Goal: Task Accomplishment & Management: Use online tool/utility

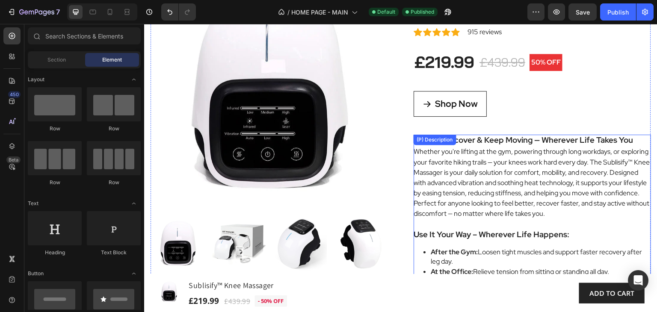
scroll to position [159, 0]
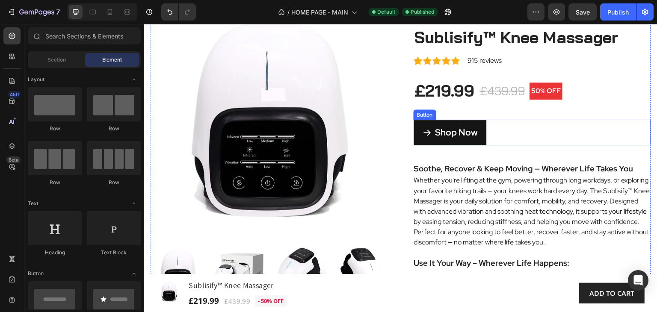
click at [477, 138] on link "Shop Now" at bounding box center [450, 133] width 73 height 26
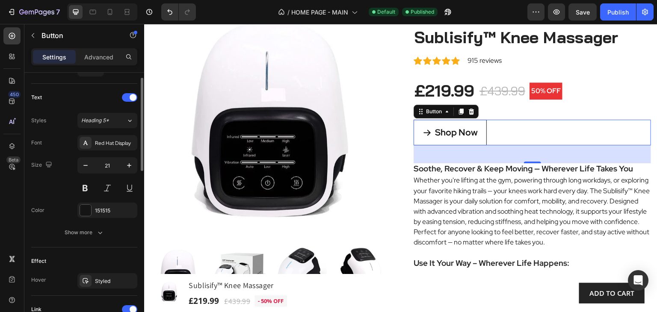
scroll to position [428, 0]
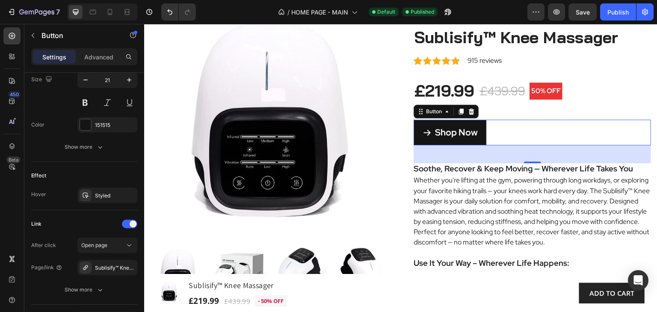
click at [474, 139] on link "Shop Now" at bounding box center [450, 133] width 73 height 26
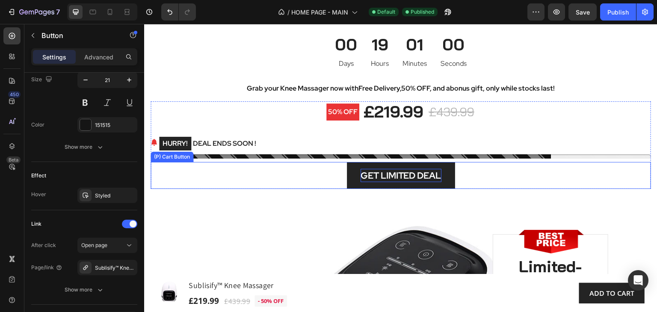
scroll to position [715, 0]
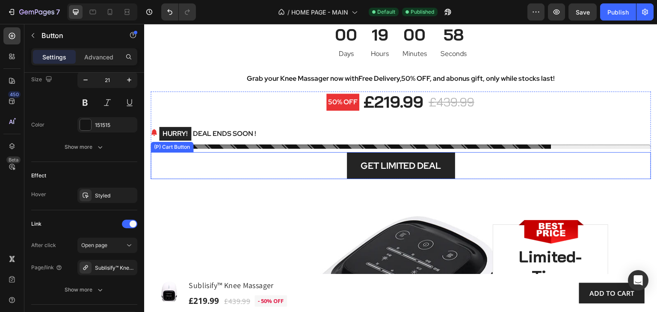
click at [443, 173] on button "GET LIMITED DEAL" at bounding box center [401, 165] width 108 height 27
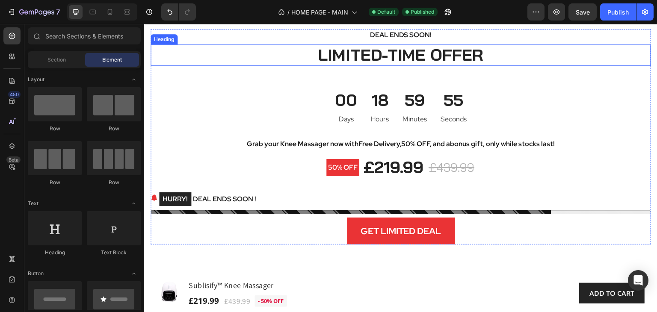
scroll to position [684, 0]
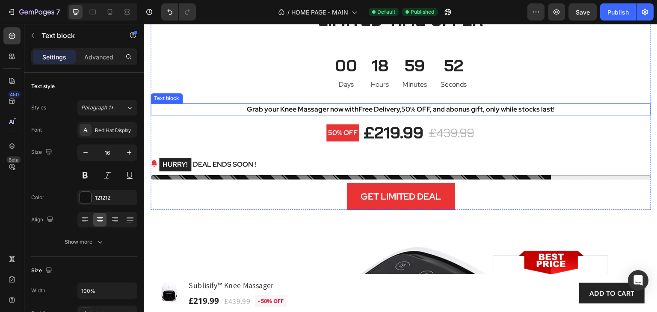
click at [465, 109] on strong "bonus gift" at bounding box center [466, 109] width 33 height 9
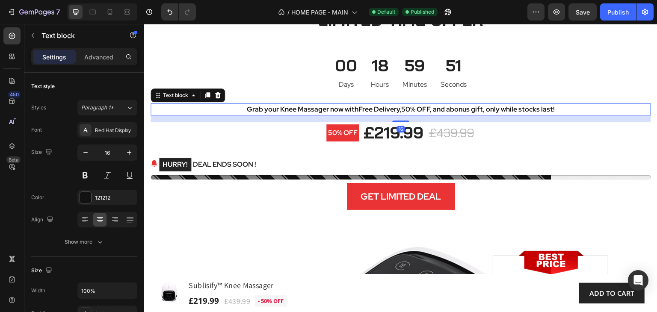
click at [555, 109] on p "Grab your Knee Massager now with Free Delivery , 50% OFF , and a bonus gift , o…" at bounding box center [400, 109] width 499 height 10
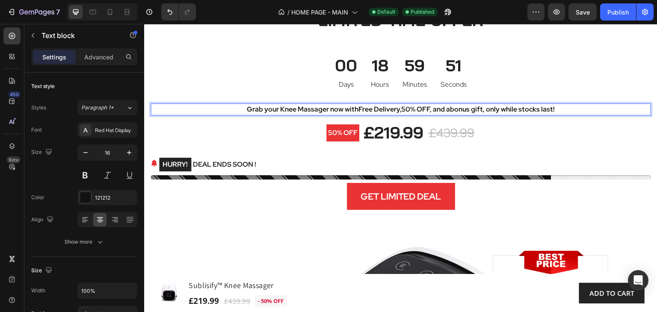
click at [555, 109] on p "Grab your Knee Massager now with Free Delivery , 50% OFF , and a bonus gift , o…" at bounding box center [400, 109] width 499 height 10
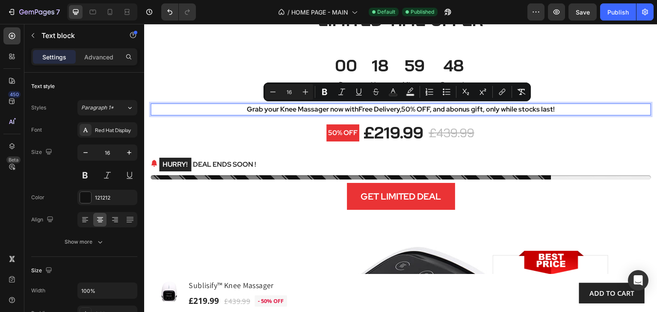
copy p "Grab your Knee Massager now with Free Delivery , 50% OFF , and a bonus gift , o…"
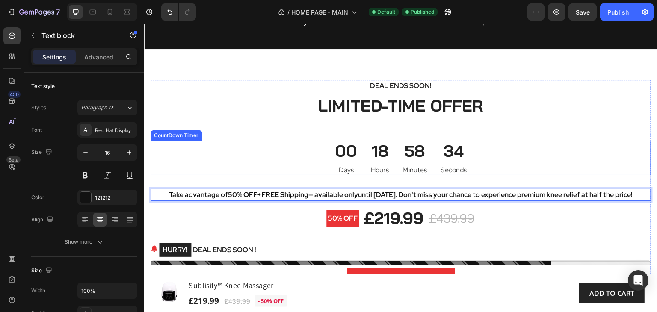
scroll to position [642, 0]
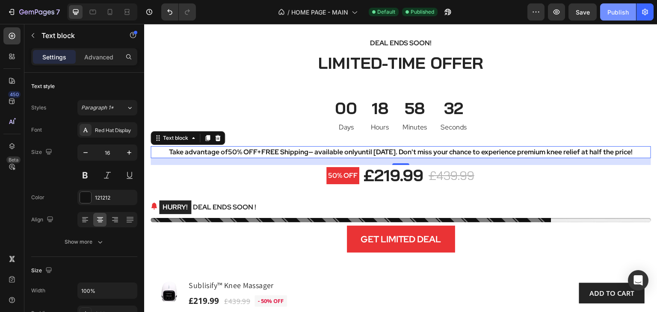
click at [616, 12] on div "Publish" at bounding box center [617, 12] width 21 height 9
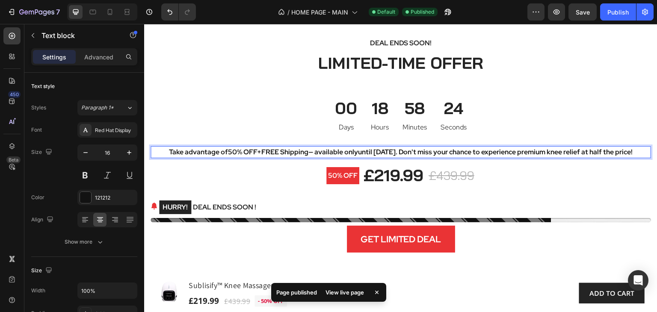
click at [228, 153] on strong "50% OFF" at bounding box center [242, 152] width 29 height 9
click at [228, 152] on strong "50% OFF" at bounding box center [242, 152] width 29 height 9
drag, startPoint x: 216, startPoint y: 152, endPoint x: 238, endPoint y: 150, distance: 21.9
click at [238, 150] on strong "50% OFF" at bounding box center [242, 152] width 29 height 9
click at [228, 153] on strong "50% OFF" at bounding box center [242, 152] width 29 height 9
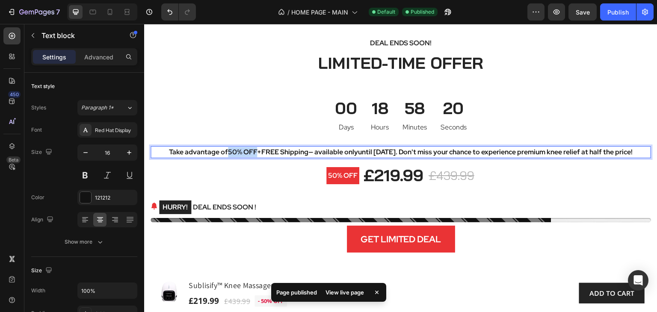
drag, startPoint x: 216, startPoint y: 153, endPoint x: 245, endPoint y: 152, distance: 29.1
click at [243, 151] on strong "50% OFF" at bounding box center [242, 152] width 29 height 9
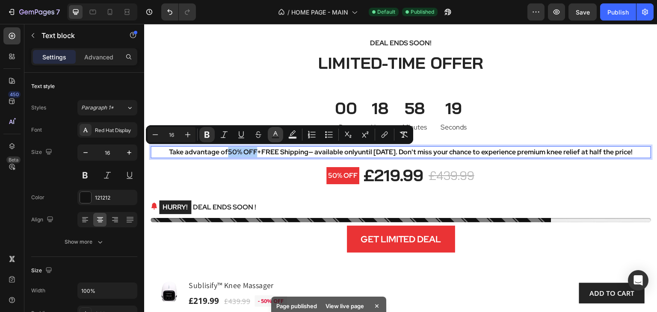
click at [278, 134] on icon "Editor contextual toolbar" at bounding box center [275, 134] width 9 height 9
type input "121212"
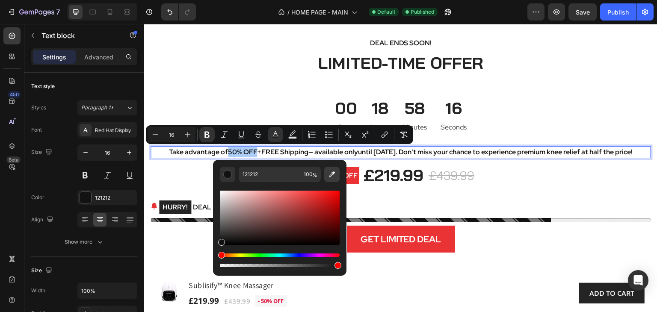
click at [332, 173] on icon "Editor contextual toolbar" at bounding box center [332, 174] width 6 height 6
type input "EA3335"
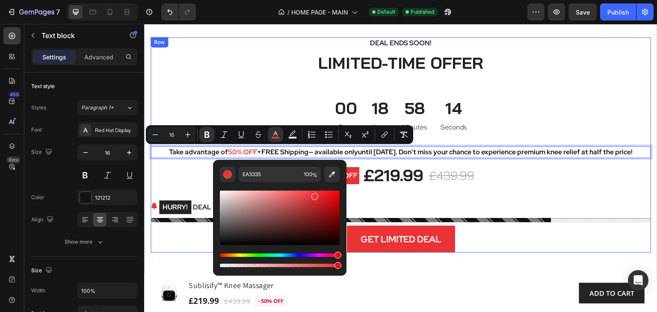
click at [532, 95] on div "Deal Ends Soon! Text block LIMITED-TIME OFFER Heading 00 Days 18 Hours 58 Minut…" at bounding box center [401, 145] width 500 height 216
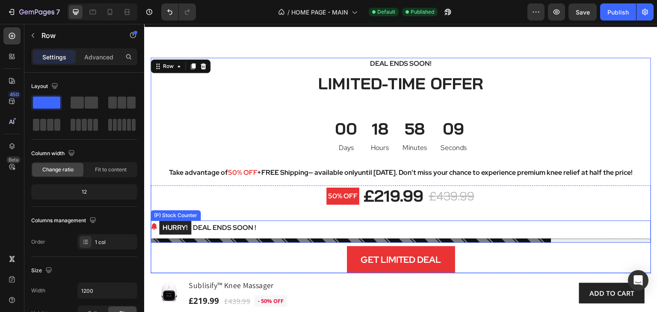
scroll to position [599, 0]
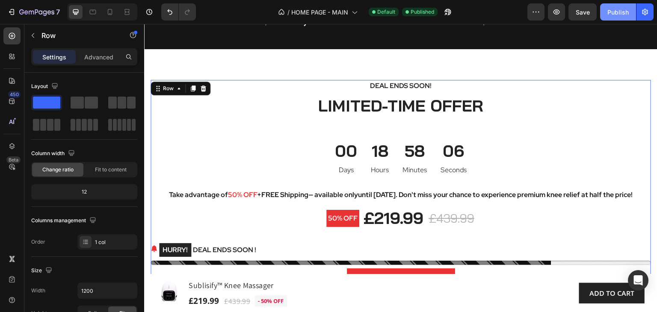
click at [618, 11] on div "Publish" at bounding box center [617, 12] width 21 height 9
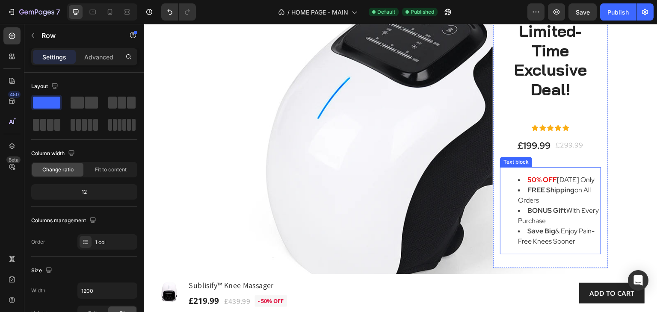
scroll to position [984, 0]
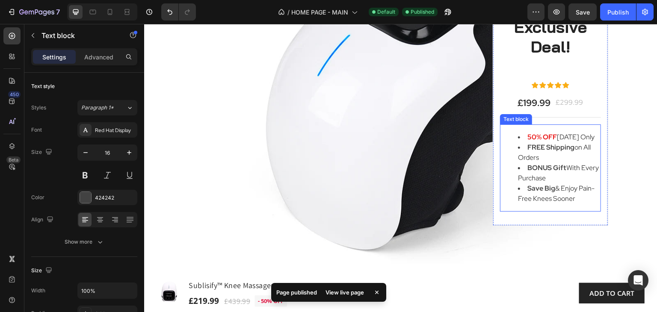
click at [571, 201] on li "Save Big & Enjoy Pain-Free Knees Sooner" at bounding box center [559, 193] width 82 height 21
click at [572, 200] on li "Save Big & Enjoy Pain-Free Knees Sooner" at bounding box center [559, 193] width 82 height 21
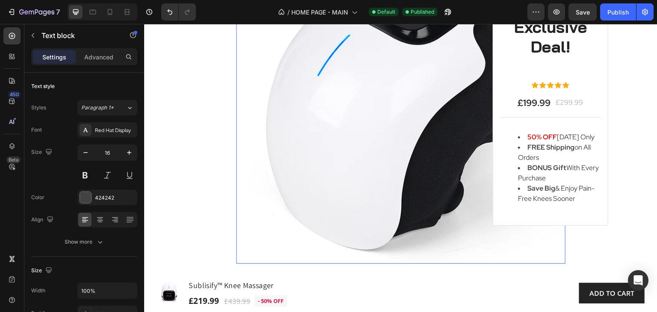
click at [442, 202] on img at bounding box center [400, 99] width 329 height 329
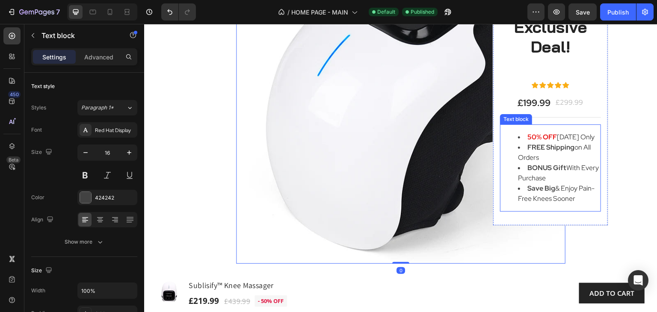
click at [505, 177] on ul "50% OFF Today Only FREE Shipping on All Orders BONUS Gift With Every Purchase S…" at bounding box center [550, 168] width 99 height 72
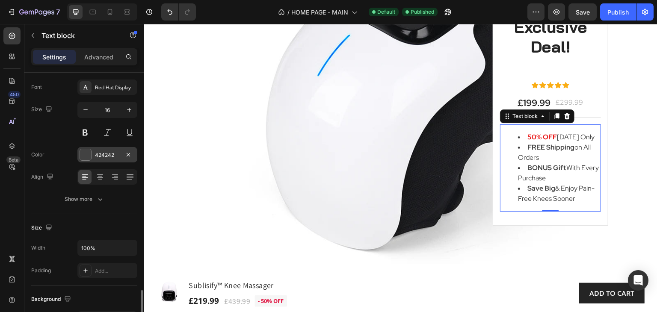
scroll to position [0, 0]
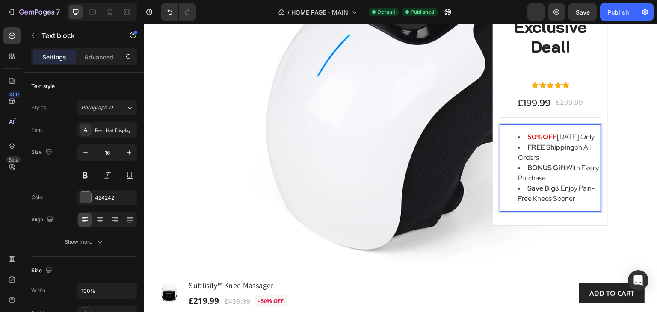
click at [547, 189] on strong "Save Big" at bounding box center [541, 188] width 28 height 9
click at [555, 193] on li "Save Big & Enjoy Pain-Free Knees Sooner" at bounding box center [559, 193] width 82 height 21
click at [518, 189] on li "Save Big & Enjoy Pain-Free Knees Sooner" at bounding box center [559, 193] width 82 height 21
click at [528, 163] on strong "BONUS Gift" at bounding box center [546, 167] width 39 height 9
click at [571, 198] on li "Save Big & Enjoy Pain-Free Knees Sooner" at bounding box center [559, 193] width 82 height 21
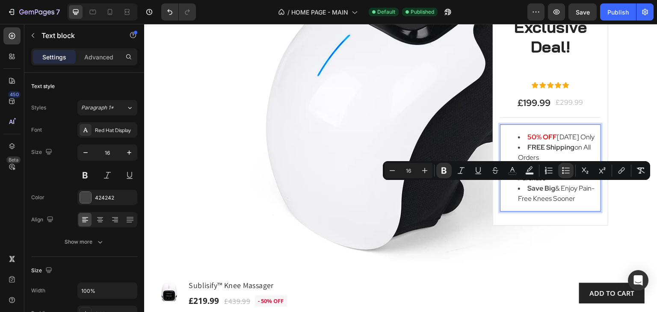
drag, startPoint x: 575, startPoint y: 199, endPoint x: 520, endPoint y: 189, distance: 56.1
click at [520, 189] on li "Save Big & Enjoy Pain-Free Knees Sooner" at bounding box center [559, 193] width 82 height 21
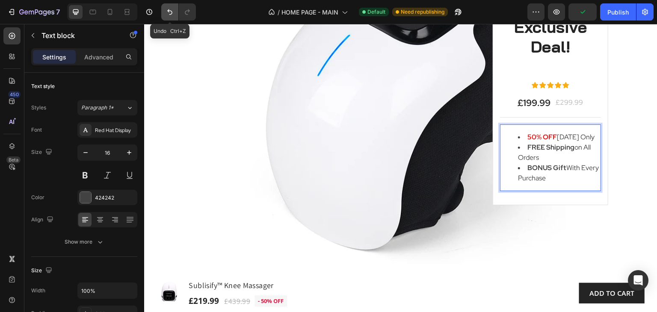
click at [171, 14] on icon "Undo/Redo" at bounding box center [169, 12] width 5 height 6
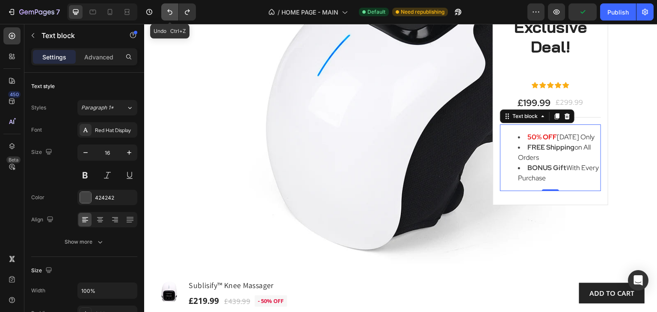
click at [171, 14] on icon "Undo/Redo" at bounding box center [169, 12] width 5 height 6
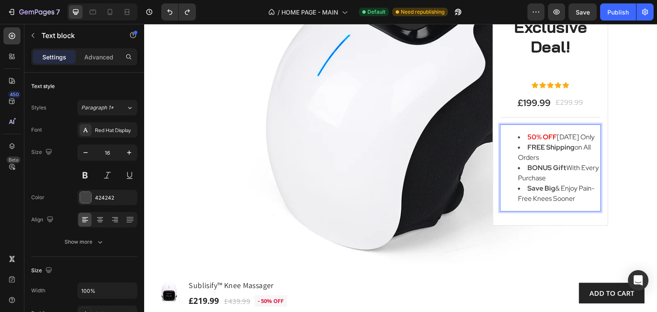
click at [542, 178] on li "BONUS Gift With Every Purchase" at bounding box center [559, 173] width 82 height 21
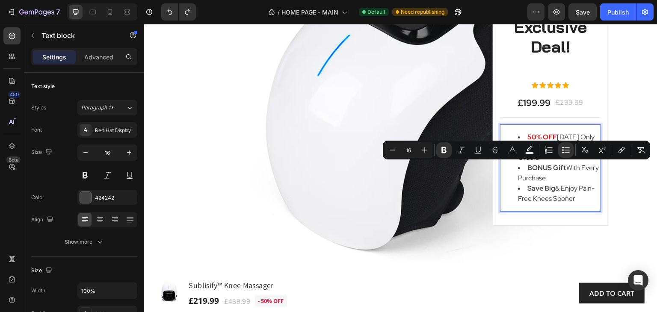
drag, startPoint x: 543, startPoint y: 179, endPoint x: 516, endPoint y: 169, distance: 29.1
click at [518, 169] on li "BONUS Gift With Every Purchase" at bounding box center [559, 173] width 82 height 21
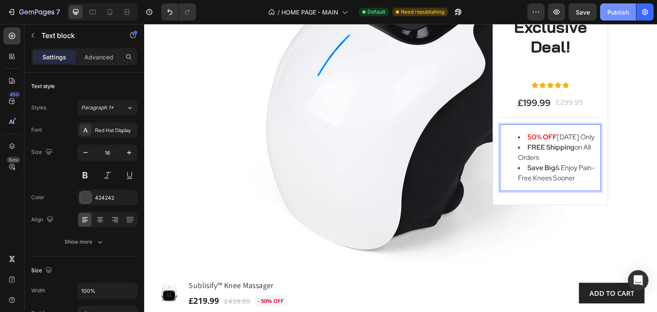
click at [616, 14] on div "Publish" at bounding box center [617, 12] width 21 height 9
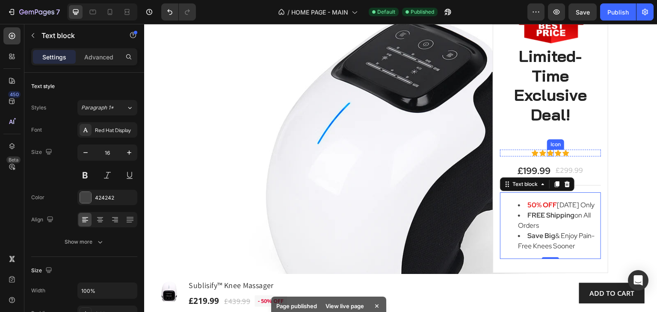
scroll to position [941, 0]
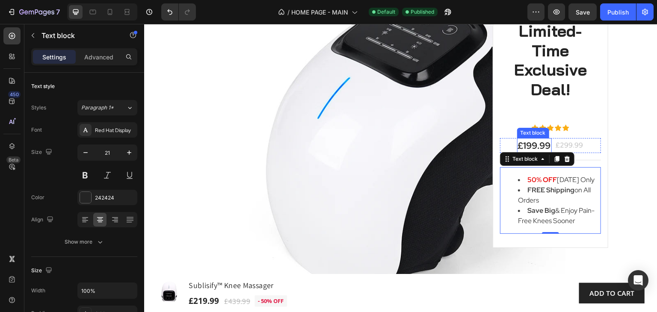
click at [533, 145] on p "£199.99" at bounding box center [534, 146] width 33 height 14
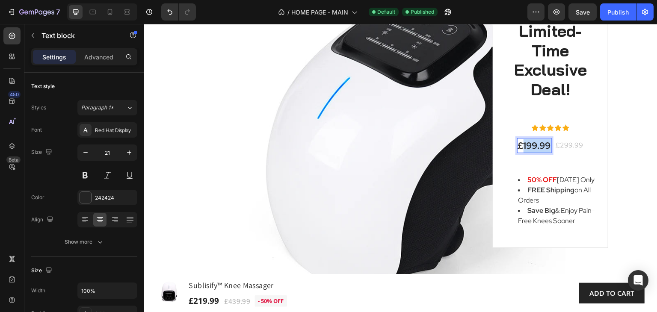
click at [533, 145] on p "£199.99" at bounding box center [534, 146] width 33 height 14
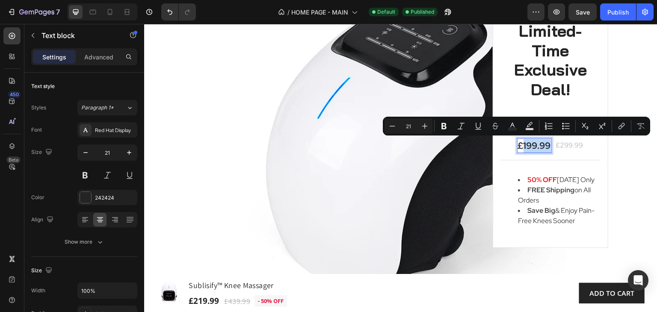
click at [533, 145] on p "£199.99" at bounding box center [534, 146] width 33 height 14
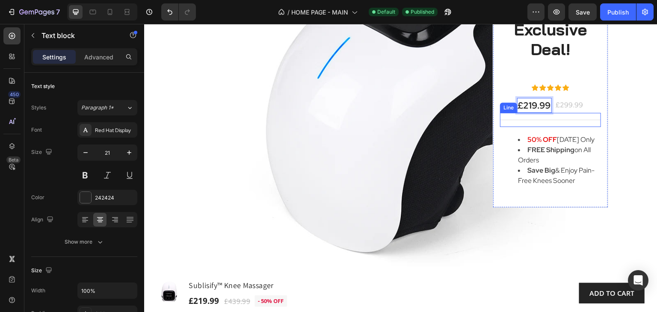
scroll to position [984, 0]
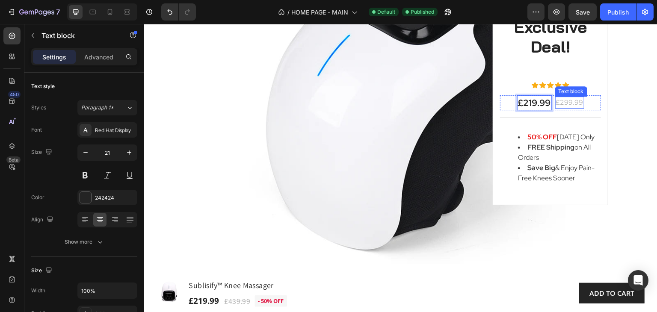
click at [566, 105] on div "£299.99 Text block" at bounding box center [569, 103] width 29 height 12
click at [568, 104] on p "£299.99" at bounding box center [569, 103] width 27 height 10
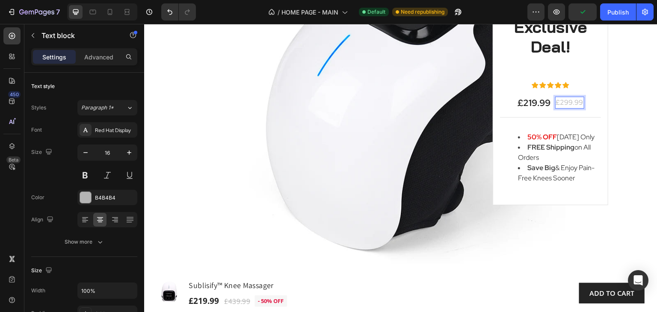
click at [565, 103] on p "£299.99" at bounding box center [569, 103] width 27 height 10
click at [461, 87] on img at bounding box center [400, 99] width 329 height 329
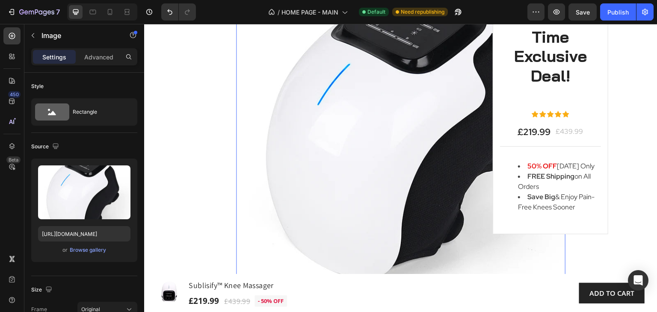
scroll to position [898, 0]
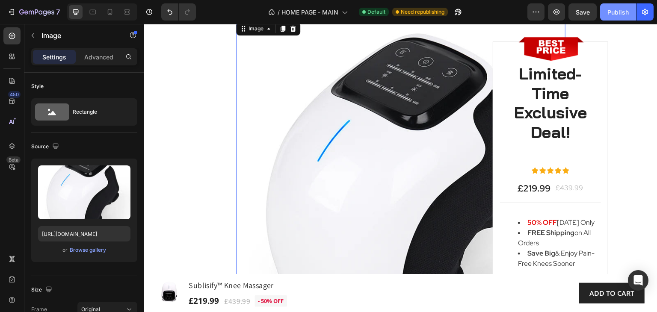
click at [621, 10] on div "Publish" at bounding box center [617, 12] width 21 height 9
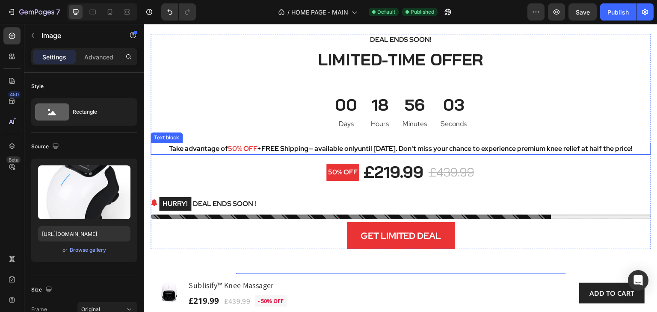
scroll to position [642, 0]
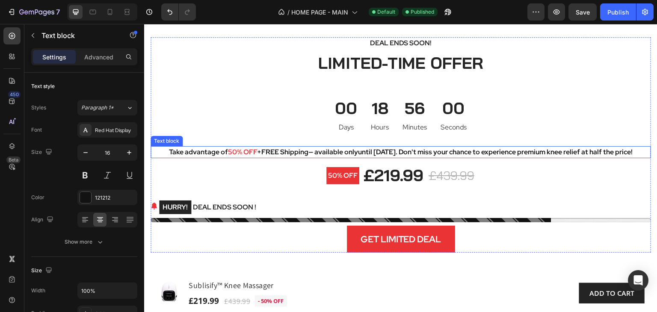
click at [566, 153] on p "Take advantage of 50% OFF + FREE Shipping — available only until August 31st . …" at bounding box center [400, 152] width 499 height 10
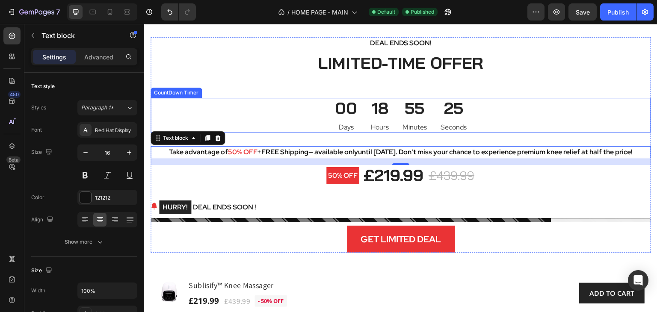
scroll to position [556, 0]
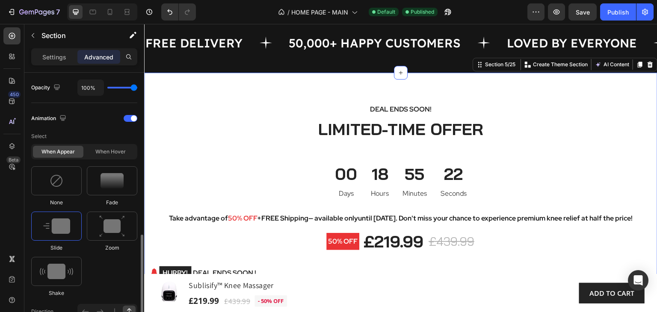
scroll to position [385, 0]
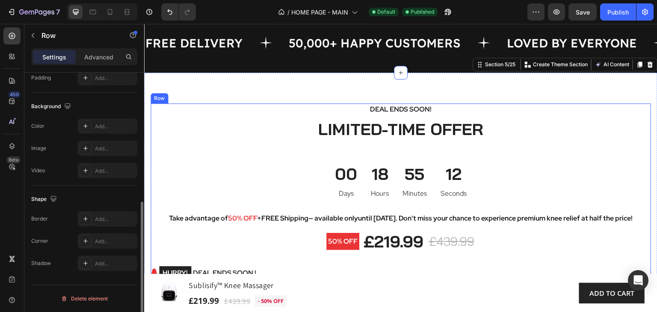
click at [157, 175] on div "Deal Ends Soon! Text block LIMITED-TIME OFFER Heading 00 Days 18 Hours 55 Minut…" at bounding box center [401, 211] width 500 height 216
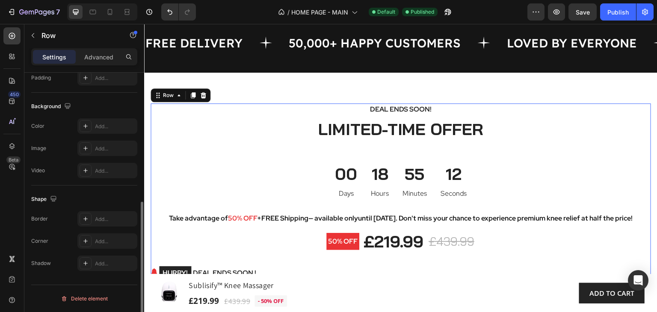
scroll to position [0, 0]
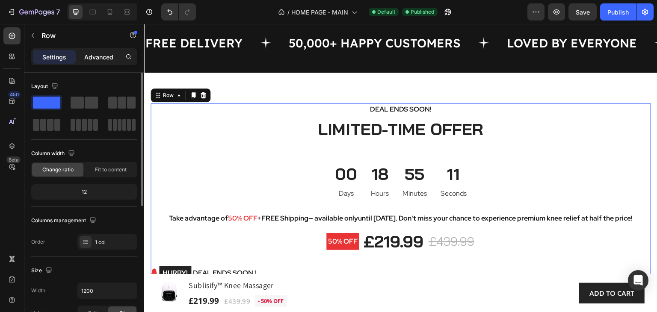
click at [95, 56] on p "Advanced" at bounding box center [98, 57] width 29 height 9
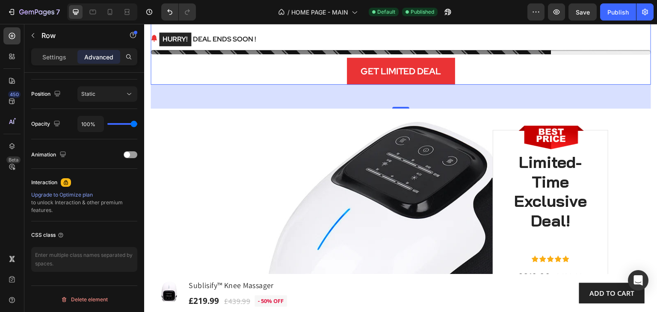
scroll to position [813, 0]
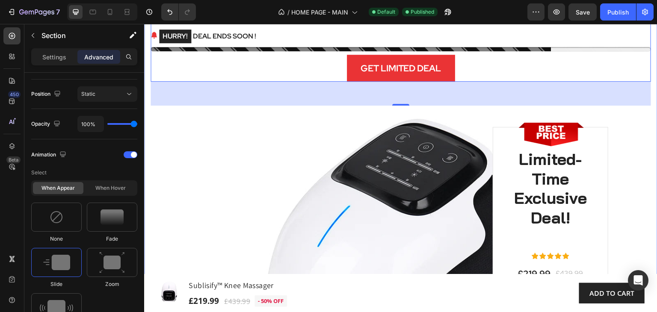
click at [152, 117] on div "Deal Ends Soon! Text block LIMITED-TIME OFFER Heading 00 Days 18 Hours 55 Minut…" at bounding box center [401, 150] width 500 height 569
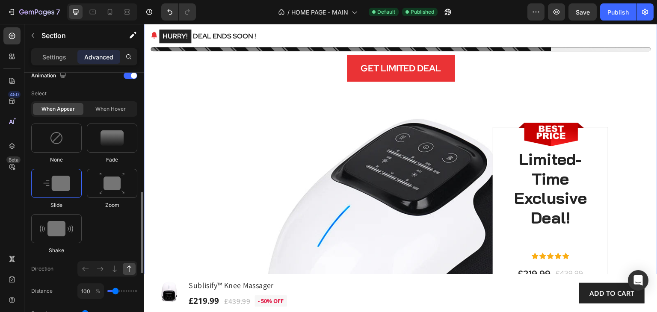
scroll to position [470, 0]
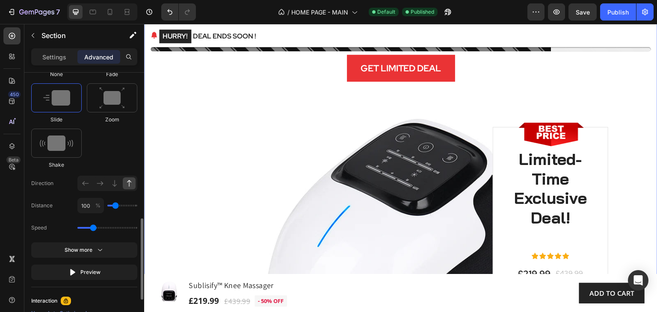
drag, startPoint x: 84, startPoint y: 228, endPoint x: 92, endPoint y: 227, distance: 7.3
click at [92, 227] on input "range" at bounding box center [107, 228] width 60 height 2
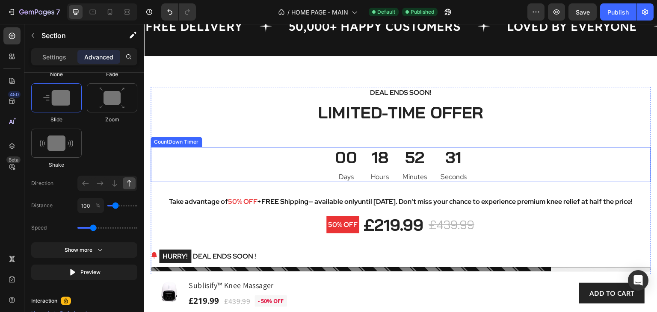
scroll to position [556, 0]
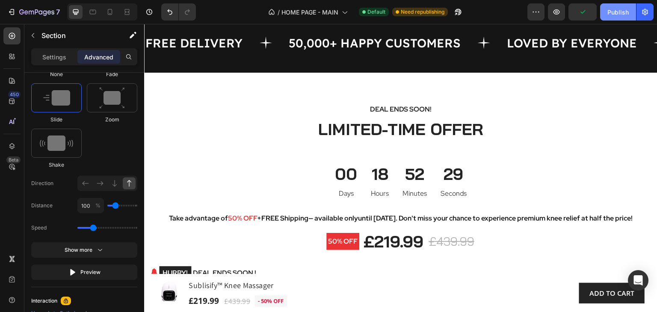
click at [615, 12] on div "Publish" at bounding box center [617, 12] width 21 height 9
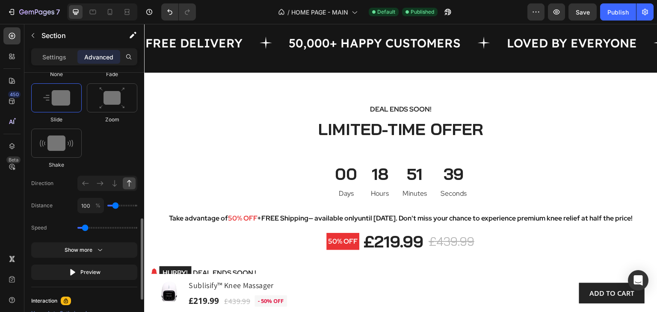
drag, startPoint x: 94, startPoint y: 227, endPoint x: 86, endPoint y: 226, distance: 8.6
type input "0.7"
click at [86, 227] on input "range" at bounding box center [107, 228] width 60 height 2
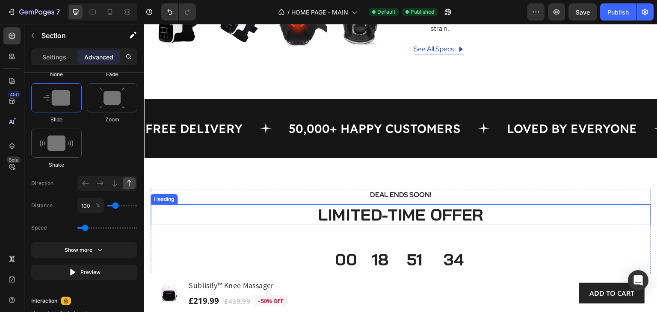
scroll to position [470, 0]
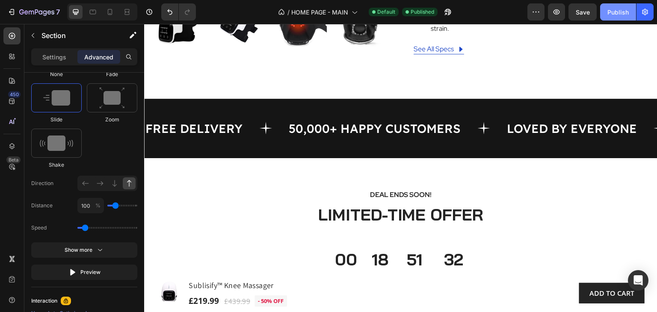
click at [612, 8] on div "Publish" at bounding box center [617, 12] width 21 height 9
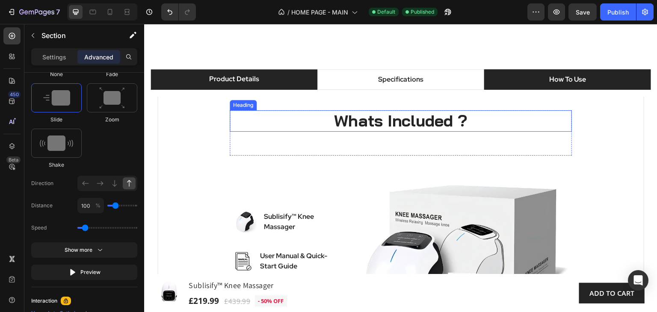
scroll to position [1240, 0]
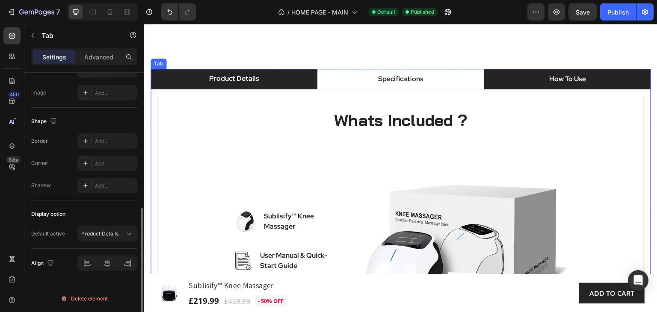
click at [570, 78] on p "How To Use" at bounding box center [567, 79] width 37 height 10
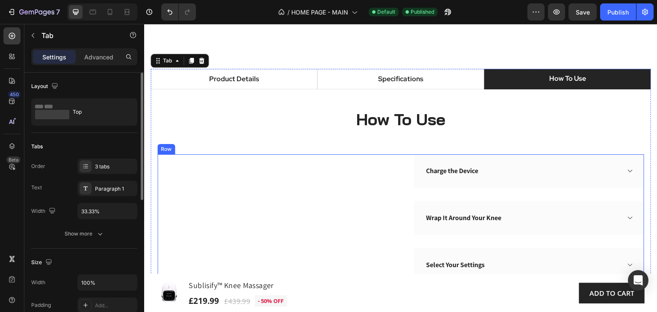
scroll to position [1326, 0]
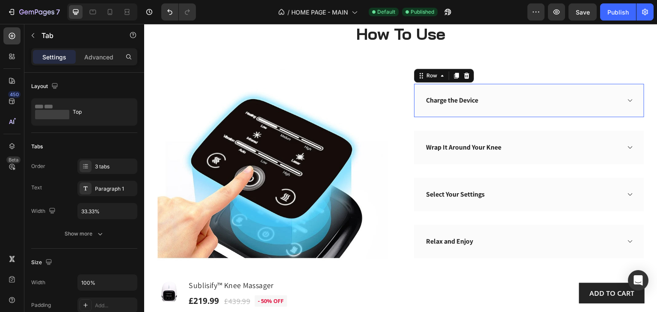
click at [509, 109] on div "Charge the Device Accordion Row 0" at bounding box center [529, 100] width 230 height 33
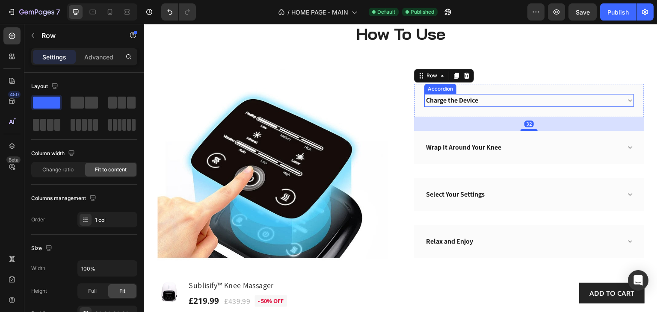
click at [617, 98] on div "Charge the Device" at bounding box center [529, 100] width 209 height 13
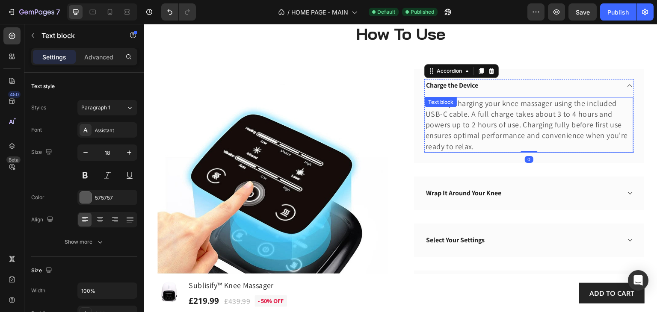
click at [471, 124] on p "Start by charging your knee massager using the included USB-C cable. A full cha…" at bounding box center [529, 125] width 207 height 54
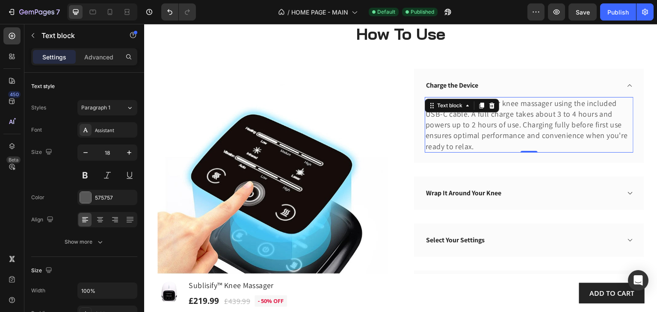
click at [471, 124] on p "Start by charging your knee massager using the included USB-C cable. A full cha…" at bounding box center [529, 125] width 207 height 54
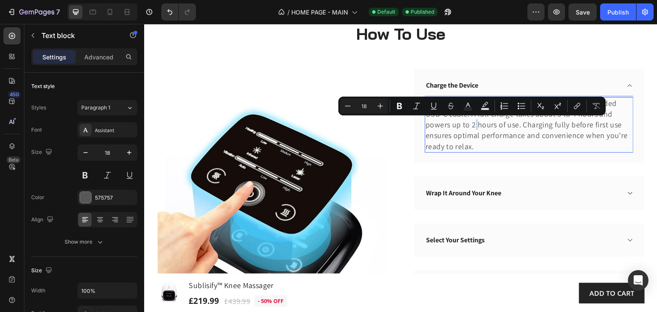
click at [471, 125] on p "Start by charging your knee massager using the included USB-C cable. A full cha…" at bounding box center [529, 125] width 207 height 54
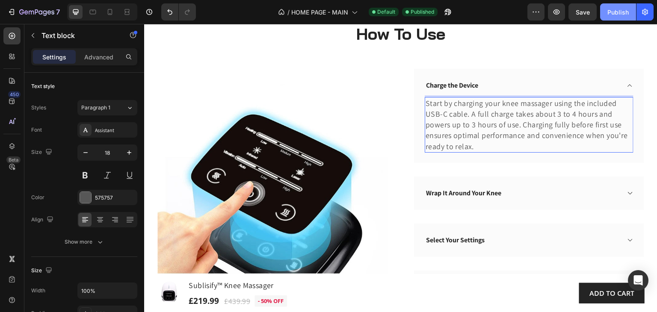
click at [618, 13] on div "Publish" at bounding box center [617, 12] width 21 height 9
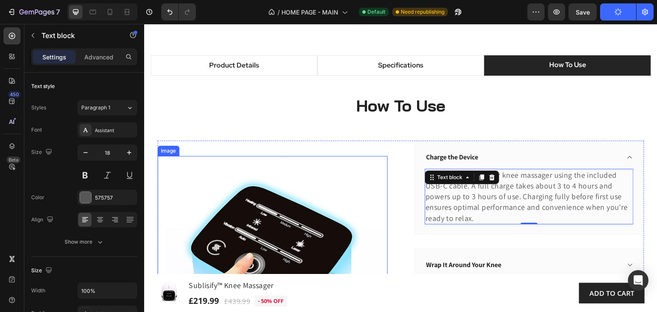
scroll to position [1197, 0]
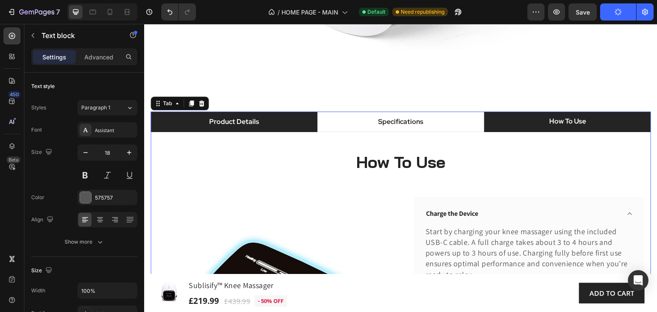
click at [272, 122] on li "Product Details" at bounding box center [234, 122] width 167 height 21
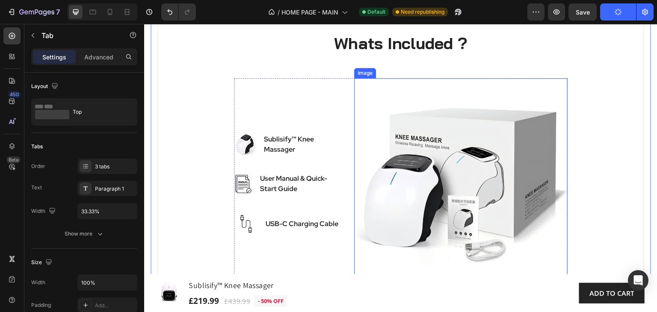
scroll to position [1326, 0]
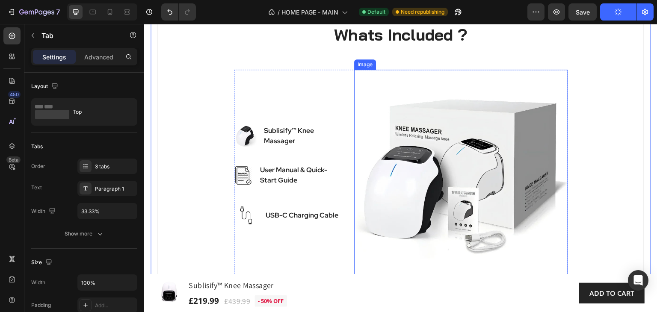
click at [456, 152] on img at bounding box center [460, 176] width 213 height 213
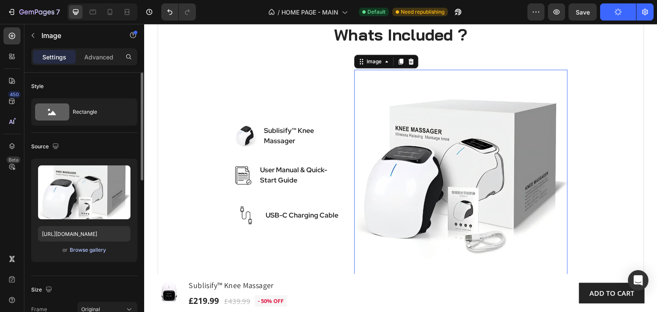
click at [83, 249] on div "Browse gallery" at bounding box center [88, 250] width 36 height 8
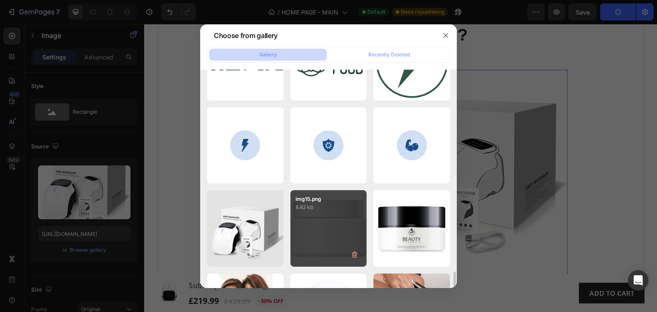
scroll to position [2010, 0]
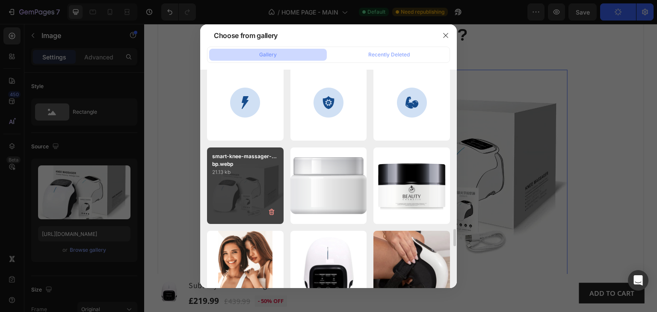
click at [234, 183] on div "smart-knee-massager-...bp.webp 21.13 kb" at bounding box center [245, 186] width 77 height 77
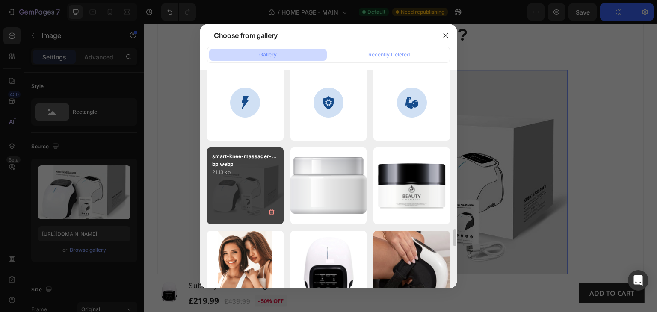
type input "https://cdn.shopify.com/s/files/1/0765/3631/6195/files/gempages_472890283084743…"
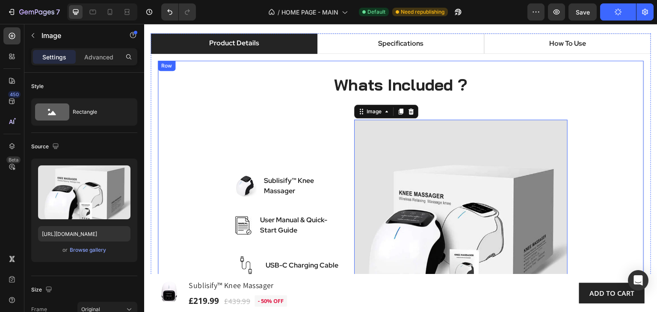
scroll to position [1240, 0]
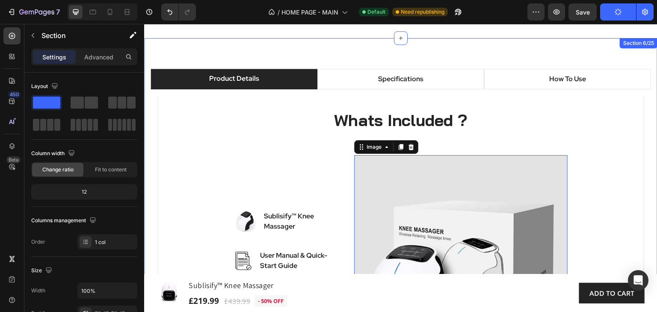
click at [151, 50] on div "Product Details Specifications How To Use Whats Included ? Heading Row Row Imag…" at bounding box center [400, 229] width 513 height 382
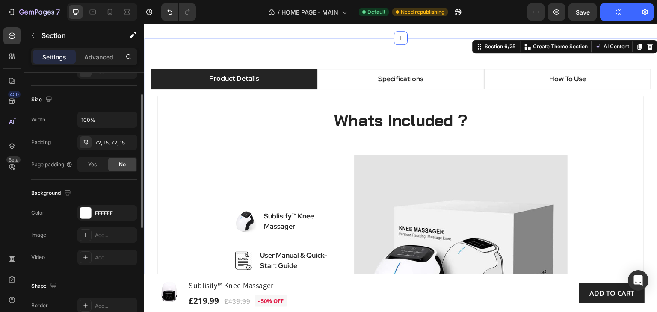
scroll to position [214, 0]
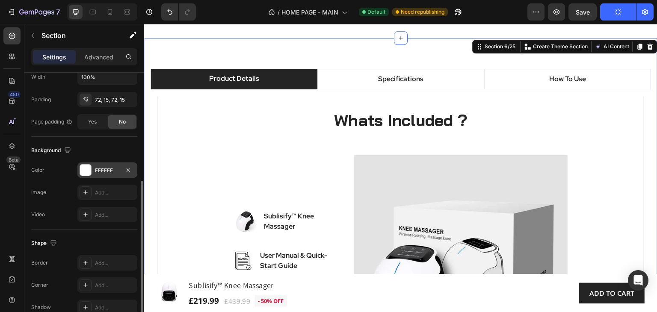
click at [115, 169] on div "FFFFFF" at bounding box center [107, 171] width 25 height 8
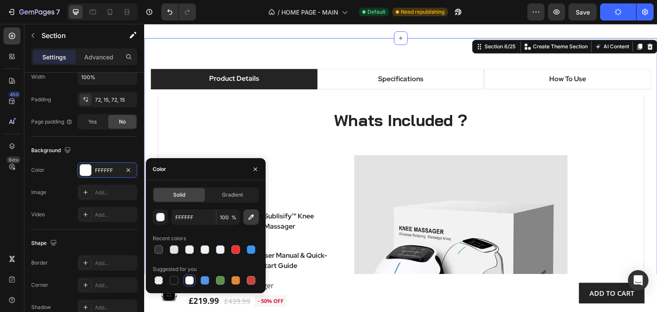
click at [250, 218] on icon "button" at bounding box center [251, 218] width 6 height 6
type input "E3E3E3"
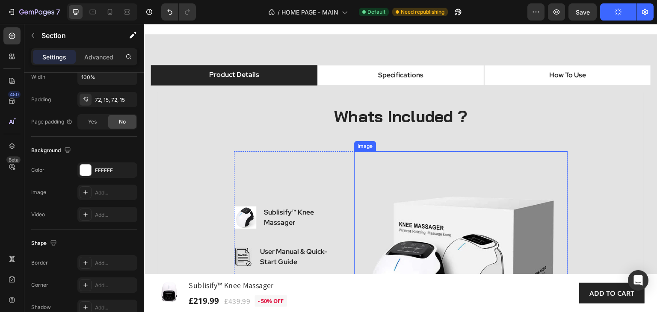
scroll to position [1240, 0]
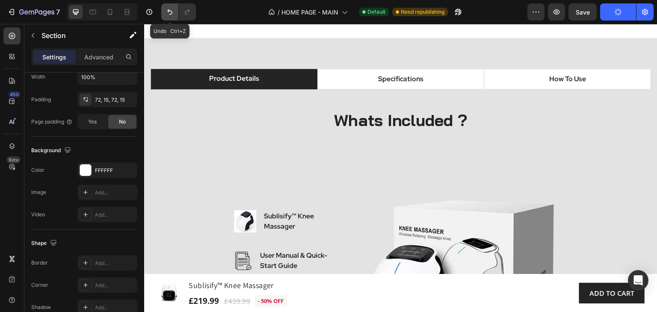
click at [170, 12] on icon "Undo/Redo" at bounding box center [170, 12] width 9 height 9
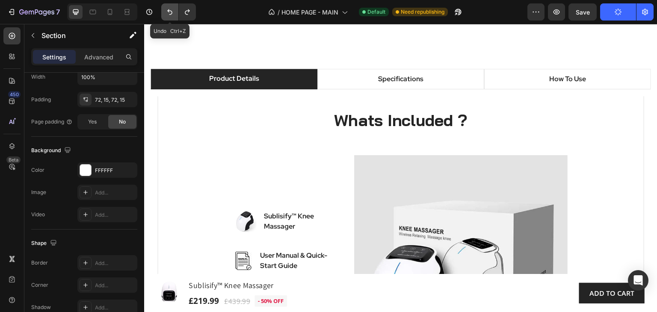
click at [169, 12] on icon "Undo/Redo" at bounding box center [169, 12] width 5 height 6
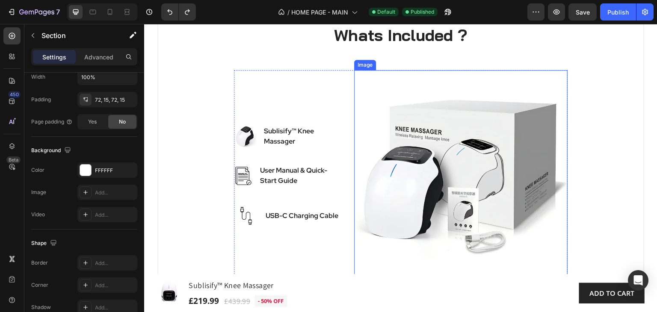
scroll to position [1326, 0]
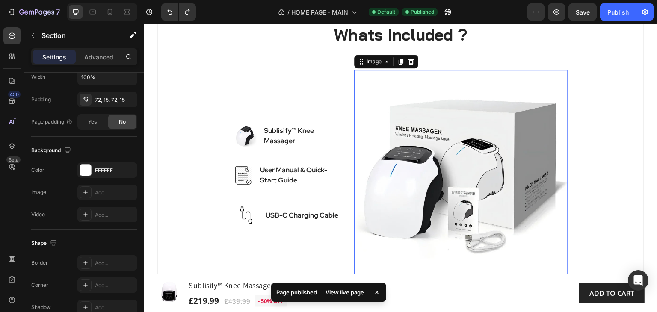
click at [444, 196] on img at bounding box center [460, 176] width 213 height 213
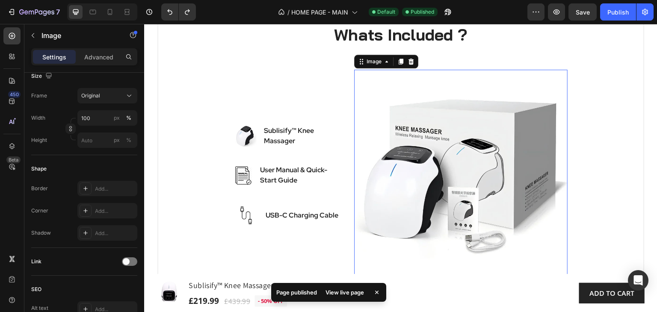
scroll to position [0, 0]
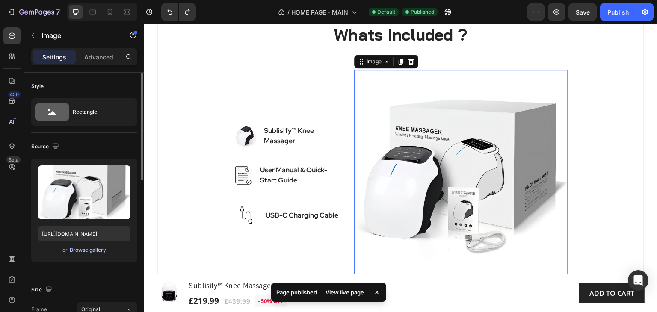
click at [78, 248] on div "Browse gallery" at bounding box center [88, 250] width 36 height 8
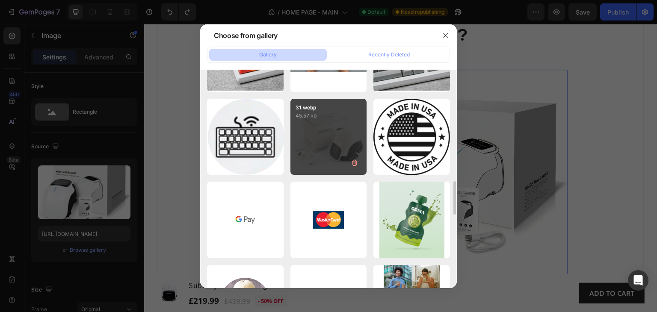
scroll to position [770, 0]
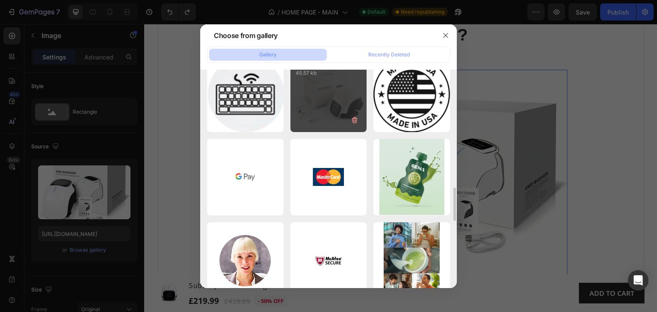
click at [340, 100] on div "31.webp 45.57 kb" at bounding box center [328, 94] width 77 height 77
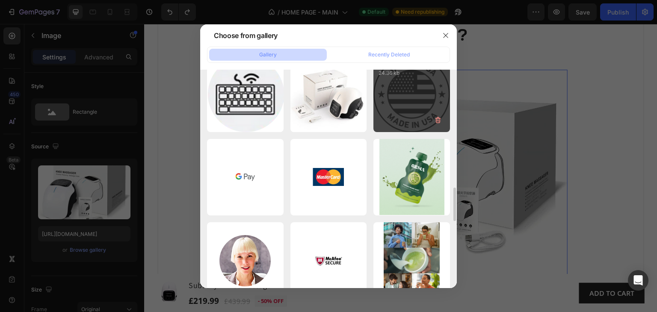
type input "https://cdn.shopify.com/s/files/1/0765/3631/6195/files/gempages_472890283084743…"
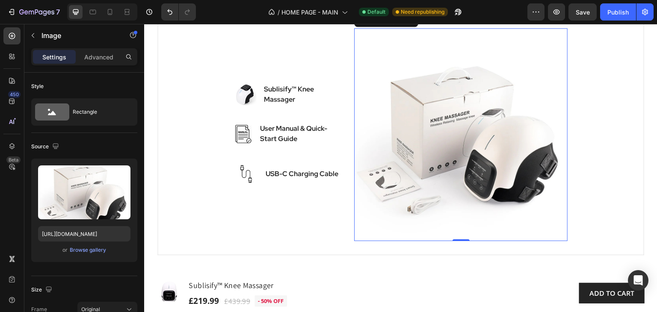
scroll to position [1454, 0]
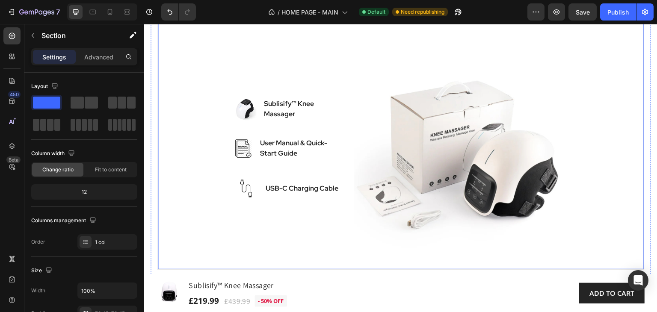
scroll to position [1411, 0]
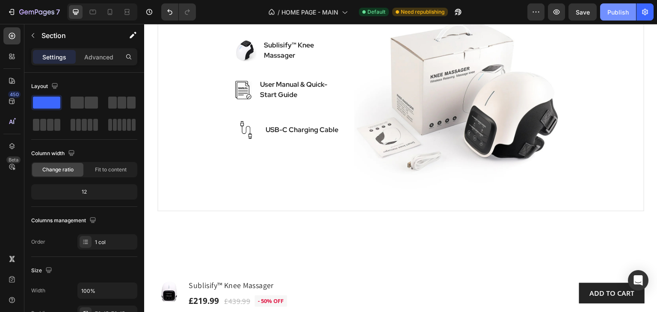
click at [619, 13] on div "Publish" at bounding box center [617, 12] width 21 height 9
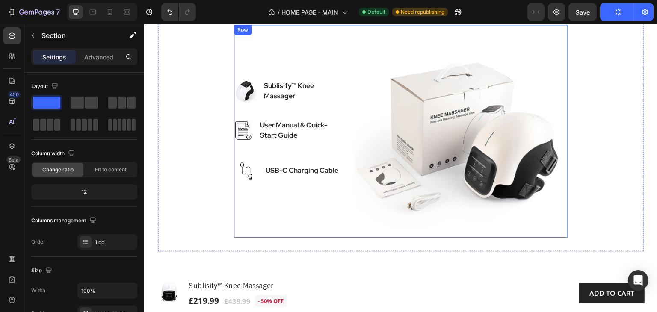
scroll to position [1240, 0]
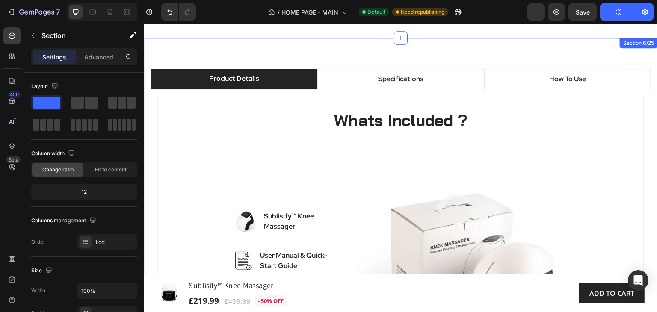
click at [156, 47] on div "Product Details Specifications How To Use Whats Included ? Heading Row Row Imag…" at bounding box center [400, 229] width 513 height 382
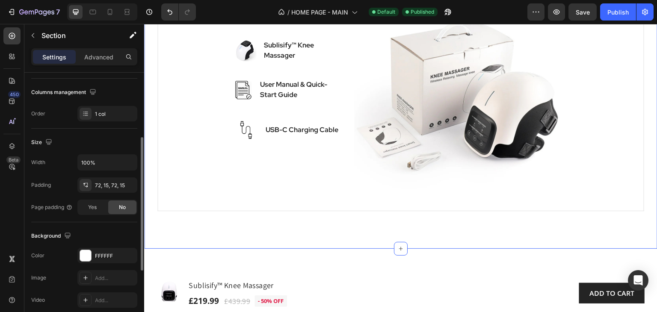
scroll to position [171, 0]
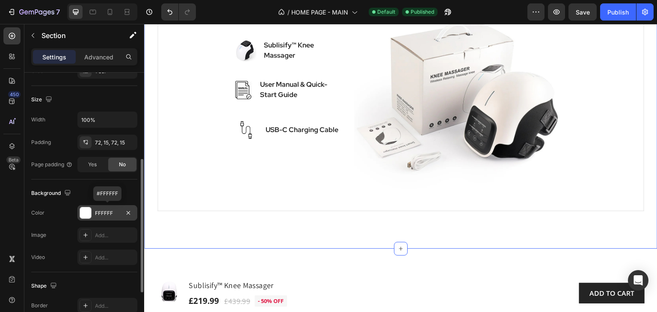
click at [115, 213] on div "FFFFFF" at bounding box center [107, 214] width 25 height 8
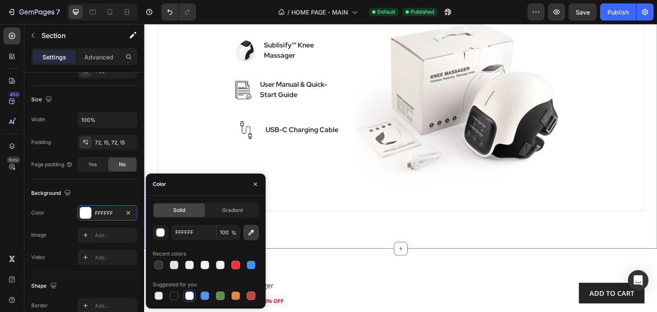
click at [253, 232] on icon "button" at bounding box center [251, 232] width 9 height 9
type input "FCFBFC"
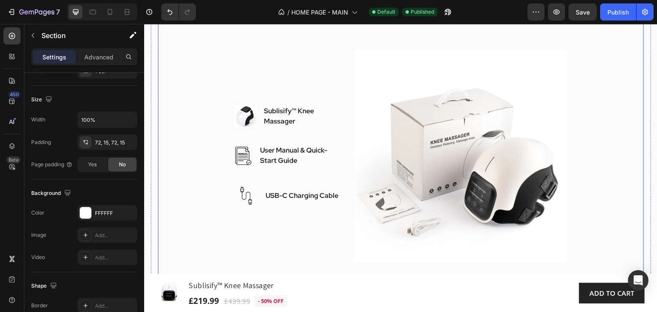
scroll to position [1326, 0]
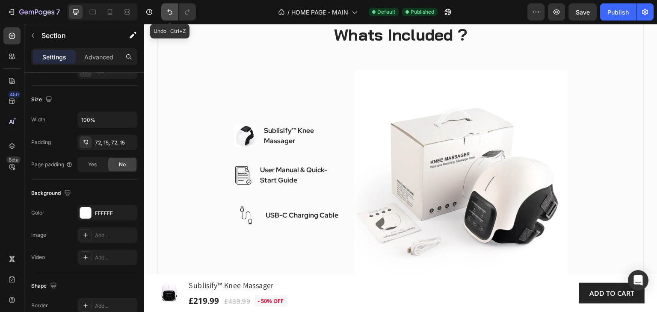
click at [169, 11] on icon "Undo/Redo" at bounding box center [169, 12] width 5 height 6
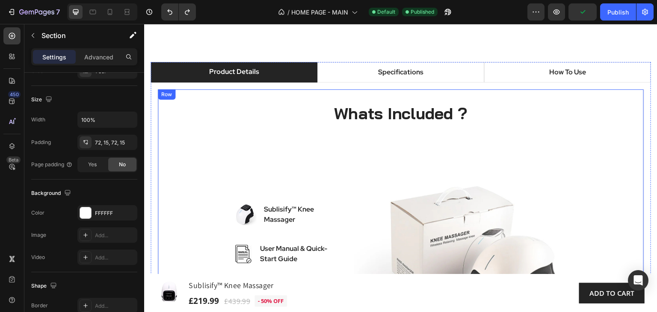
scroll to position [1283, 0]
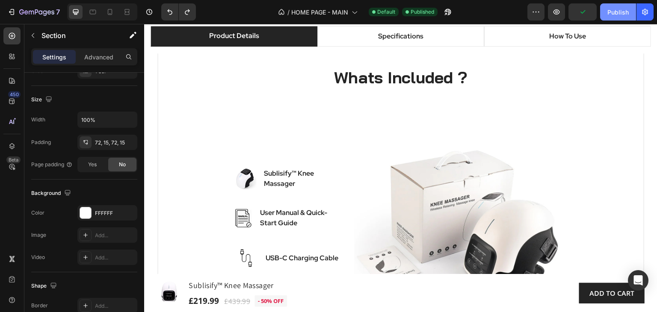
click at [619, 10] on div "Publish" at bounding box center [617, 12] width 21 height 9
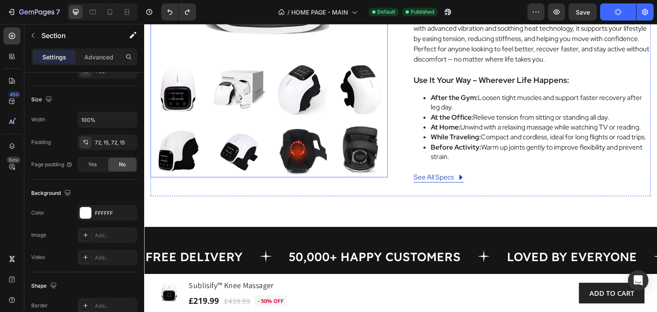
scroll to position [214, 0]
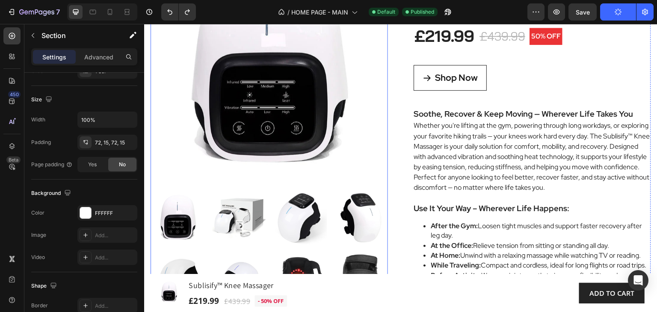
click at [242, 213] on img at bounding box center [239, 218] width 54 height 54
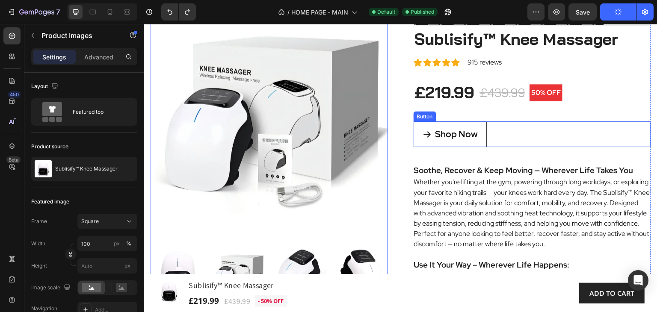
scroll to position [171, 0]
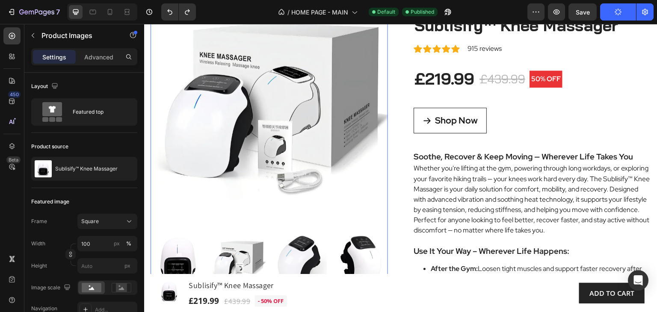
click at [180, 257] on img at bounding box center [178, 261] width 54 height 54
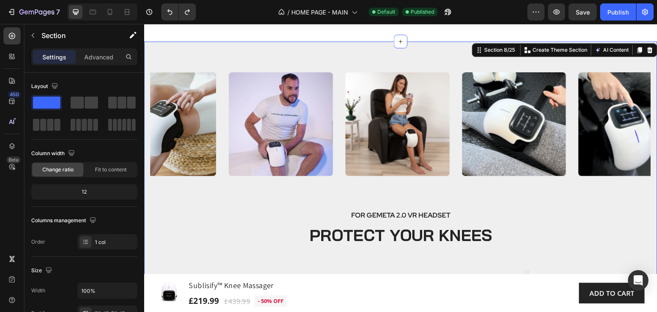
scroll to position [1925, 0]
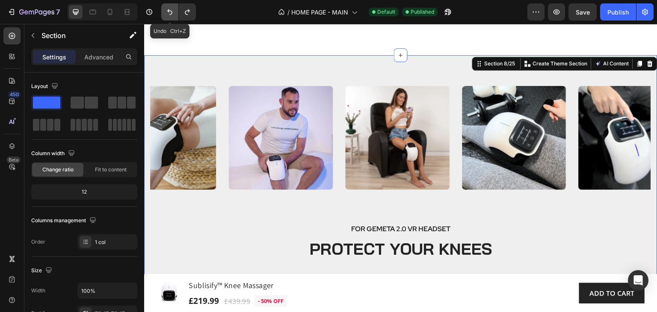
click at [169, 11] on icon "Undo/Redo" at bounding box center [169, 12] width 5 height 6
click at [186, 13] on icon "Undo/Redo" at bounding box center [187, 12] width 9 height 9
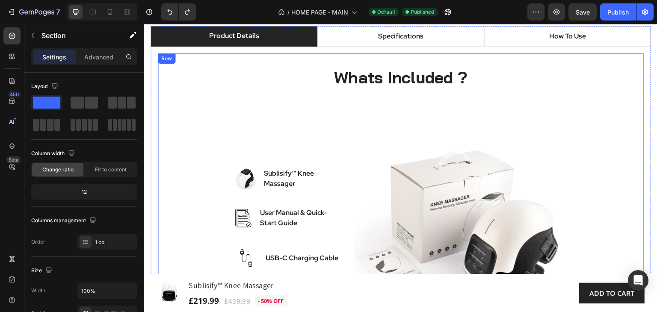
scroll to position [1240, 0]
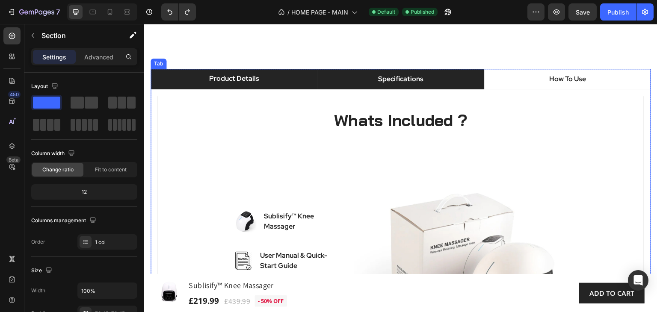
click at [406, 84] on div "Specifications" at bounding box center [401, 79] width 48 height 13
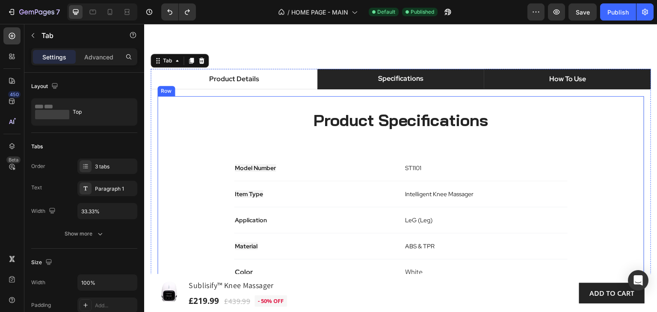
click at [562, 77] on p "How To Use" at bounding box center [567, 79] width 37 height 10
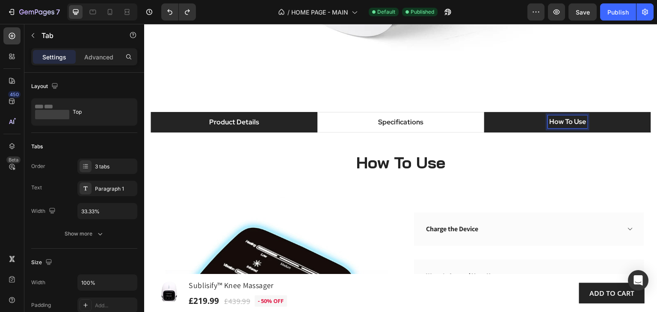
click at [264, 126] on li "Product Details" at bounding box center [234, 122] width 167 height 21
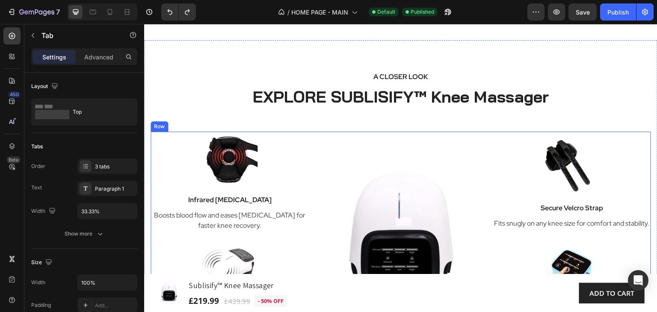
scroll to position [1667, 0]
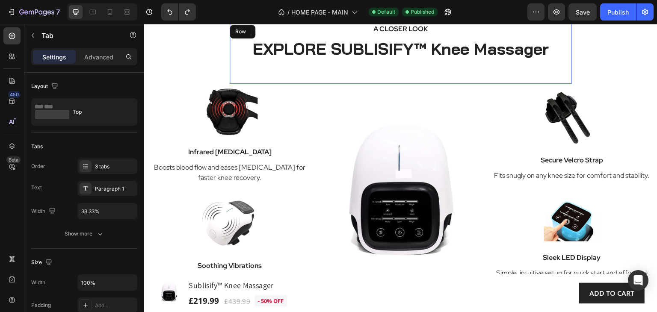
click at [468, 81] on div "A CLOSER LOOK Text block EXPLORE SUBLISIFY™ Knee Massager Heading" at bounding box center [401, 53] width 342 height 61
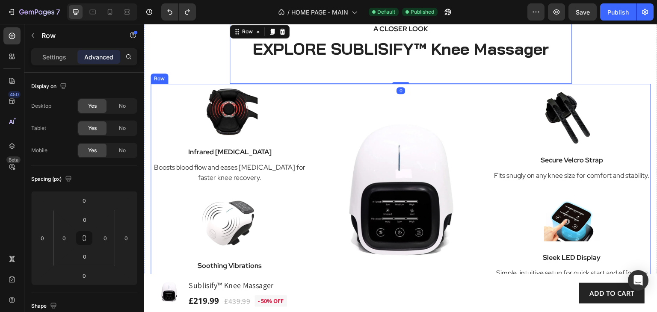
click at [470, 91] on div "Image" at bounding box center [401, 191] width 158 height 214
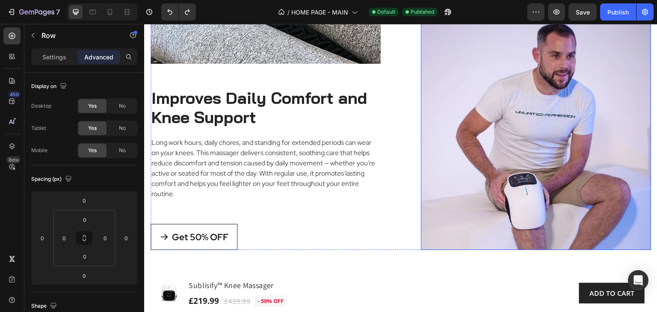
scroll to position [2779, 0]
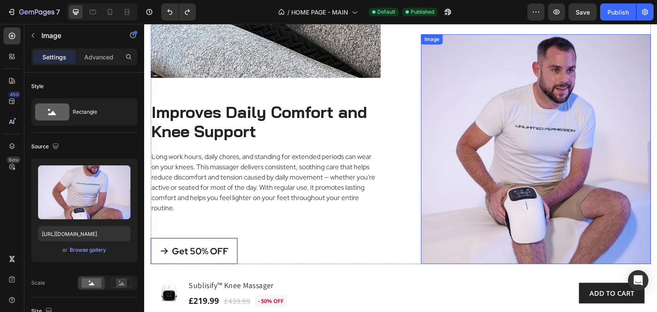
click at [536, 176] on img at bounding box center [536, 149] width 230 height 230
click at [88, 249] on div "Browse gallery" at bounding box center [88, 250] width 36 height 8
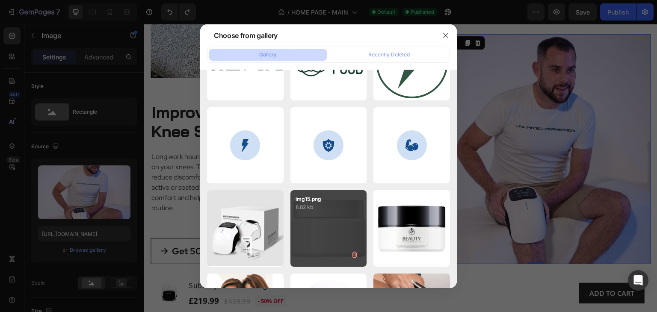
scroll to position [2181, 0]
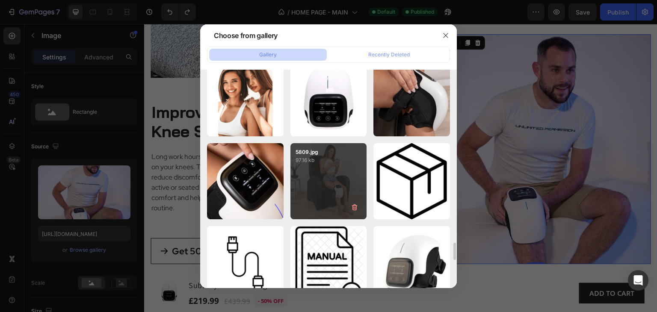
click at [339, 178] on div "5809.jpg 97.16 kb" at bounding box center [328, 181] width 77 height 77
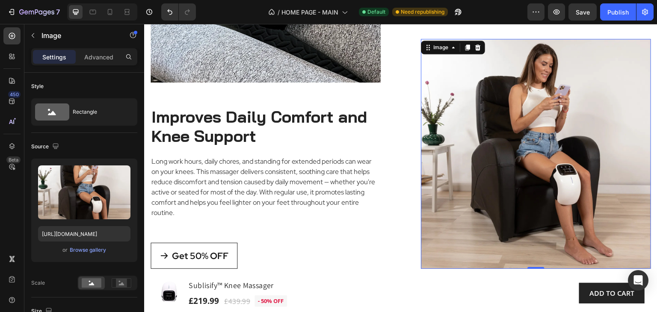
scroll to position [2822, 0]
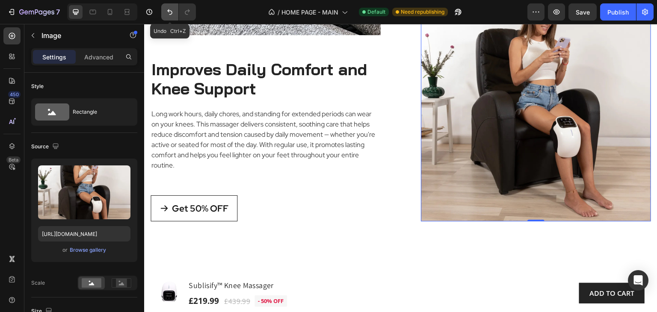
click at [171, 13] on icon "Undo/Redo" at bounding box center [170, 12] width 9 height 9
type input "https://cdn.shopify.com/s/files/1/0765/3631/6195/files/gempages_472890283084743…"
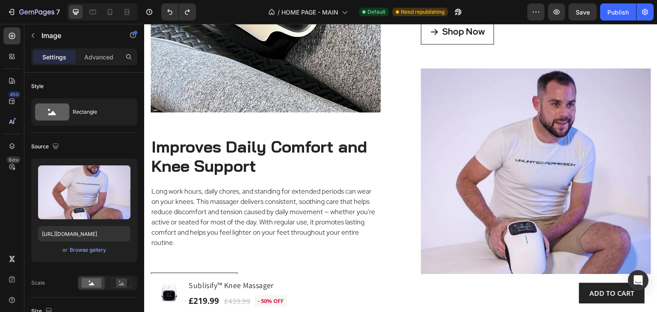
scroll to position [2563, 0]
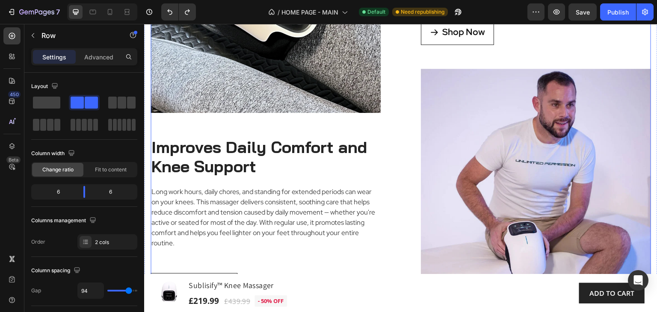
click at [400, 139] on div "Image Improves Daily Comfort and Knee Support Heading Long work hours, daily ch…" at bounding box center [401, 76] width 500 height 446
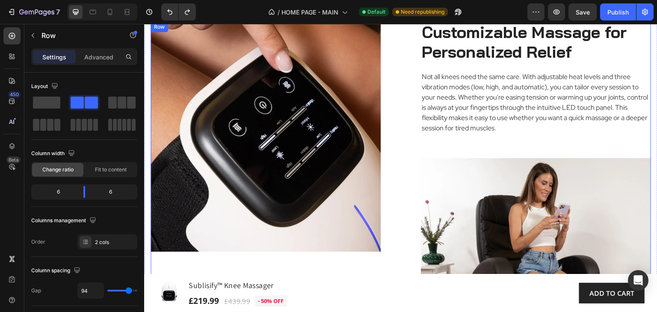
scroll to position [3076, 0]
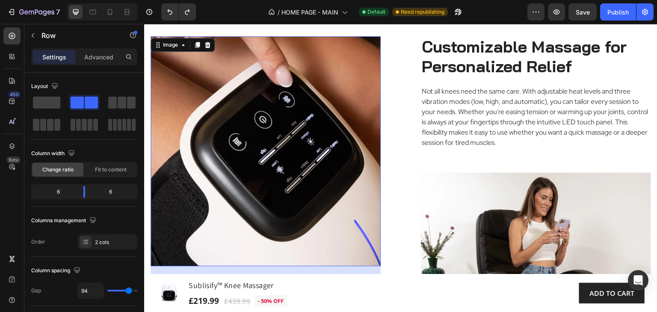
click at [281, 151] on img at bounding box center [266, 151] width 230 height 230
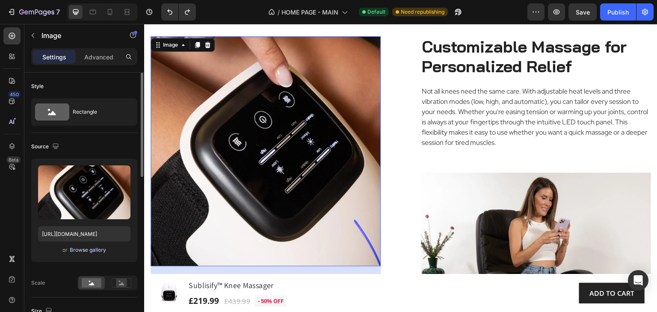
click at [95, 248] on div "Browse gallery" at bounding box center [88, 250] width 36 height 8
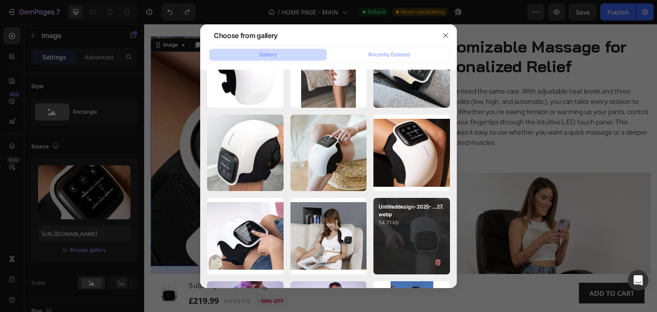
scroll to position [2835, 0]
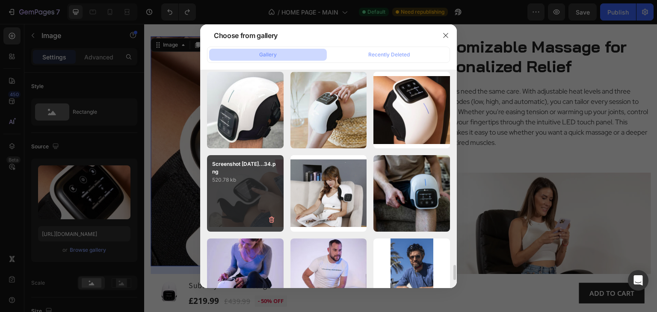
click at [252, 200] on div "Screenshot 2025-03-30...34.png 520.78 kb" at bounding box center [245, 193] width 77 height 77
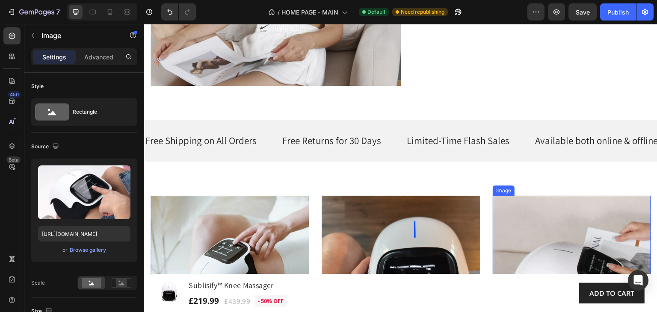
scroll to position [4143, 0]
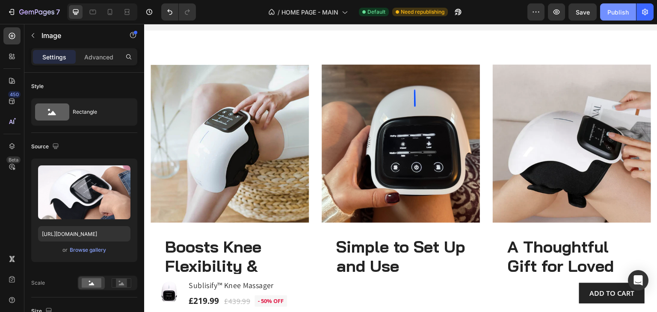
click at [617, 14] on div "Publish" at bounding box center [617, 12] width 21 height 9
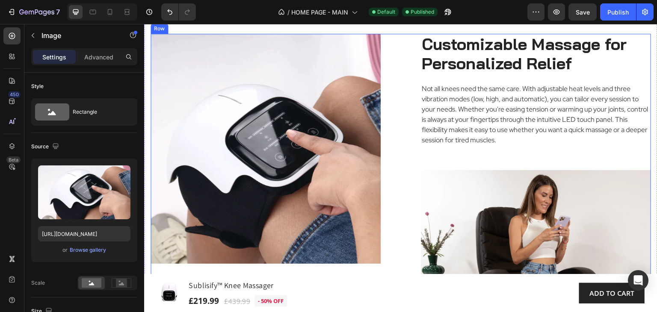
scroll to position [3074, 0]
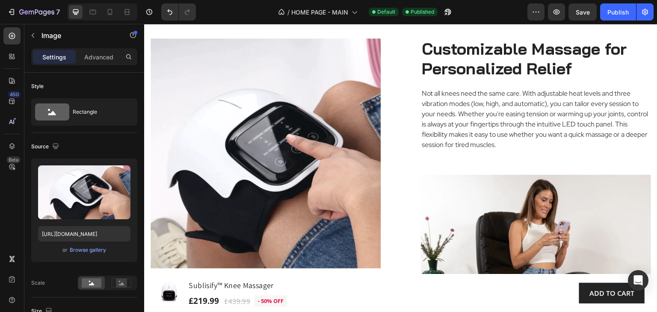
click at [309, 154] on img at bounding box center [266, 153] width 230 height 230
click at [89, 248] on div "Browse gallery" at bounding box center [88, 250] width 36 height 8
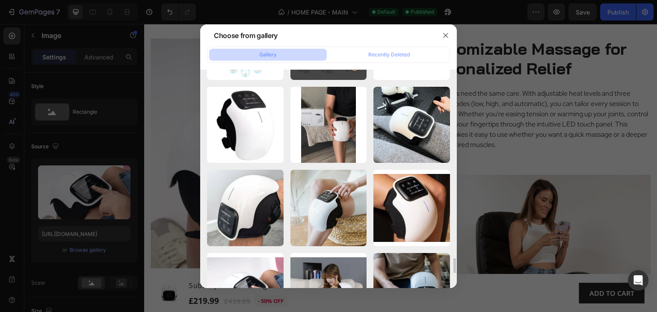
scroll to position [2780, 0]
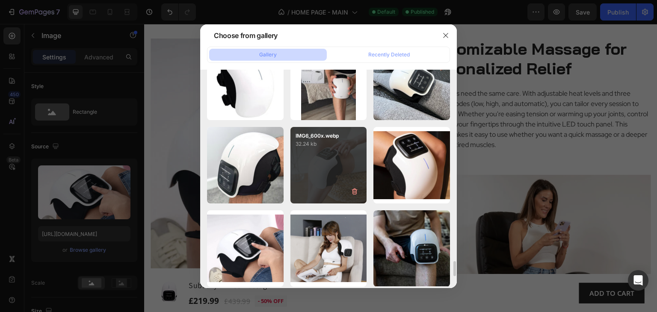
click at [329, 165] on div "IMG6_600x.webp 32.24 kb" at bounding box center [328, 165] width 77 height 77
type input "https://cdn.shopify.com/s/files/1/0765/3631/6195/files/gempages_472890283084743…"
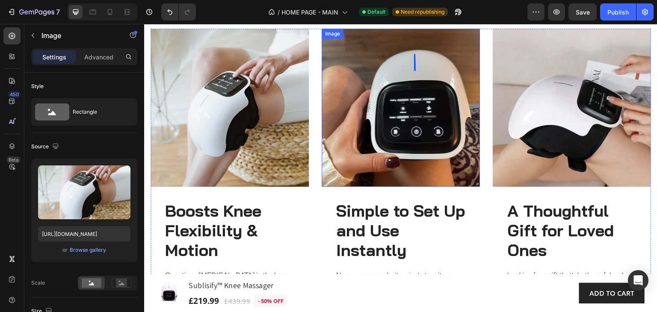
scroll to position [4097, 0]
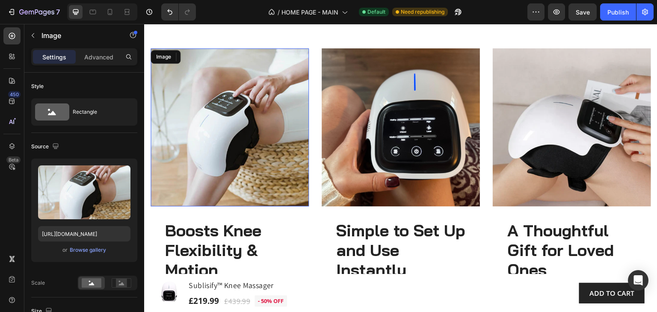
click at [209, 149] on img at bounding box center [230, 127] width 158 height 158
click at [93, 248] on div "Browse gallery" at bounding box center [88, 250] width 36 height 8
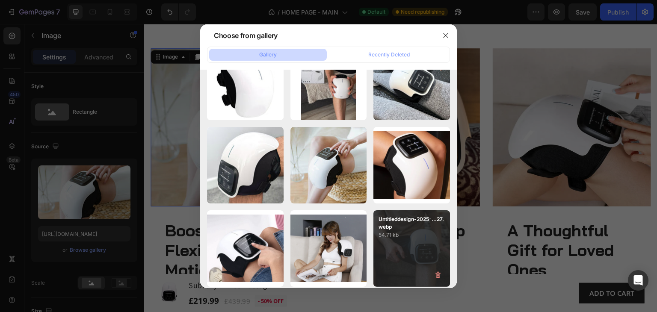
scroll to position [2823, 0]
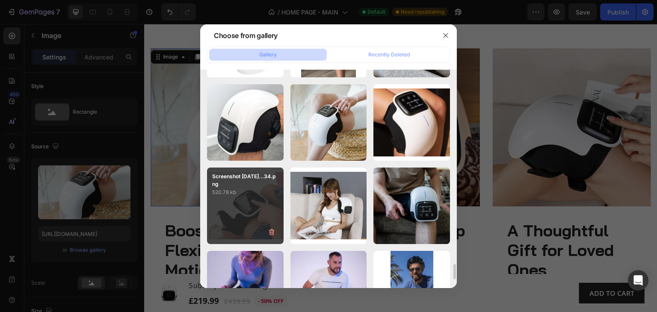
click at [257, 212] on div "Screenshot 2025-03-30...34.png 520.78 kb" at bounding box center [245, 206] width 77 height 77
type input "https://cdn.shopify.com/s/files/1/0765/3631/6195/files/gempages_472890283084743…"
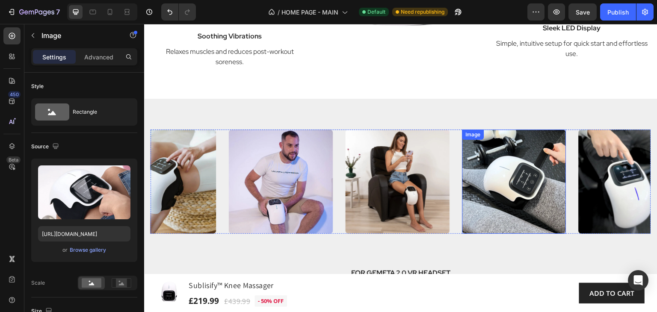
scroll to position [1914, 0]
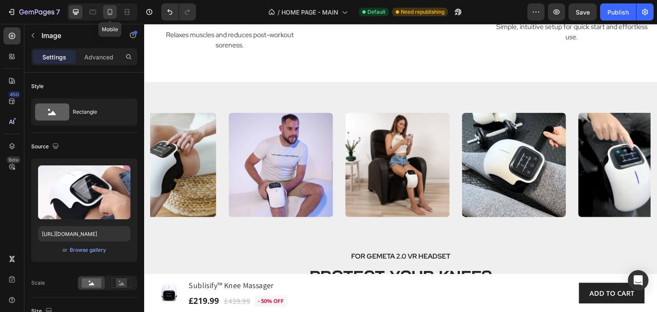
click at [108, 13] on icon at bounding box center [110, 12] width 5 height 6
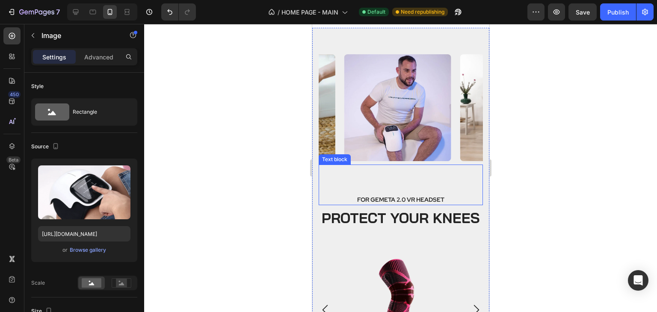
scroll to position [2194, 0]
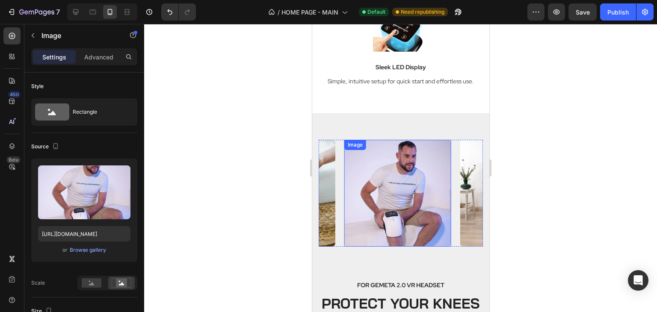
click at [384, 175] on img at bounding box center [397, 193] width 107 height 107
click at [88, 250] on div "Browse gallery" at bounding box center [88, 250] width 36 height 8
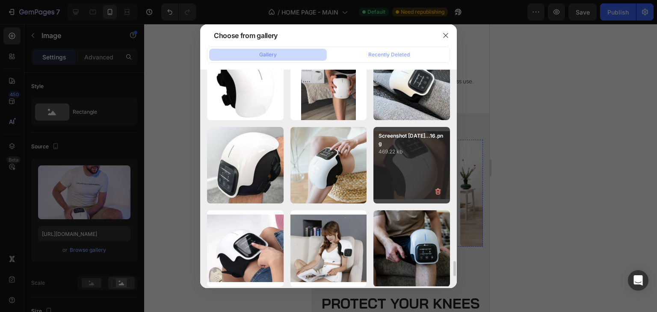
scroll to position [2823, 0]
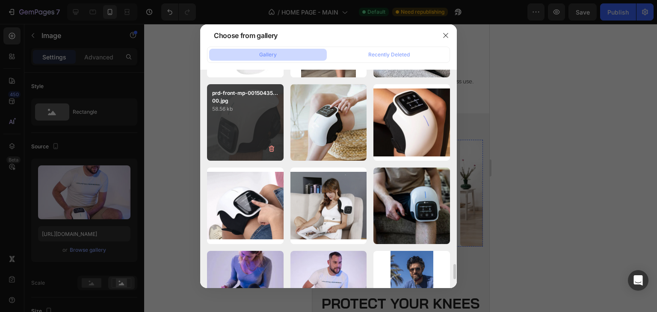
click at [256, 120] on div "prd-front-mp-00150435...00.jpg 58.56 kb" at bounding box center [245, 122] width 77 height 77
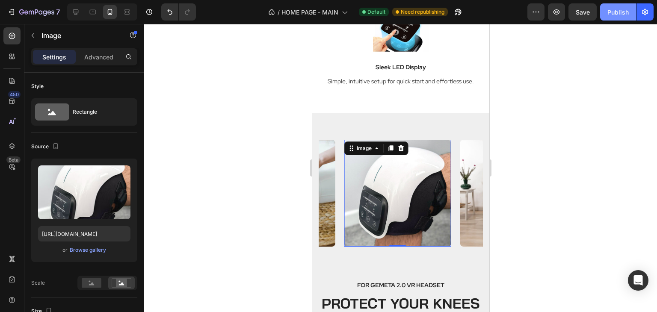
click at [618, 13] on div "Publish" at bounding box center [617, 12] width 21 height 9
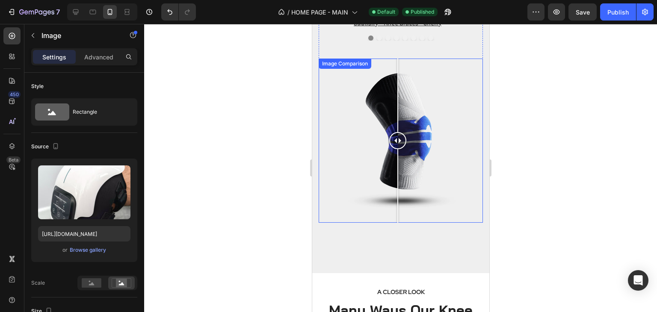
scroll to position [2286, 0]
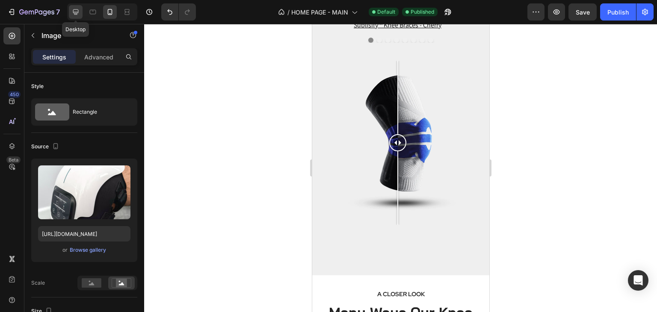
click at [74, 12] on icon at bounding box center [76, 12] width 6 height 6
type input "https://cdn.shopify.com/s/files/1/0765/3631/6195/files/gempages_472890283084743…"
type input "100"
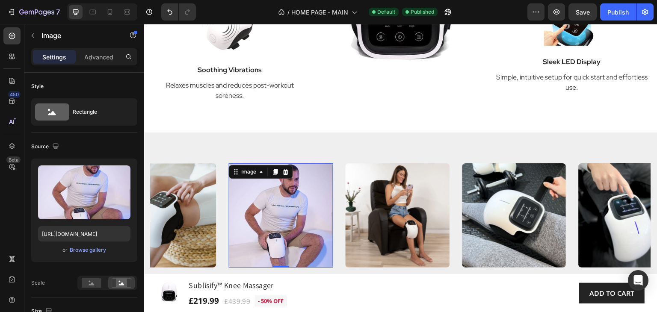
scroll to position [1842, 0]
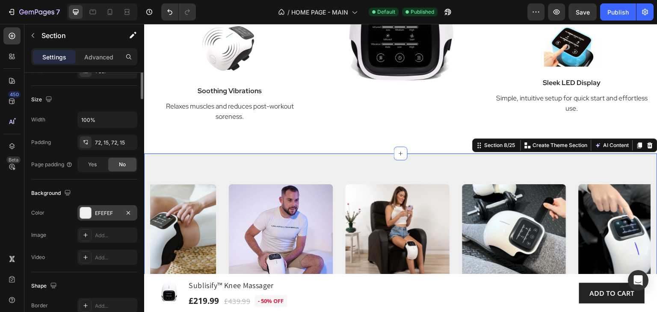
scroll to position [214, 0]
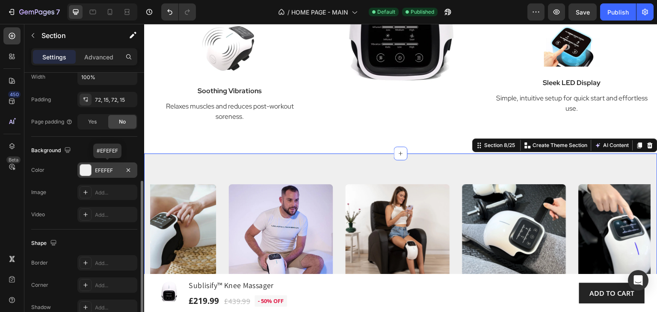
click at [113, 172] on div "EFEFEF" at bounding box center [107, 171] width 25 height 8
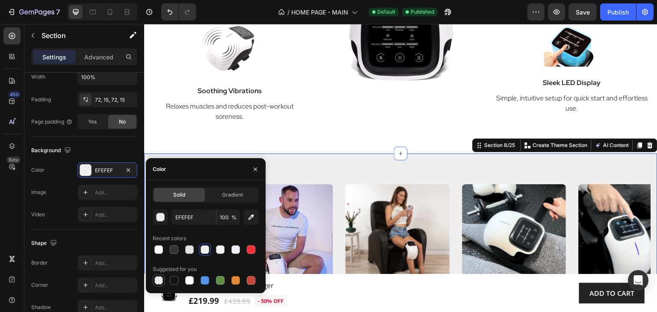
click at [157, 282] on div at bounding box center [158, 280] width 9 height 9
type input "000000"
type input "0"
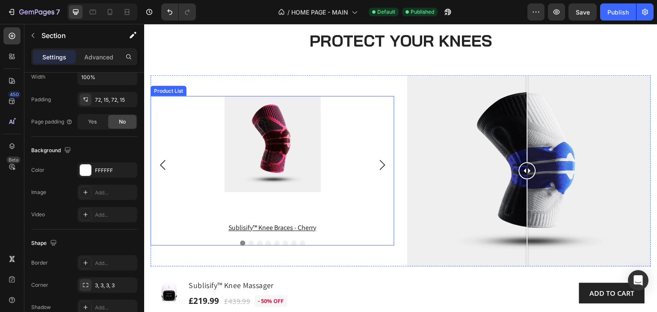
scroll to position [2142, 0]
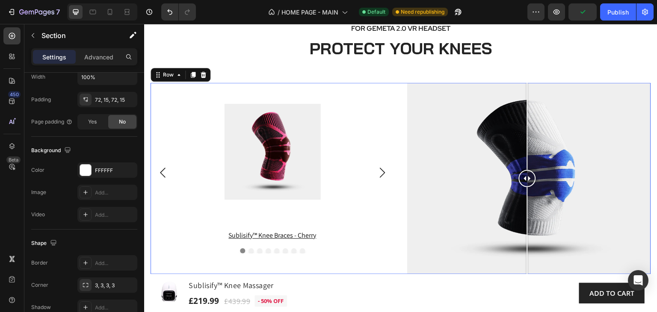
click at [392, 92] on div "Product Images sublisify™ knee braces - cherry Product Title Row Product List P…" at bounding box center [401, 178] width 500 height 191
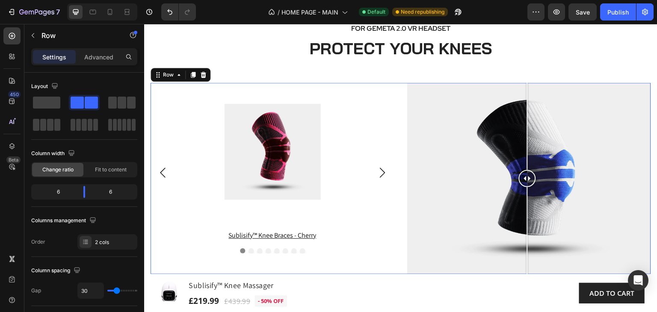
click at [57, 56] on p "Settings" at bounding box center [54, 57] width 24 height 9
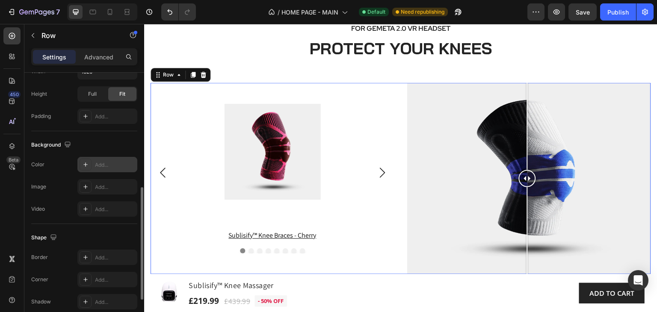
scroll to position [226, 0]
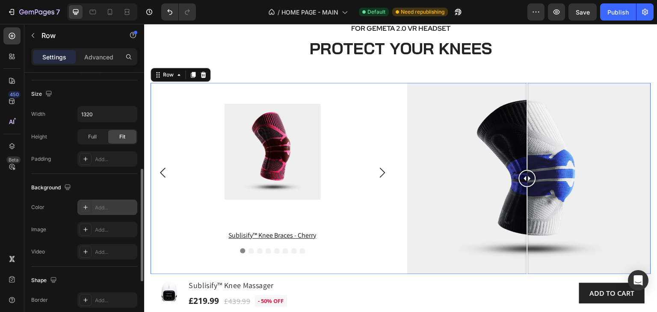
click at [108, 207] on div "Add..." at bounding box center [115, 208] width 40 height 8
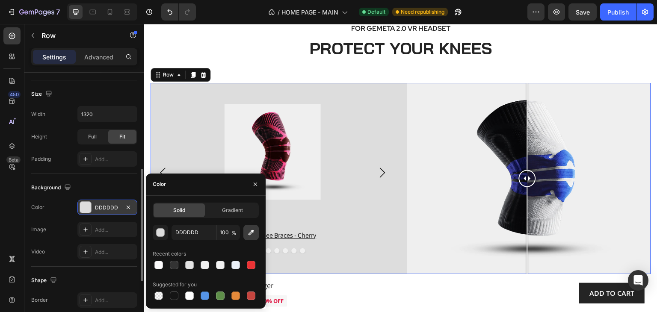
click at [253, 231] on icon "button" at bounding box center [251, 233] width 6 height 6
type input "EFEFEF"
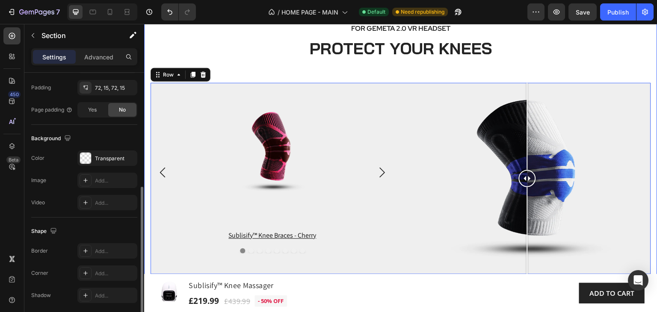
click at [315, 71] on div "Image Image Image Image Image Image Image Image Image Image Image Carousel FOR …" at bounding box center [401, 92] width 500 height 414
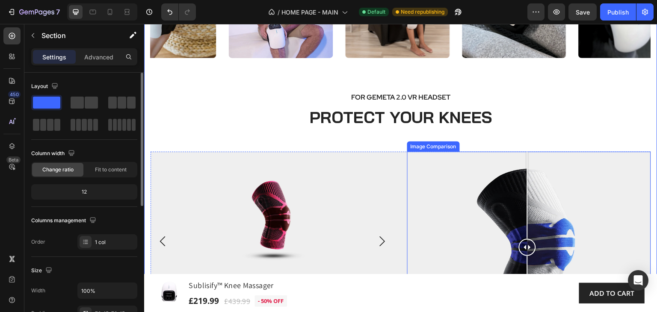
scroll to position [2056, 0]
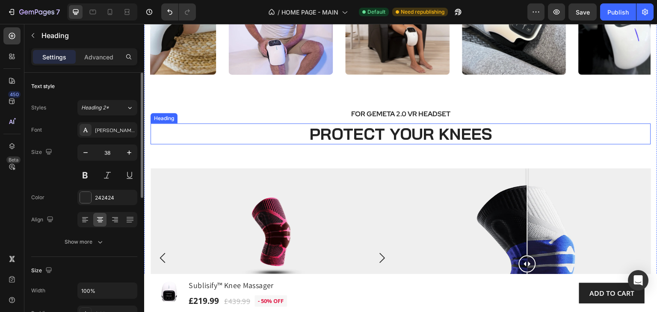
click at [280, 137] on h2 "PROTECT YOUR KNEES" at bounding box center [401, 134] width 500 height 21
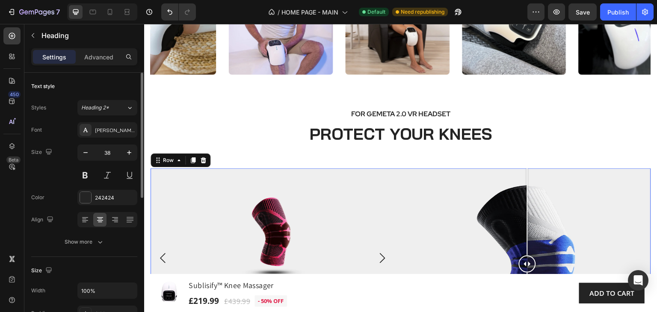
click at [284, 184] on div "Product Images sublisify™ knee braces - cherry Product Title Row Product List P…" at bounding box center [273, 264] width 244 height 191
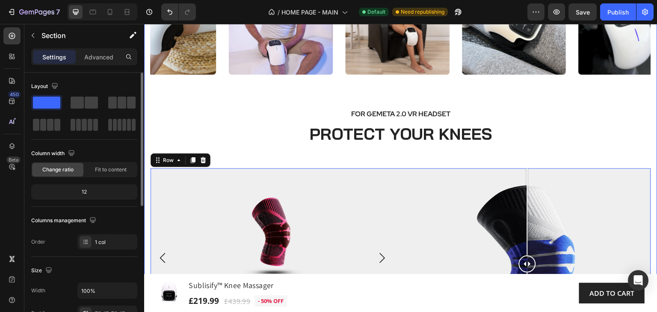
click at [265, 162] on div "Image Image Image Image Image Image Image Image Image Image Image Carousel FOR …" at bounding box center [401, 177] width 500 height 414
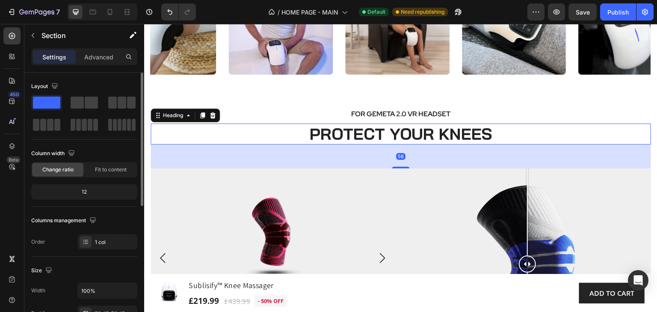
click at [278, 134] on h2 "PROTECT YOUR KNEES" at bounding box center [401, 134] width 500 height 21
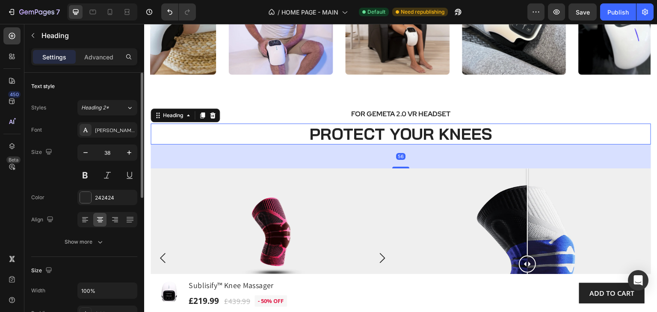
click at [270, 159] on div "56" at bounding box center [401, 157] width 500 height 24
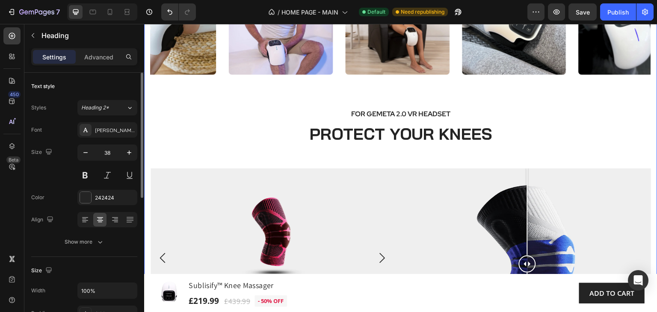
click at [148, 172] on div "Image Image Image Image Image Image Image Image Image Image Image Carousel FOR …" at bounding box center [400, 177] width 513 height 475
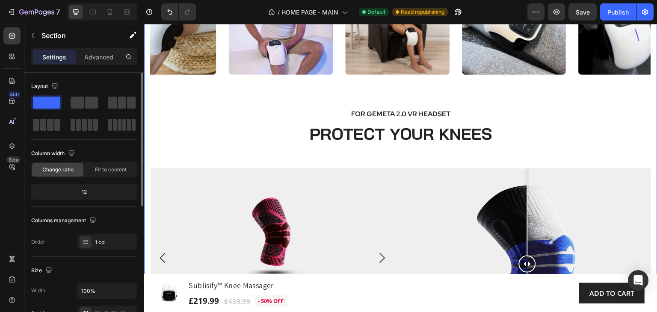
scroll to position [1885, 0]
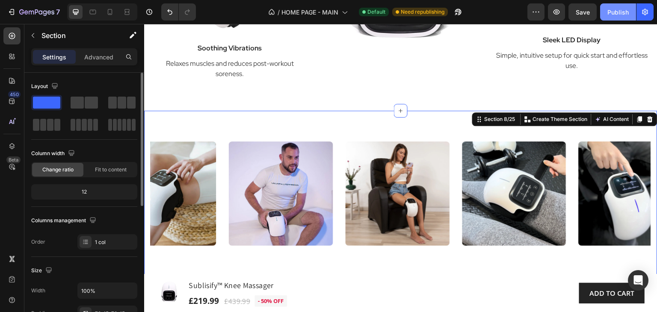
click at [618, 12] on div "Publish" at bounding box center [617, 12] width 21 height 9
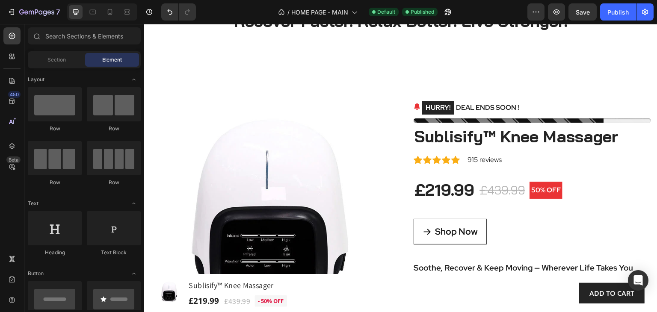
scroll to position [0, 0]
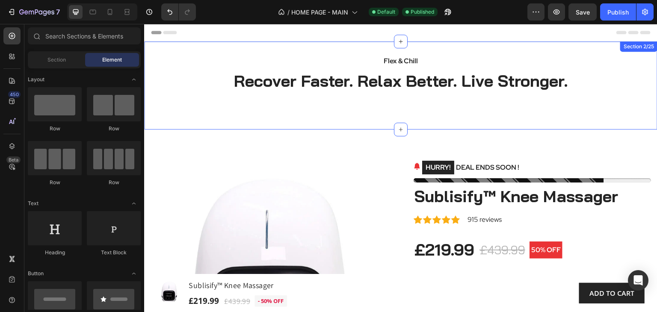
click at [155, 101] on div "Flex & Chill Text block Recover Faster. Relax Better. Live Stronger. Heading Row" at bounding box center [400, 85] width 513 height 61
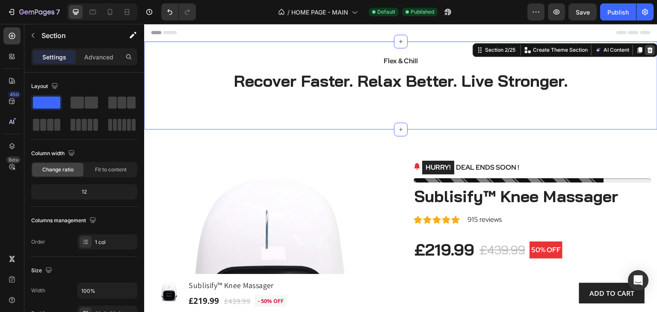
click at [647, 51] on icon at bounding box center [650, 50] width 6 height 6
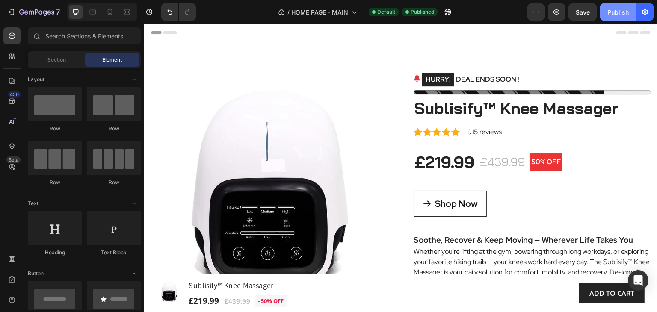
click at [617, 11] on div "Publish" at bounding box center [617, 12] width 21 height 9
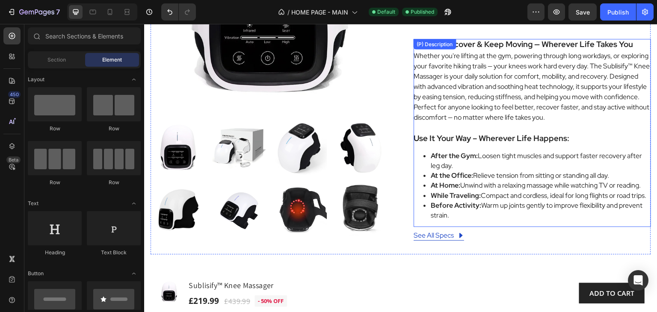
scroll to position [299, 0]
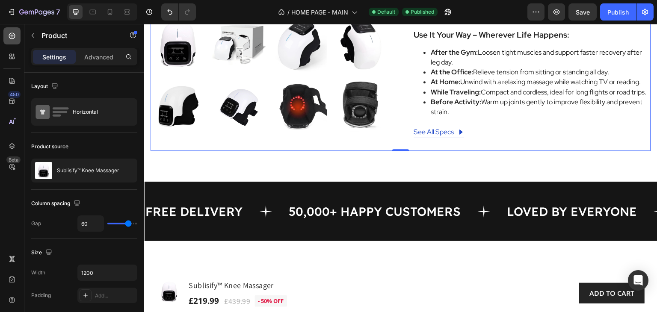
click at [12, 38] on icon at bounding box center [12, 36] width 9 height 9
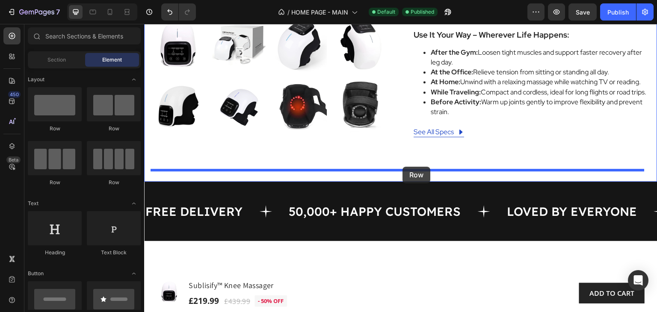
drag, startPoint x: 262, startPoint y: 136, endPoint x: 403, endPoint y: 167, distance: 144.5
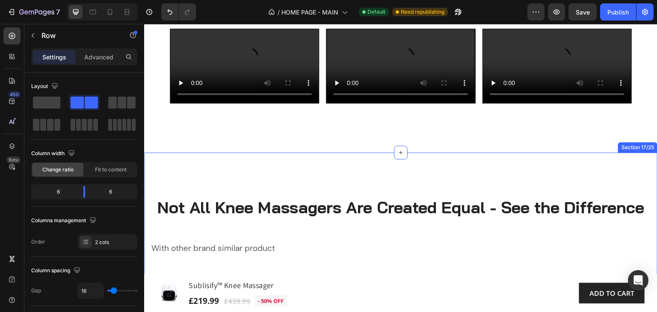
scroll to position [4491, 0]
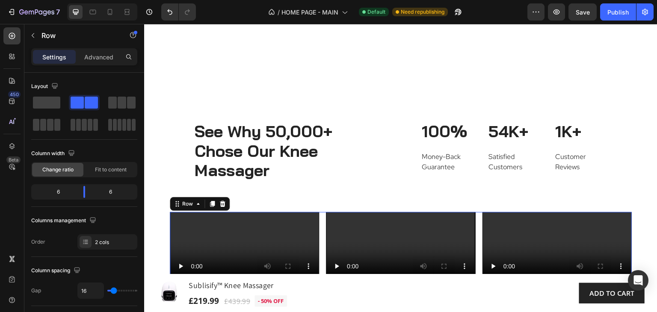
click at [321, 212] on div "Video Video Video Row 20" at bounding box center [401, 270] width 462 height 116
click at [320, 212] on div "Video Video Video Row 20" at bounding box center [401, 270] width 462 height 116
click at [212, 201] on icon at bounding box center [212, 204] width 5 height 6
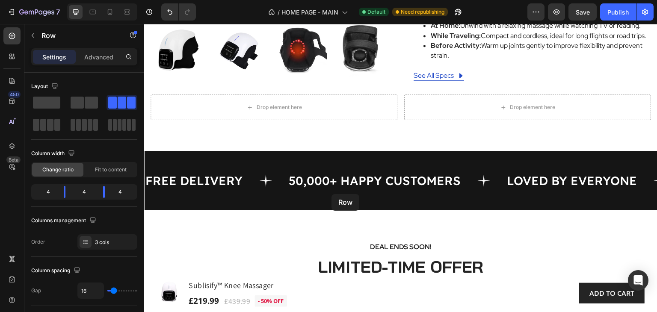
scroll to position [323, 0]
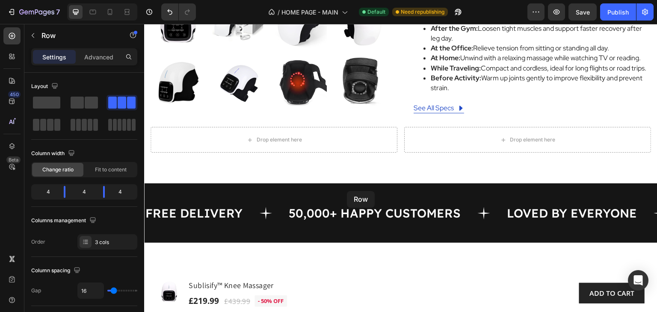
drag, startPoint x: 177, startPoint y: 178, endPoint x: 347, endPoint y: 191, distance: 170.3
click at [169, 8] on icon "Undo/Redo" at bounding box center [170, 12] width 9 height 9
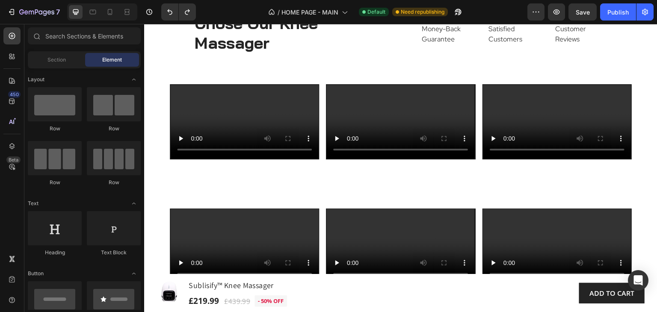
scroll to position [4621, 0]
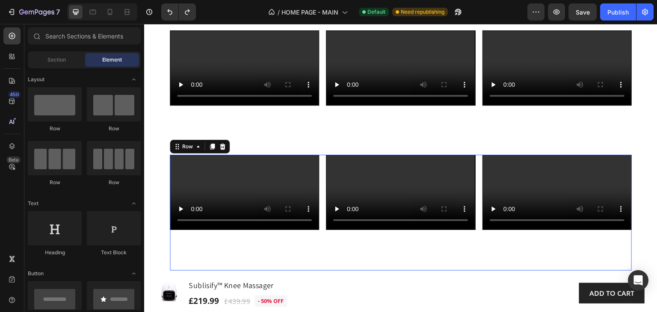
click at [475, 167] on div "Video Video Video Row 0" at bounding box center [401, 213] width 462 height 116
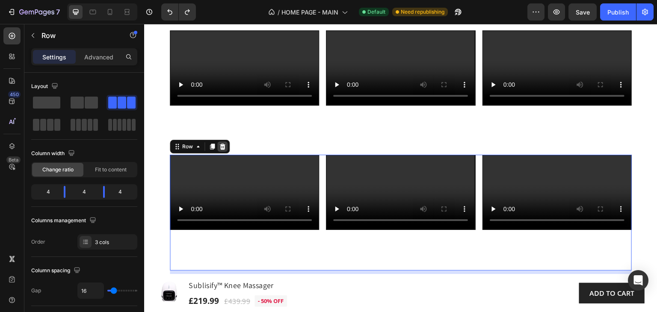
click at [222, 150] on icon at bounding box center [223, 147] width 6 height 6
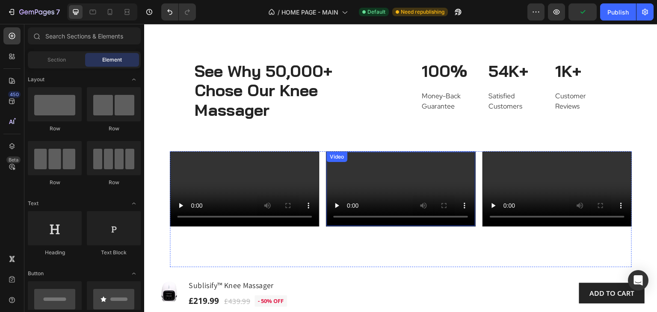
scroll to position [4492, 0]
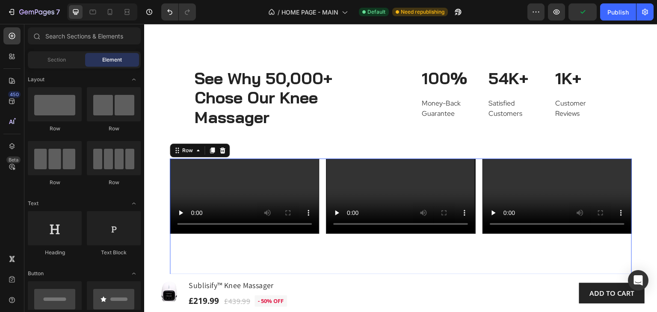
click at [476, 168] on div "Video Video Video Row 20" at bounding box center [401, 217] width 462 height 116
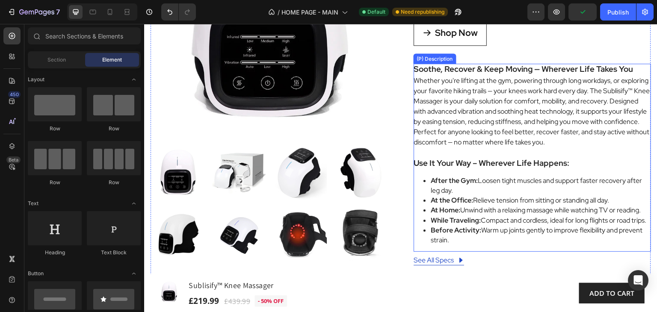
scroll to position [257, 0]
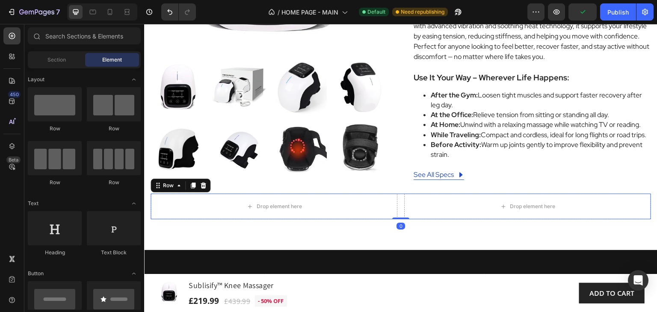
click at [394, 219] on div "Drop element here Drop element here Row 0" at bounding box center [401, 207] width 500 height 26
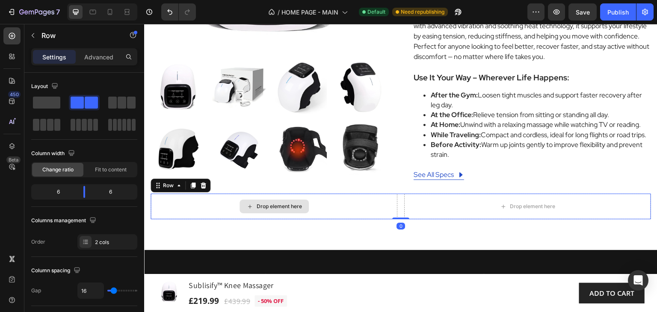
click at [388, 219] on div "Drop element here" at bounding box center [274, 207] width 247 height 26
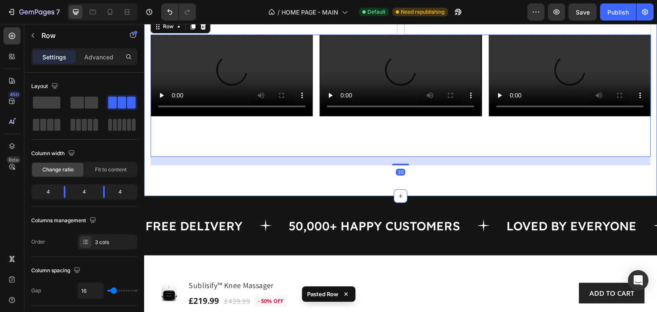
scroll to position [356, 0]
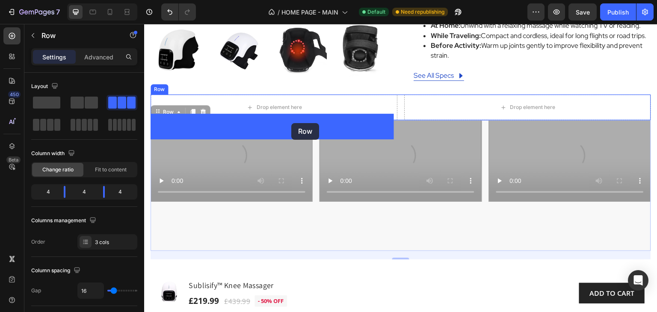
drag, startPoint x: 315, startPoint y: 144, endPoint x: 295, endPoint y: 125, distance: 28.1
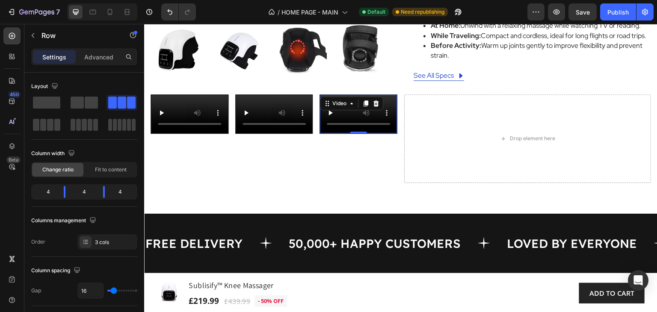
click at [365, 121] on div "Video 0" at bounding box center [358, 114] width 78 height 39
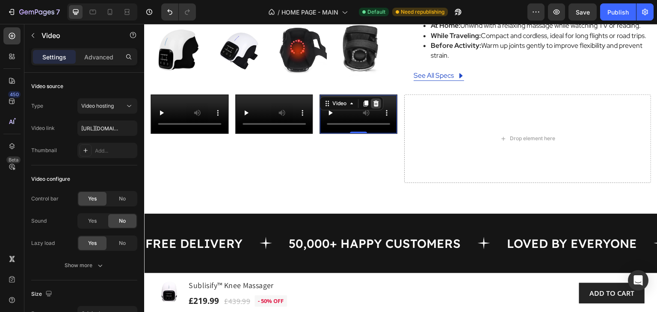
click at [375, 106] on icon at bounding box center [376, 104] width 6 height 6
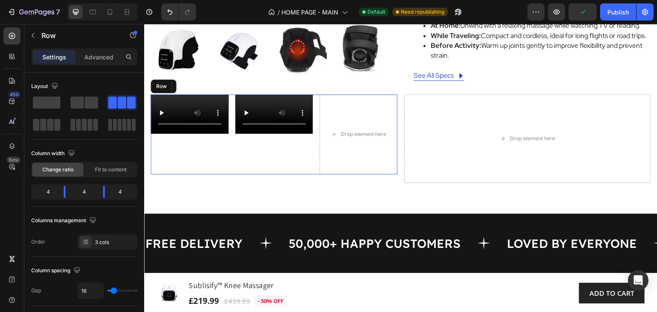
click at [289, 174] on div "Video" at bounding box center [274, 135] width 78 height 80
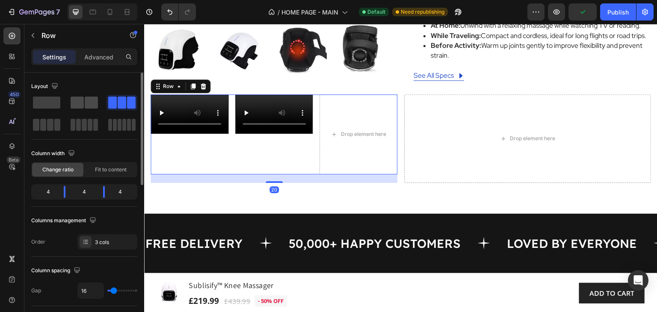
click at [89, 98] on span at bounding box center [91, 103] width 13 height 12
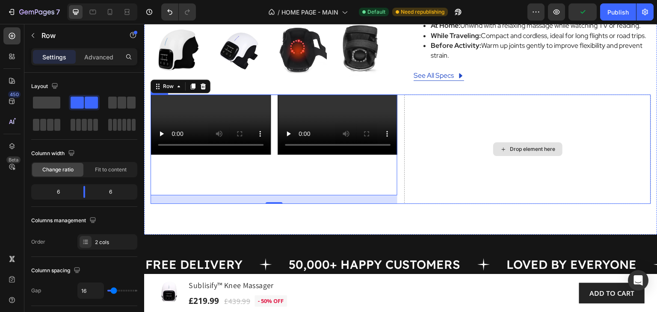
scroll to position [313, 0]
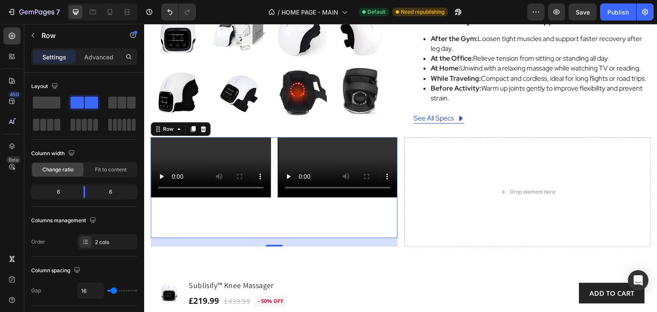
click at [274, 164] on div "Video Video Row 20" at bounding box center [274, 187] width 247 height 101
click at [108, 240] on div "2 cols" at bounding box center [115, 243] width 40 height 8
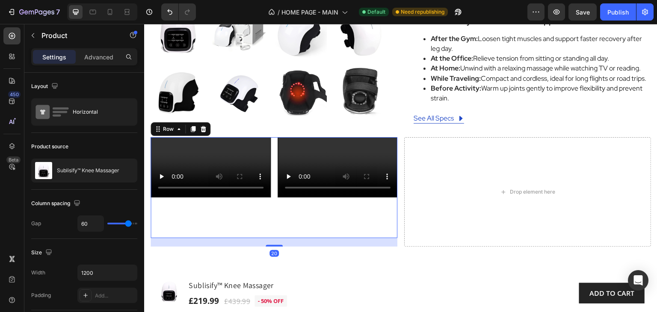
click at [272, 181] on div "Video Video Row 20" at bounding box center [274, 187] width 247 height 101
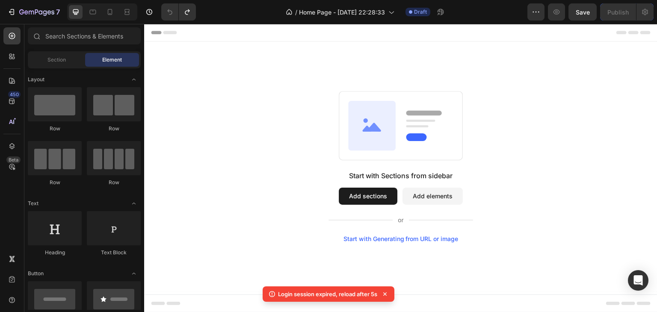
click at [366, 196] on button "Add sections" at bounding box center [368, 196] width 59 height 17
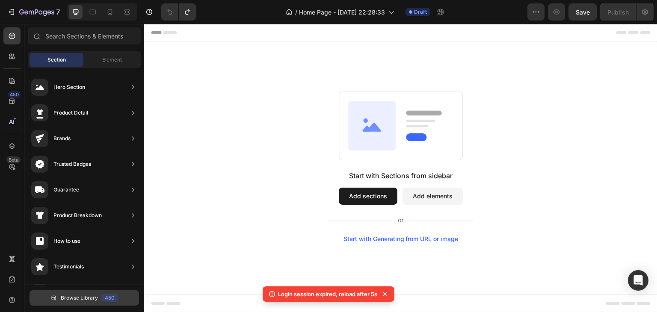
click at [99, 298] on button "Browse Library 450" at bounding box center [84, 297] width 109 height 15
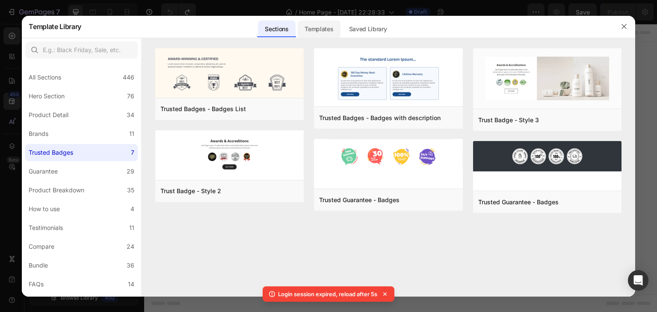
click at [316, 26] on div "Templates" at bounding box center [319, 29] width 42 height 17
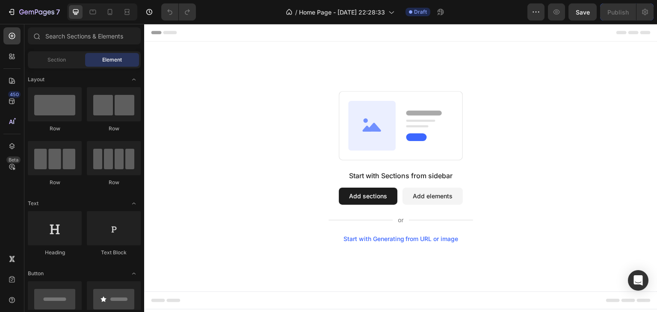
click at [375, 204] on div "Start with Sections from sidebar Add sections Add elements Start with Generatin…" at bounding box center [400, 207] width 145 height 72
click at [375, 201] on button "Add sections" at bounding box center [368, 196] width 59 height 17
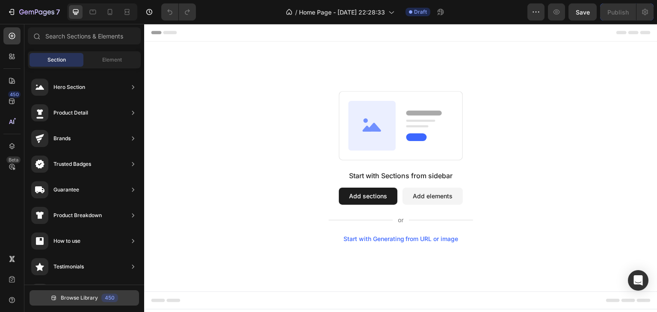
click at [90, 295] on span "Browse Library" at bounding box center [79, 298] width 37 height 8
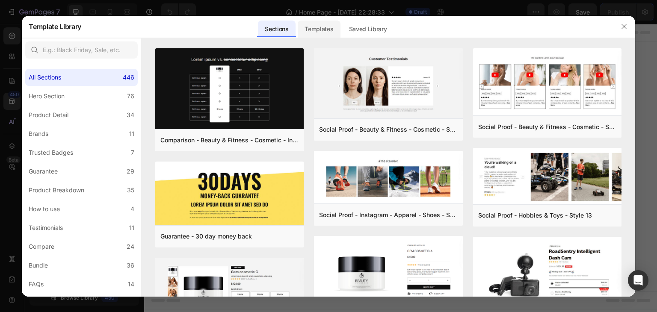
click at [322, 33] on div "Templates" at bounding box center [319, 29] width 42 height 17
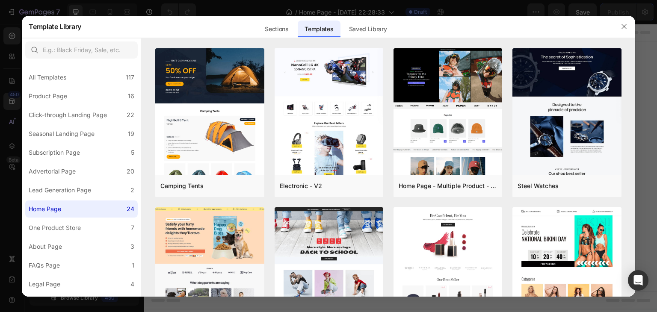
click at [452, 28] on div "Sections Templates Existing pages Saved Library Templates Saved Library" at bounding box center [325, 26] width 488 height 22
click at [454, 31] on div "Sections Templates Existing pages Saved Library Templates Saved Library" at bounding box center [325, 26] width 488 height 22
click at [455, 31] on div "Sections Templates Existing pages Saved Library Templates Saved Library" at bounding box center [325, 26] width 488 height 22
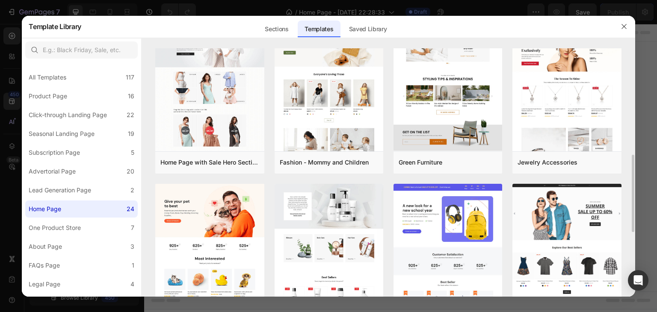
scroll to position [428, 0]
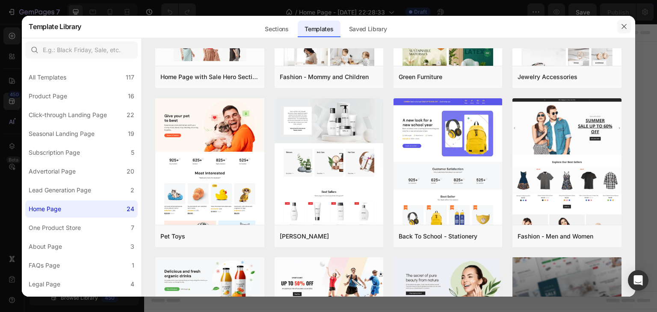
drag, startPoint x: 626, startPoint y: 26, endPoint x: 473, endPoint y: 10, distance: 153.5
click at [626, 26] on icon "button" at bounding box center [624, 26] width 7 height 7
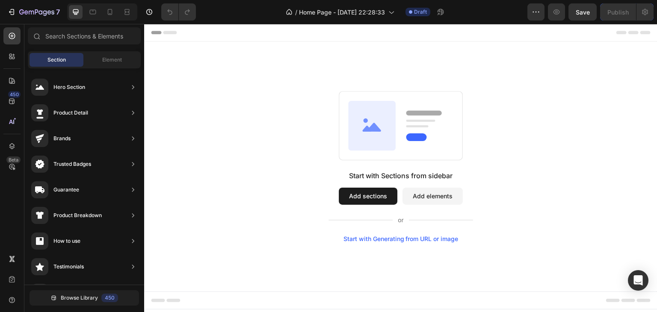
click at [357, 195] on button "Add sections" at bounding box center [368, 196] width 59 height 17
click at [102, 296] on div "450" at bounding box center [109, 298] width 17 height 9
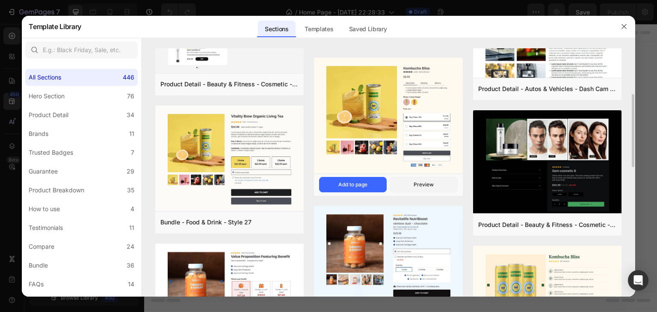
scroll to position [171, 0]
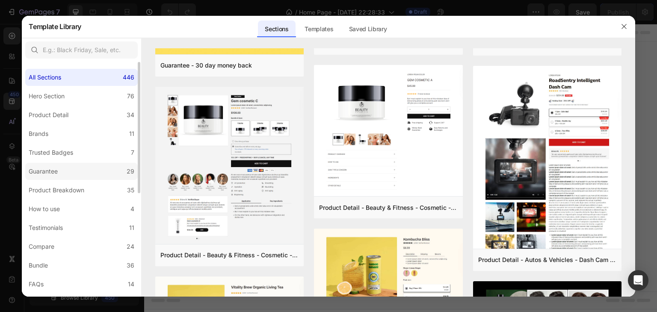
click at [56, 170] on div "Guarantee" at bounding box center [43, 171] width 29 height 10
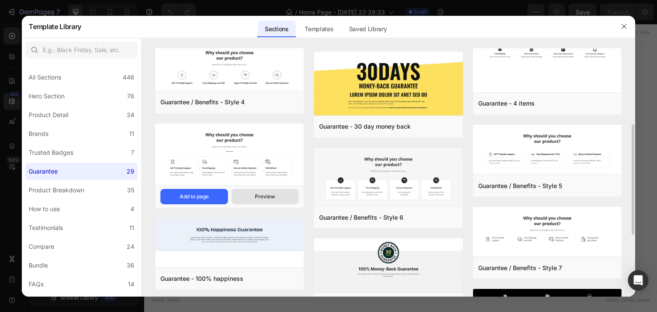
click at [270, 197] on div "Preview" at bounding box center [265, 197] width 20 height 8
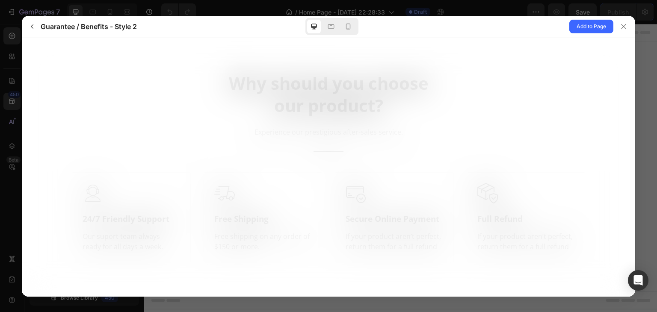
scroll to position [0, 0]
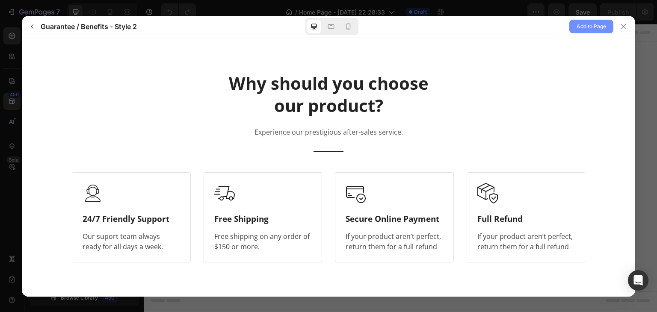
click at [594, 27] on span "Add to Page" at bounding box center [592, 26] width 30 height 10
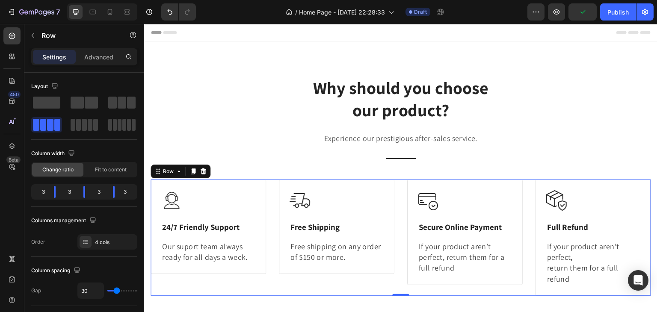
click at [399, 186] on div "Image 24/7 Friendly Support Heading Our suport team always ready for all days a…" at bounding box center [401, 238] width 500 height 116
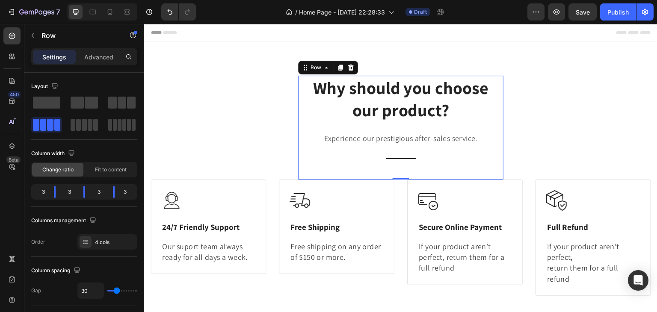
click at [494, 174] on div "Why should you choose our product? Heading Experience our prestigious after-sal…" at bounding box center [400, 128] width 205 height 104
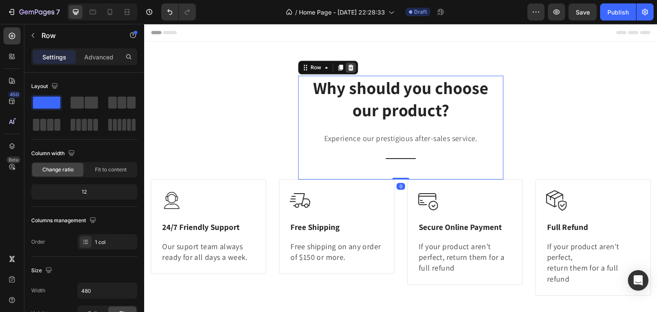
click at [348, 68] on icon at bounding box center [351, 68] width 6 height 6
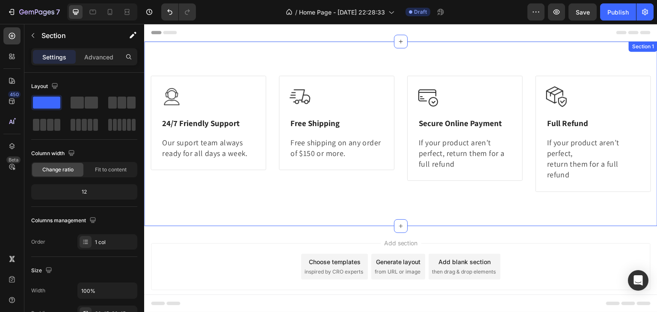
click at [290, 53] on div "Image 24/7 Friendly Support Heading Our suport team always ready for all days a…" at bounding box center [400, 133] width 513 height 185
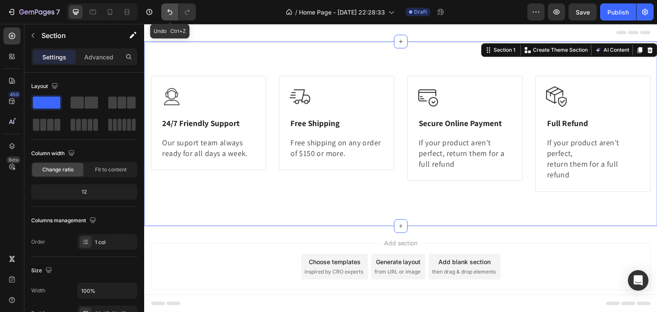
click at [171, 9] on icon "Undo/Redo" at bounding box center [170, 12] width 9 height 9
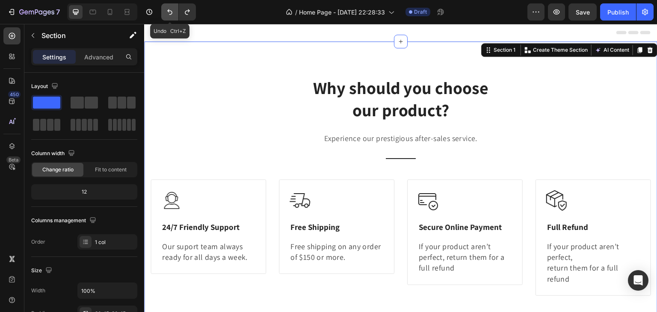
click at [171, 13] on icon "Undo/Redo" at bounding box center [170, 12] width 9 height 9
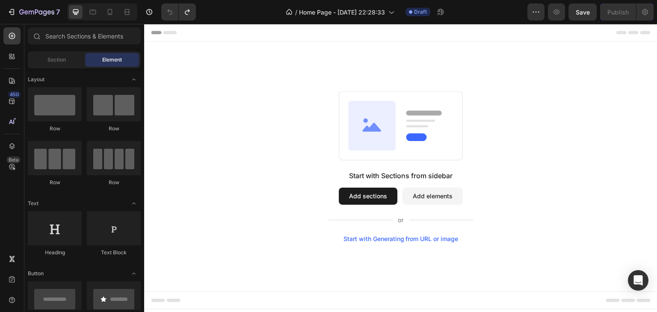
click at [364, 189] on button "Add sections" at bounding box center [368, 196] width 59 height 17
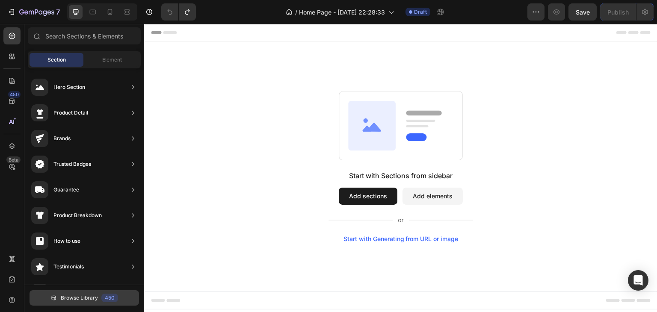
click at [89, 298] on span "Browse Library" at bounding box center [79, 298] width 37 height 8
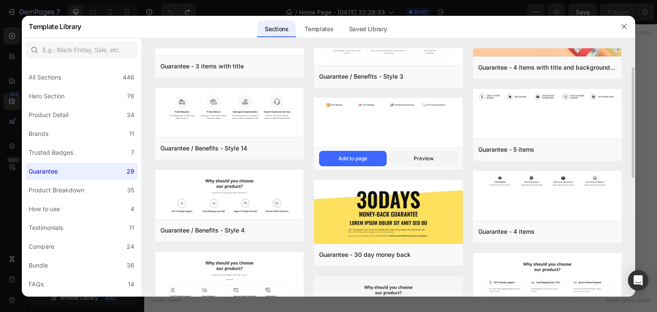
scroll to position [86, 0]
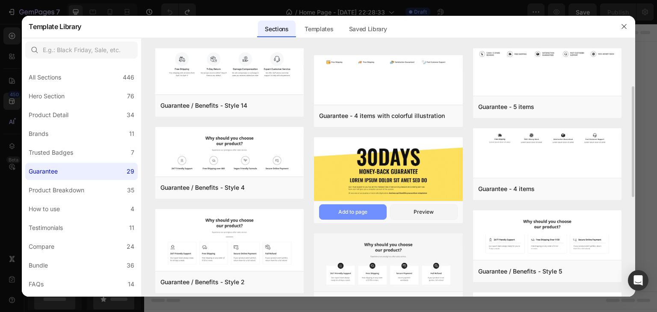
click at [347, 213] on div "Add to page" at bounding box center [352, 212] width 29 height 8
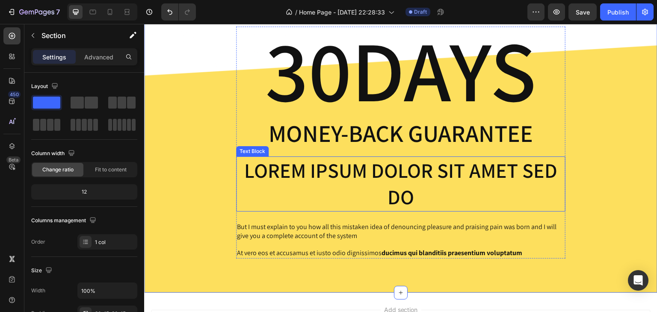
scroll to position [0, 0]
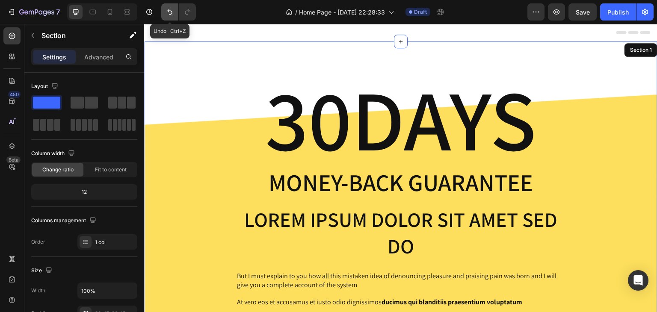
click at [166, 11] on icon "Undo/Redo" at bounding box center [170, 12] width 9 height 9
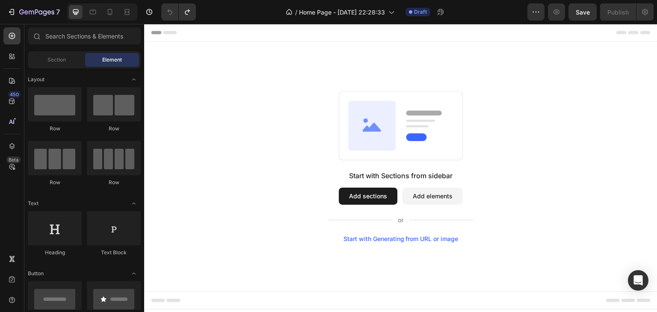
click at [359, 191] on button "Add sections" at bounding box center [368, 196] width 59 height 17
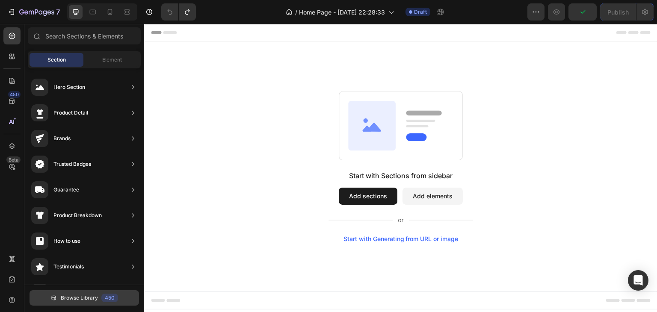
click at [81, 291] on button "Browse Library 450" at bounding box center [84, 297] width 109 height 15
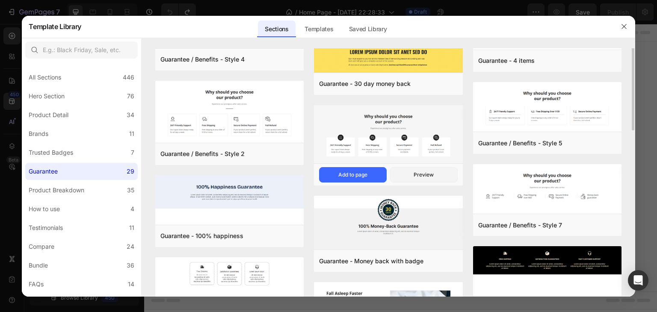
scroll to position [257, 0]
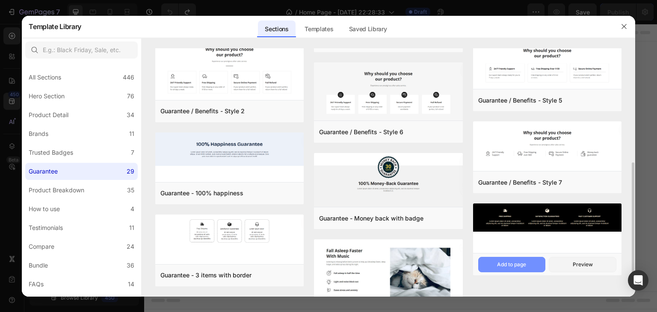
click at [521, 264] on div "Add to page" at bounding box center [511, 265] width 29 height 8
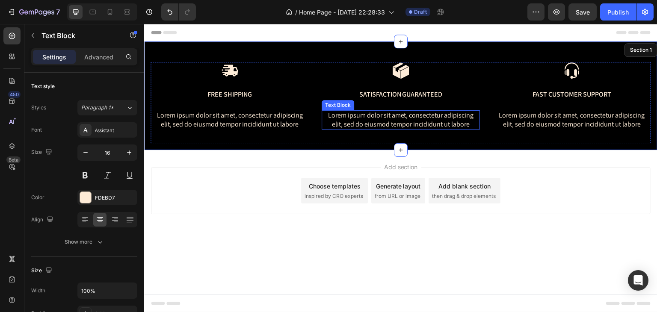
click at [441, 119] on p "Lorem ipsum dolor sit amet, consectetur adipiscing elit, sed do eiusmod tempor …" at bounding box center [400, 120] width 157 height 18
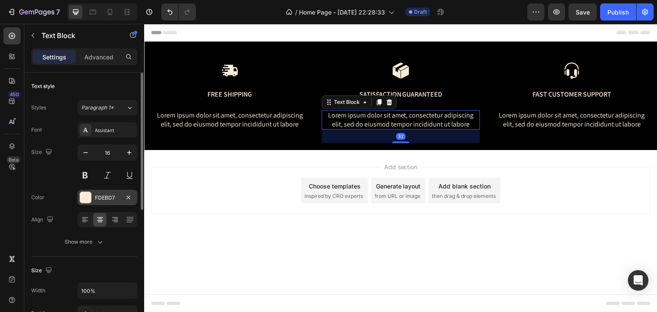
click at [111, 198] on div "FDEBD7" at bounding box center [107, 198] width 25 height 8
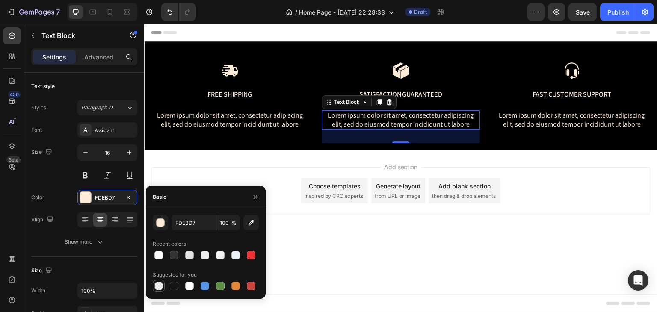
click at [159, 287] on div at bounding box center [158, 286] width 9 height 9
type input "000000"
type input "0"
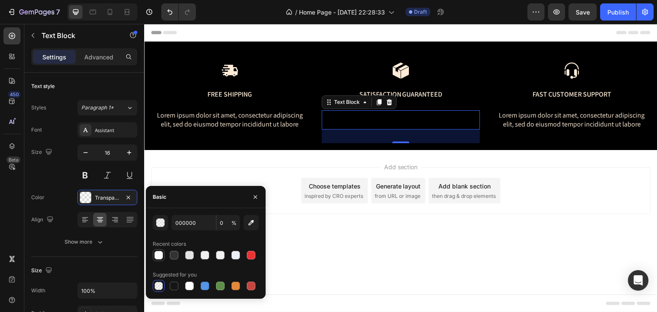
click at [158, 257] on div at bounding box center [158, 255] width 9 height 9
type input "FCFBFC"
type input "100"
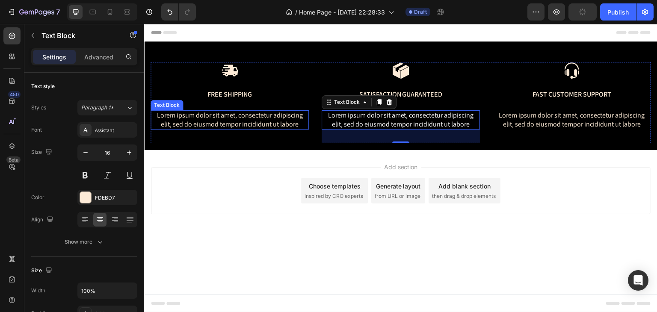
click at [274, 118] on p "Lorem ipsum dolor sit amet, consectetur adipiscing elit, sed do eiusmod tempor …" at bounding box center [229, 120] width 157 height 18
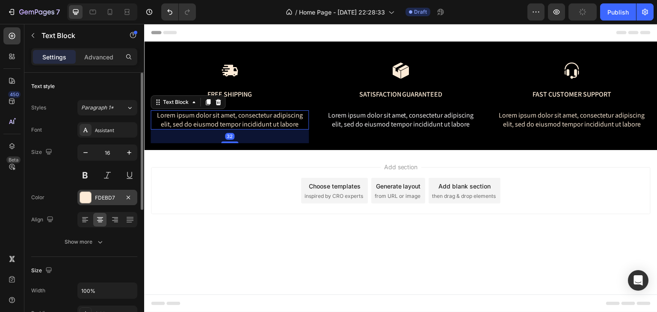
click at [86, 198] on div at bounding box center [85, 197] width 11 height 11
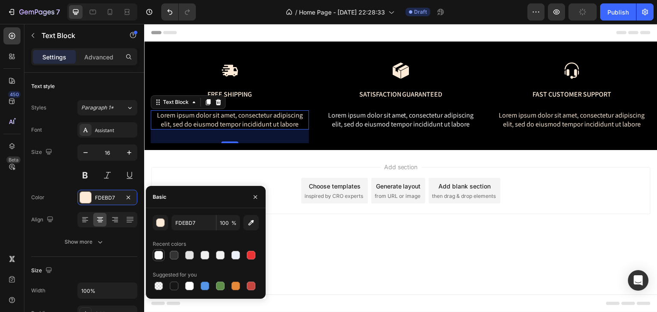
click at [159, 254] on div at bounding box center [158, 255] width 9 height 9
type input "FCFBFC"
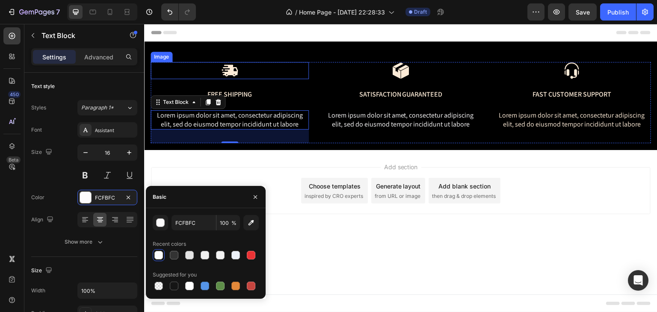
click at [230, 69] on img at bounding box center [229, 70] width 17 height 17
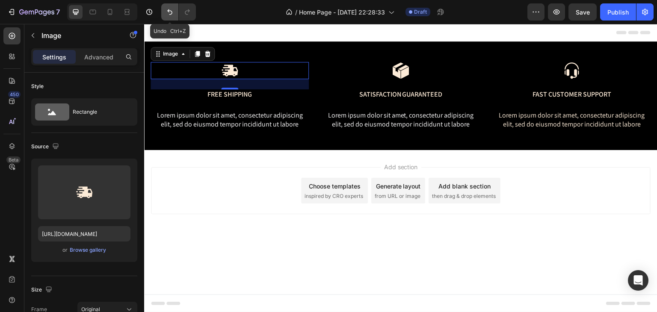
click at [175, 12] on button "Undo/Redo" at bounding box center [169, 11] width 17 height 17
click at [171, 13] on icon "Undo/Redo" at bounding box center [169, 12] width 5 height 6
type input "https://cdn.shopify.com/s/files/1/2005/9307/files/432750572815254551-509155b9-3…"
click at [171, 13] on icon "Undo/Redo" at bounding box center [169, 12] width 5 height 6
click at [171, 13] on icon "Undo/Redo" at bounding box center [170, 12] width 9 height 9
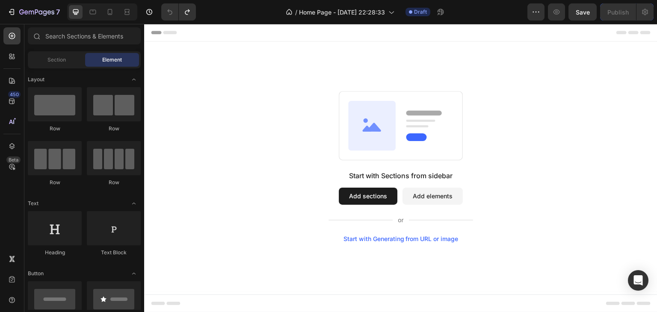
click at [371, 204] on button "Add sections" at bounding box center [368, 196] width 59 height 17
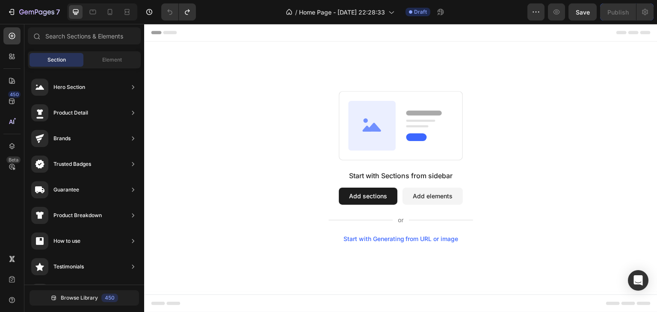
click at [370, 193] on button "Add sections" at bounding box center [368, 196] width 59 height 17
click at [366, 199] on button "Add sections" at bounding box center [368, 196] width 59 height 17
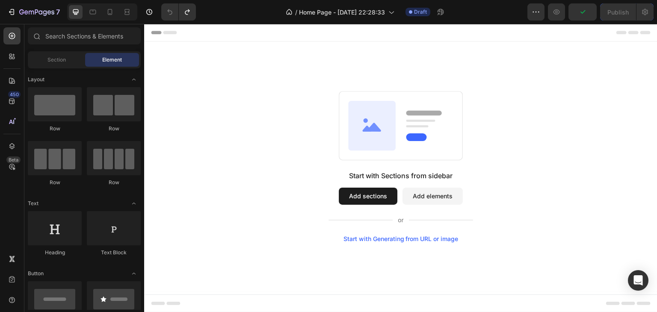
click at [360, 196] on button "Add sections" at bounding box center [368, 196] width 59 height 17
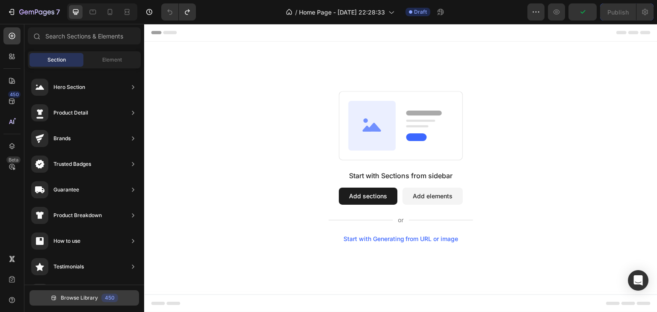
click at [92, 300] on span "Browse Library" at bounding box center [79, 298] width 37 height 8
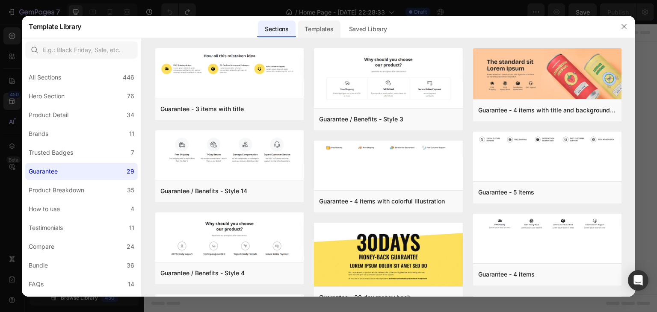
click at [315, 27] on div "Templates" at bounding box center [319, 29] width 42 height 17
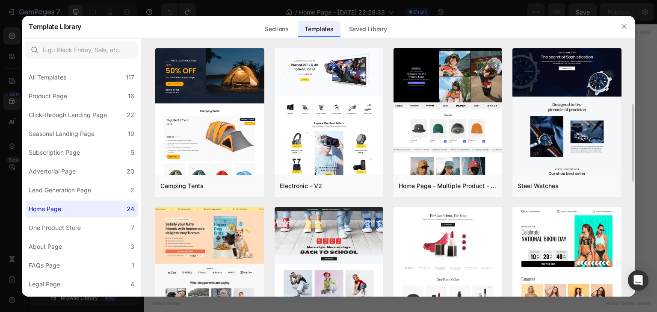
scroll to position [128, 0]
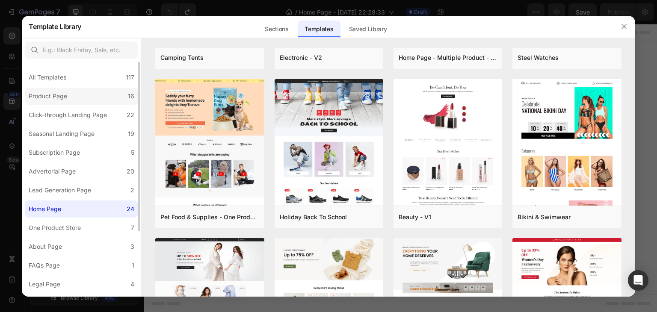
click at [74, 95] on label "Product Page 16" at bounding box center [81, 96] width 112 height 17
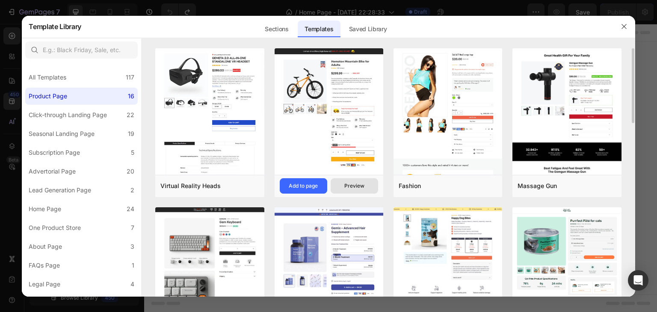
click at [357, 184] on div "Preview" at bounding box center [354, 186] width 20 height 8
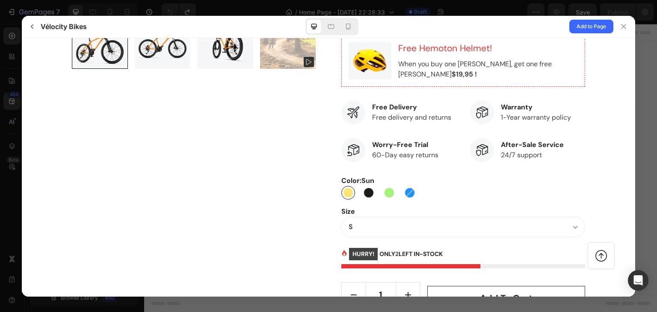
scroll to position [470, 0]
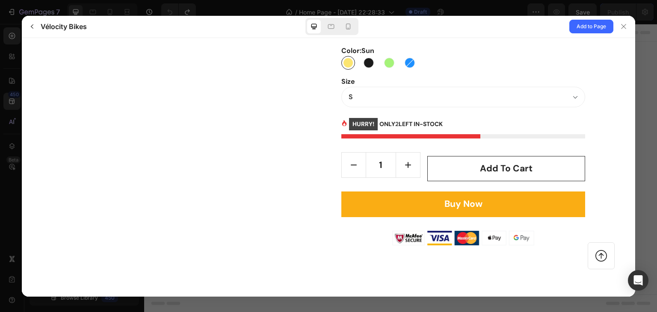
click at [486, 119] on div "HURRY! ONLY 2 LEFT IN-STOCK OUT OF STOCK Restock soon, PREORDER NOW! HURRY! LET…" at bounding box center [463, 123] width 244 height 13
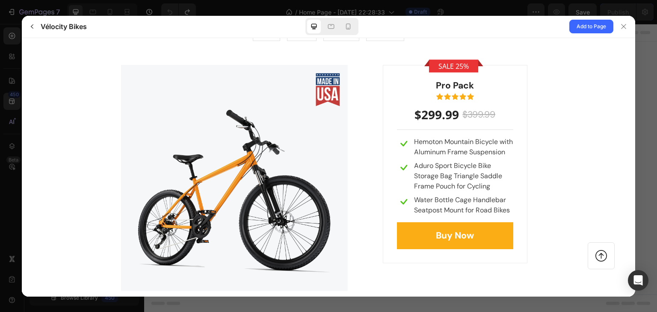
scroll to position [2823, 0]
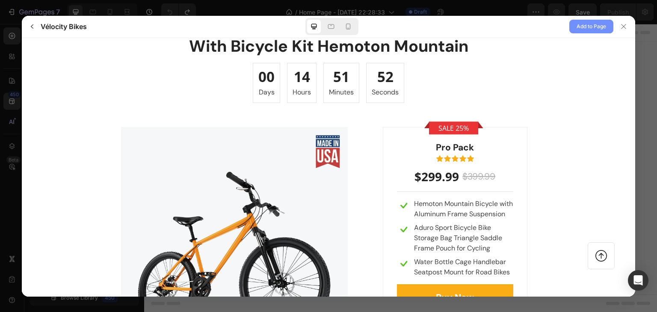
click at [585, 26] on span "Add to Page" at bounding box center [592, 26] width 30 height 10
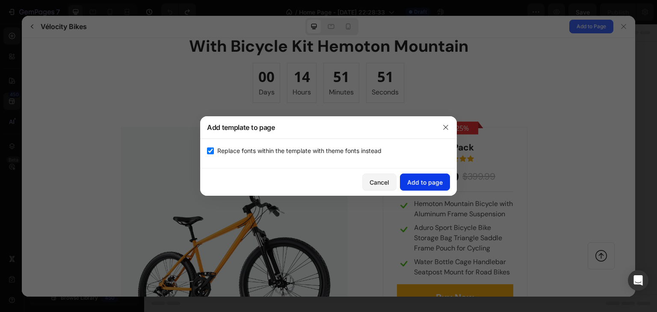
click at [422, 178] on div "Add to page" at bounding box center [424, 182] width 35 height 9
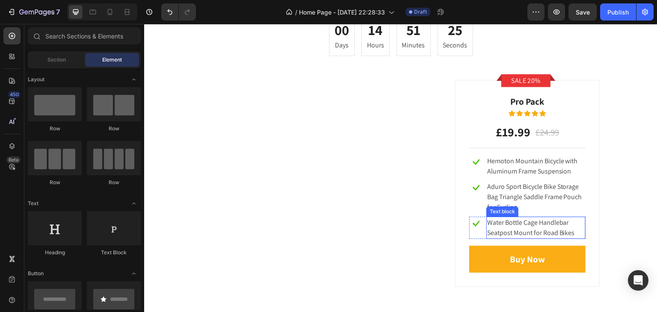
scroll to position [2583, 0]
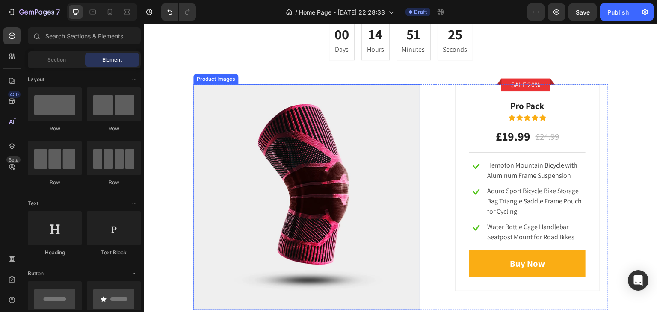
click at [344, 163] on img at bounding box center [306, 197] width 227 height 227
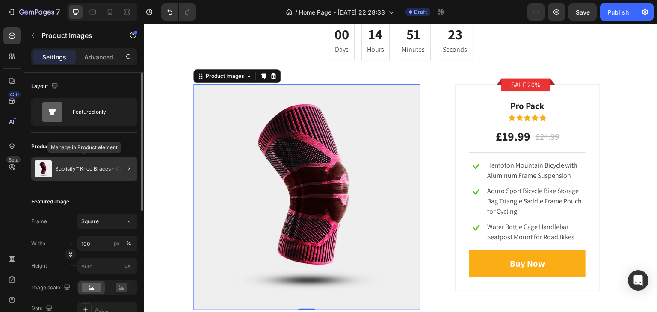
click at [94, 169] on p "Sublisify™ Knee Braces - Cherry" at bounding box center [94, 169] width 78 height 6
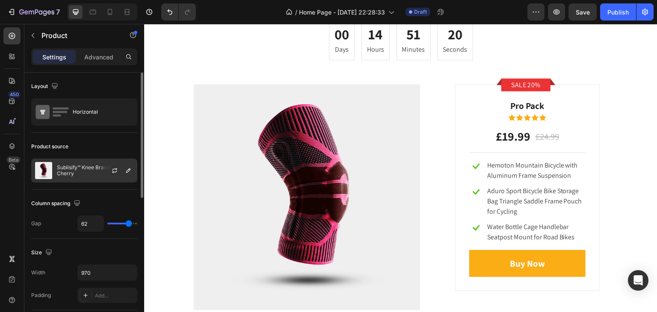
click at [89, 171] on p "Sublisify™ Knee Braces - Cherry" at bounding box center [95, 171] width 77 height 12
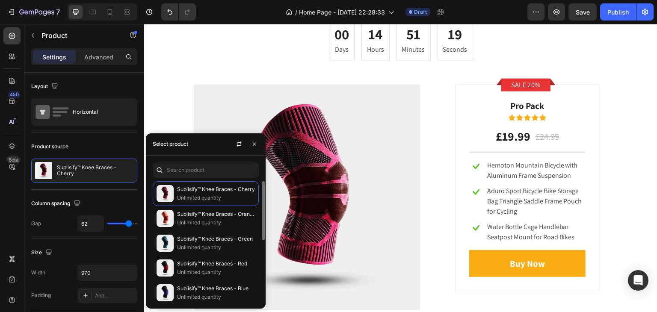
scroll to position [125, 0]
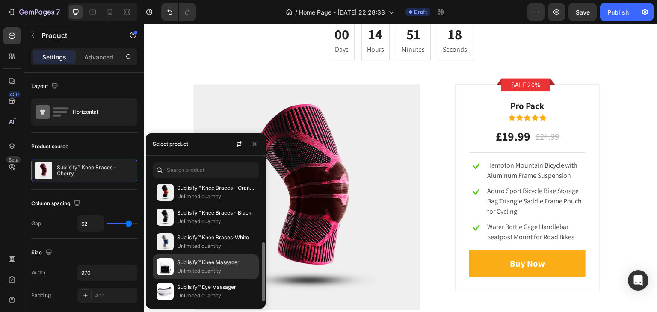
click at [210, 260] on p "Sublisify™ Knee Massager" at bounding box center [216, 262] width 78 height 9
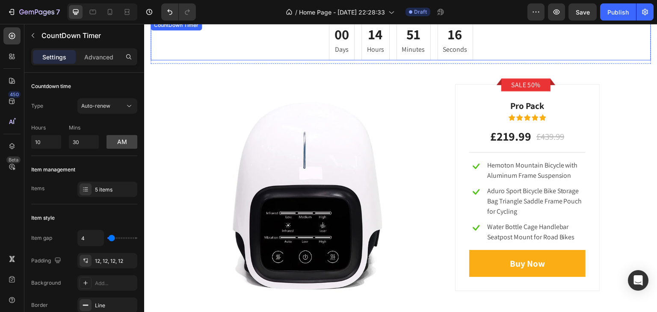
click at [547, 57] on div "00 Days 14 Hours 51 Minutes 16 Seconds" at bounding box center [401, 40] width 500 height 40
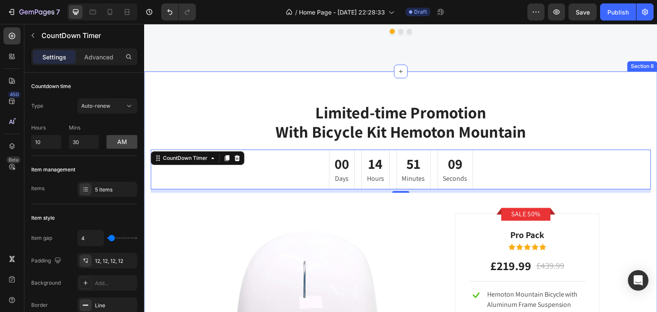
scroll to position [2455, 0]
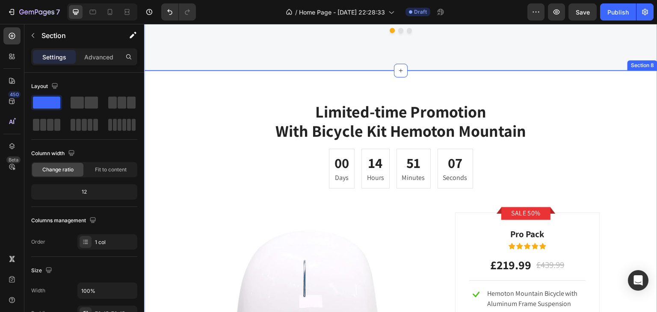
click at [157, 84] on div "Limited-time Promotion With Bicycle Kit Hemoton Mountain Heading 00 Days 14 Hou…" at bounding box center [400, 270] width 513 height 399
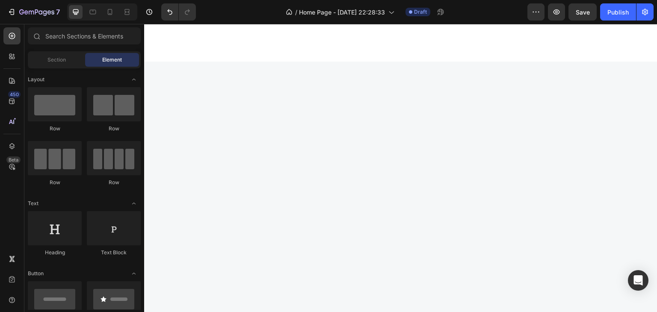
scroll to position [0, 0]
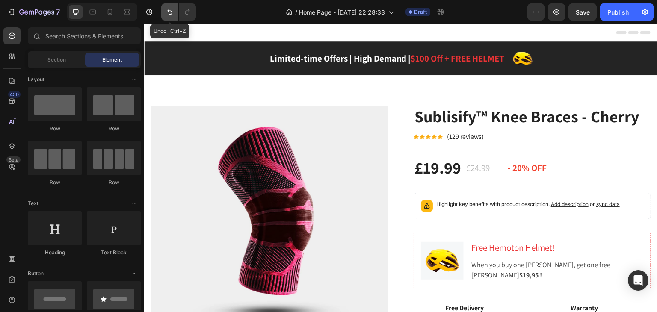
click at [175, 11] on button "Undo/Redo" at bounding box center [169, 11] width 17 height 17
click at [171, 13] on icon "Undo/Redo" at bounding box center [170, 12] width 9 height 9
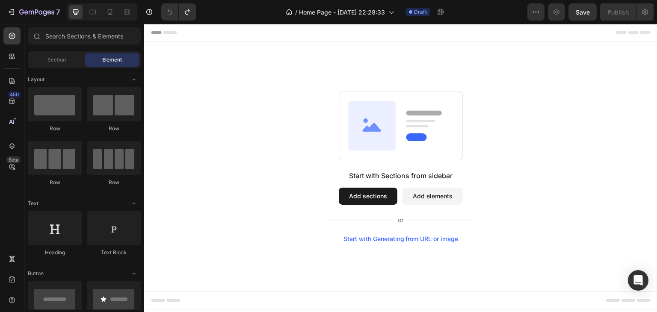
click at [368, 196] on button "Add sections" at bounding box center [368, 196] width 59 height 17
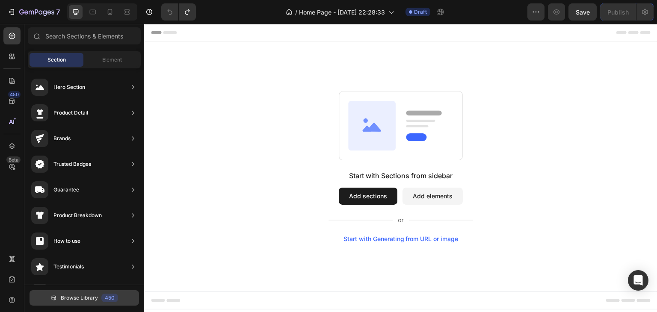
click at [94, 297] on span "Browse Library" at bounding box center [79, 298] width 37 height 8
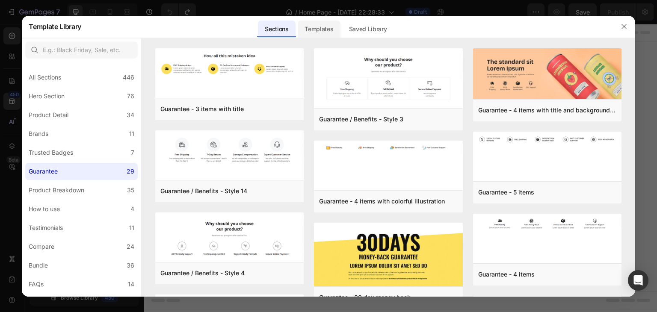
click at [318, 30] on div "Templates" at bounding box center [319, 29] width 42 height 17
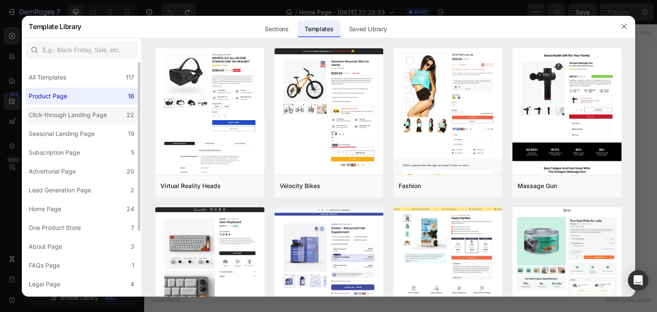
click at [89, 116] on div "Click-through Landing Page" at bounding box center [68, 115] width 78 height 10
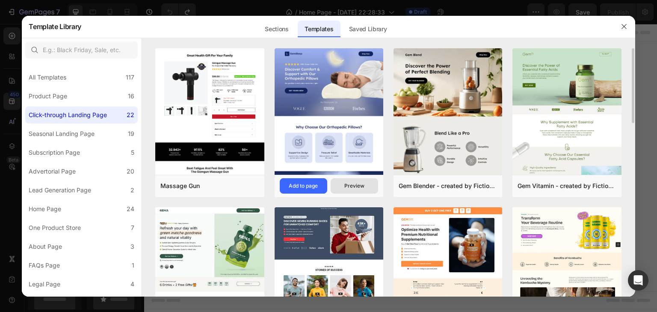
click at [348, 187] on div "Preview" at bounding box center [354, 186] width 20 height 8
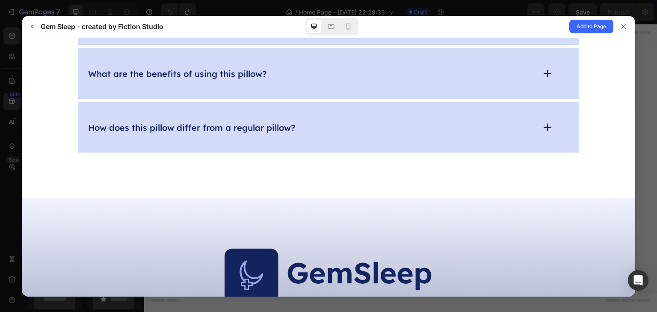
scroll to position [3278, 0]
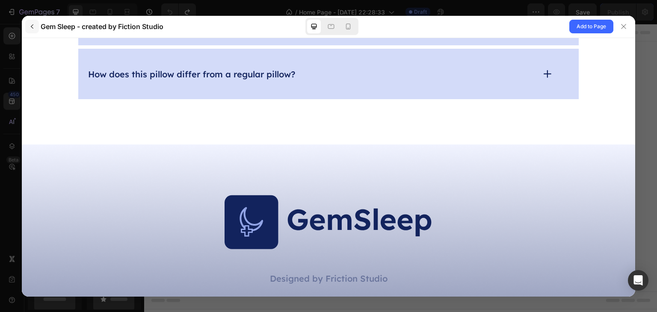
click at [33, 24] on icon "button" at bounding box center [32, 26] width 3 height 4
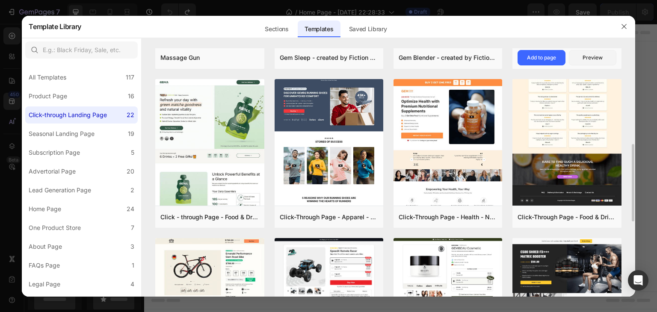
scroll to position [171, 0]
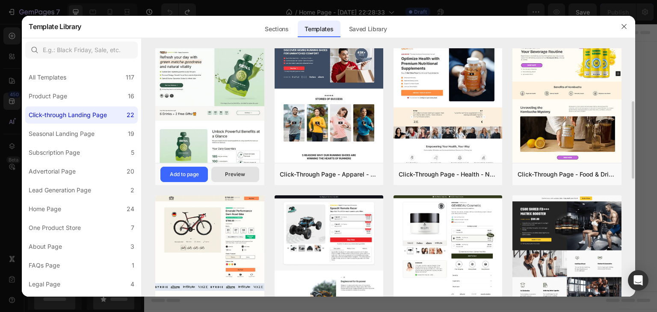
click at [235, 173] on div "Preview" at bounding box center [235, 175] width 20 height 8
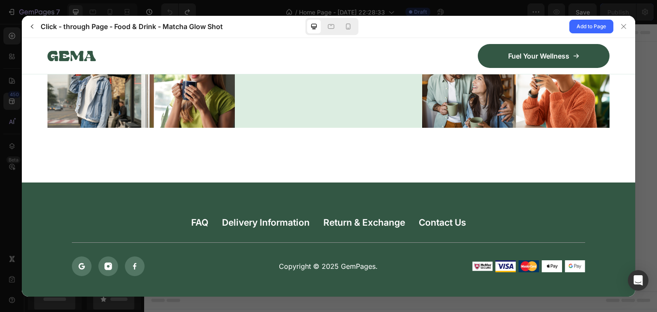
scroll to position [3934, 0]
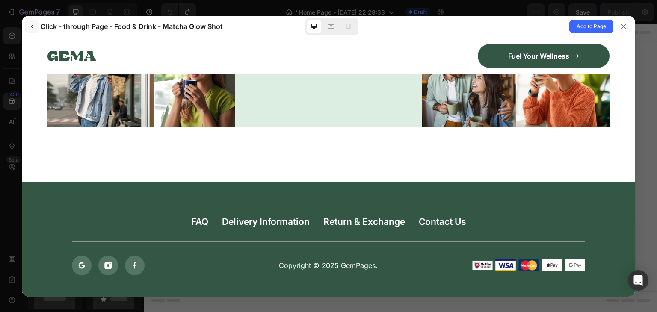
click at [34, 30] on icon "button" at bounding box center [32, 26] width 7 height 7
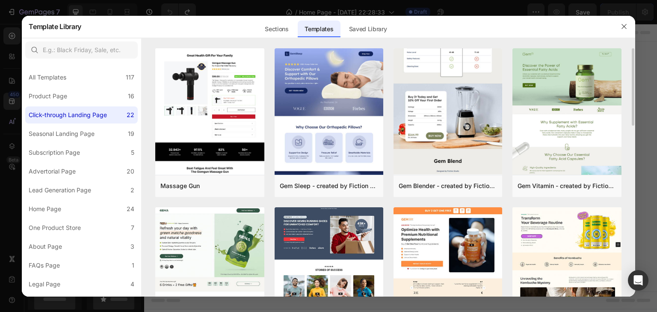
scroll to position [128, 0]
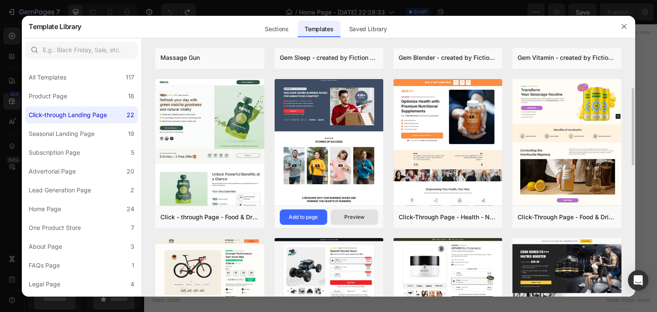
click at [354, 219] on div "Preview" at bounding box center [354, 217] width 20 height 8
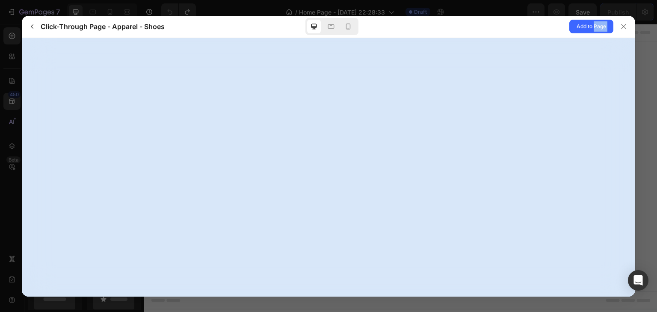
click at [354, 219] on div at bounding box center [328, 167] width 613 height 259
click at [375, 116] on div at bounding box center [328, 167] width 613 height 259
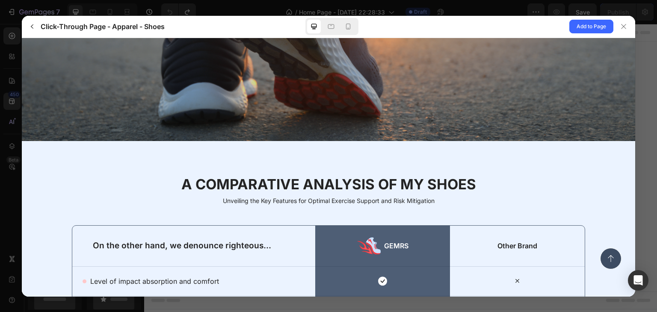
scroll to position [1268, 0]
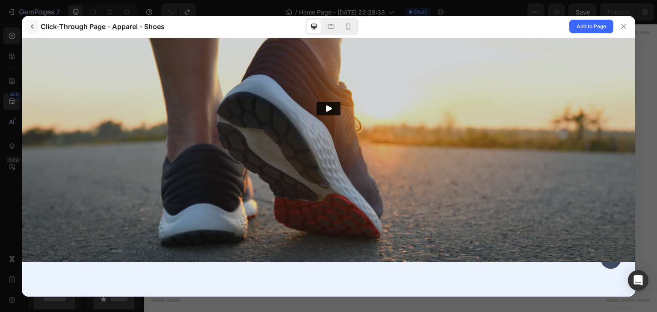
click at [31, 26] on icon "button" at bounding box center [32, 26] width 7 height 7
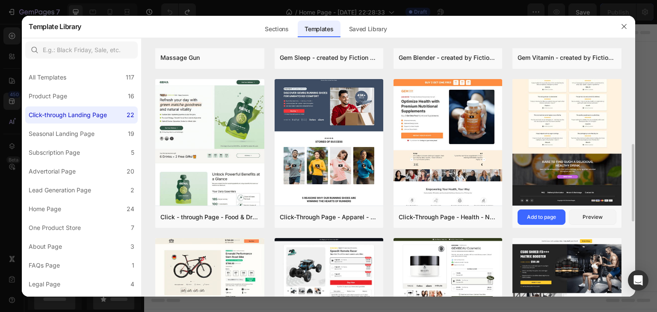
scroll to position [171, 0]
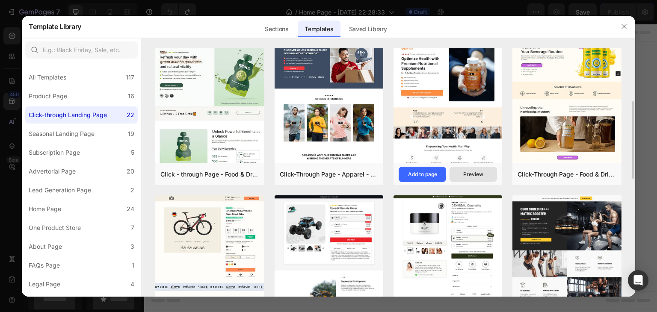
click at [463, 175] on button "Preview" at bounding box center [472, 174] width 47 height 15
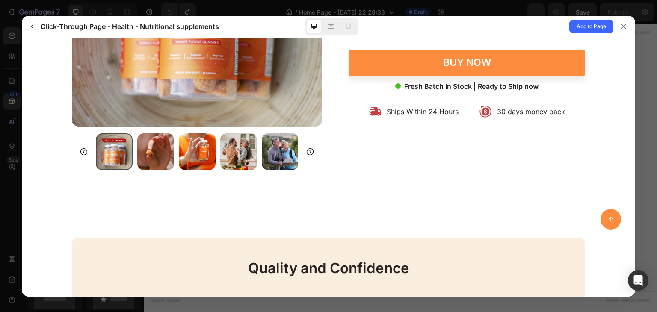
scroll to position [2309, 0]
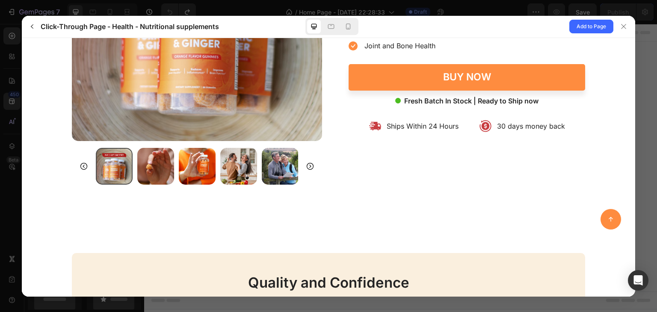
click at [591, 115] on form at bounding box center [328, 38] width 596 height 294
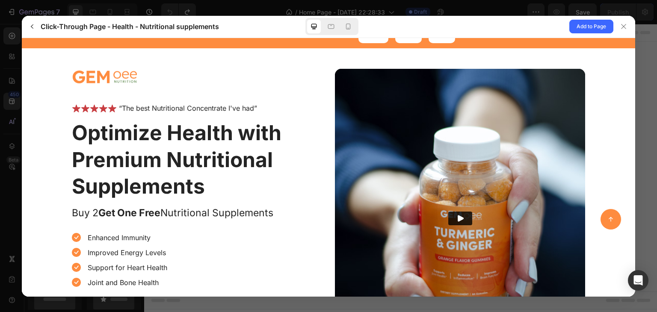
scroll to position [0, 0]
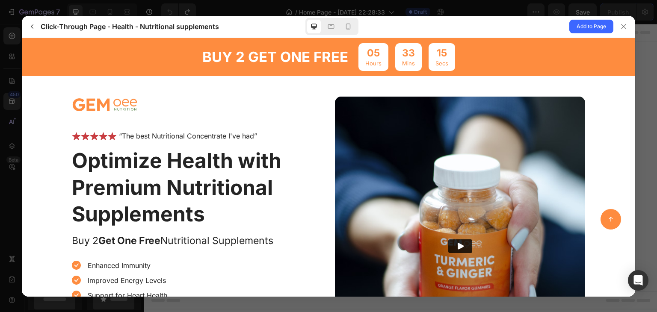
drag, startPoint x: 632, startPoint y: 264, endPoint x: 647, endPoint y: 74, distance: 190.4
click at [29, 26] on icon "button" at bounding box center [32, 26] width 7 height 7
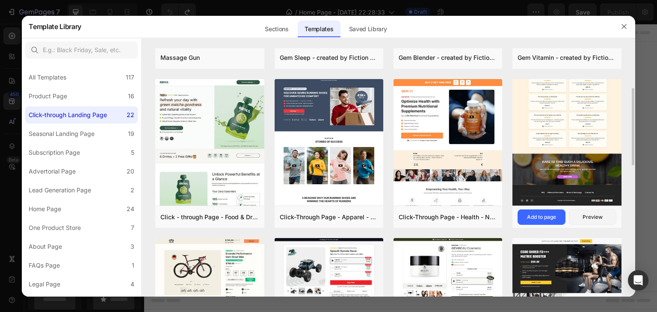
scroll to position [257, 0]
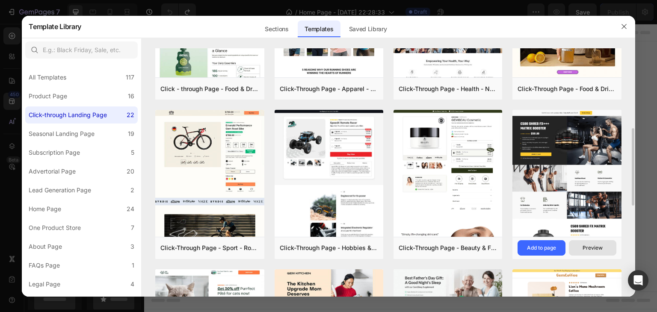
click at [590, 251] on div "Preview" at bounding box center [592, 248] width 20 height 8
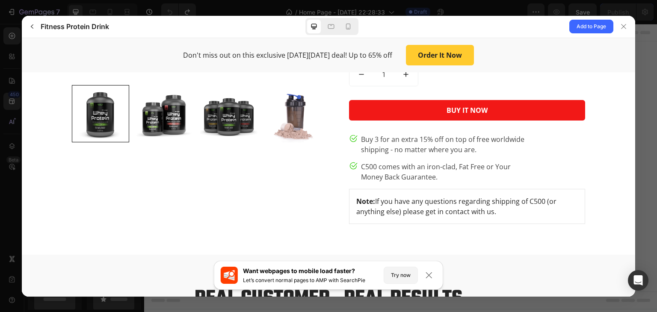
scroll to position [729, 0]
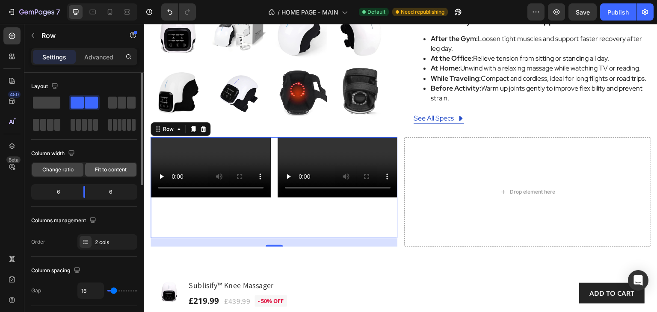
click at [113, 171] on span "Fit to content" at bounding box center [111, 170] width 32 height 8
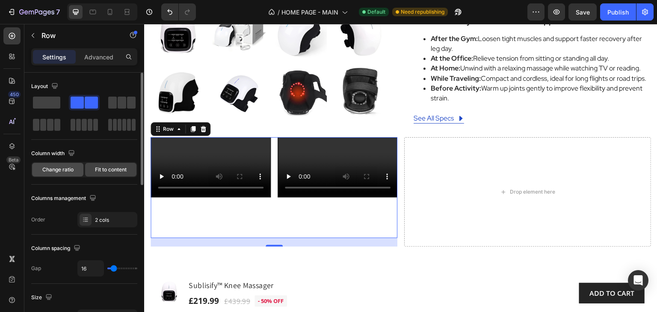
click at [58, 170] on span "Change ratio" at bounding box center [57, 170] width 31 height 8
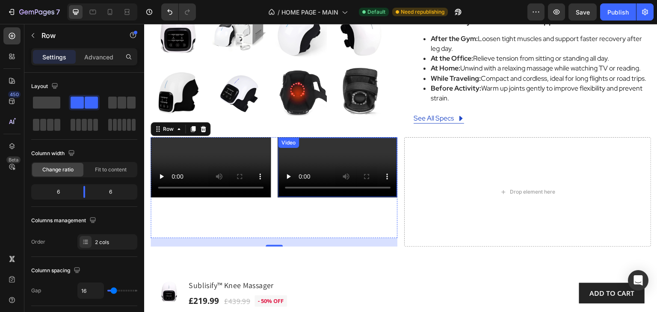
scroll to position [356, 0]
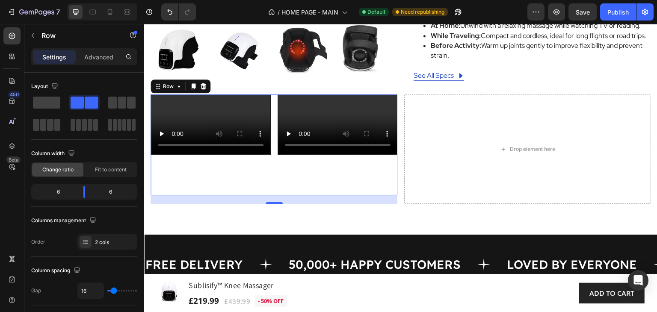
click at [327, 195] on div "Video" at bounding box center [338, 145] width 120 height 101
click at [399, 204] on div "Video Video Row 20 Drop element here Row" at bounding box center [401, 149] width 500 height 109
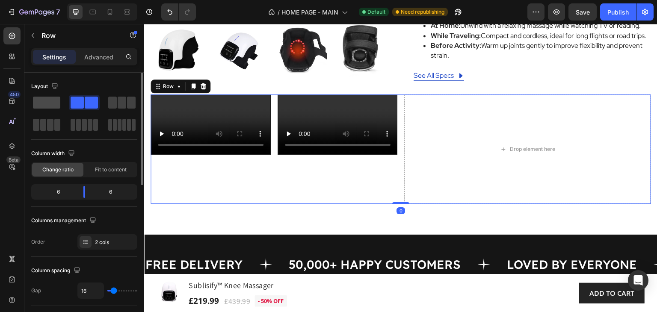
click at [49, 105] on span at bounding box center [46, 103] width 27 height 12
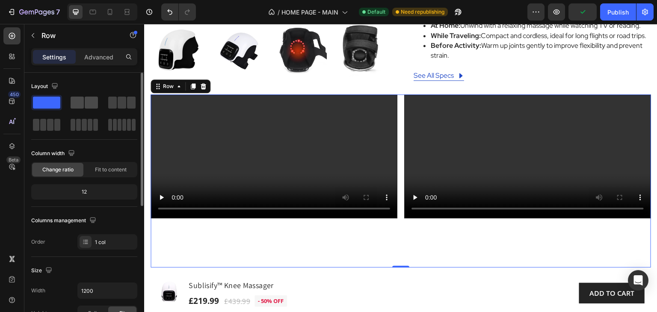
click at [87, 100] on span at bounding box center [91, 103] width 13 height 12
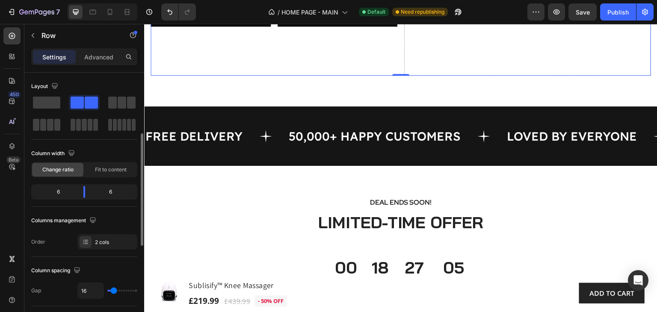
scroll to position [171, 0]
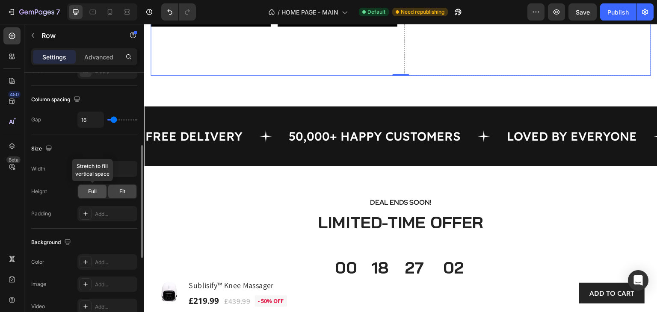
click at [88, 186] on div "Full" at bounding box center [92, 192] width 28 height 14
click at [121, 189] on span "Fit" at bounding box center [122, 192] width 6 height 8
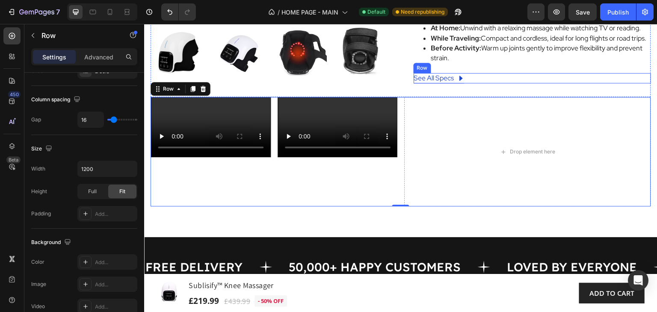
scroll to position [399, 0]
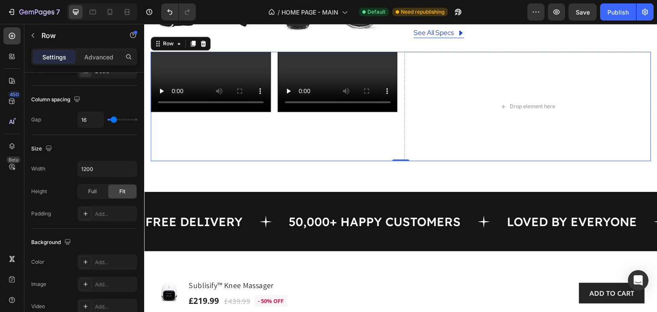
click at [399, 161] on div "Video Video Row Drop element here Row 0" at bounding box center [401, 106] width 500 height 109
click at [375, 153] on div "Video" at bounding box center [338, 102] width 120 height 101
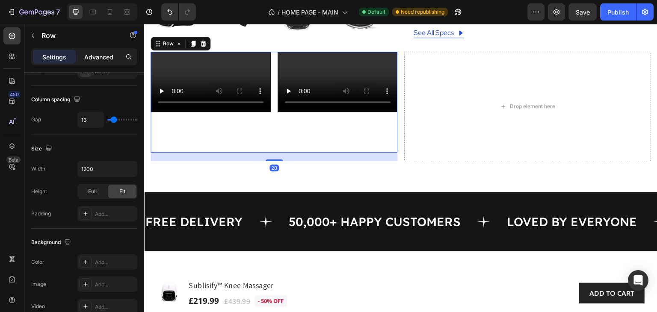
click at [98, 59] on p "Advanced" at bounding box center [98, 57] width 29 height 9
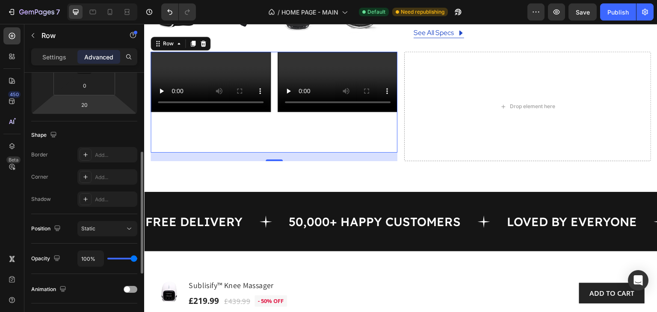
scroll to position [306, 0]
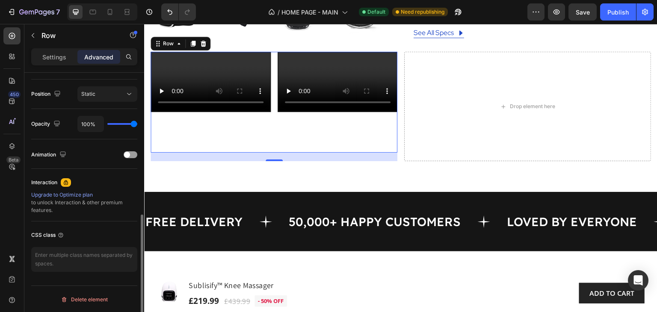
click at [58, 56] on p "Settings" at bounding box center [54, 57] width 24 height 9
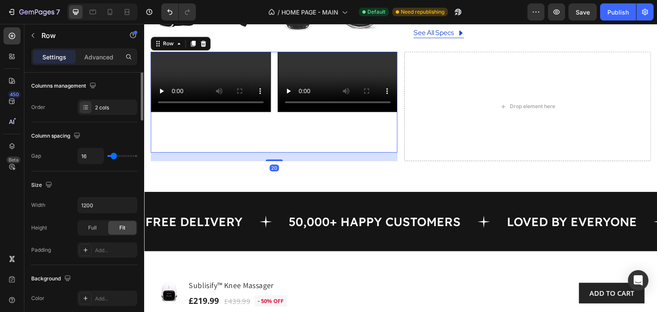
scroll to position [0, 0]
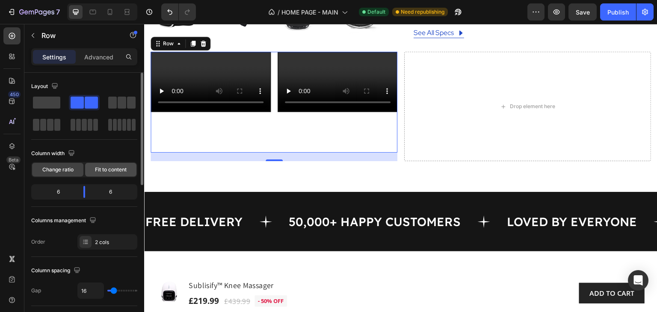
click at [111, 168] on span "Fit to content" at bounding box center [111, 170] width 32 height 8
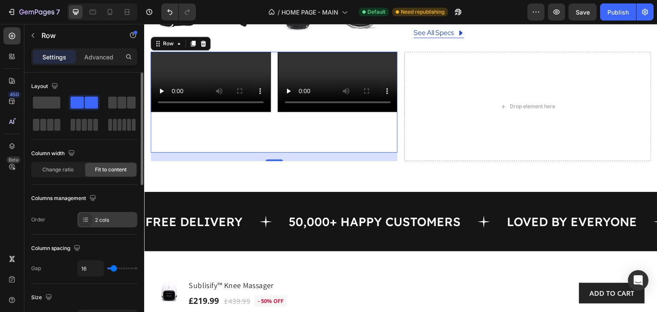
click at [108, 218] on div "2 cols" at bounding box center [115, 220] width 40 height 8
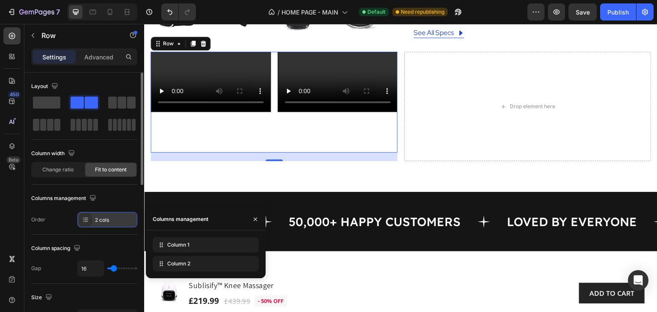
click at [108, 218] on div "2 cols" at bounding box center [115, 220] width 40 height 8
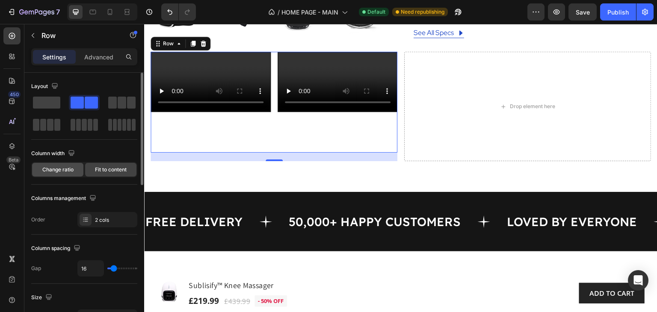
click at [61, 167] on span "Change ratio" at bounding box center [57, 170] width 31 height 8
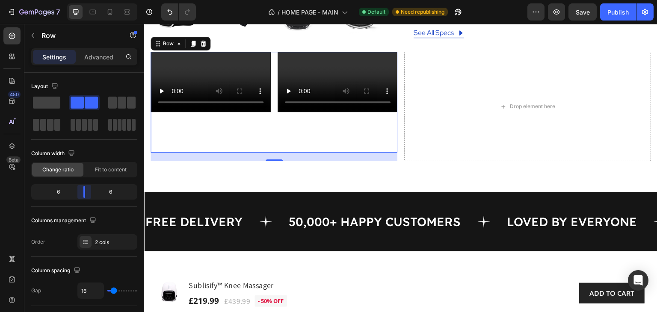
drag, startPoint x: 84, startPoint y: 194, endPoint x: 81, endPoint y: 204, distance: 10.7
click at [81, 0] on body "7 Version history / HOME PAGE - MAIN Default Need republishing Preview Save Pub…" at bounding box center [328, 0] width 657 height 0
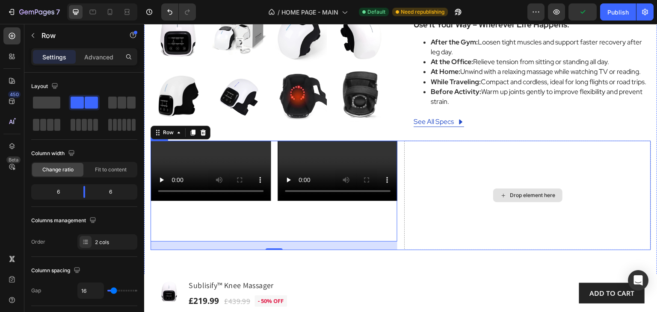
scroll to position [270, 0]
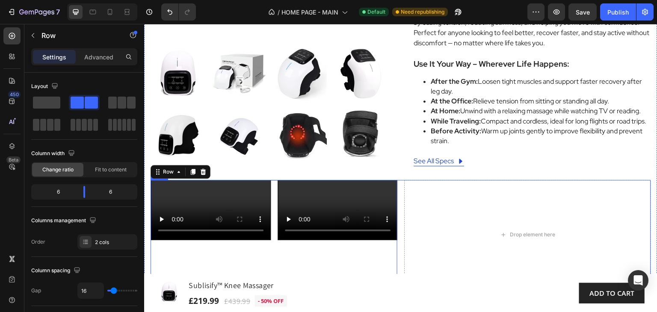
click at [398, 207] on div "Video Video Row 20 Drop element here Row" at bounding box center [401, 234] width 500 height 109
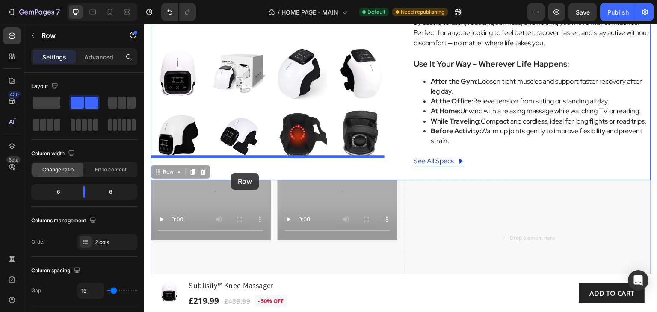
drag, startPoint x: 160, startPoint y: 193, endPoint x: 231, endPoint y: 173, distance: 74.1
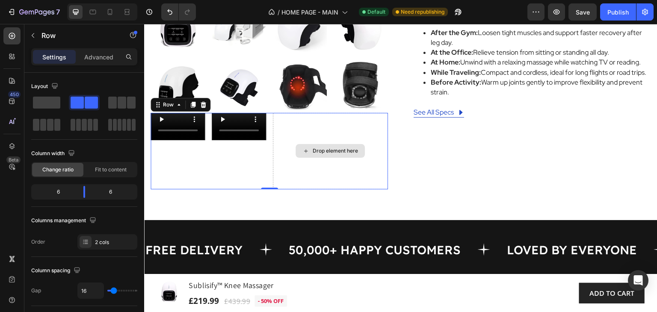
scroll to position [313, 0]
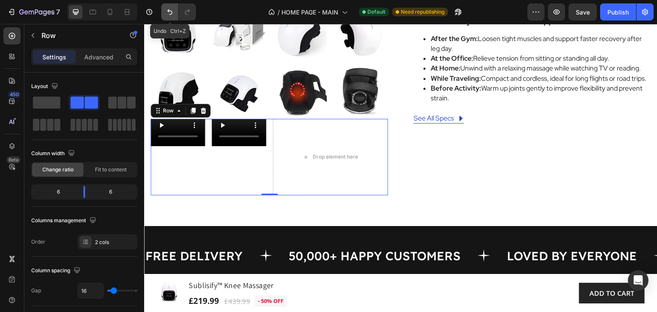
click at [171, 11] on icon "Undo/Redo" at bounding box center [170, 12] width 9 height 9
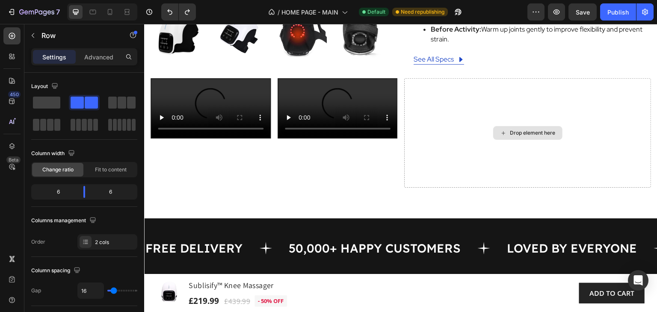
scroll to position [441, 0]
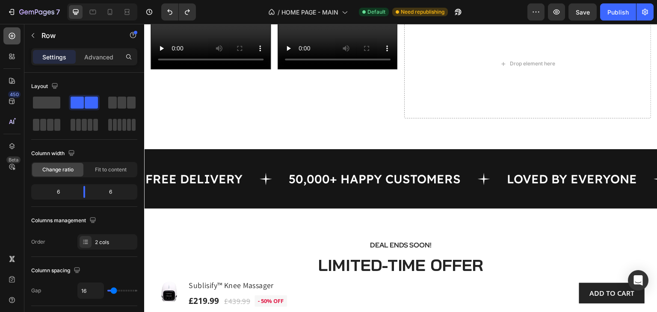
click at [14, 36] on icon at bounding box center [12, 36] width 9 height 9
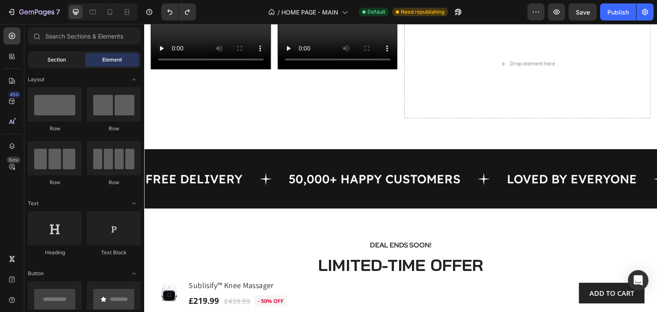
click at [62, 56] on span "Section" at bounding box center [56, 60] width 18 height 8
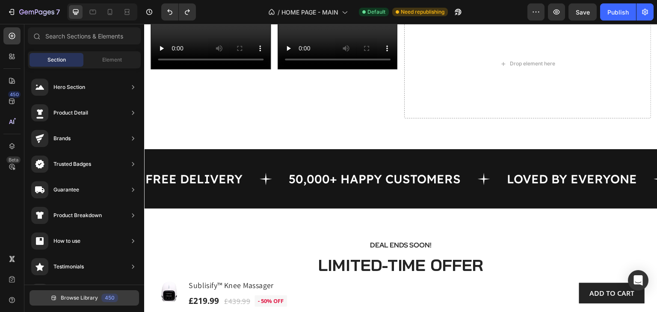
click at [95, 296] on span "Browse Library" at bounding box center [79, 298] width 37 height 8
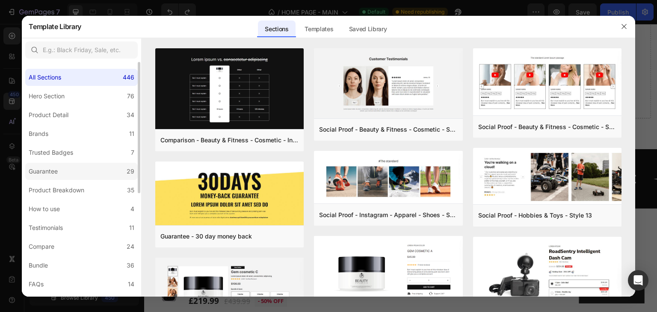
click at [56, 171] on div "Guarantee" at bounding box center [43, 171] width 29 height 10
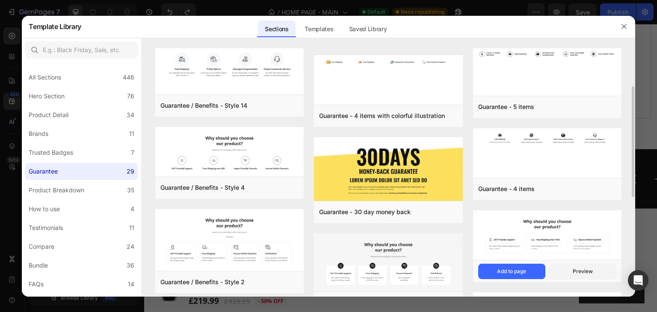
scroll to position [171, 0]
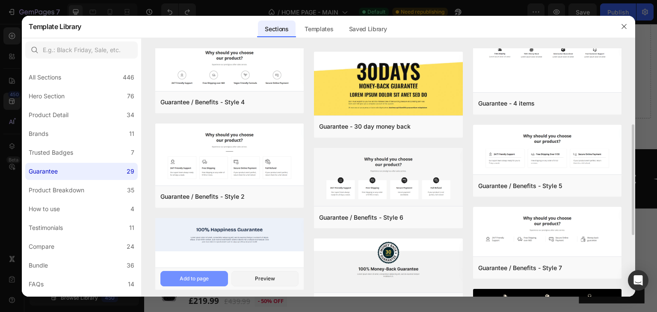
click at [195, 276] on div "Add to page" at bounding box center [194, 279] width 29 height 8
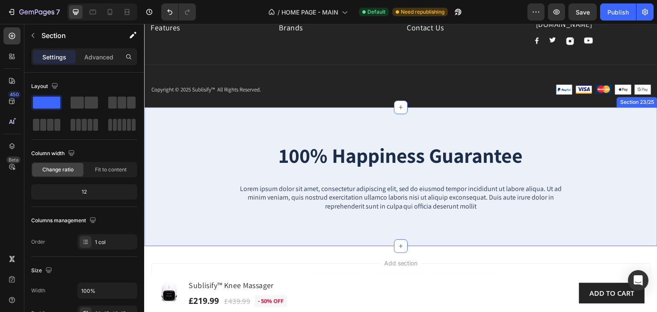
scroll to position [6579, 0]
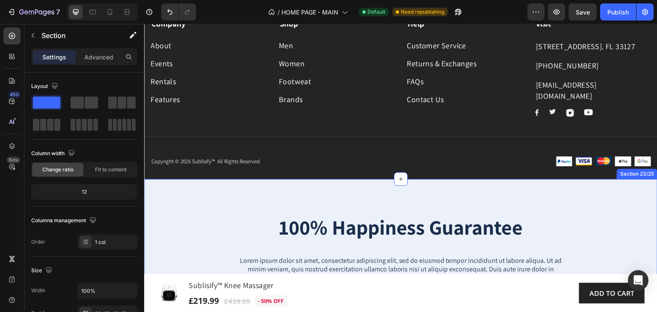
click at [364, 163] on p "Copyright © 2025 Sublisify™ All Rights Reserved." at bounding box center [272, 161] width 242 height 9
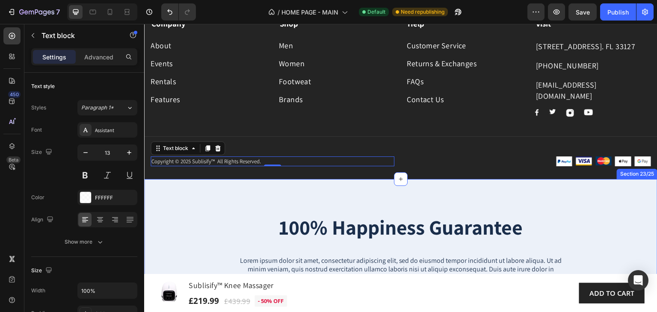
click at [363, 194] on div "100% Happiness Guarantee Heading Lorem ipsum dolor sit amet, consectetur adipis…" at bounding box center [400, 248] width 513 height 139
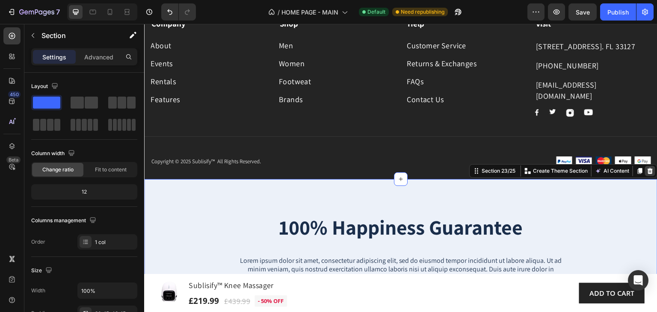
click at [645, 174] on div at bounding box center [650, 171] width 10 height 10
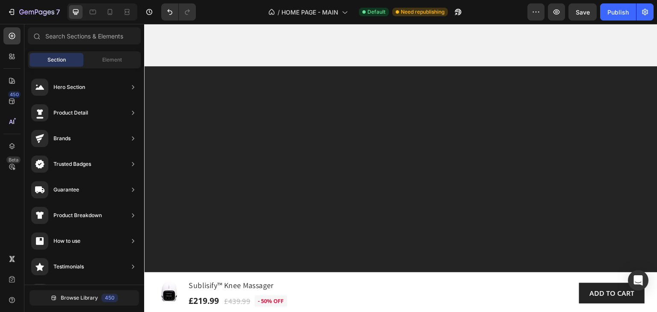
scroll to position [0, 0]
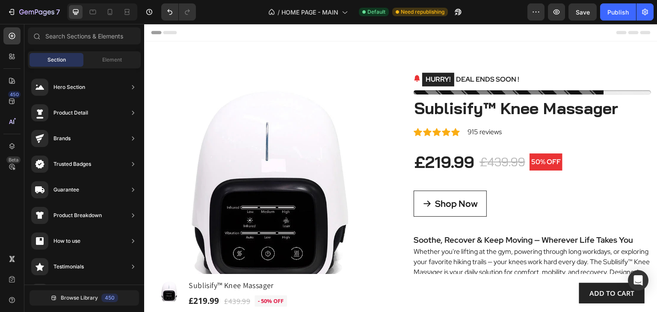
drag, startPoint x: 655, startPoint y: 298, endPoint x: 801, endPoint y: 45, distance: 292.2
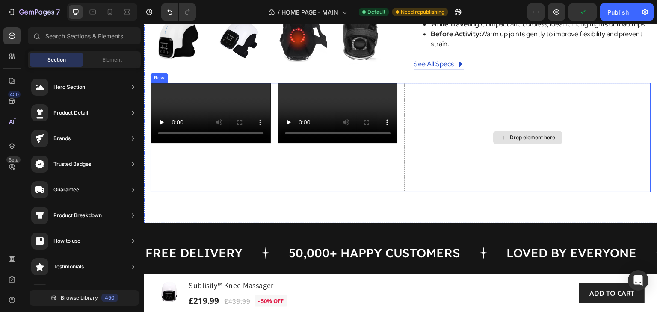
scroll to position [385, 0]
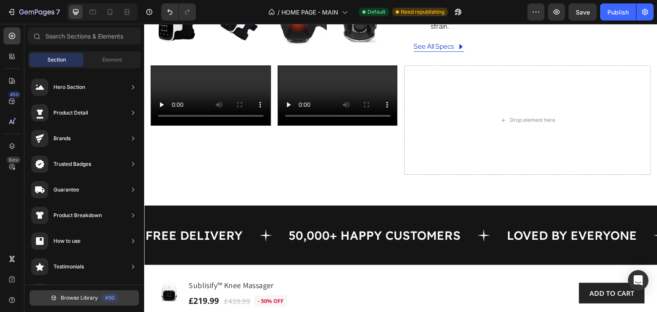
click at [92, 298] on span "Browse Library" at bounding box center [79, 298] width 37 height 8
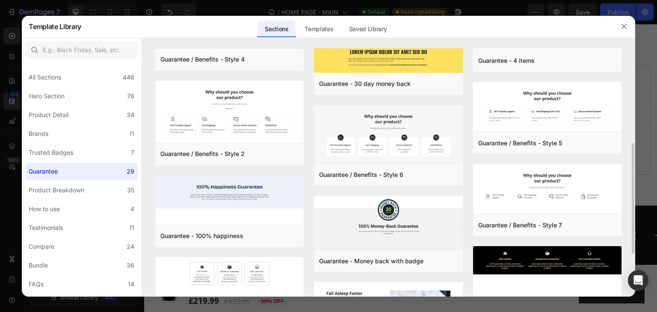
scroll to position [299, 0]
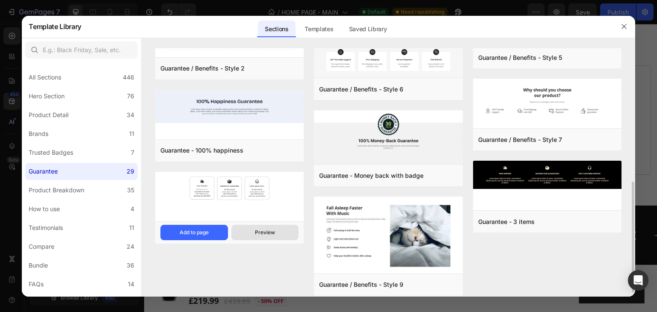
click at [270, 233] on div "Preview" at bounding box center [265, 233] width 20 height 8
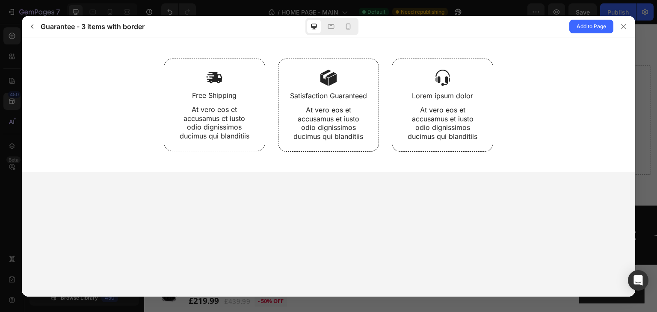
scroll to position [0, 0]
click at [35, 26] on button "button" at bounding box center [32, 27] width 14 height 14
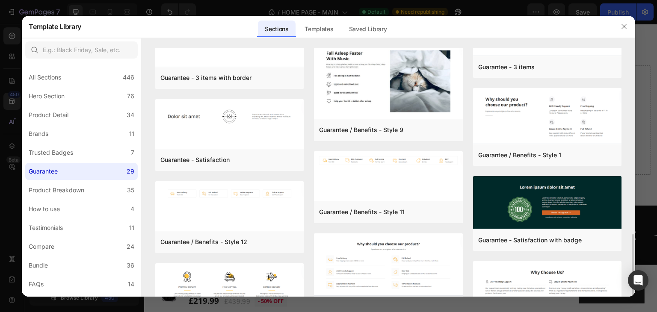
scroll to position [540, 0]
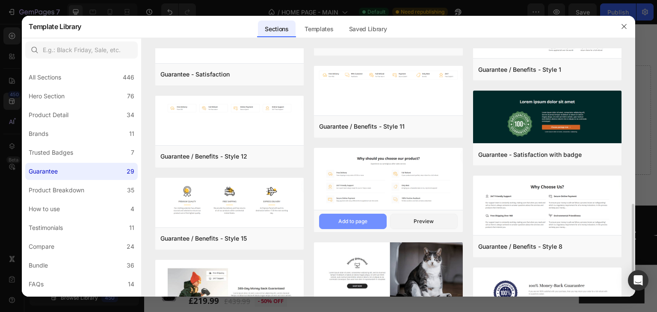
click at [354, 221] on div "Add to page" at bounding box center [352, 222] width 29 height 8
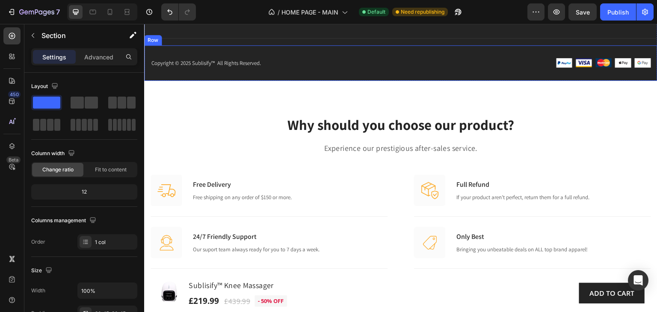
scroll to position [6779, 0]
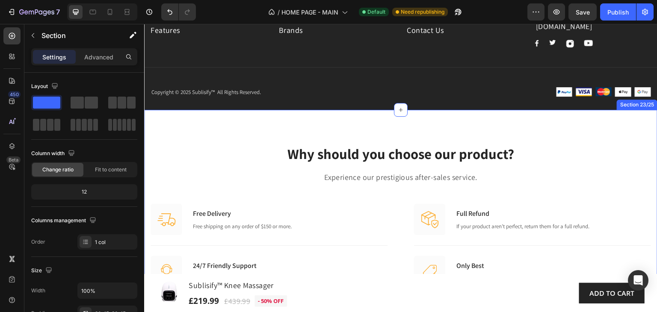
click at [339, 191] on div "Why should you choose our product? Heading Experience our prestigious after-sal…" at bounding box center [401, 241] width 500 height 195
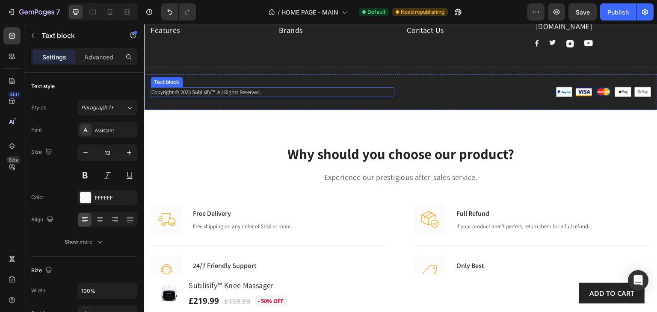
click at [339, 95] on p "Copyright © 2025 Sublisify™ All Rights Reserved." at bounding box center [272, 92] width 242 height 9
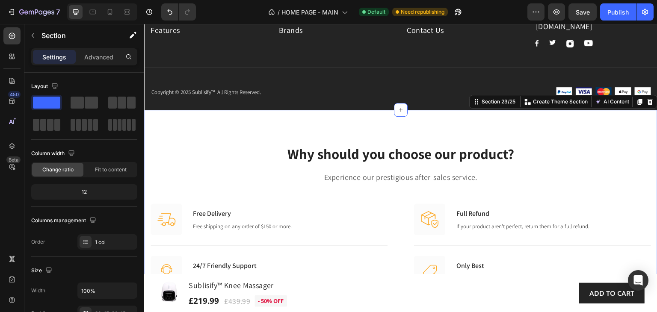
click at [322, 125] on div "Why should you choose our product? Heading Experience our prestigious after-sal…" at bounding box center [400, 242] width 513 height 264
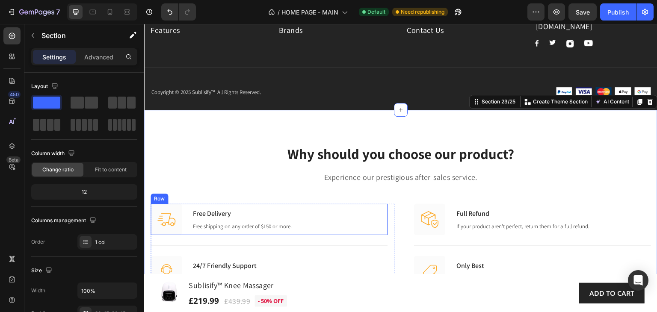
click at [373, 223] on div "Image Free Delivery Text block Free shipping on any order of $150 or more. Text…" at bounding box center [269, 219] width 237 height 31
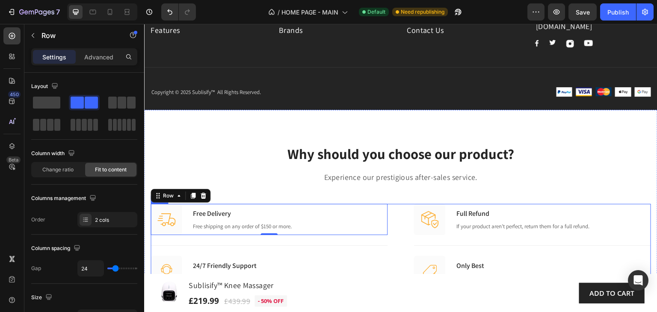
scroll to position [6822, 0]
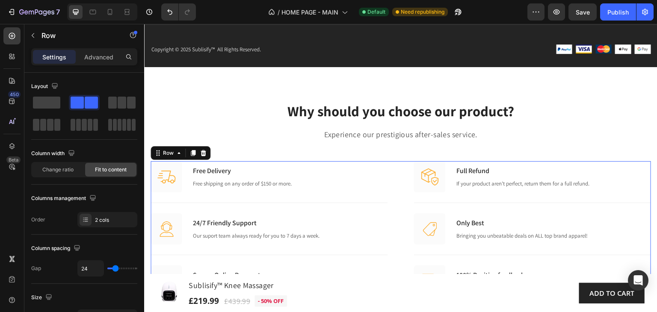
click at [394, 169] on div "Image Free Delivery Text block Free shipping on any order of $150 or more. Text…" at bounding box center [401, 229] width 500 height 136
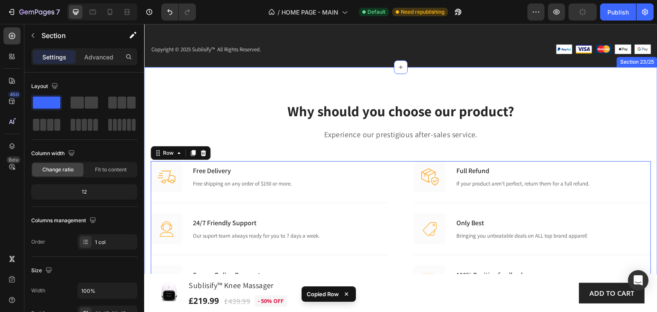
click at [565, 145] on div "Why should you choose our product? Heading Experience our prestigious after-sal…" at bounding box center [401, 198] width 500 height 195
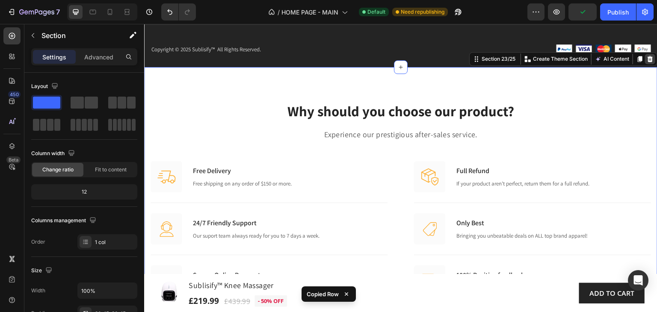
click at [647, 59] on icon at bounding box center [650, 59] width 6 height 6
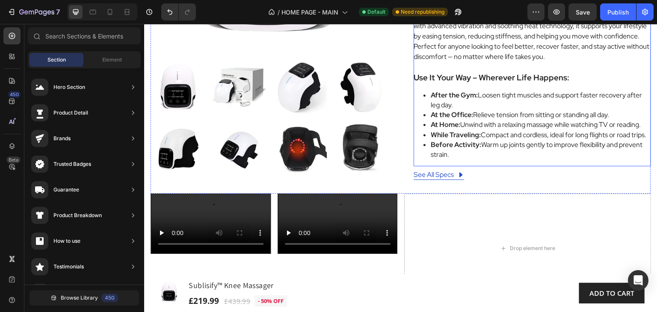
scroll to position [385, 0]
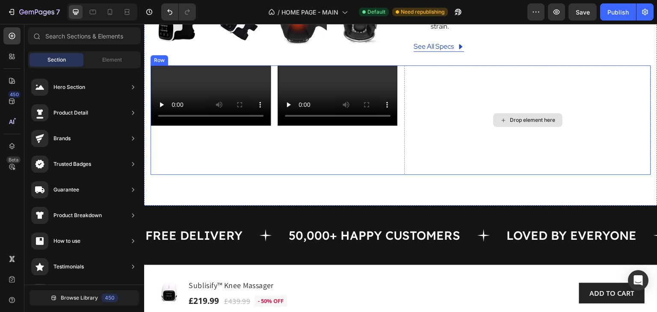
click at [501, 161] on div "Drop element here" at bounding box center [527, 119] width 247 height 109
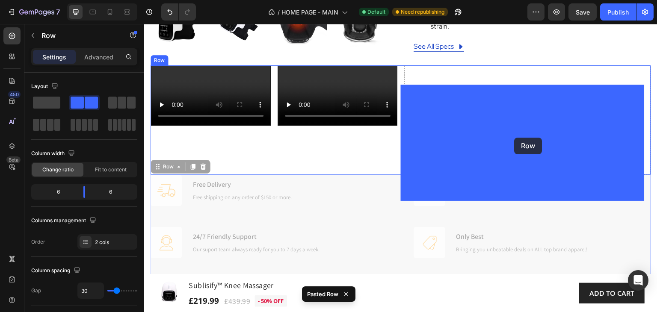
drag, startPoint x: 160, startPoint y: 196, endPoint x: 514, endPoint y: 138, distance: 359.3
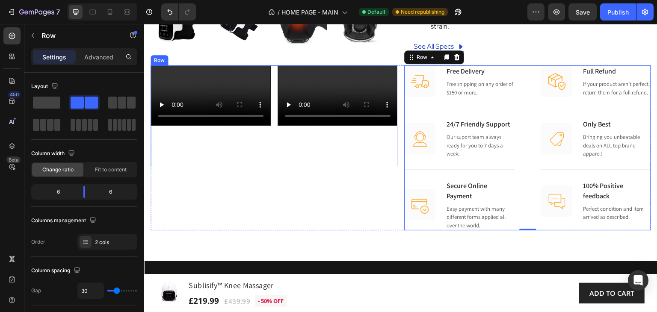
click at [275, 161] on div "Video Video Row" at bounding box center [274, 115] width 247 height 101
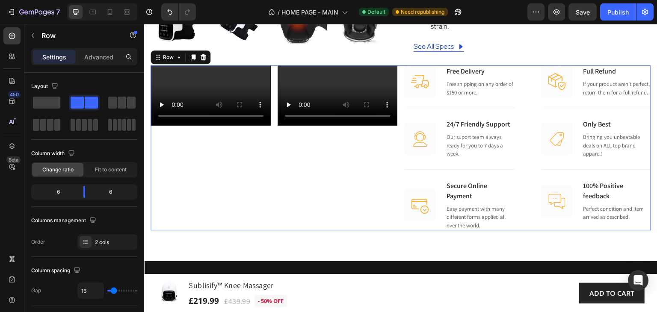
click at [396, 231] on div "Video Video Row Image Free Delivery Text block Free shipping on any order of $1…" at bounding box center [401, 147] width 500 height 165
click at [53, 106] on span at bounding box center [46, 103] width 27 height 12
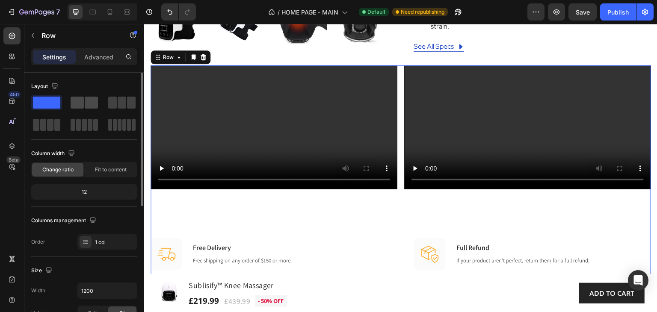
click at [87, 101] on span at bounding box center [91, 103] width 13 height 12
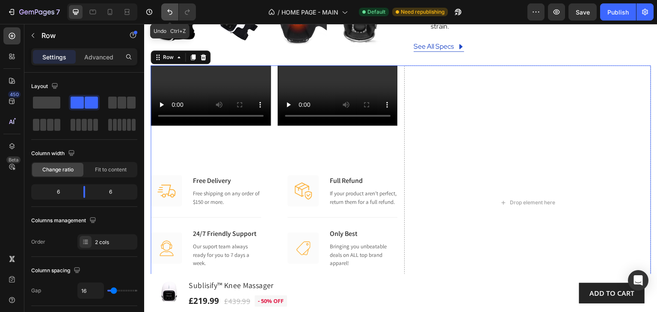
click at [169, 15] on icon "Undo/Redo" at bounding box center [170, 12] width 9 height 9
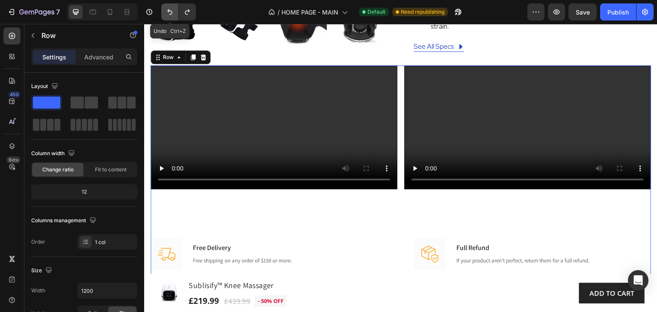
click at [169, 14] on icon "Undo/Redo" at bounding box center [170, 12] width 9 height 9
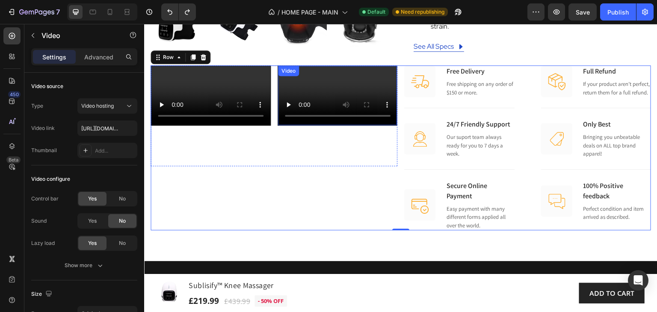
click at [315, 115] on video at bounding box center [337, 95] width 119 height 59
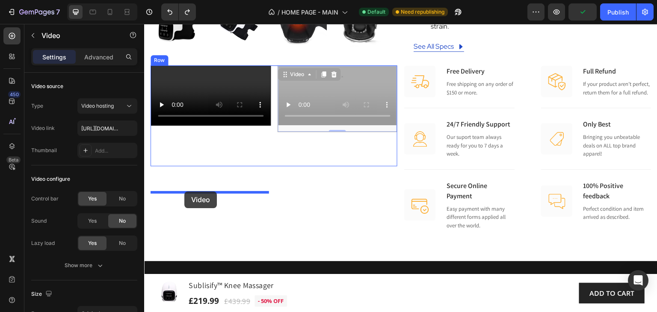
drag, startPoint x: 325, startPoint y: 115, endPoint x: 184, endPoint y: 192, distance: 159.6
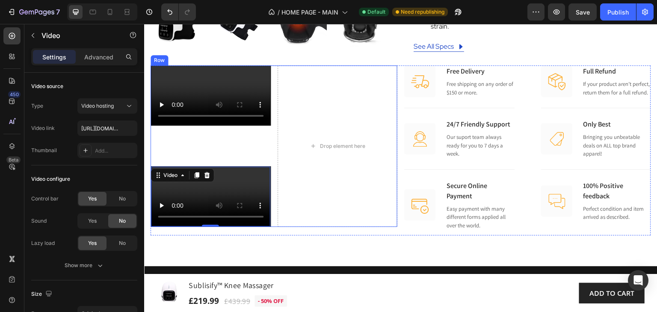
click at [257, 168] on div "Video Video 0" at bounding box center [211, 146] width 120 height 162
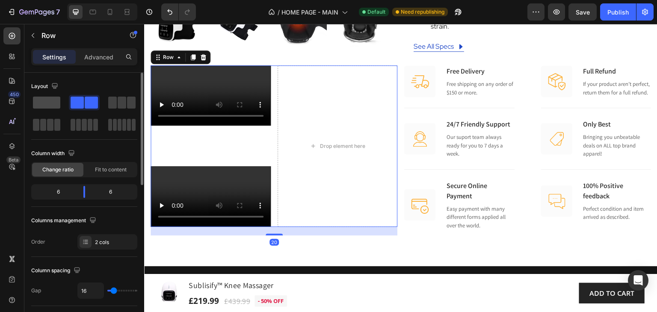
click at [42, 102] on span at bounding box center [46, 103] width 27 height 12
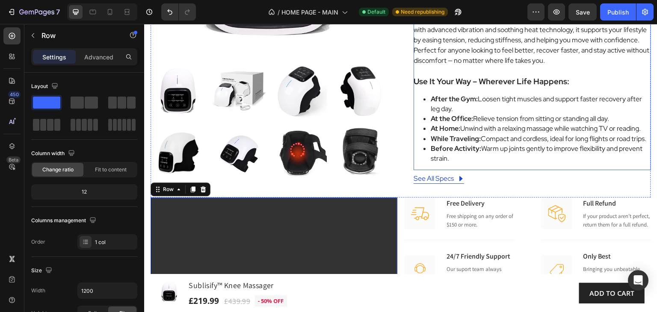
scroll to position [299, 0]
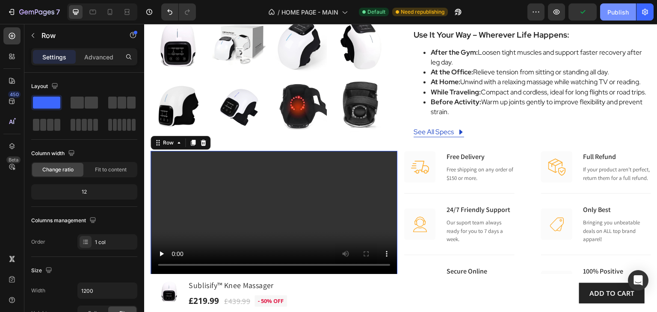
click at [616, 12] on div "Publish" at bounding box center [617, 12] width 21 height 9
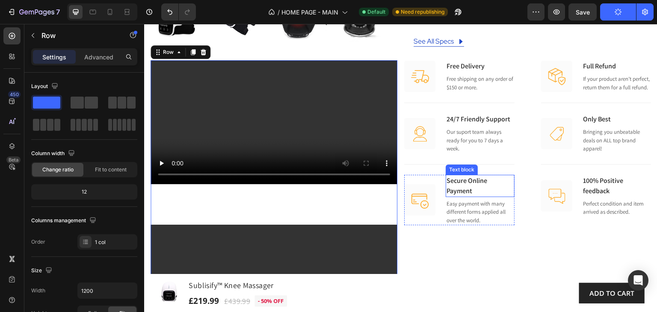
scroll to position [385, 0]
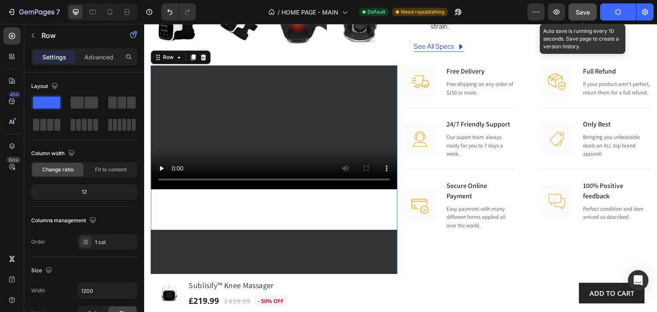
click at [579, 13] on span "Save" at bounding box center [583, 12] width 14 height 7
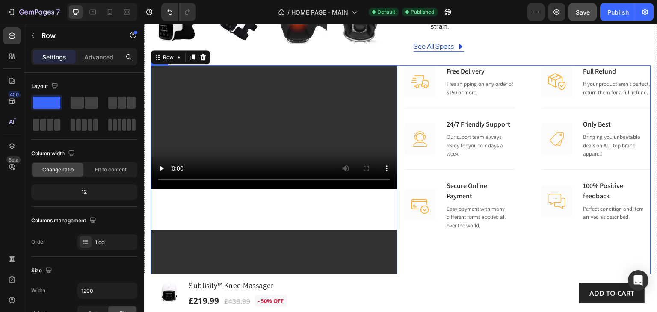
click at [397, 88] on div "Video Video Row 20 Image Free Delivery Text block Free shipping on any order of…" at bounding box center [401, 213] width 500 height 297
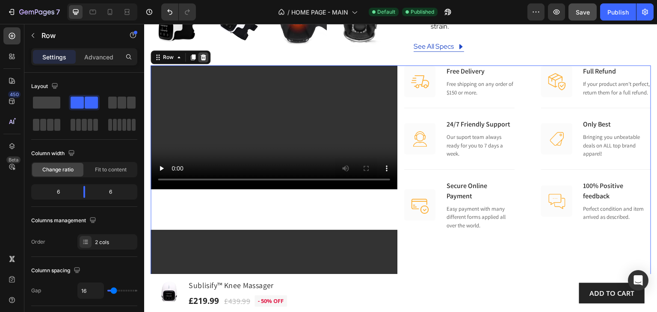
click at [205, 61] on icon at bounding box center [203, 57] width 7 height 7
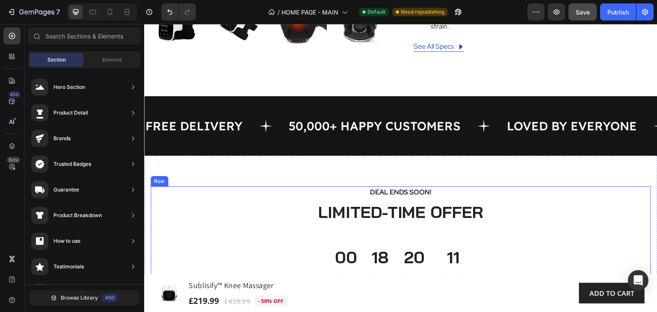
scroll to position [428, 0]
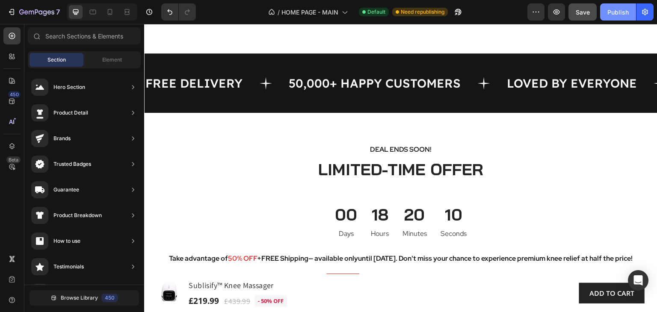
click at [618, 9] on div "Publish" at bounding box center [617, 12] width 21 height 9
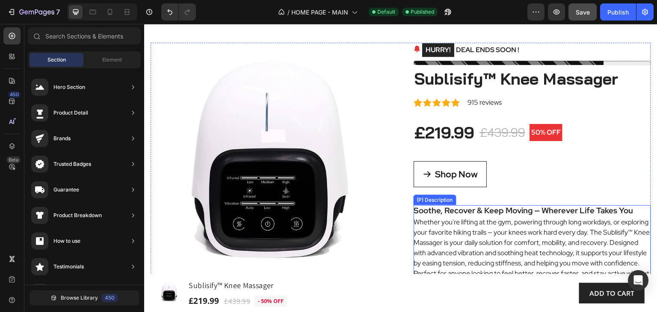
scroll to position [0, 0]
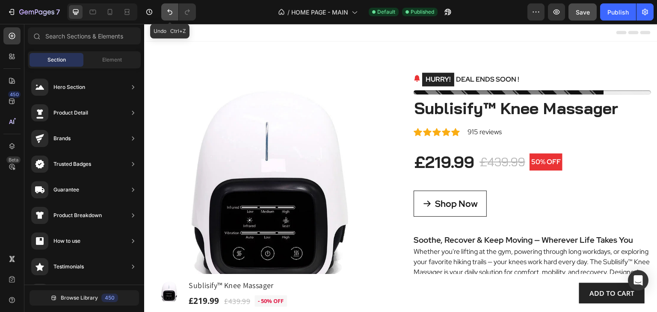
click at [171, 13] on icon "Undo/Redo" at bounding box center [169, 12] width 5 height 6
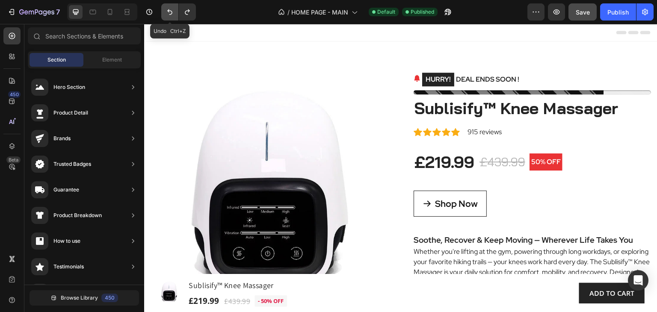
click at [171, 13] on icon "Undo/Redo" at bounding box center [169, 12] width 5 height 6
click at [171, 12] on icon "Undo/Redo" at bounding box center [169, 12] width 5 height 6
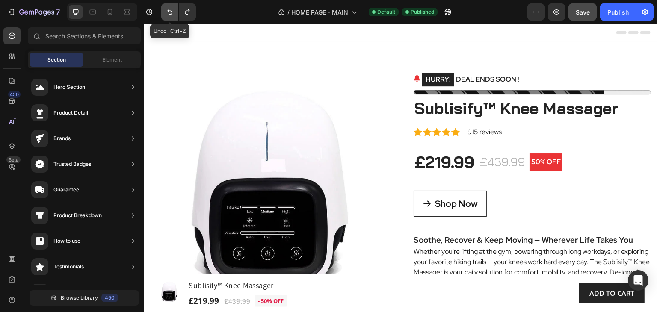
click at [171, 12] on icon "Undo/Redo" at bounding box center [169, 12] width 5 height 6
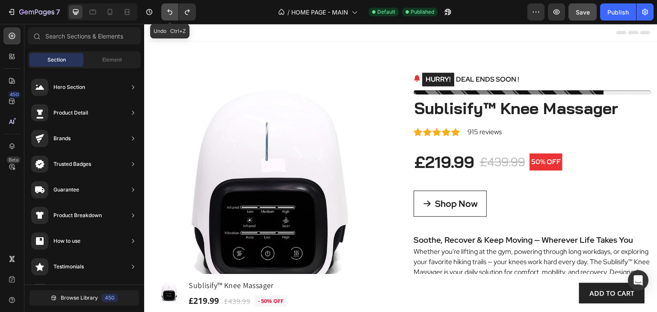
click at [171, 12] on icon "Undo/Redo" at bounding box center [169, 12] width 5 height 6
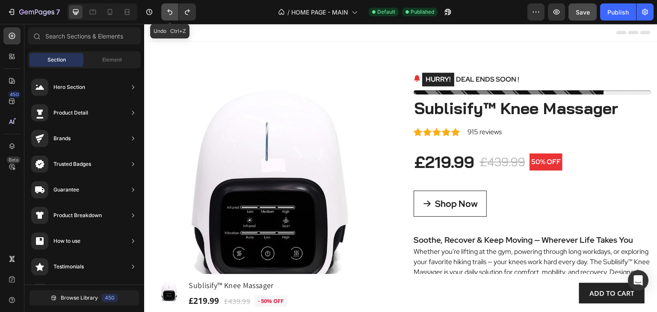
click at [171, 12] on icon "Undo/Redo" at bounding box center [169, 12] width 5 height 6
click at [171, 11] on icon "Undo/Redo" at bounding box center [170, 12] width 9 height 9
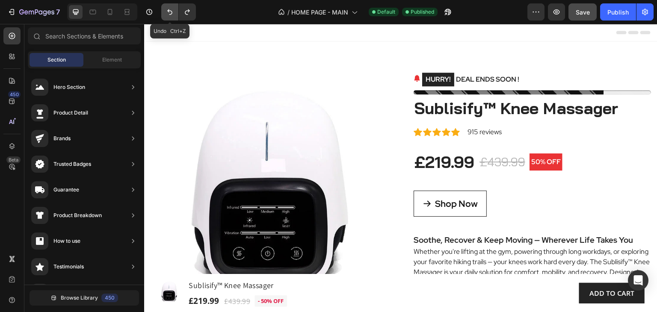
click at [171, 11] on icon "Undo/Redo" at bounding box center [170, 12] width 9 height 9
click at [168, 15] on icon "Undo/Redo" at bounding box center [170, 12] width 9 height 9
click at [168, 14] on icon "Undo/Redo" at bounding box center [170, 12] width 9 height 9
click at [173, 12] on icon "Undo/Redo" at bounding box center [170, 12] width 9 height 9
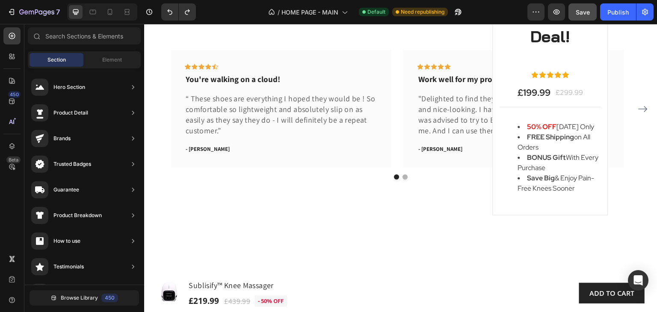
scroll to position [5645, 0]
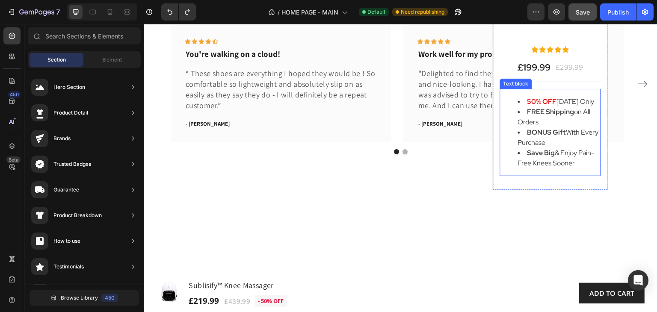
click at [539, 142] on li "BONUS Gift With Every Purchase" at bounding box center [559, 137] width 82 height 21
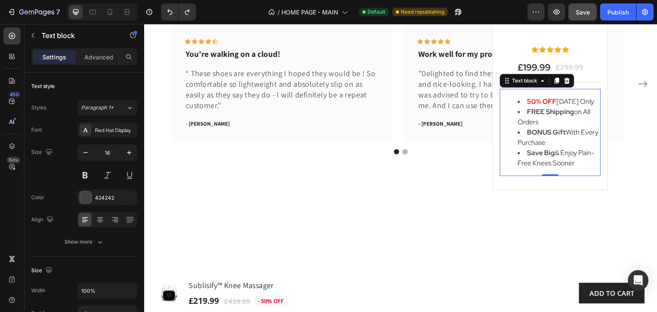
click at [539, 141] on li "BONUS Gift With Every Purchase" at bounding box center [559, 137] width 82 height 21
click at [543, 143] on li "BONUS Gift With Every Purchase" at bounding box center [559, 137] width 82 height 21
drag, startPoint x: 544, startPoint y: 143, endPoint x: 520, endPoint y: 128, distance: 28.2
click at [520, 128] on li "BONUS Gift With Every Purchase" at bounding box center [559, 137] width 82 height 21
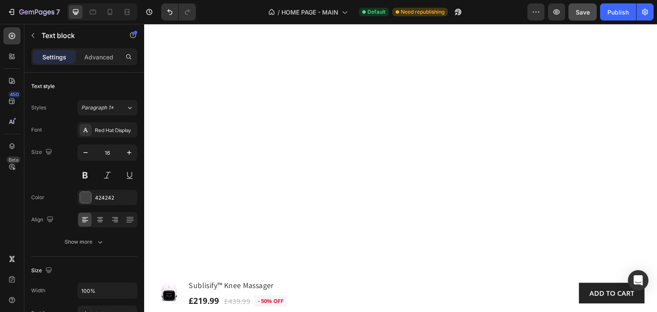
scroll to position [5902, 0]
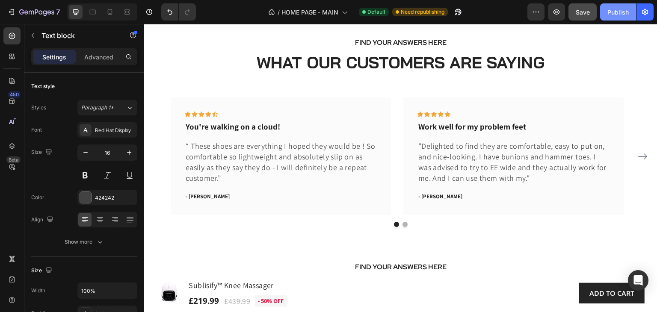
click at [614, 10] on div "Publish" at bounding box center [617, 12] width 21 height 9
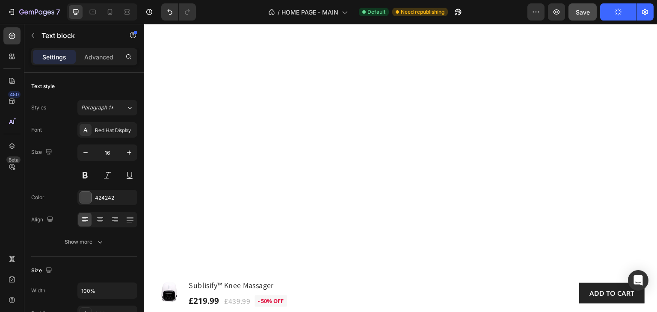
scroll to position [5816, 0]
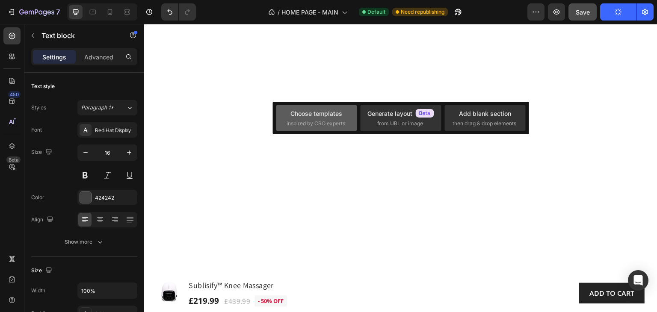
click at [337, 117] on div "Choose templates" at bounding box center [316, 113] width 52 height 9
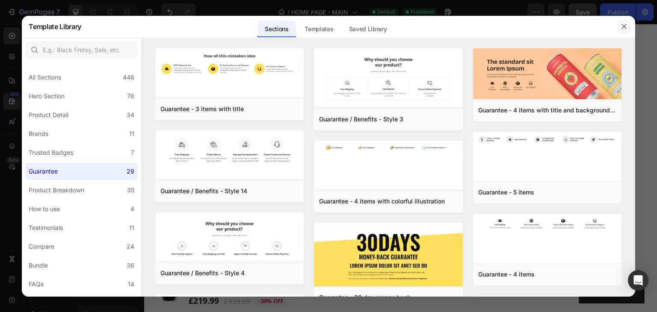
click at [621, 27] on icon "button" at bounding box center [624, 26] width 7 height 7
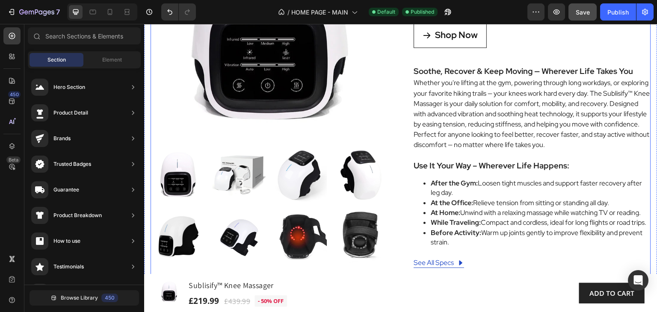
scroll to position [428, 0]
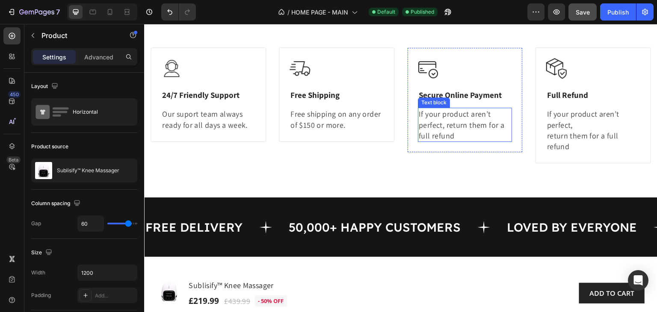
scroll to position [470, 0]
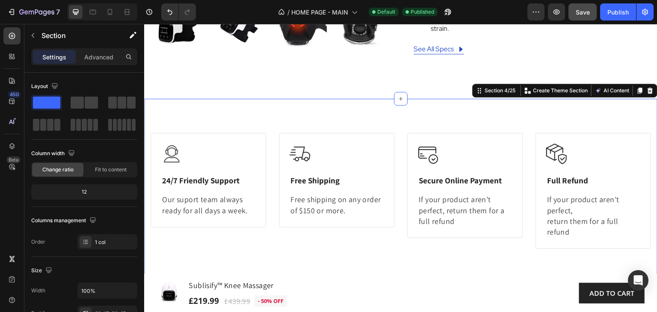
click at [271, 134] on div "Image 24/7 Friendly Support Heading Our suport team always ready for all days a…" at bounding box center [400, 191] width 513 height 185
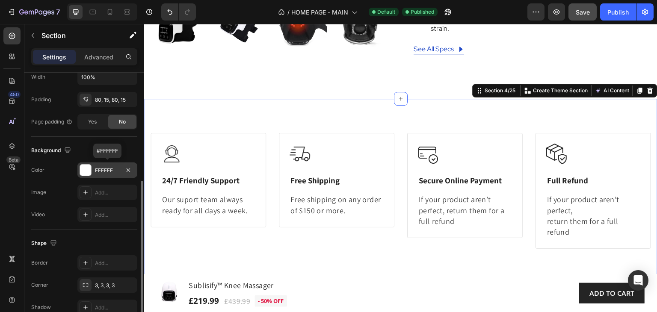
click at [106, 167] on div "FFFFFF" at bounding box center [107, 171] width 25 height 8
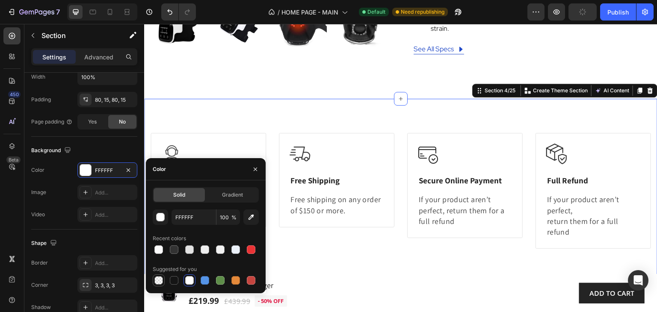
click at [161, 279] on div at bounding box center [158, 280] width 9 height 9
type input "000000"
type input "0"
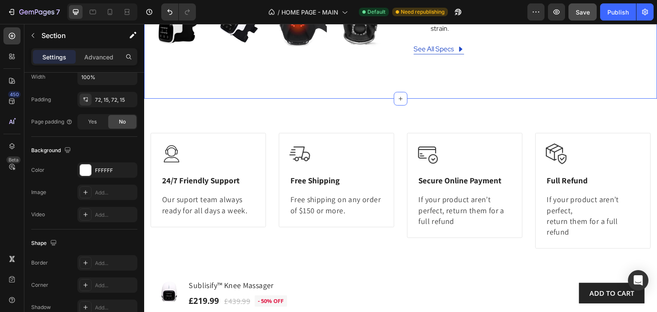
click at [113, 171] on div "FFFFFF" at bounding box center [107, 171] width 25 height 8
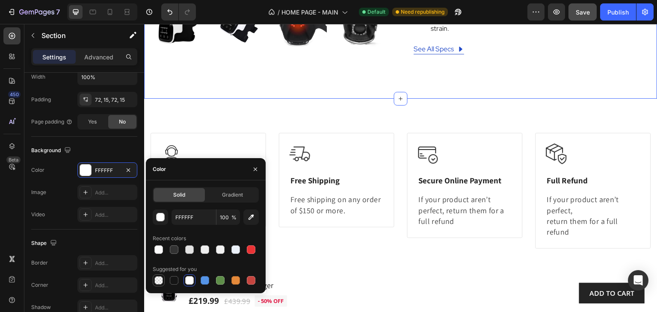
click at [155, 282] on div at bounding box center [158, 280] width 9 height 9
type input "000000"
type input "0"
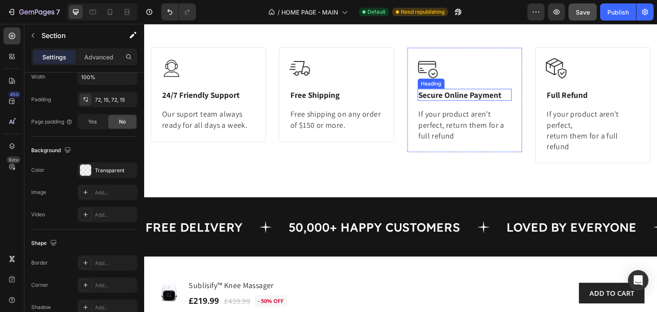
scroll to position [428, 0]
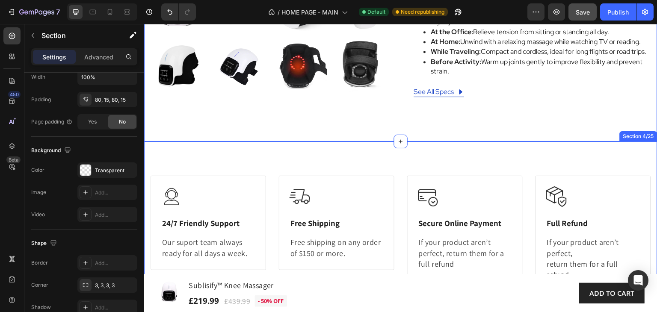
click at [152, 172] on div "Image 24/7 Friendly Support Heading Our suport team always ready for all days a…" at bounding box center [400, 234] width 513 height 185
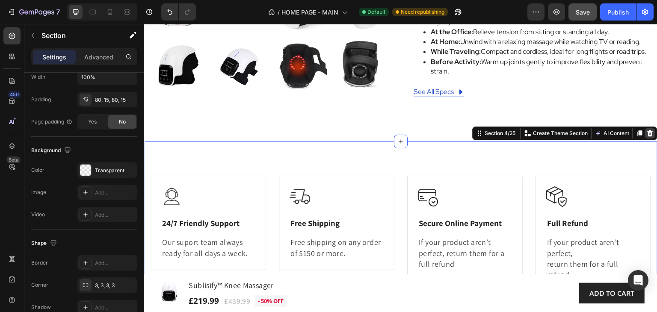
click at [647, 136] on icon at bounding box center [650, 133] width 6 height 6
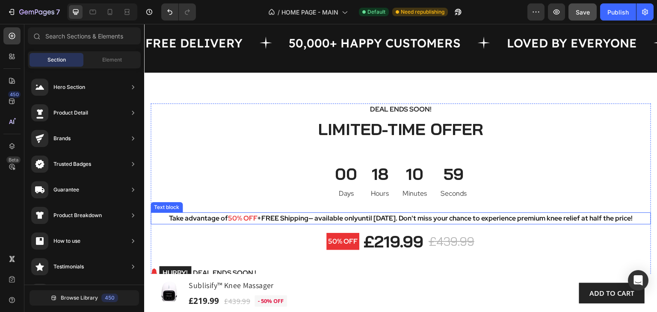
scroll to position [556, 0]
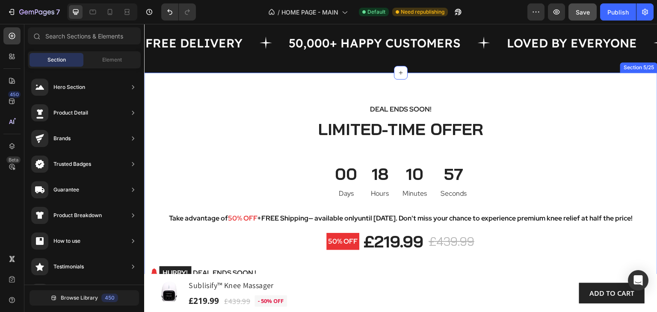
click at [290, 103] on div "Deal Ends Soon! Text block LIMITED-TIME OFFER Heading 00 Days 18 Hours 10 Minut…" at bounding box center [400, 223] width 513 height 301
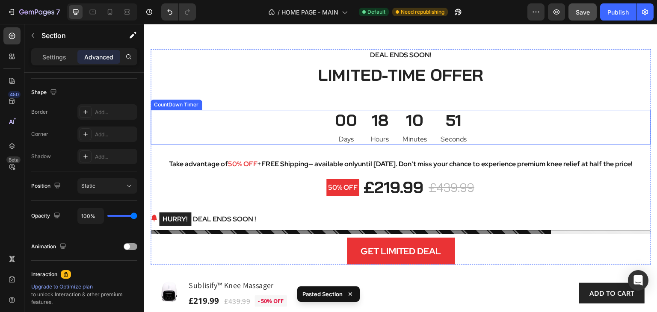
scroll to position [626, 0]
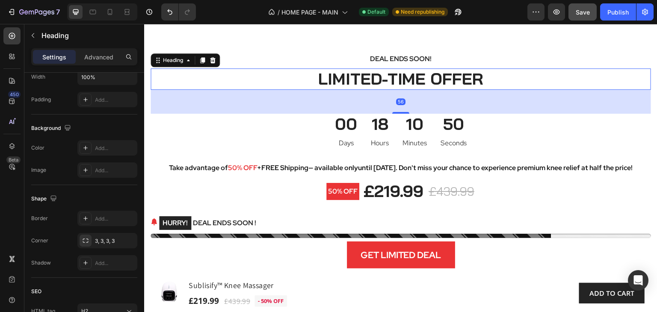
click at [453, 80] on h2 "LIMITED-TIME OFFER" at bounding box center [401, 78] width 500 height 21
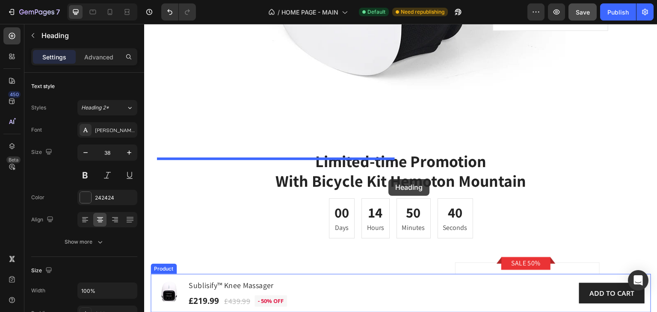
scroll to position [1168, 0]
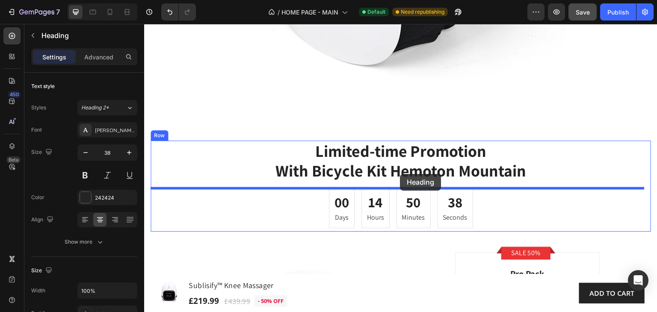
drag, startPoint x: 161, startPoint y: 63, endPoint x: 400, endPoint y: 174, distance: 263.7
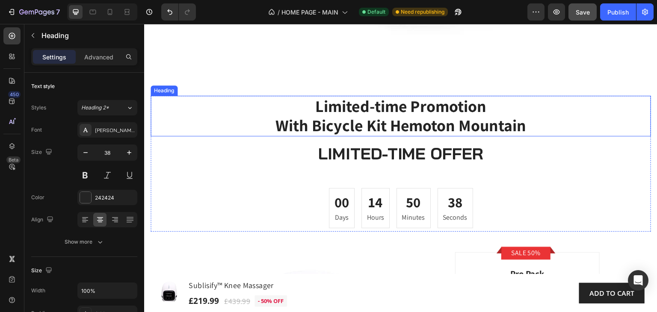
scroll to position [1123, 0]
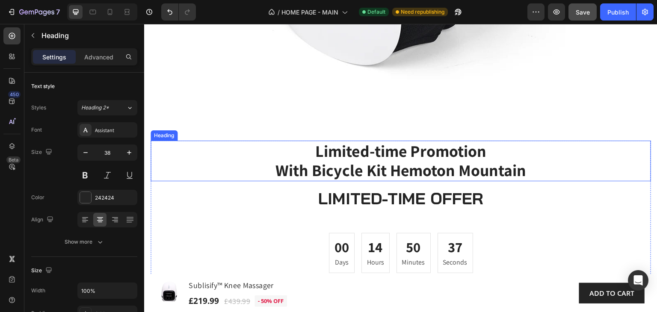
click at [539, 164] on p "Limited-time Promotion With Bicycle Kit Hemoton Mountain" at bounding box center [400, 161] width 499 height 39
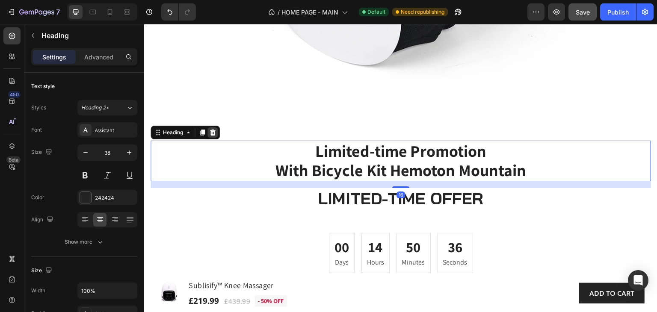
click at [216, 134] on icon at bounding box center [212, 132] width 7 height 7
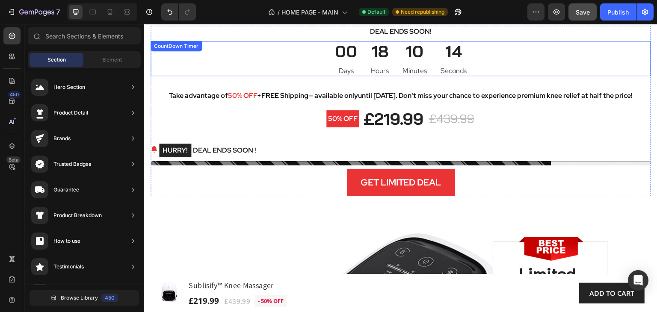
scroll to position [610, 0]
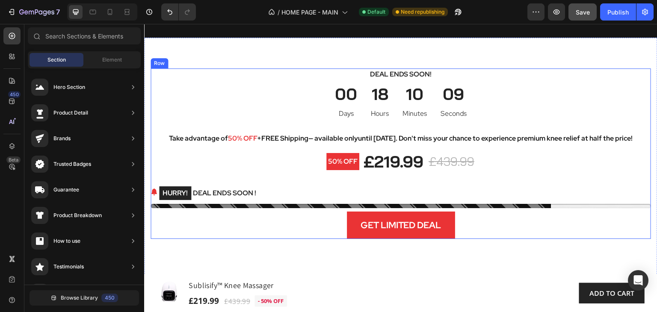
click at [155, 121] on div "Deal Ends Soon! Text block 00 Days 18 Hours 10 Minutes 09 Seconds CountDown Tim…" at bounding box center [401, 153] width 500 height 171
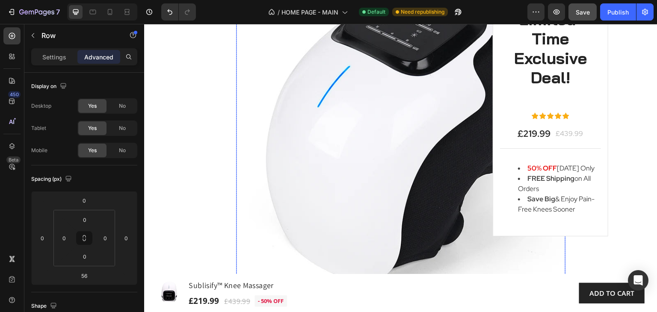
scroll to position [952, 0]
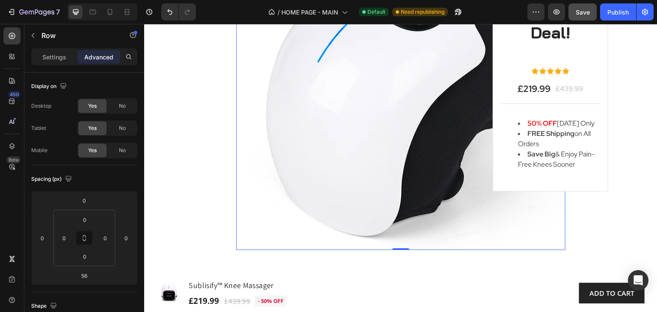
click at [544, 238] on img at bounding box center [400, 85] width 329 height 329
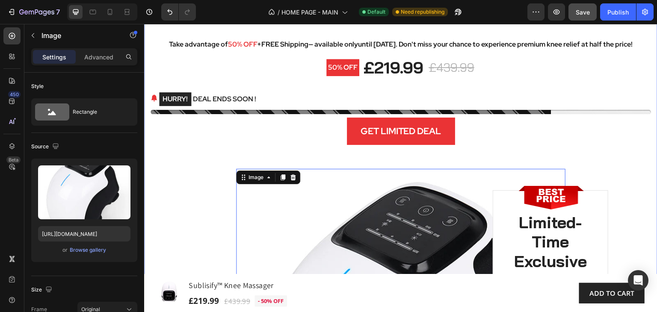
scroll to position [653, 0]
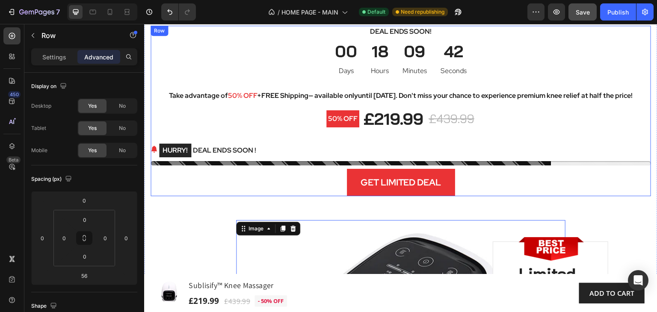
click at [154, 80] on div "Deal Ends Soon! Text block 00 Days 18 Hours 09 Minutes 42 Seconds CountDown Tim…" at bounding box center [401, 111] width 500 height 171
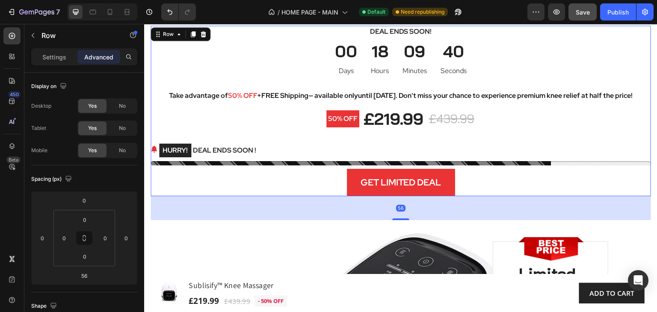
click at [156, 80] on div "Deal Ends Soon! Text block 00 Days 18 Hours 09 Minutes 40 Seconds CountDown Tim…" at bounding box center [401, 111] width 500 height 171
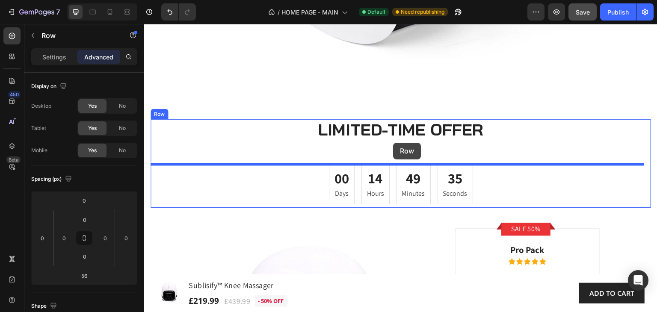
scroll to position [1154, 0]
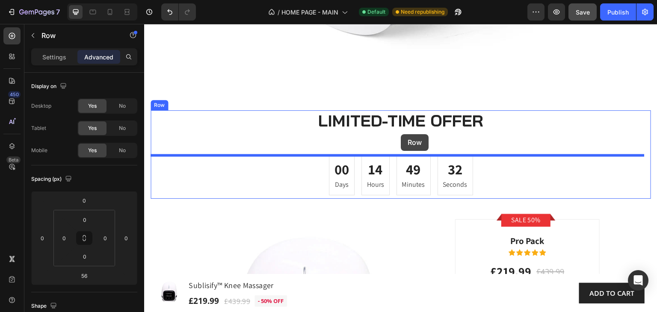
drag, startPoint x: 158, startPoint y: 36, endPoint x: 401, endPoint y: 134, distance: 262.1
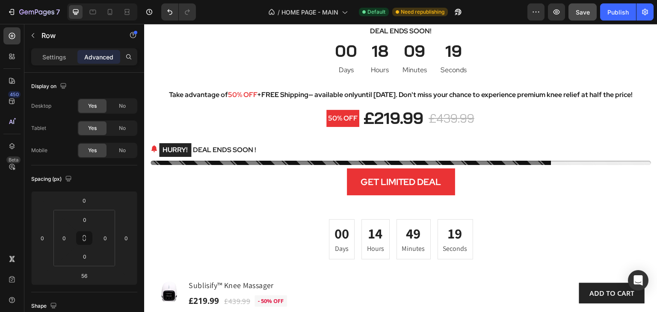
scroll to position [1088, 0]
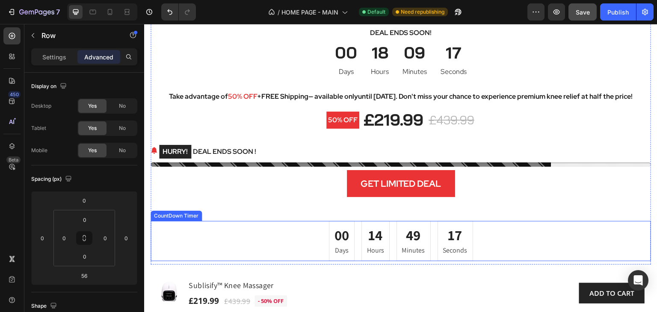
click at [501, 235] on div "00 Days 14 Hours 49 Minutes 17 Seconds" at bounding box center [401, 241] width 500 height 40
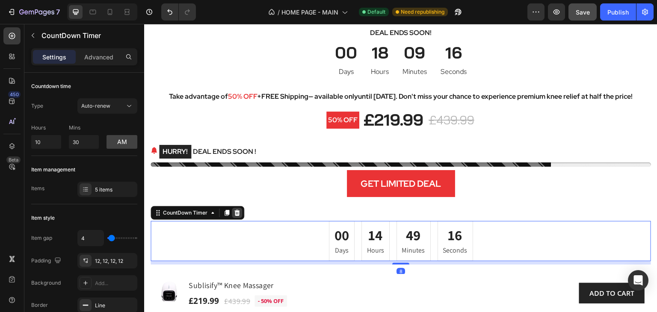
click at [236, 213] on icon at bounding box center [237, 213] width 6 height 6
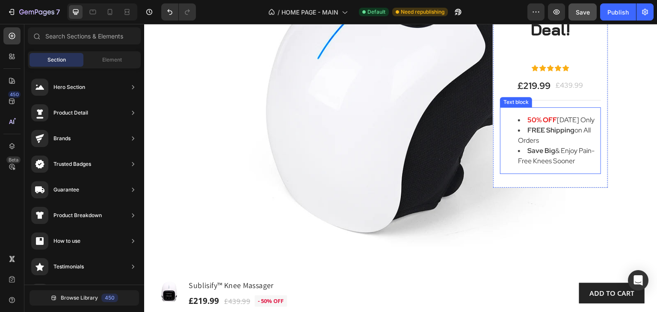
scroll to position [746, 0]
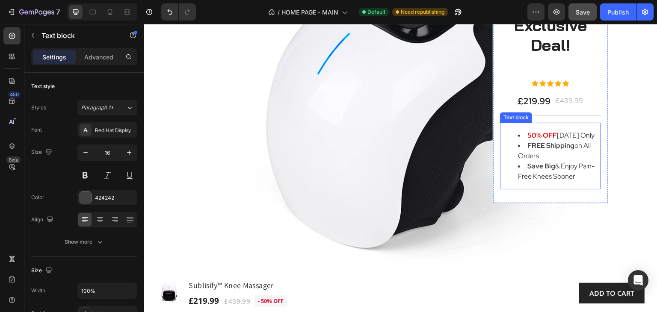
click at [527, 136] on strong "50% OFF" at bounding box center [542, 135] width 30 height 9
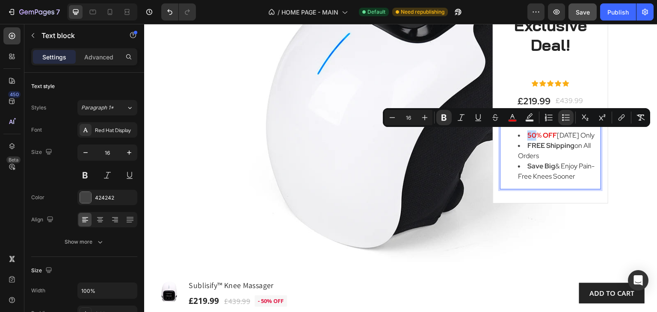
click at [527, 136] on strong "50% OFF" at bounding box center [542, 135] width 30 height 9
drag, startPoint x: 525, startPoint y: 135, endPoint x: 591, endPoint y: 136, distance: 65.9
click at [589, 135] on li "50% OFF Today Only" at bounding box center [559, 135] width 82 height 10
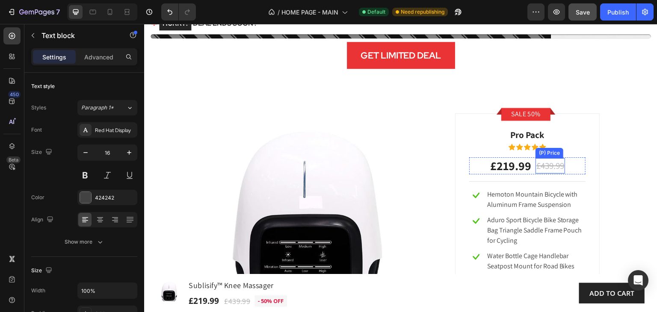
scroll to position [1259, 0]
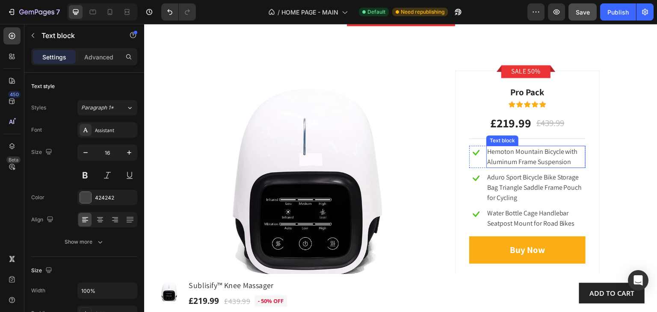
click at [542, 154] on p "Hemoton Mountain Bicycle with Aluminum Frame Suspension" at bounding box center [536, 157] width 98 height 21
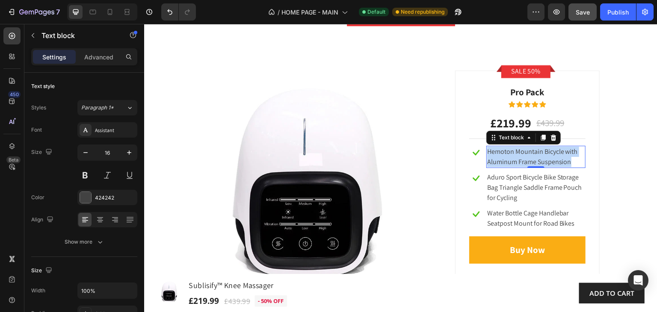
click at [542, 154] on p "Hemoton Mountain Bicycle with Aluminum Frame Suspension" at bounding box center [536, 157] width 98 height 21
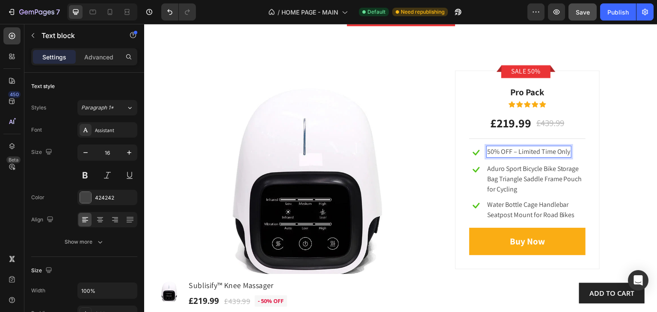
click at [508, 151] on p "50% OFF – Limited Time Only" at bounding box center [528, 152] width 83 height 10
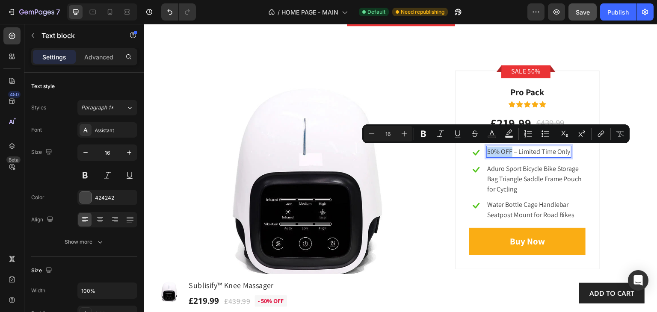
drag, startPoint x: 508, startPoint y: 152, endPoint x: 483, endPoint y: 154, distance: 24.9
click at [487, 154] on p "50% OFF – Limited Time Only" at bounding box center [528, 152] width 83 height 10
click at [492, 134] on icon "Editor contextual toolbar" at bounding box center [492, 134] width 9 height 9
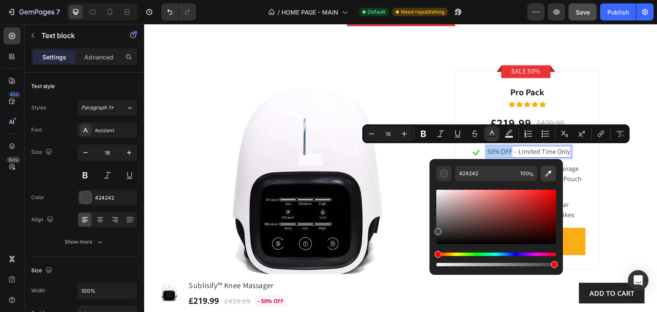
click at [546, 174] on icon "Editor contextual toolbar" at bounding box center [548, 173] width 9 height 9
type input "EA3335"
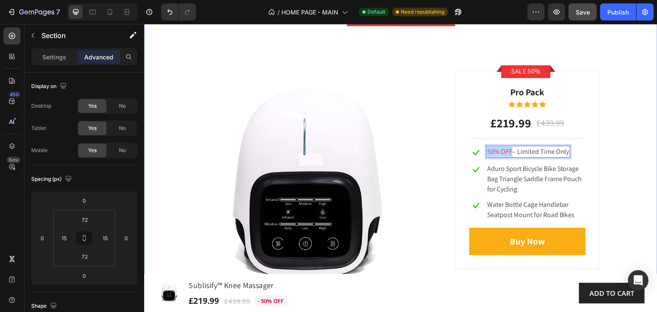
click at [617, 95] on div "LIMITED-TIME OFFER Heading Deal Ends Soon! Text block 00 Days 18 Hours 06 Minut…" at bounding box center [401, 54] width 500 height 487
click at [534, 177] on p "Aduro Sport Bicycle Bike Storage Bag Triangle Saddle Frame Pouch for Cycling" at bounding box center [536, 179] width 98 height 31
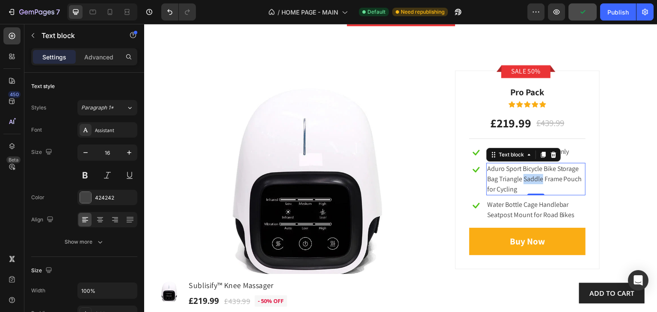
click at [533, 177] on p "Aduro Sport Bicycle Bike Storage Bag Triangle Saddle Frame Pouch for Cycling" at bounding box center [536, 179] width 98 height 31
click at [509, 184] on p "Aduro Sport Bicycle Bike Storage Bag Triangle Saddle Frame Pouch for Cycling" at bounding box center [536, 179] width 98 height 31
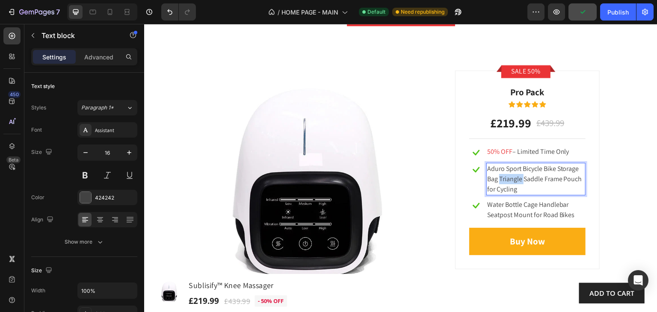
click at [509, 184] on p "Aduro Sport Bicycle Bike Storage Bag Triangle Saddle Frame Pouch for Cycling" at bounding box center [536, 179] width 98 height 31
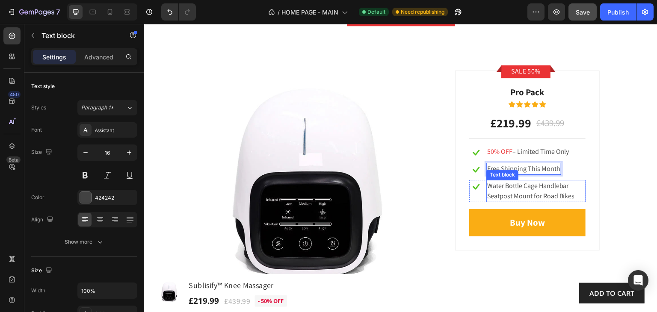
click at [525, 194] on p "Water Bottle Cage Handlebar Seatpost Mount for Road Bikes" at bounding box center [536, 191] width 98 height 21
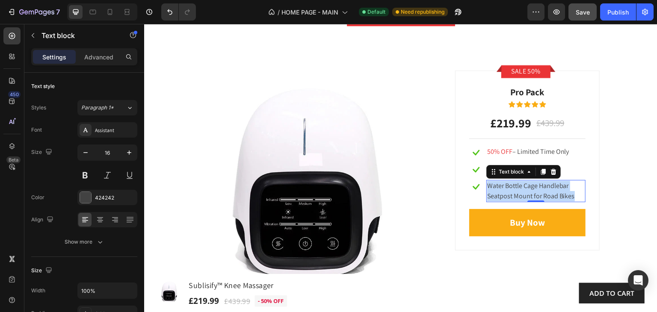
click at [525, 194] on p "Water Bottle Cage Handlebar Seatpost Mount for Road Bikes" at bounding box center [536, 191] width 98 height 21
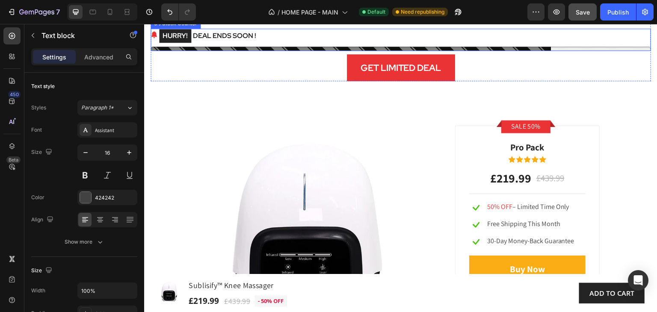
scroll to position [1240, 0]
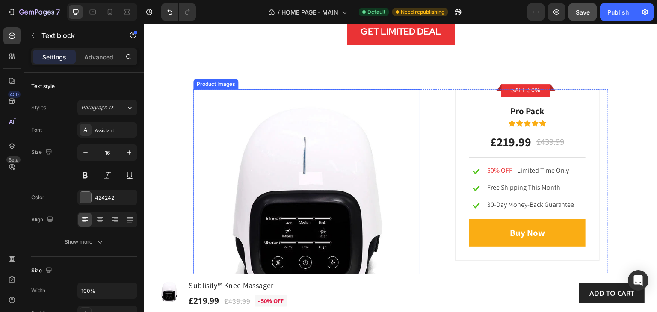
click at [315, 185] on img at bounding box center [306, 202] width 227 height 227
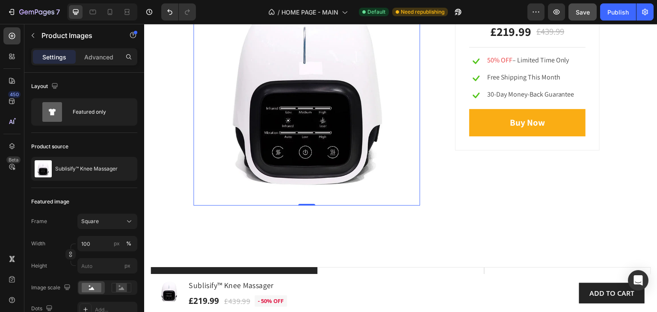
scroll to position [1369, 0]
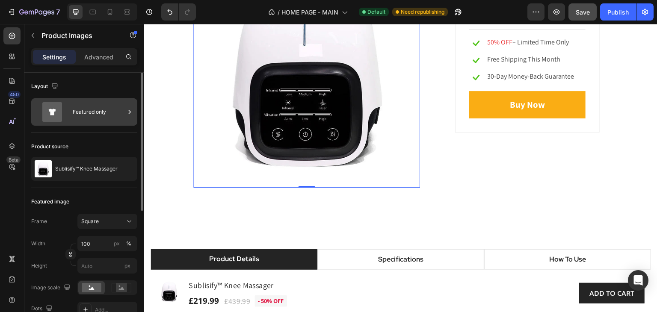
click at [96, 112] on div "Featured only" at bounding box center [99, 112] width 52 height 20
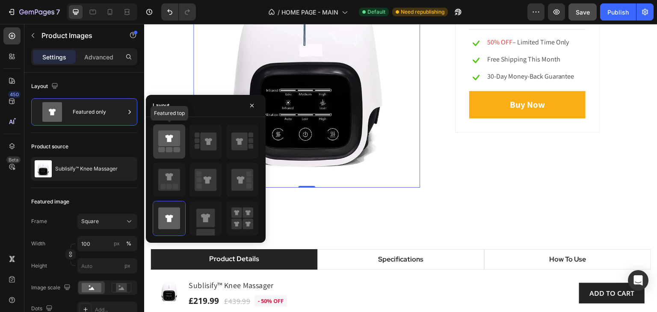
click at [164, 138] on icon at bounding box center [169, 138] width 22 height 16
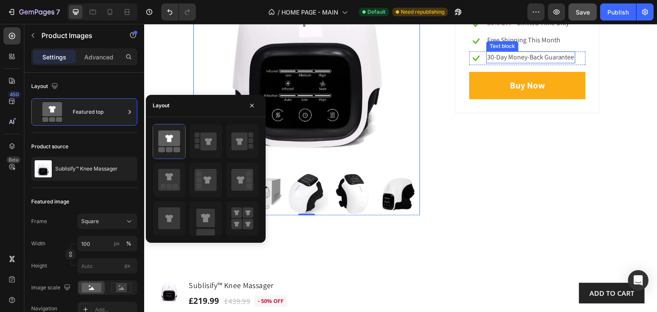
scroll to position [1411, 0]
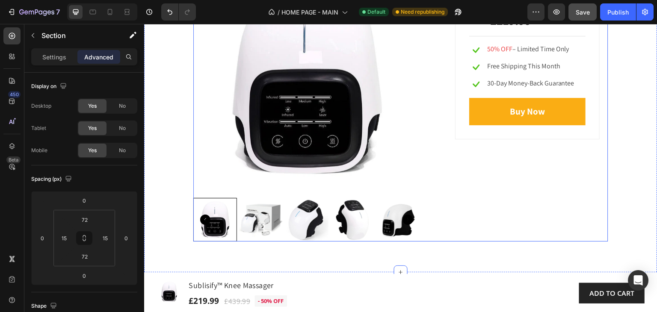
scroll to position [1326, 0]
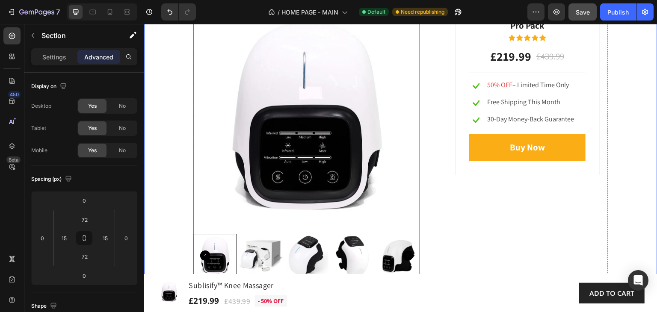
click at [303, 248] on img at bounding box center [307, 256] width 44 height 44
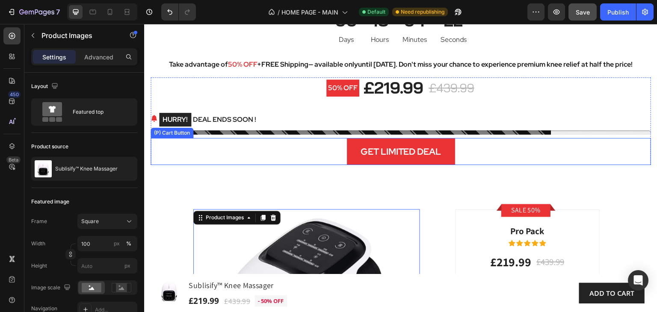
scroll to position [1155, 0]
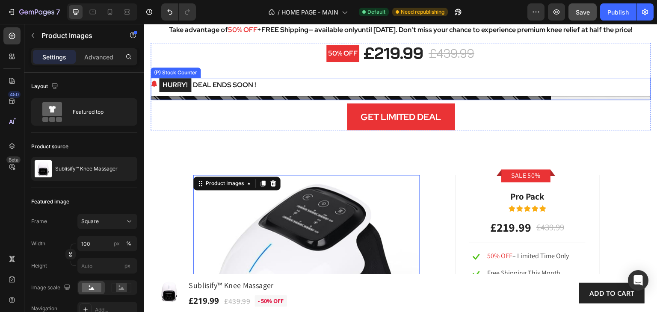
click at [303, 86] on div "HURRY! DEAL ENDS SOON !" at bounding box center [401, 85] width 500 height 15
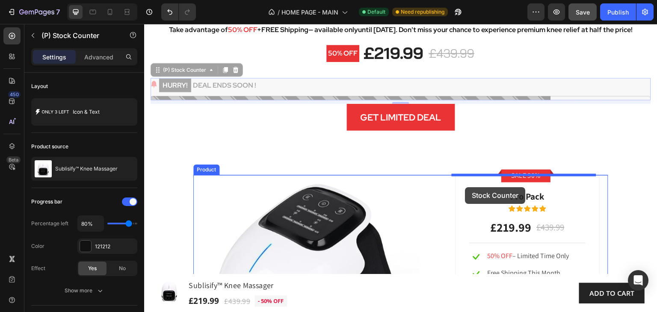
drag, startPoint x: 159, startPoint y: 73, endPoint x: 465, endPoint y: 187, distance: 327.4
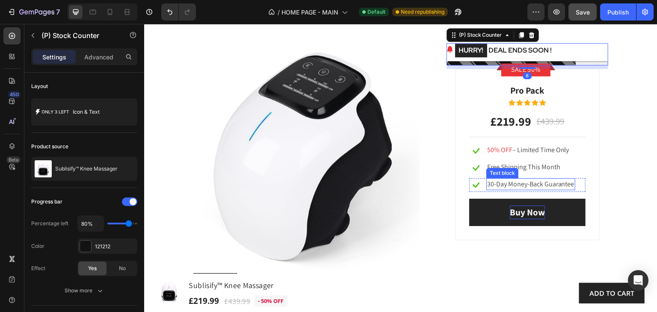
scroll to position [1283, 0]
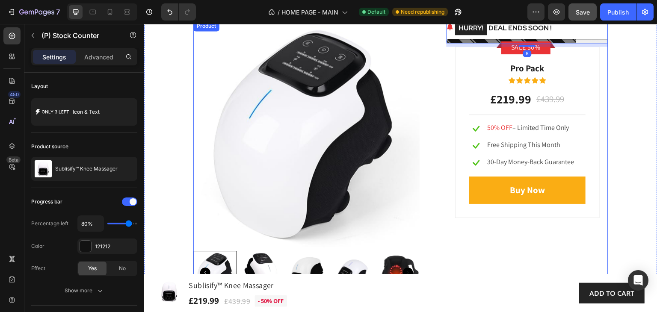
click at [609, 130] on div "LIMITED-TIME OFFER Heading Deal Ends Soon! Text block 00 Days 18 Hours 04 Minut…" at bounding box center [401, 41] width 500 height 508
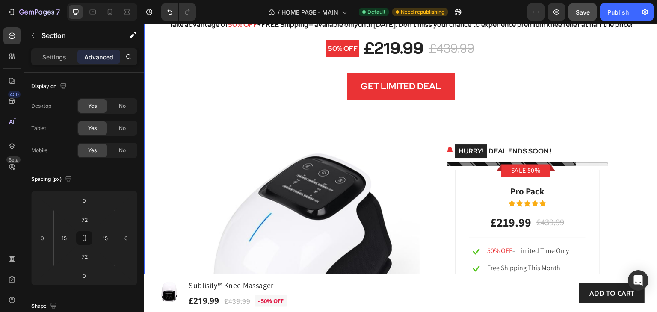
scroll to position [1155, 0]
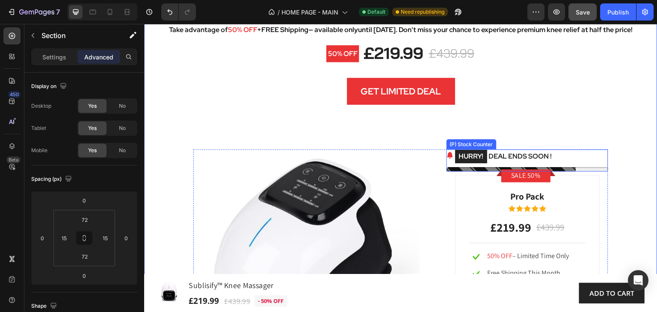
click at [596, 159] on div "HURRY! DEAL ENDS SOON !" at bounding box center [527, 156] width 162 height 15
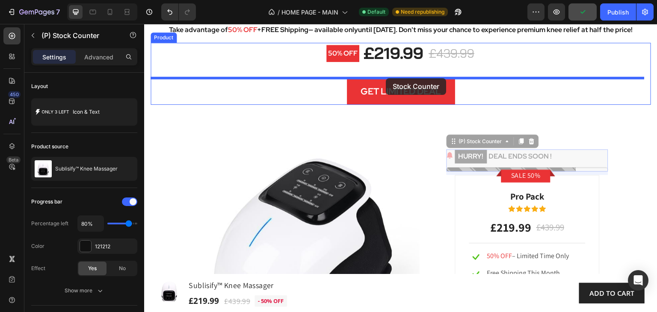
drag, startPoint x: 451, startPoint y: 143, endPoint x: 386, endPoint y: 78, distance: 91.9
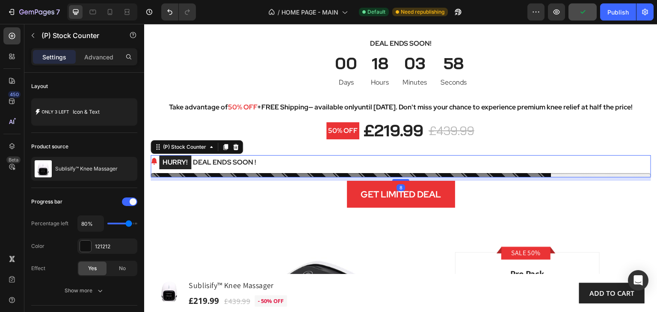
scroll to position [1026, 0]
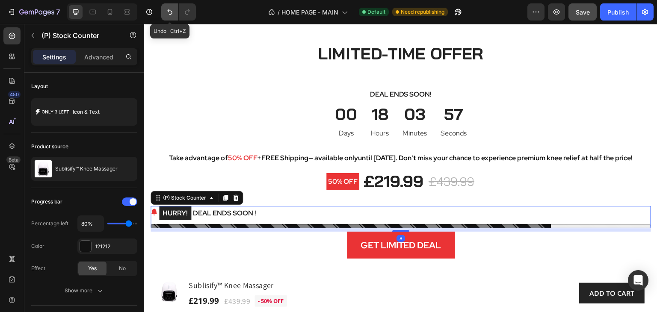
click at [167, 12] on icon "Undo/Redo" at bounding box center [170, 12] width 9 height 9
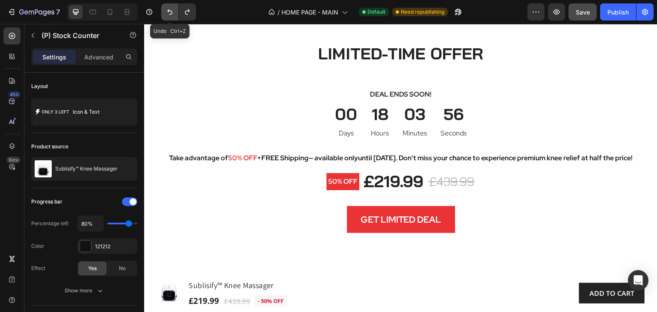
click at [167, 12] on icon "Undo/Redo" at bounding box center [170, 12] width 9 height 9
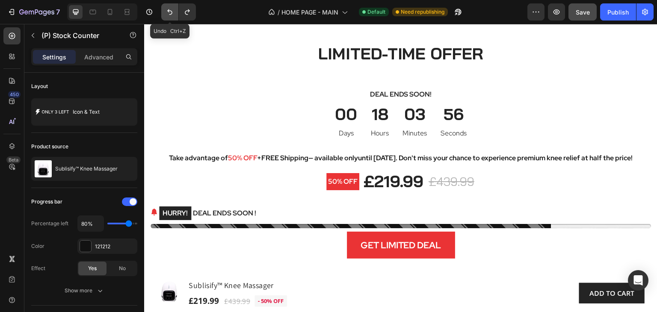
click at [167, 12] on icon "Undo/Redo" at bounding box center [170, 12] width 9 height 9
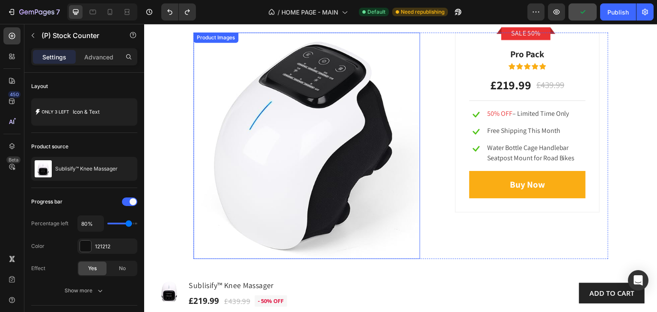
scroll to position [1283, 0]
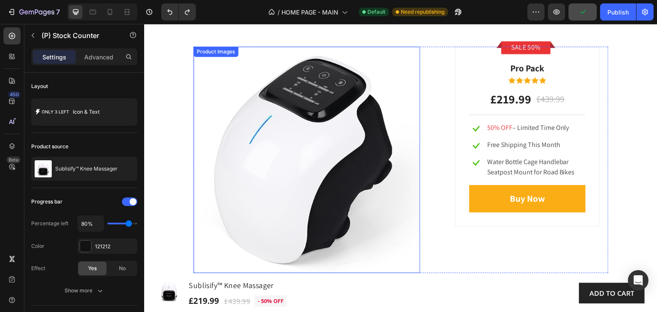
click at [360, 130] on img at bounding box center [306, 160] width 227 height 227
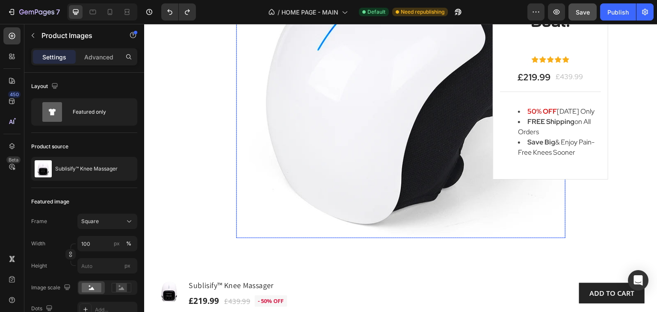
scroll to position [556, 0]
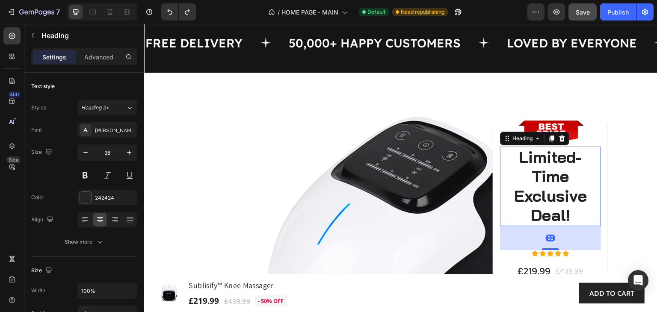
click at [553, 211] on h2 "Limited-Time Exclusive Deal!" at bounding box center [550, 187] width 101 height 80
click at [552, 211] on h2 "Limited-Time Exclusive Deal!" at bounding box center [550, 187] width 101 height 80
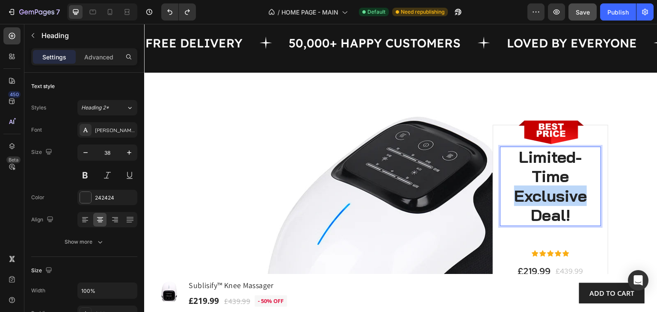
click at [552, 211] on p "Limited-Time Exclusive Deal!" at bounding box center [550, 187] width 99 height 78
click at [560, 220] on p "Limited-Time Exclusive Deal!" at bounding box center [550, 187] width 99 height 78
click at [570, 225] on p "Limited-Time Exclusive Deal!" at bounding box center [550, 187] width 99 height 78
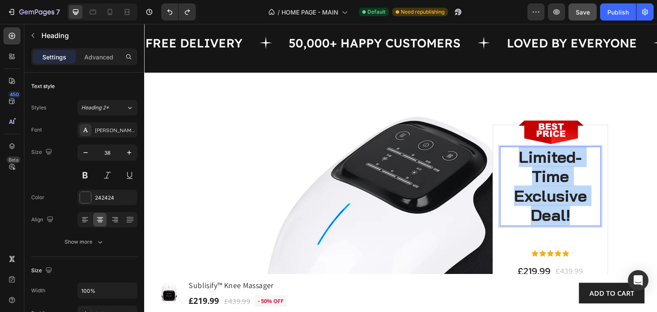
drag, startPoint x: 570, startPoint y: 236, endPoint x: 514, endPoint y: 180, distance: 78.6
click at [514, 180] on p "Limited-Time Exclusive Deal!" at bounding box center [550, 187] width 99 height 78
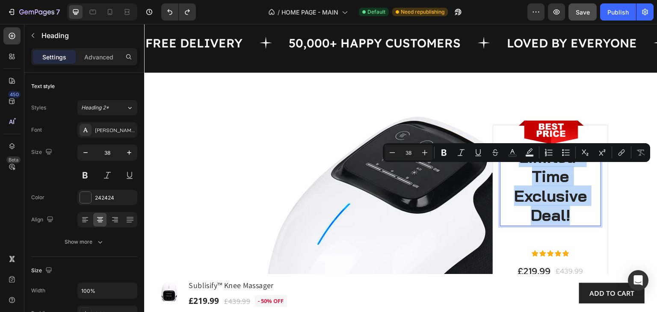
copy p "Limited-Time Exclusive Deal!"
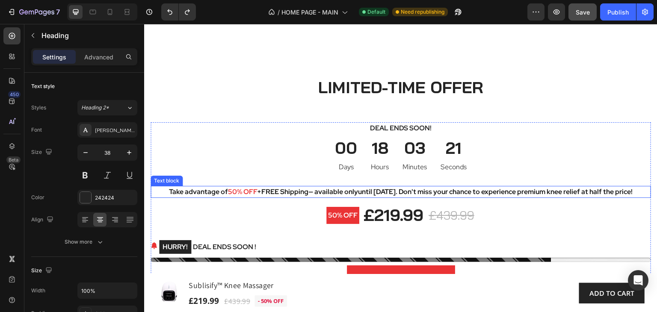
type input "16"
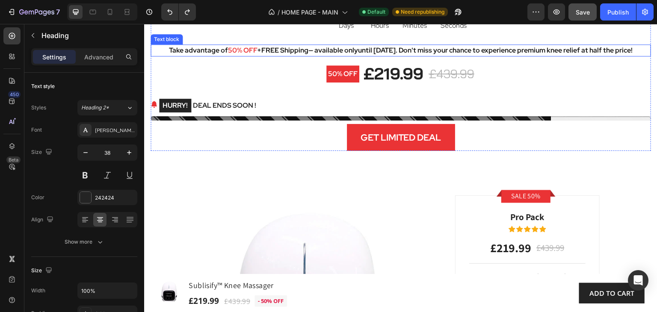
scroll to position [1155, 0]
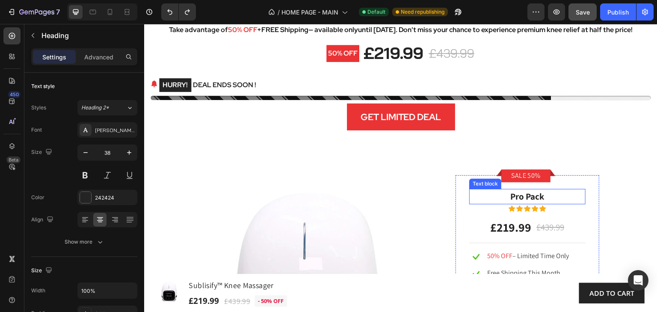
click at [535, 199] on p "Pro Pack" at bounding box center [527, 197] width 115 height 14
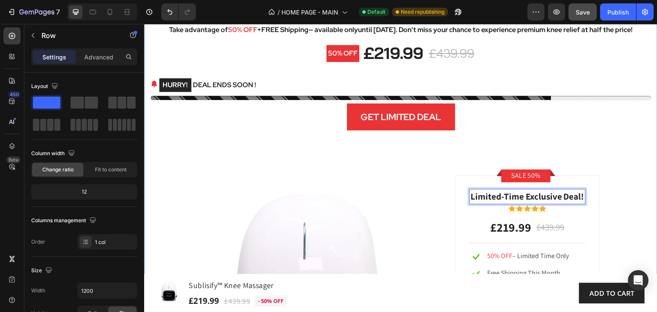
click at [594, 139] on div "LIMITED-TIME OFFER Heading Deal Ends Soon! Text block 00 Days 18 Hours 03 Minut…" at bounding box center [401, 34] width 500 height 239
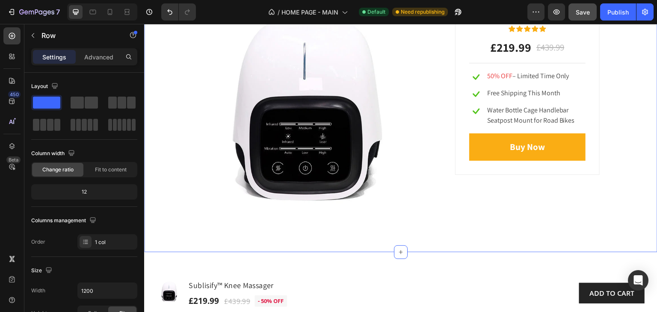
scroll to position [1326, 0]
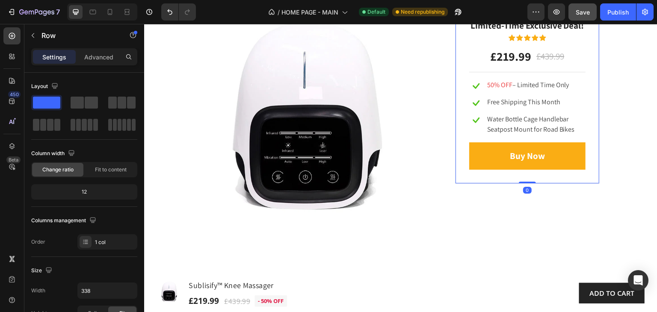
click at [466, 177] on div "Sale 50% Product Badge Row Limited-Time Exclusive Deal! Text block Icon Icon Ic…" at bounding box center [527, 94] width 145 height 180
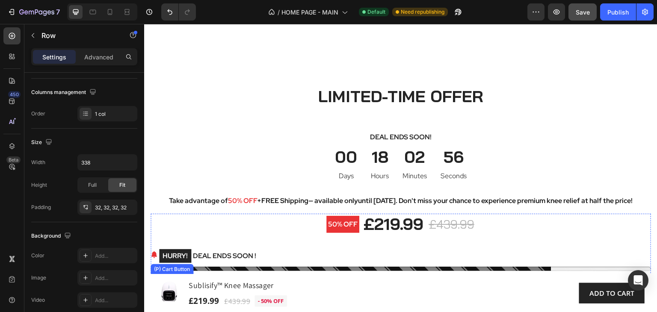
scroll to position [1112, 0]
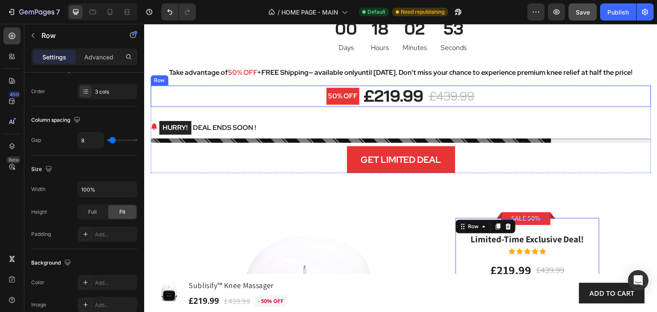
click at [476, 92] on div "50% OFF Product Badge £219.99 (P) Price (P) Price £439.99 (P) Price (P) Price R…" at bounding box center [401, 96] width 500 height 21
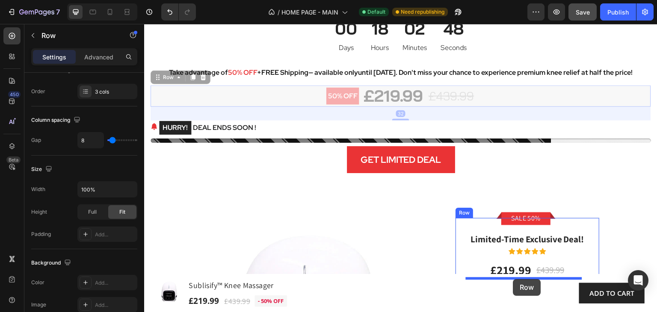
drag, startPoint x: 157, startPoint y: 79, endPoint x: 513, endPoint y: 279, distance: 408.3
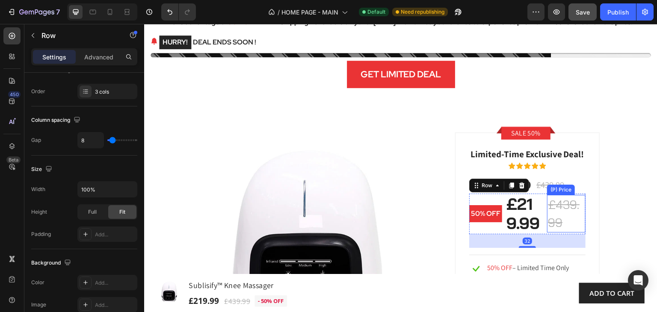
scroll to position [1155, 0]
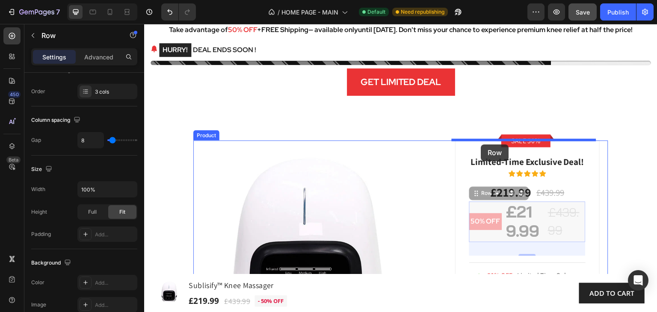
drag, startPoint x: 473, startPoint y: 196, endPoint x: 481, endPoint y: 145, distance: 52.4
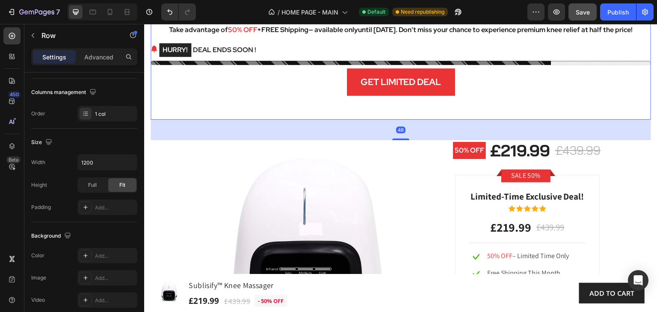
click at [582, 100] on div "LIMITED-TIME OFFER Heading Deal Ends Soon! Text block 00 Days 18 Hours 02 Minut…" at bounding box center [401, 17] width 500 height 205
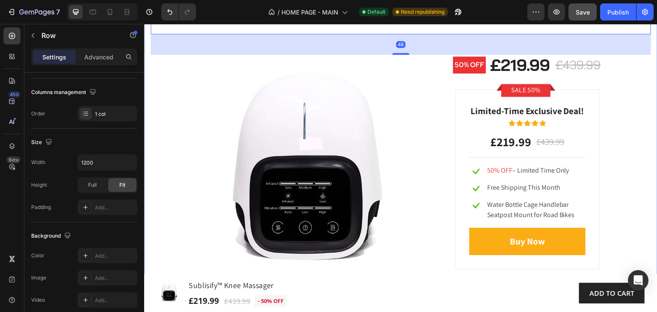
click at [633, 135] on div "LIMITED-TIME OFFER Heading Deal Ends Soon! Text block 00 Days 18 Hours 02 Minut…" at bounding box center [401, 55] width 500 height 452
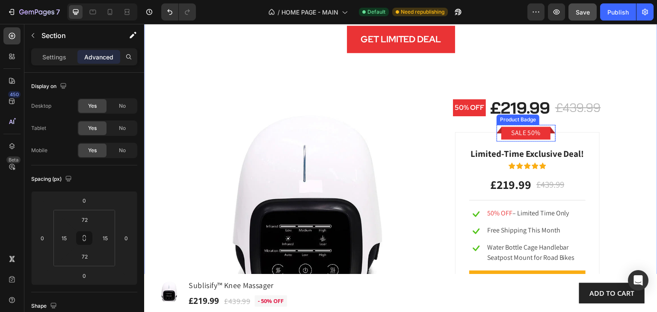
scroll to position [1283, 0]
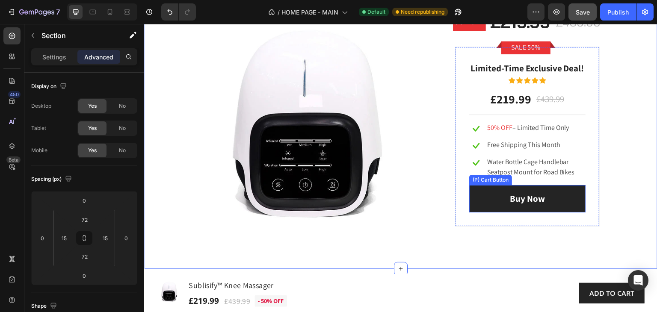
click at [568, 203] on button "Buy Now" at bounding box center [527, 198] width 116 height 27
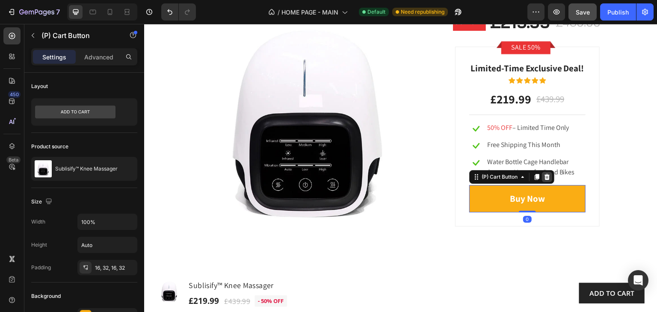
click at [546, 175] on icon at bounding box center [547, 177] width 7 height 7
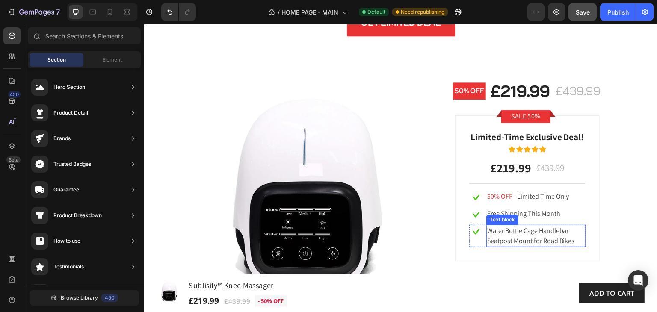
scroll to position [1155, 0]
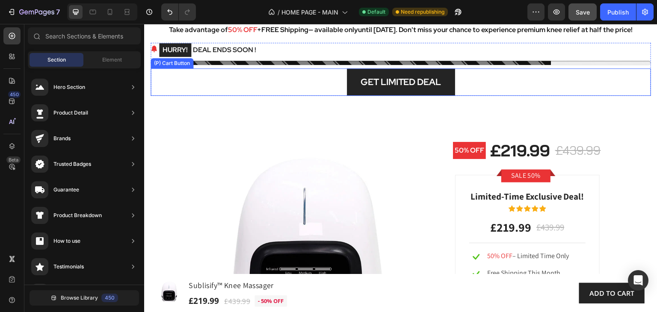
click at [446, 89] on button "GET LIMITED DEAL" at bounding box center [401, 81] width 108 height 27
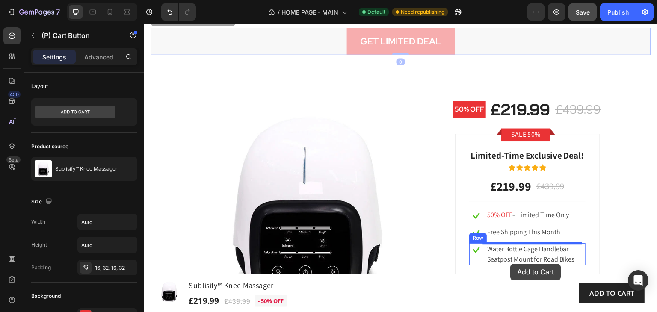
scroll to position [1220, 0]
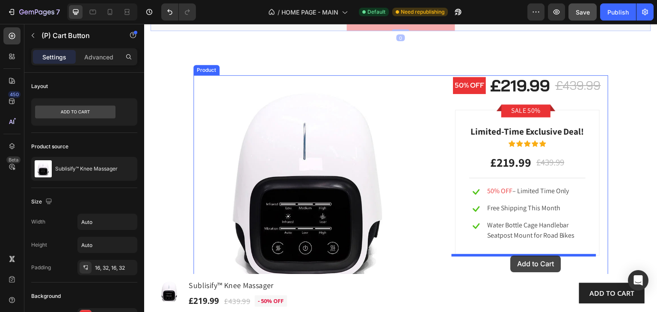
drag, startPoint x: 160, startPoint y: 63, endPoint x: 511, endPoint y: 256, distance: 400.2
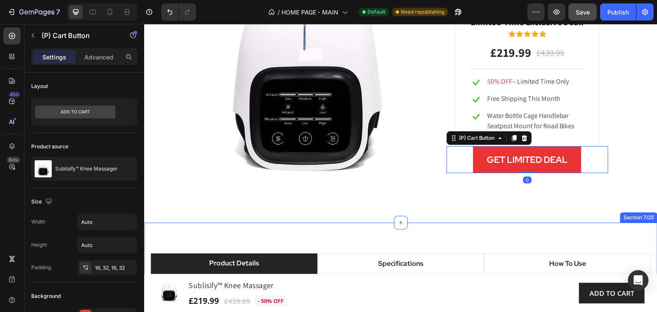
scroll to position [1305, 0]
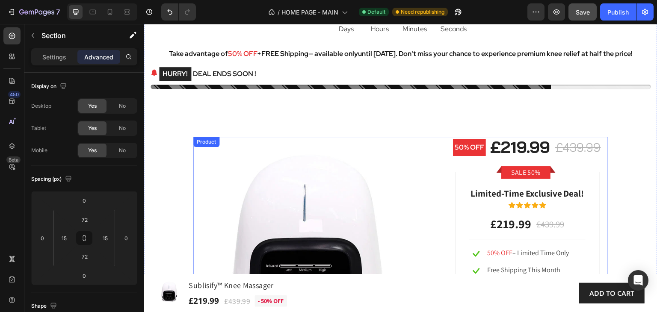
scroll to position [1091, 0]
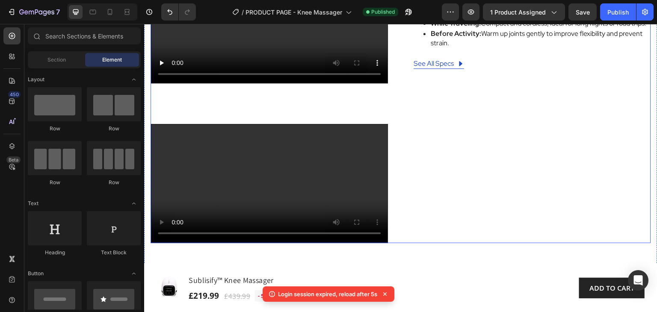
scroll to position [599, 0]
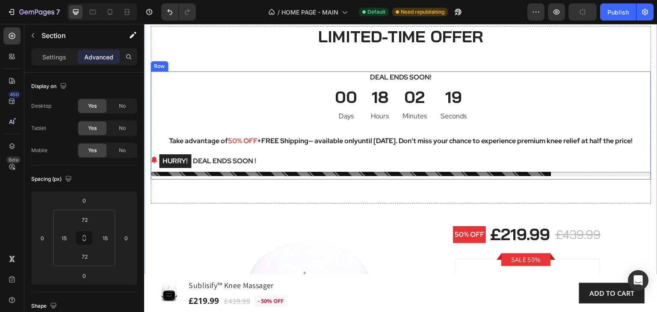
scroll to position [1091, 0]
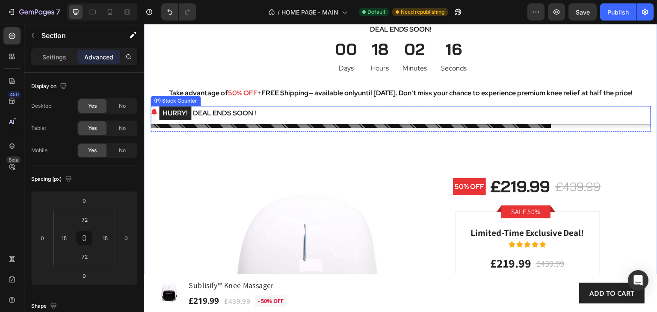
click at [296, 113] on div "HURRY! DEAL ENDS SOON !" at bounding box center [401, 113] width 500 height 15
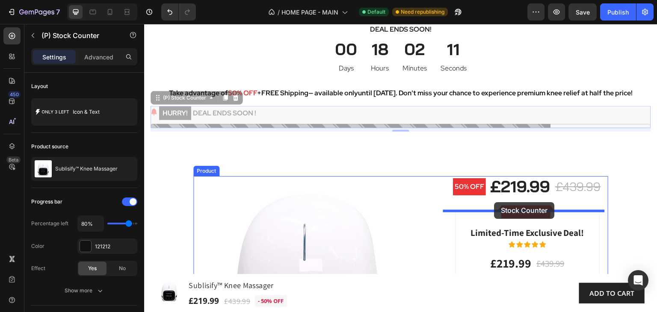
drag, startPoint x: 158, startPoint y: 101, endPoint x: 494, endPoint y: 202, distance: 351.5
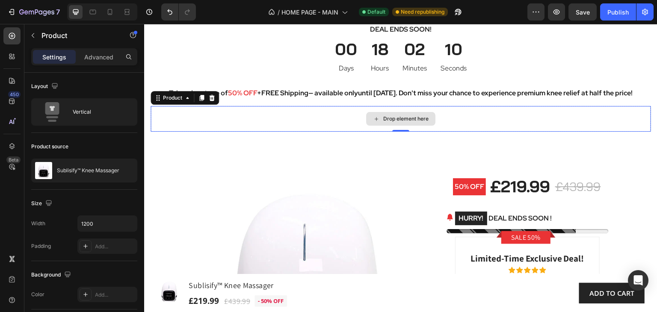
click at [574, 127] on div "Drop element here" at bounding box center [401, 119] width 500 height 26
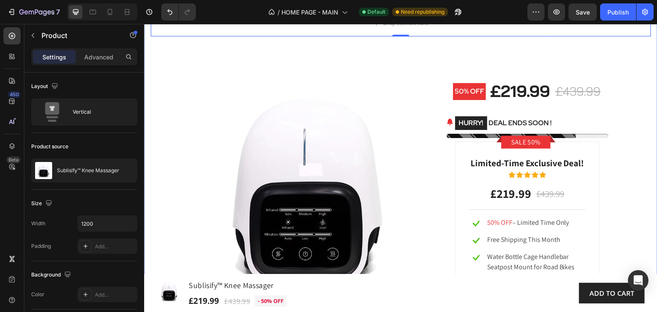
scroll to position [1220, 0]
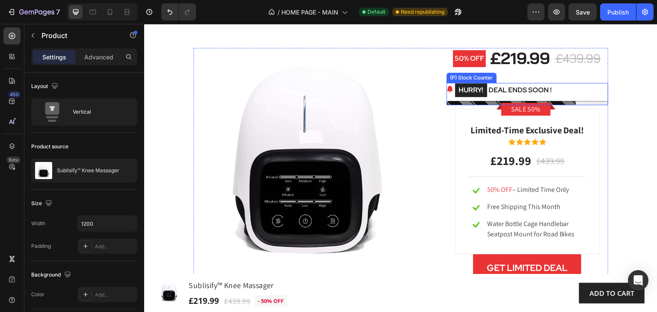
click at [597, 91] on div "HURRY! DEAL ENDS SOON !" at bounding box center [527, 90] width 162 height 15
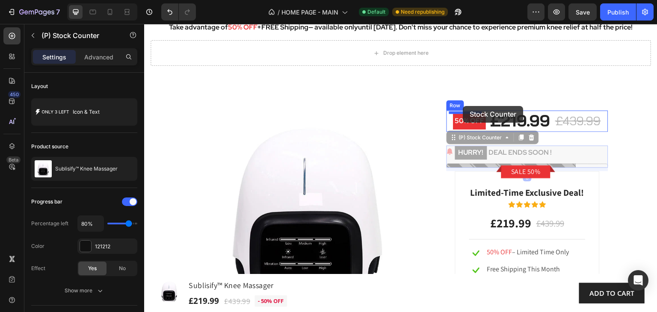
scroll to position [1143, 0]
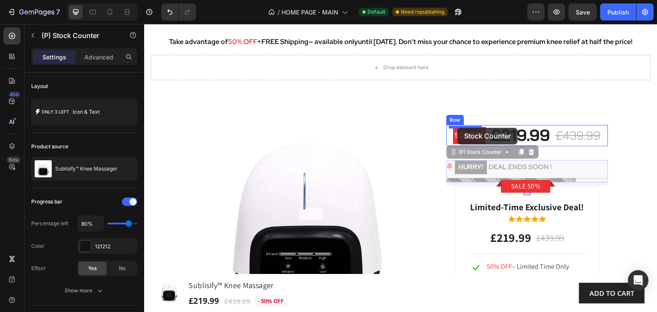
drag, startPoint x: 452, startPoint y: 78, endPoint x: 458, endPoint y: 127, distance: 50.0
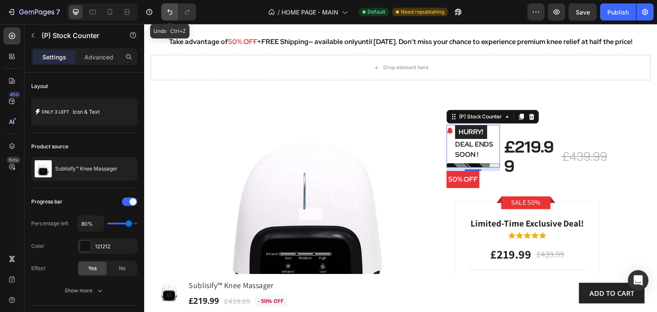
click at [168, 15] on icon "Undo/Redo" at bounding box center [170, 12] width 9 height 9
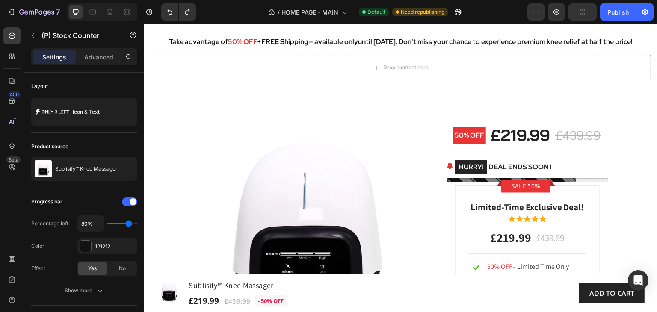
click at [592, 170] on div "HURRY! DEAL ENDS SOON !" at bounding box center [527, 167] width 162 height 15
click at [588, 178] on div at bounding box center [527, 180] width 162 height 4
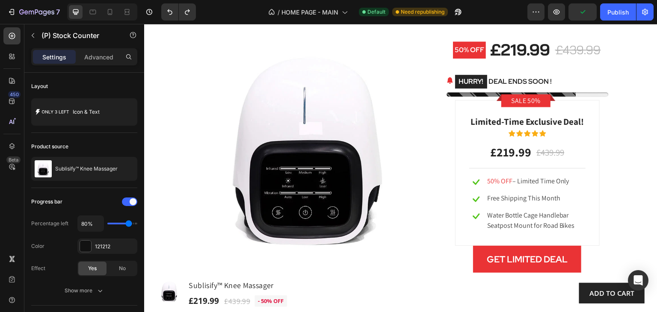
click at [462, 87] on mark "HURRY!" at bounding box center [471, 82] width 32 height 14
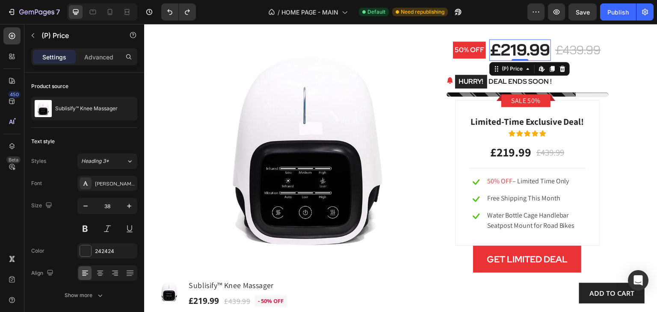
click at [503, 47] on div "£219.99" at bounding box center [520, 49] width 62 height 21
click at [594, 79] on div "HURRY! DEAL ENDS SOON !" at bounding box center [527, 81] width 162 height 15
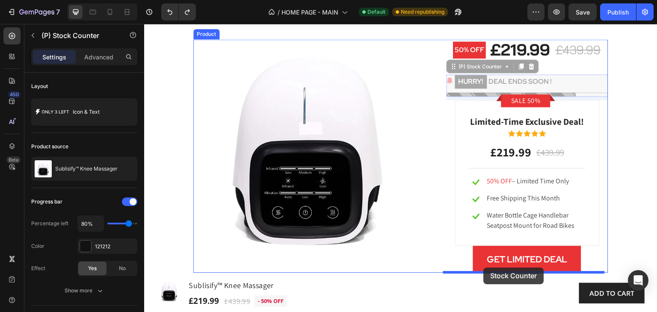
drag, startPoint x: 450, startPoint y: 65, endPoint x: 484, endPoint y: 268, distance: 205.0
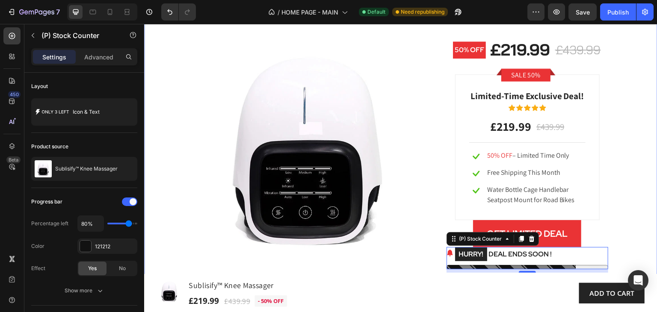
click at [623, 194] on div "LIMITED-TIME OFFER Heading Deal Ends Soon! Text block 00 Days 18 Hours 01 Minut…" at bounding box center [401, 57] width 500 height 432
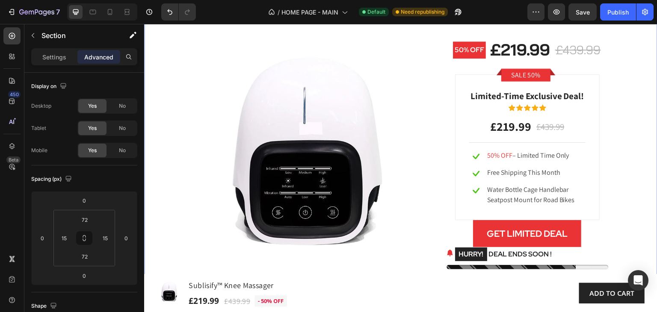
scroll to position [1314, 0]
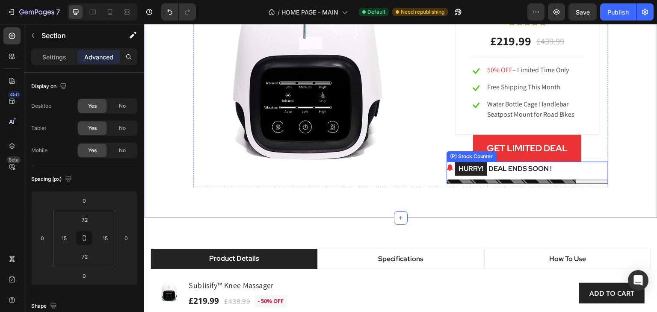
click at [532, 170] on p "HURRY! DEAL ENDS SOON !" at bounding box center [503, 169] width 97 height 15
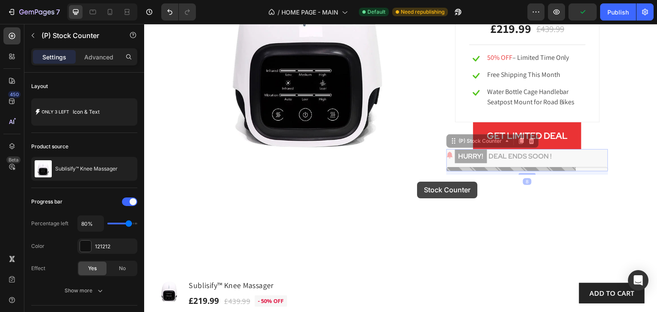
scroll to position [951, 0]
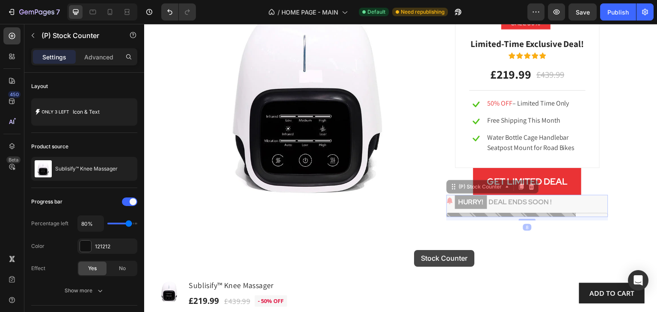
drag, startPoint x: 452, startPoint y: 156, endPoint x: 414, endPoint y: 250, distance: 101.9
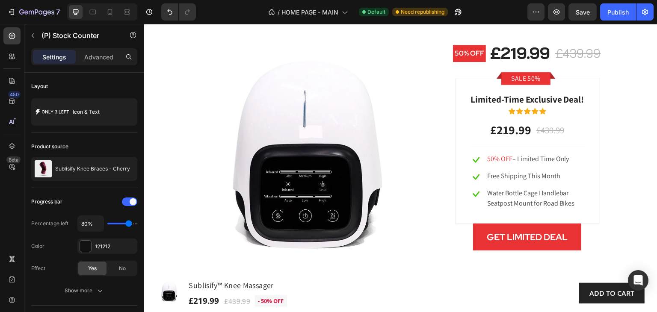
scroll to position [1208, 0]
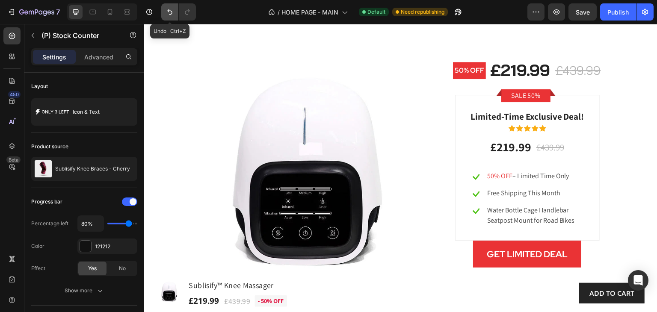
click at [171, 12] on icon "Undo/Redo" at bounding box center [170, 12] width 9 height 9
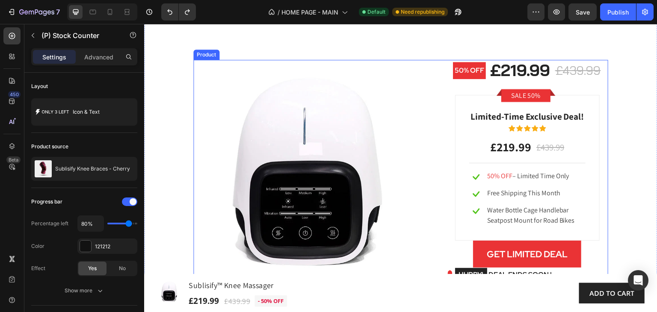
scroll to position [1293, 0]
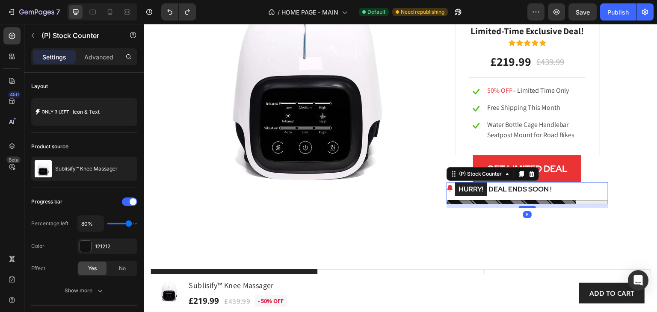
click at [585, 195] on div "HURRY! DEAL ENDS SOON !" at bounding box center [527, 189] width 162 height 15
click at [596, 189] on div "HURRY! DEAL ENDS SOON !" at bounding box center [527, 189] width 162 height 15
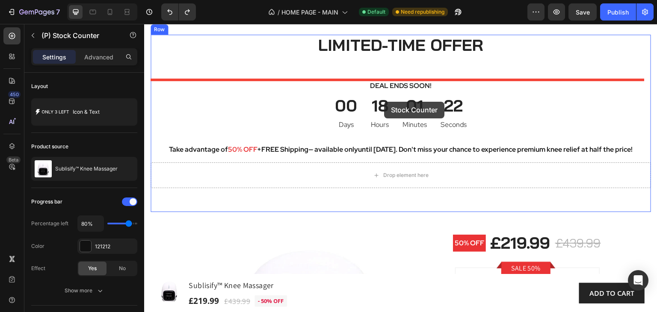
scroll to position [1010, 0]
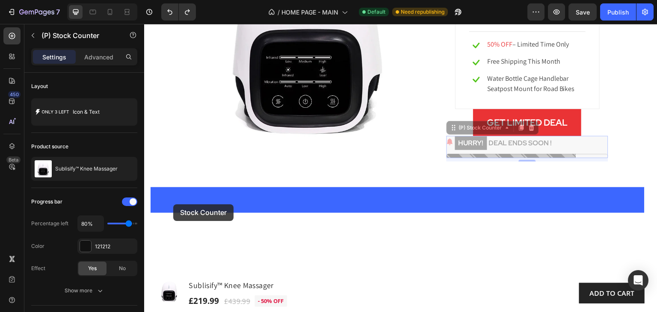
drag, startPoint x: 451, startPoint y: 175, endPoint x: 174, endPoint y: 204, distance: 278.3
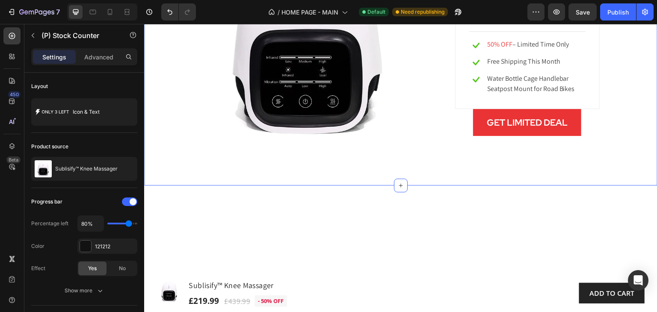
scroll to position [1096, 0]
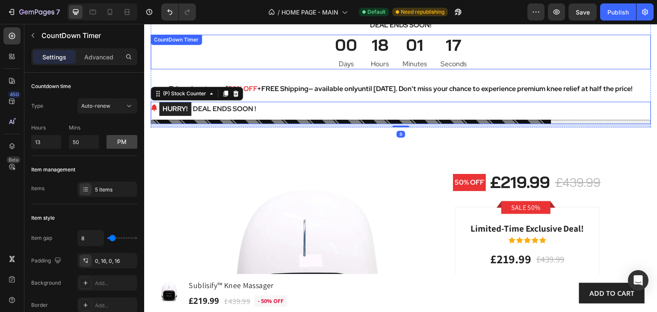
click at [535, 58] on div "00 Days 18 Hours 01 Minutes 17 Seconds" at bounding box center [401, 52] width 500 height 35
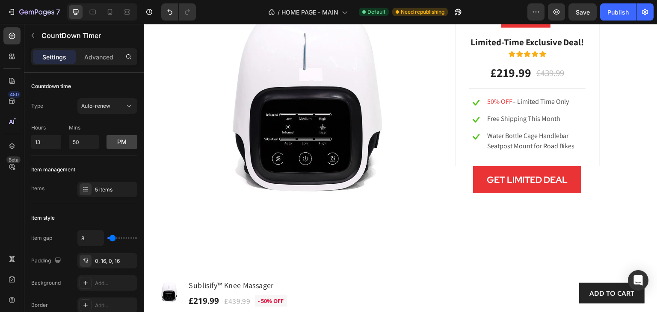
scroll to position [967, 0]
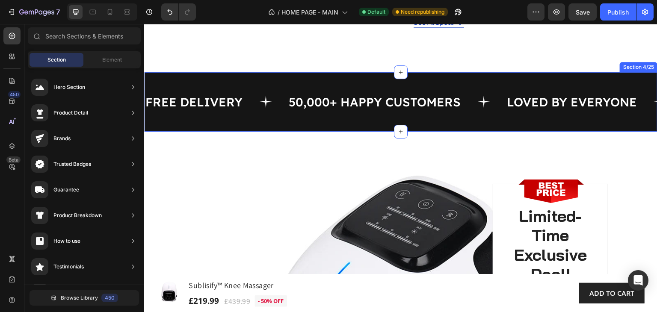
scroll to position [582, 0]
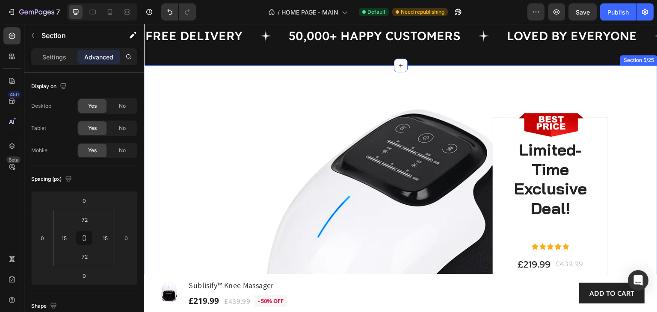
click at [159, 78] on div "Image Image Limited-Time Exclusive Deal! Heading Icon Icon Icon Icon Icon Icon …" at bounding box center [400, 260] width 513 height 391
click at [647, 59] on icon at bounding box center [650, 57] width 6 height 6
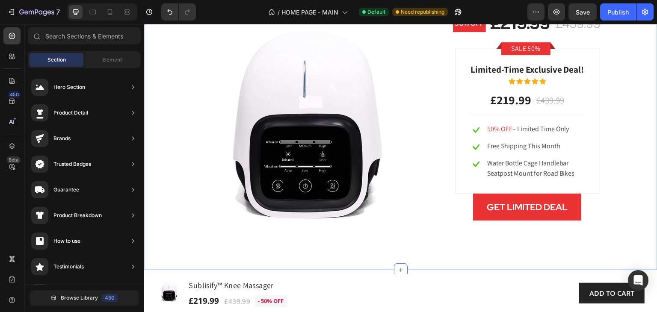
scroll to position [839, 0]
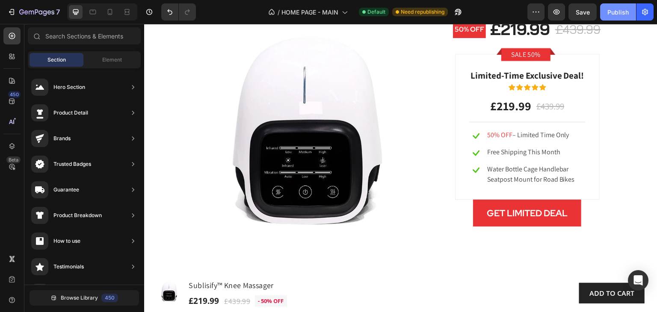
click at [612, 12] on div "Publish" at bounding box center [617, 12] width 21 height 9
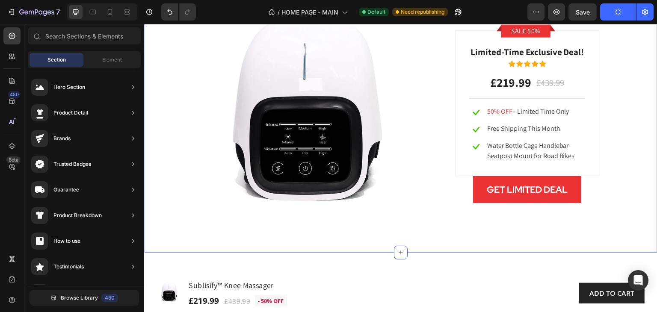
scroll to position [882, 0]
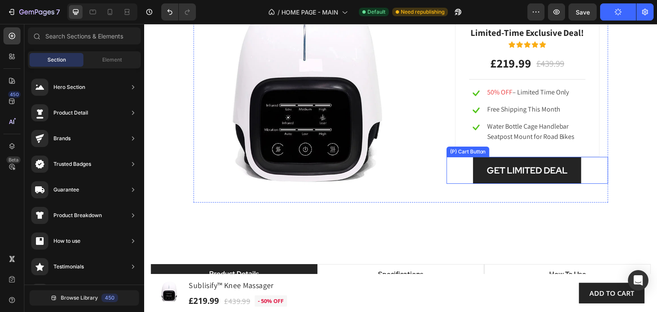
click at [569, 177] on button "GET LIMITED DEAL" at bounding box center [527, 170] width 108 height 27
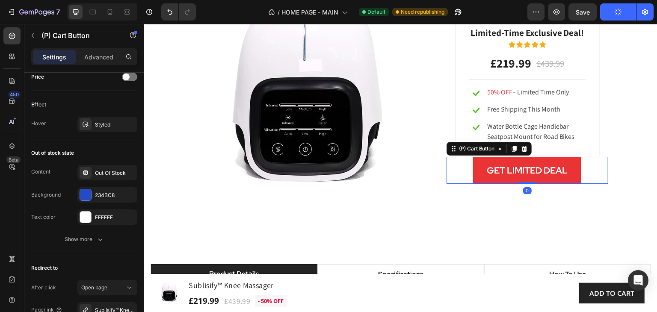
scroll to position [695, 0]
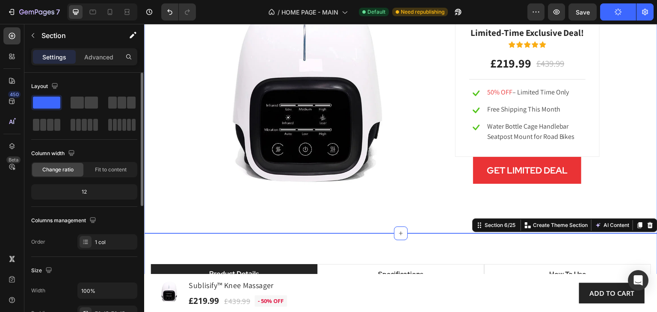
click at [641, 189] on div "LIMITED-TIME OFFER Heading Deal Ends Soon! Text block 00 Days 17 Hours 59 Minut…" at bounding box center [401, 0] width 500 height 406
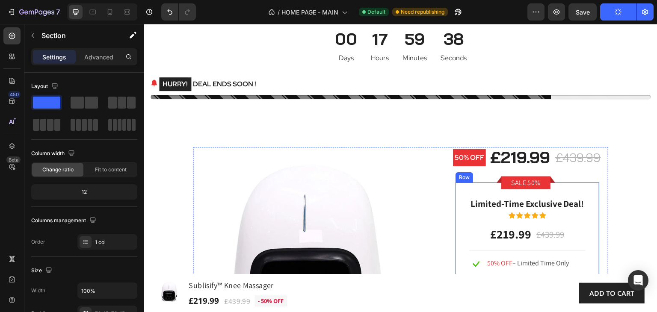
scroll to position [839, 0]
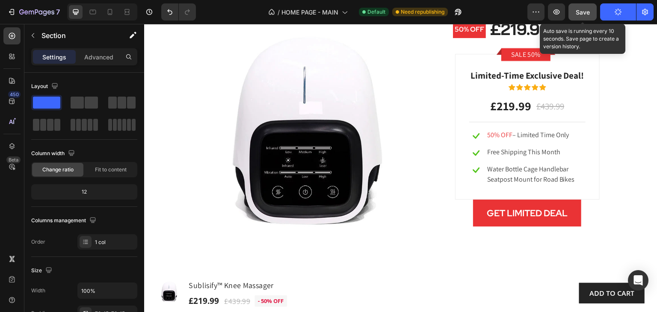
click at [583, 9] on span "Save" at bounding box center [583, 12] width 14 height 7
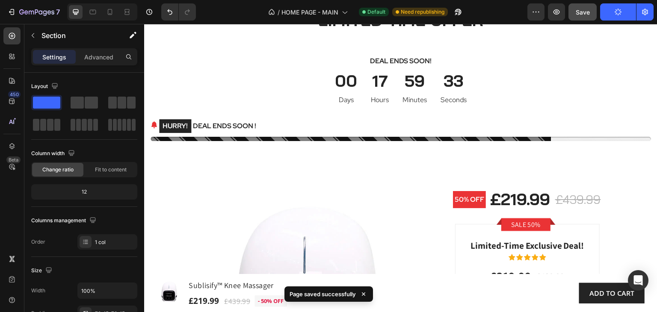
scroll to position [668, 0]
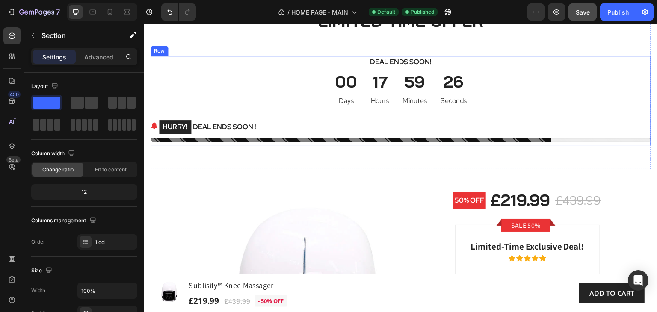
click at [642, 113] on div "Deal Ends Soon! Text block 00 Days 17 Hours 59 Minutes 26 Seconds CountDown Tim…" at bounding box center [401, 100] width 500 height 89
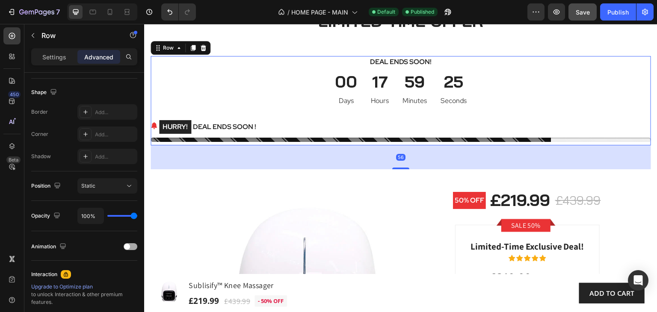
scroll to position [299, 0]
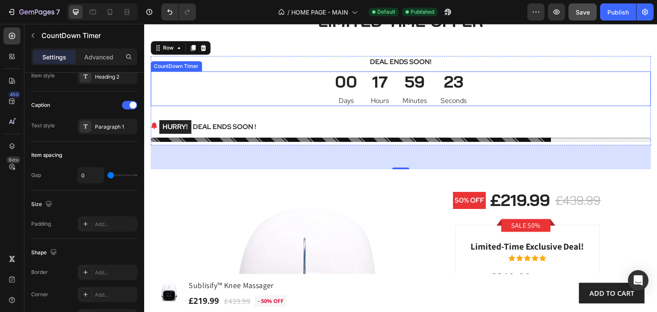
click at [460, 91] on div "23" at bounding box center [454, 81] width 26 height 21
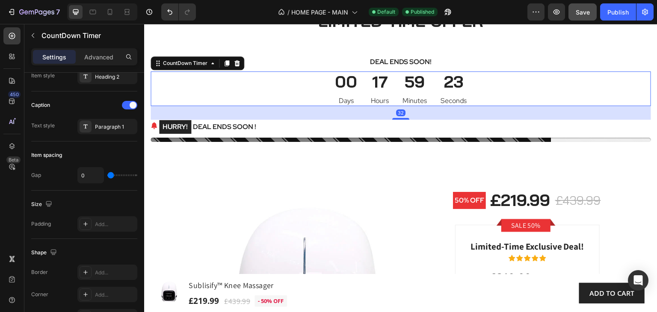
scroll to position [0, 0]
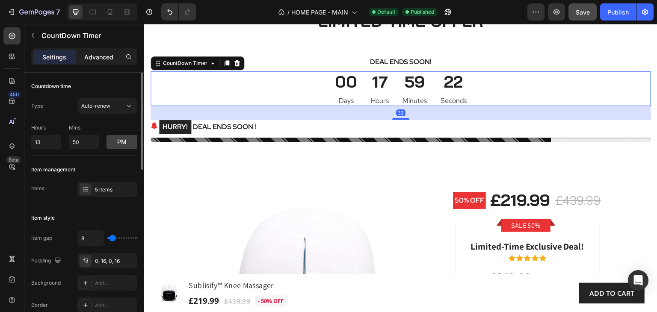
click at [110, 58] on p "Advanced" at bounding box center [98, 57] width 29 height 9
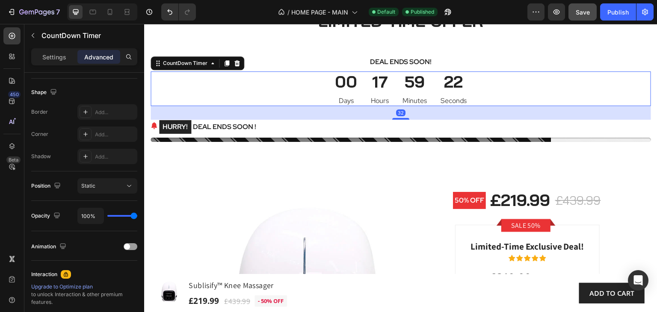
scroll to position [306, 0]
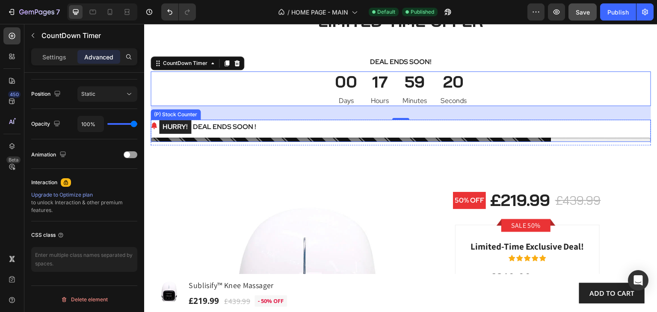
click at [435, 131] on div "HURRY! DEAL ENDS SOON !" at bounding box center [401, 127] width 500 height 15
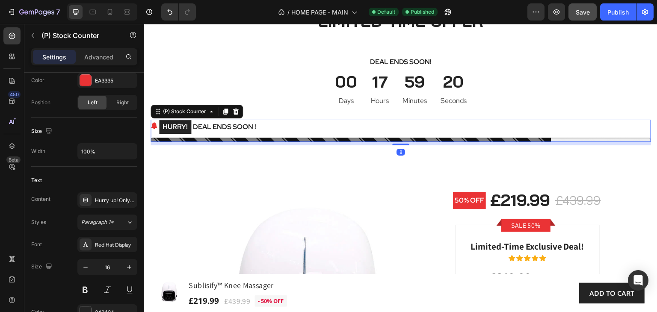
scroll to position [0, 0]
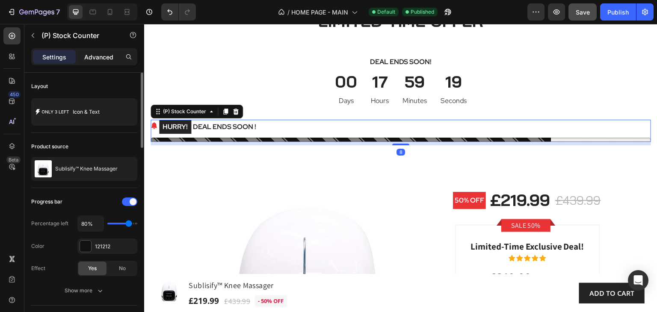
click at [103, 56] on p "Advanced" at bounding box center [98, 57] width 29 height 9
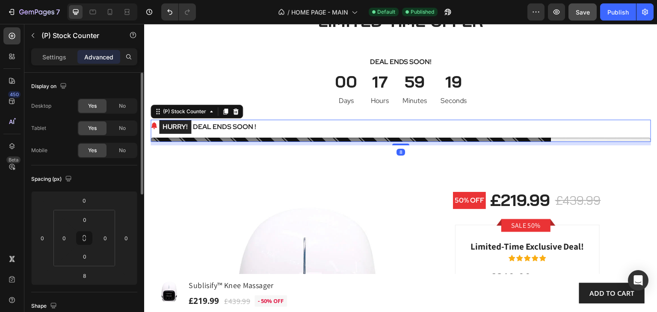
scroll to position [306, 0]
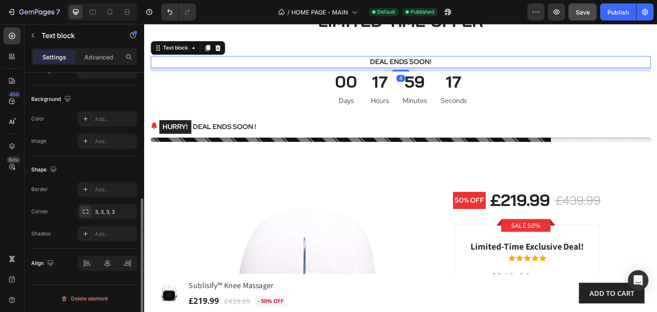
click at [154, 59] on div "Deal Ends Soon! Text block 8" at bounding box center [401, 62] width 500 height 12
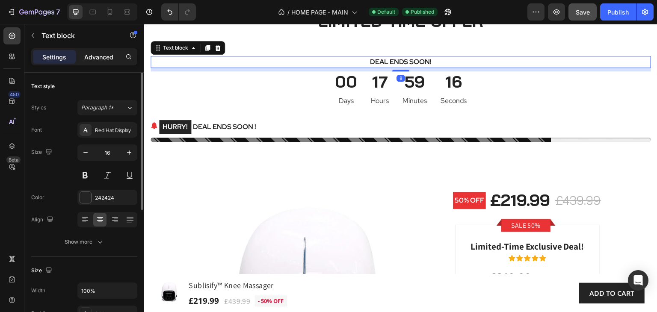
click at [103, 53] on p "Advanced" at bounding box center [98, 57] width 29 height 9
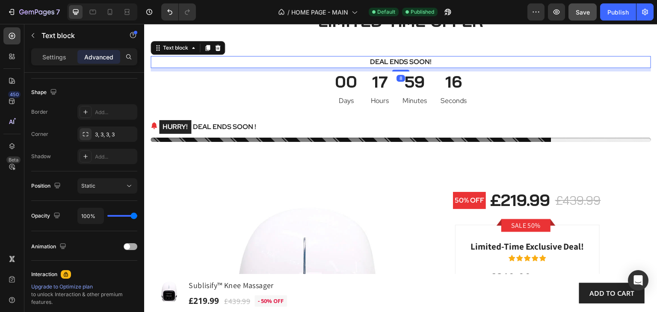
scroll to position [306, 0]
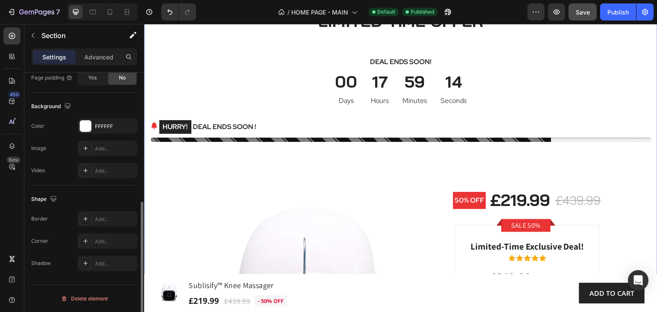
click at [148, 111] on div "LIMITED-TIME OFFER Heading Deal Ends Soon! Text block 00 Days 17 Hours 59 Minut…" at bounding box center [400, 213] width 513 height 467
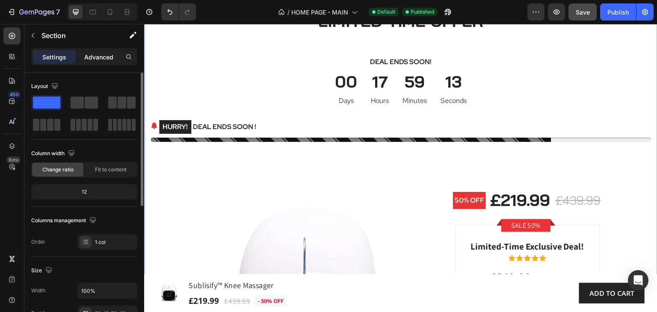
click at [105, 52] on div "Advanced" at bounding box center [98, 57] width 43 height 14
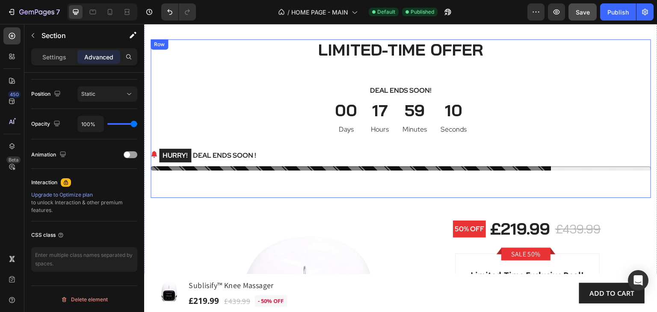
scroll to position [582, 0]
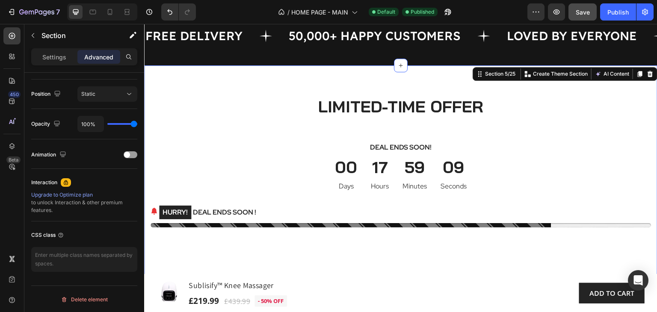
click at [303, 77] on div "LIMITED-TIME OFFER Heading Deal Ends Soon! Text block 00 Days 17 Hours 59 Minut…" at bounding box center [400, 298] width 513 height 467
click at [129, 154] on span at bounding box center [127, 155] width 6 height 6
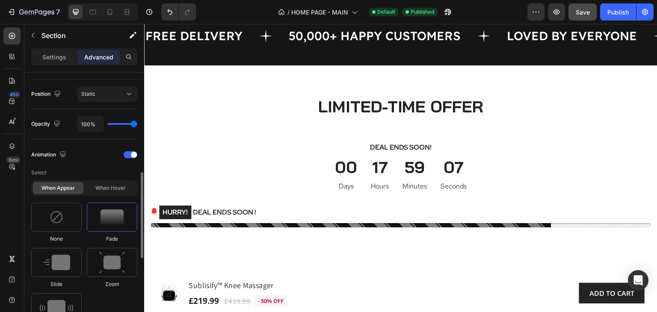
scroll to position [434, 0]
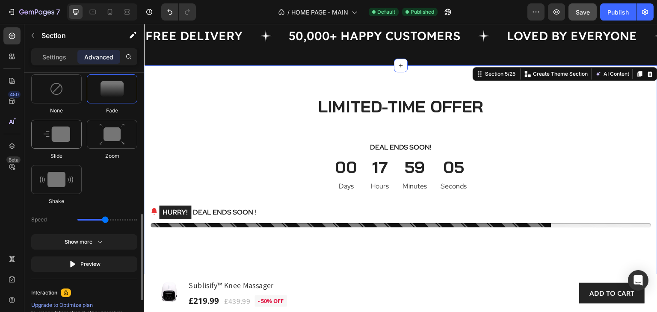
click at [55, 136] on img at bounding box center [56, 134] width 27 height 15
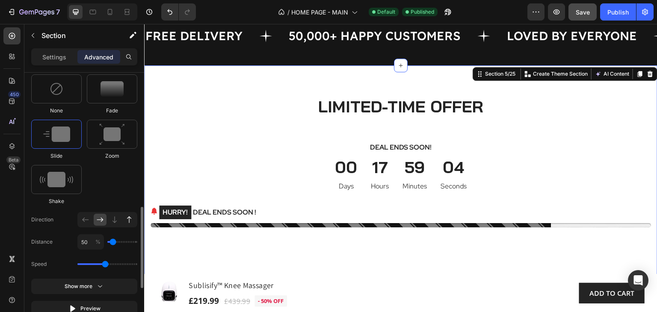
click at [128, 220] on icon at bounding box center [129, 220] width 9 height 9
type input "100"
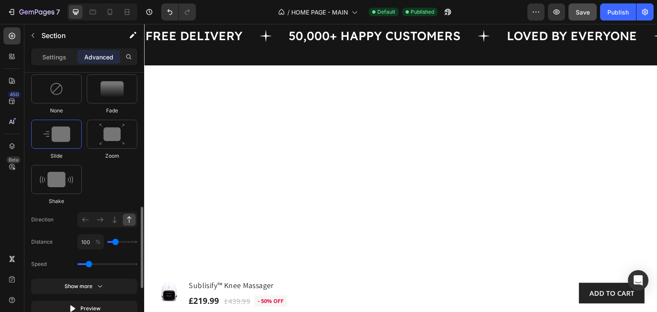
drag, startPoint x: 106, startPoint y: 264, endPoint x: 90, endPoint y: 262, distance: 16.3
type input "0.9"
click at [90, 263] on input "range" at bounding box center [107, 264] width 60 height 2
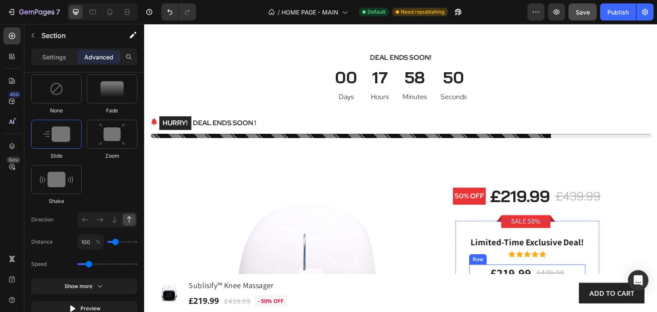
scroll to position [540, 0]
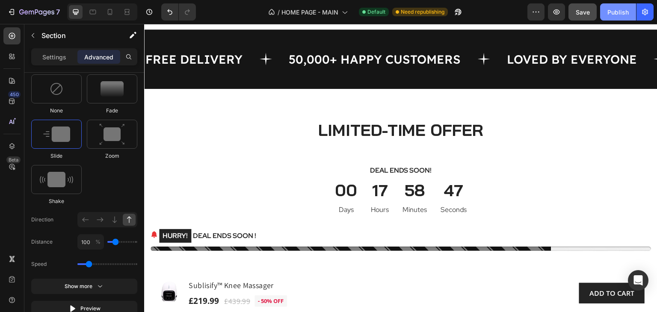
click at [618, 10] on div "Publish" at bounding box center [617, 12] width 21 height 9
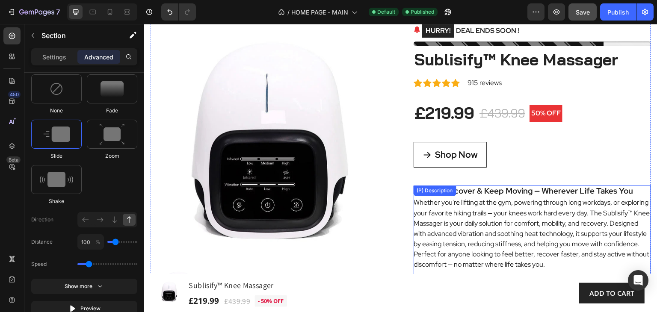
scroll to position [69, 0]
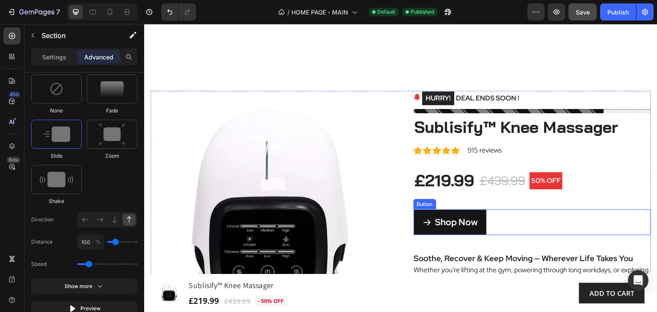
click at [475, 226] on link "Shop Now" at bounding box center [450, 223] width 73 height 26
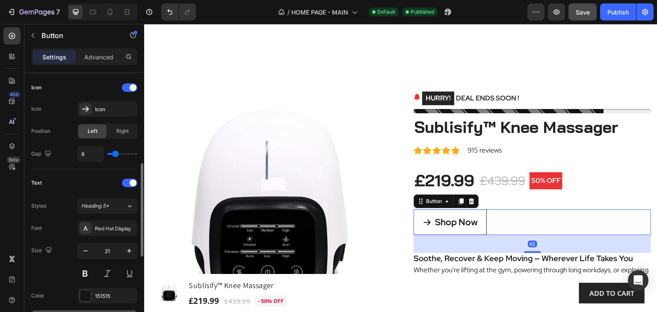
scroll to position [428, 0]
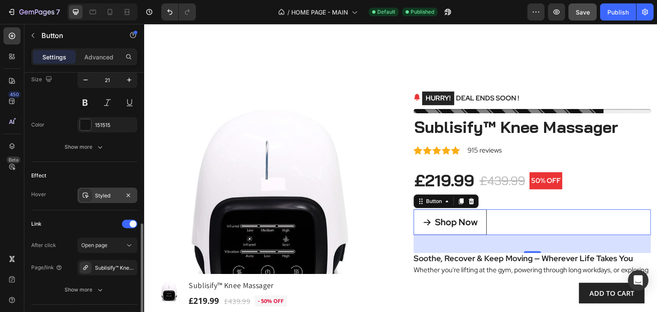
click at [108, 194] on div "Styled" at bounding box center [107, 196] width 25 height 8
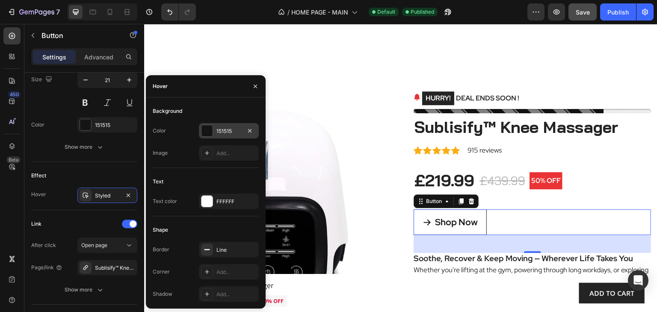
click at [234, 131] on div "151515" at bounding box center [228, 131] width 25 height 8
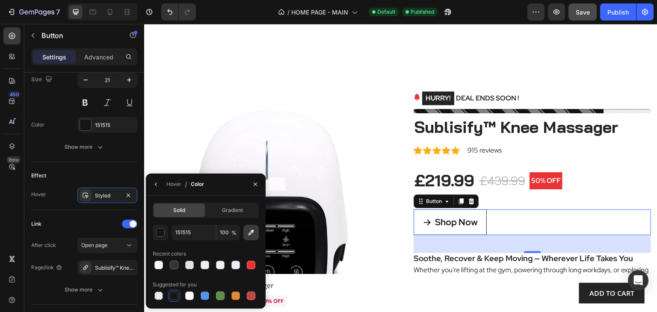
click at [251, 236] on icon "button" at bounding box center [251, 232] width 9 height 9
type input "EA3335"
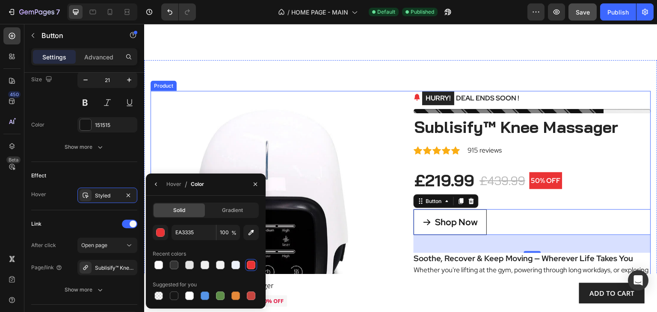
click at [585, 160] on div "HURRY! DEAL ENDS SOON ! (P) Stock Counter Sublisify™ Knee Massager (P) Title Ic…" at bounding box center [532, 280] width 237 height 378
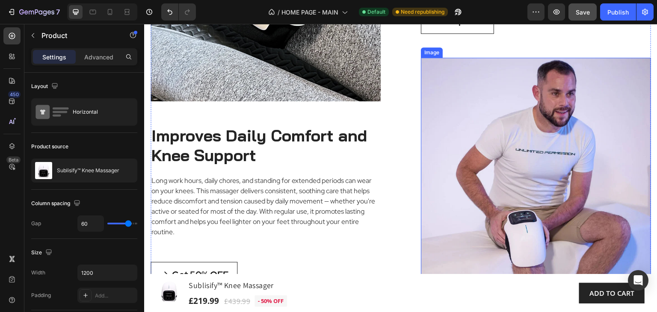
scroll to position [2507, 0]
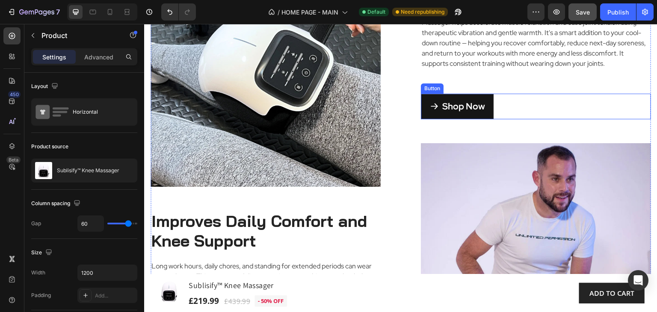
click at [483, 120] on link "Shop Now" at bounding box center [457, 107] width 73 height 26
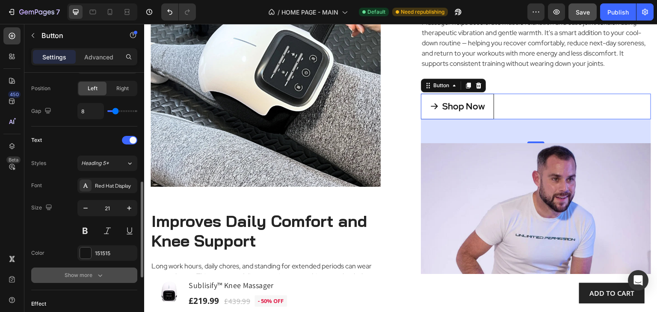
scroll to position [385, 0]
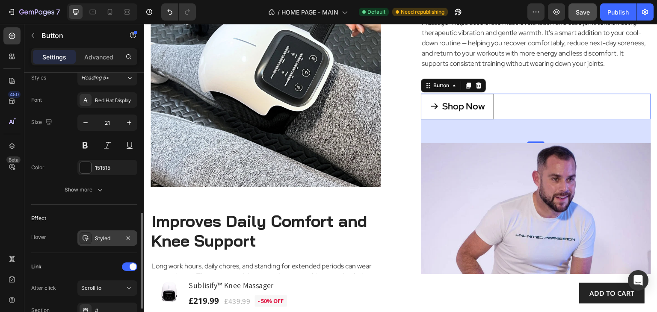
click at [100, 235] on div "Styled" at bounding box center [107, 239] width 25 height 8
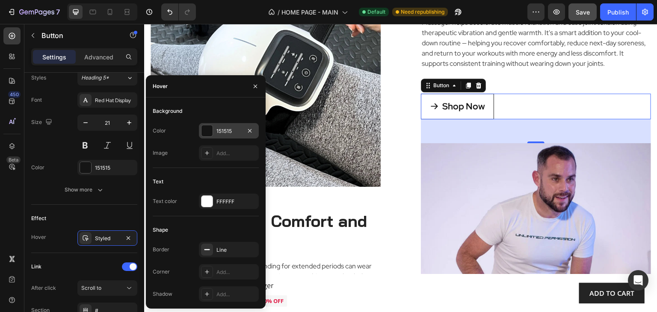
click at [234, 130] on div "151515" at bounding box center [228, 131] width 25 height 8
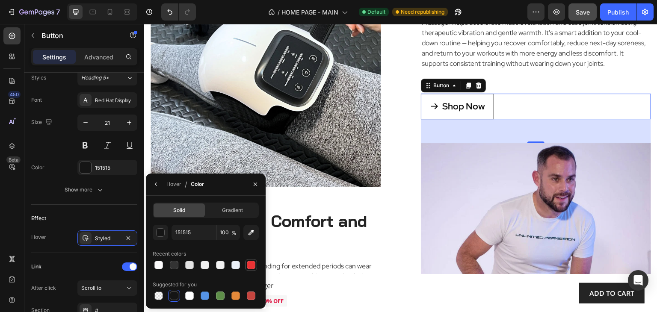
click at [252, 266] on div at bounding box center [251, 265] width 9 height 9
type input "EA3335"
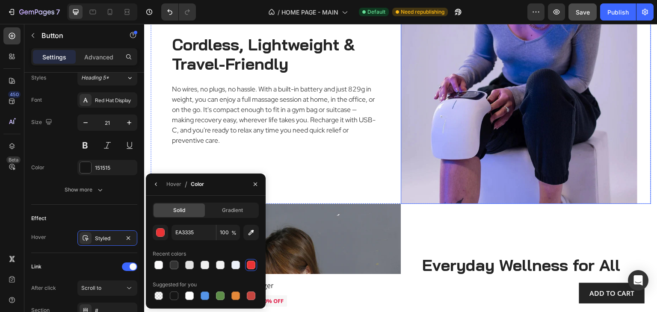
scroll to position [3533, 0]
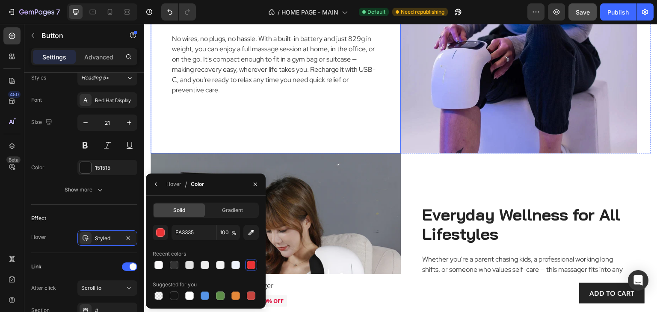
click at [378, 98] on div "Image Cordless, Lightweight & Travel-Friendly Heading No wires, no plugs, no ha…" at bounding box center [276, 43] width 250 height 222
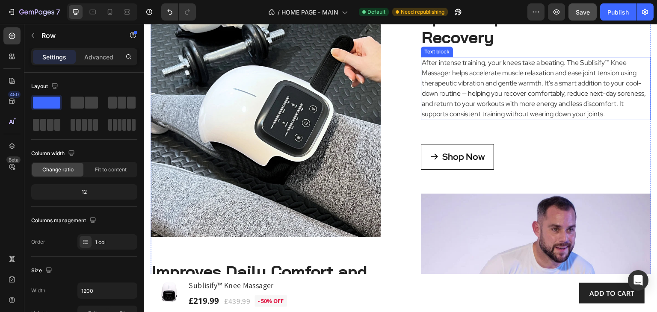
scroll to position [2464, 0]
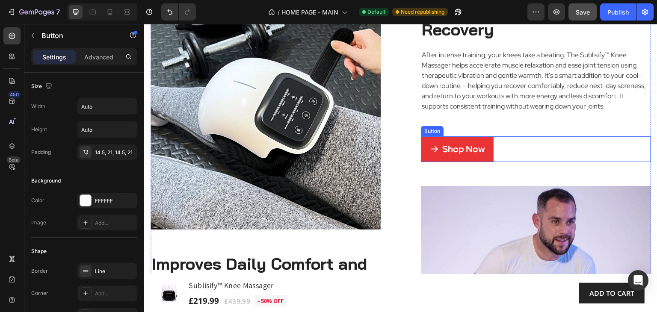
click at [487, 163] on link "Shop Now" at bounding box center [457, 149] width 73 height 26
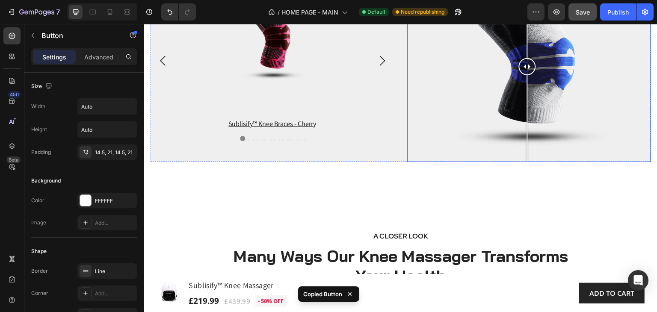
scroll to position [2122, 0]
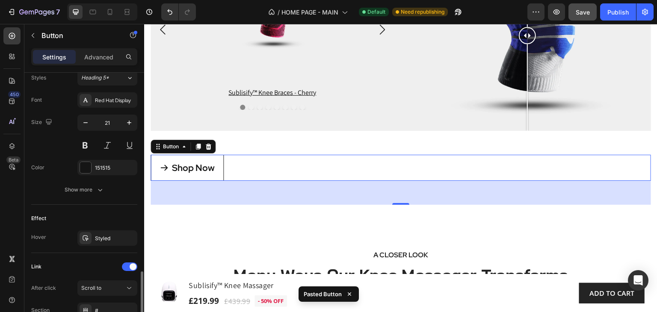
scroll to position [460, 0]
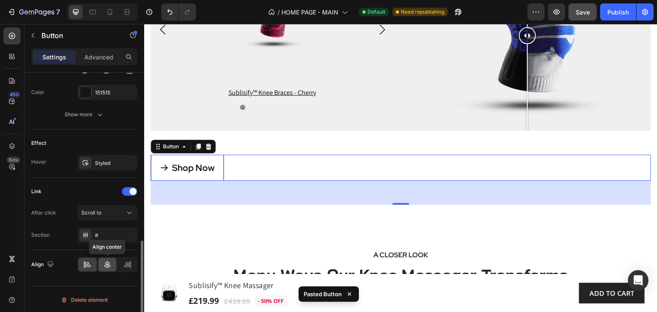
click at [111, 261] on icon at bounding box center [107, 264] width 9 height 9
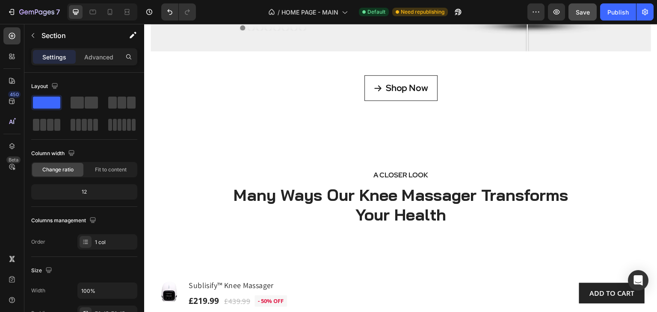
scroll to position [2087, 0]
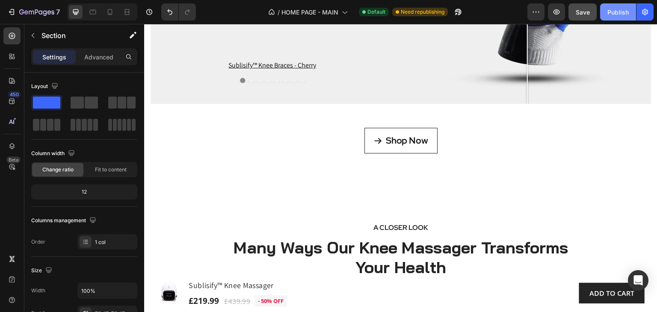
click at [615, 14] on div "Publish" at bounding box center [617, 12] width 21 height 9
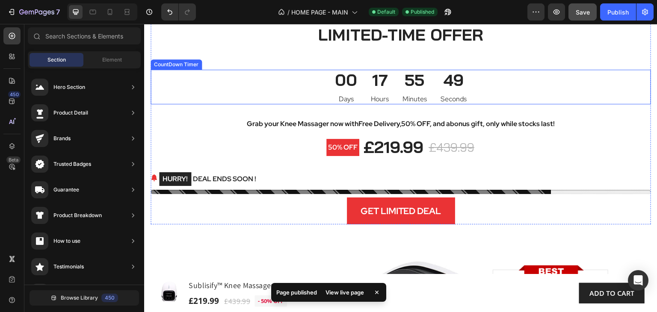
scroll to position [4974, 0]
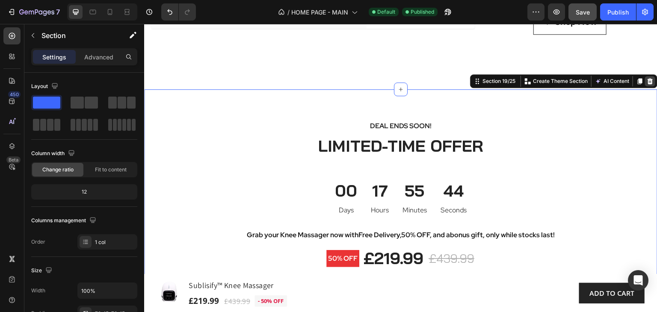
click at [647, 84] on icon at bounding box center [650, 81] width 6 height 6
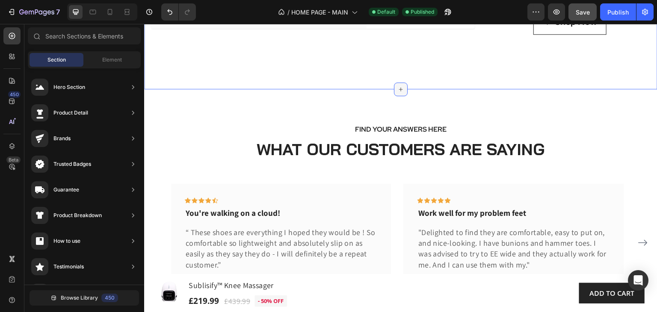
click at [397, 96] on div at bounding box center [401, 90] width 14 height 14
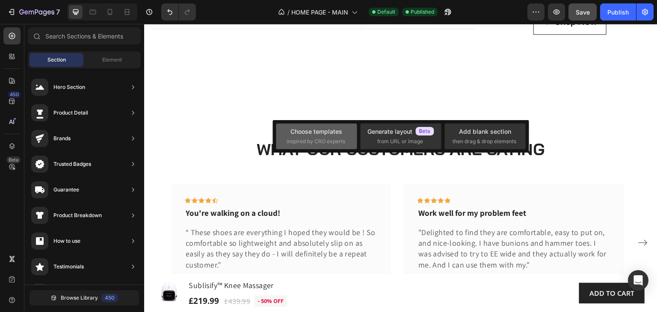
click at [330, 139] on span "inspired by CRO experts" at bounding box center [316, 142] width 59 height 8
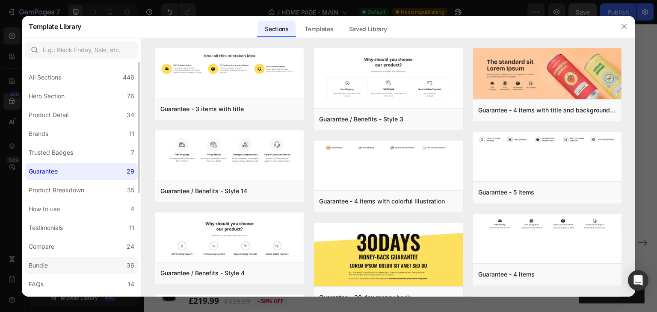
click at [52, 266] on label "Bundle 36" at bounding box center [81, 265] width 112 height 17
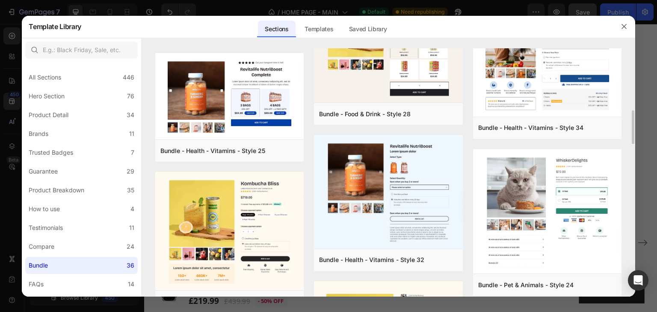
scroll to position [284, 0]
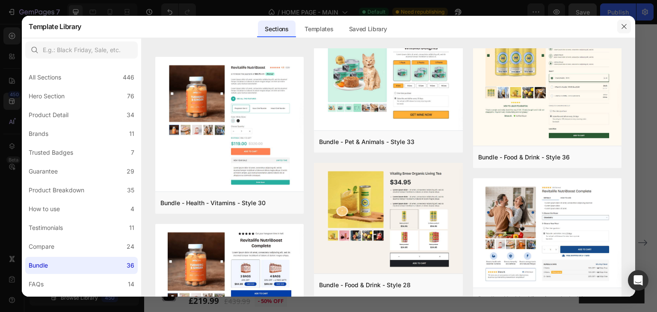
click at [624, 27] on icon "button" at bounding box center [623, 26] width 5 height 5
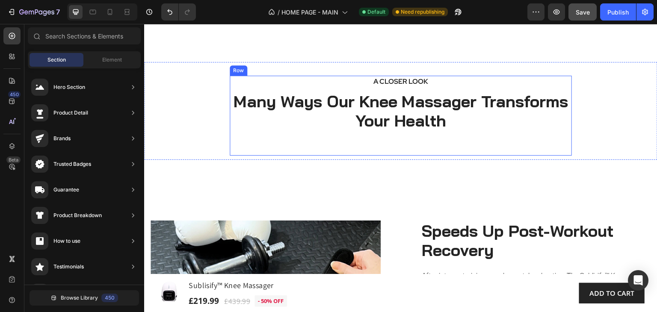
scroll to position [2301, 0]
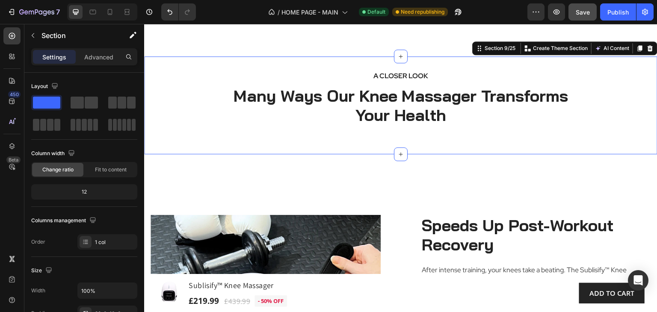
click at [436, 150] on div "A CLOSER LOOK Text block Many Ways Our Knee Massager Transforms Your Health Hea…" at bounding box center [400, 105] width 513 height 98
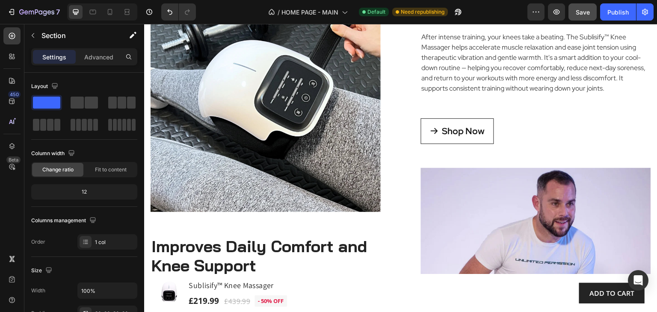
scroll to position [3126, 0]
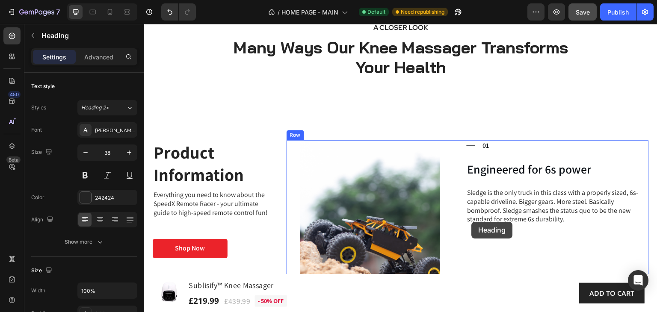
scroll to position [2281, 0]
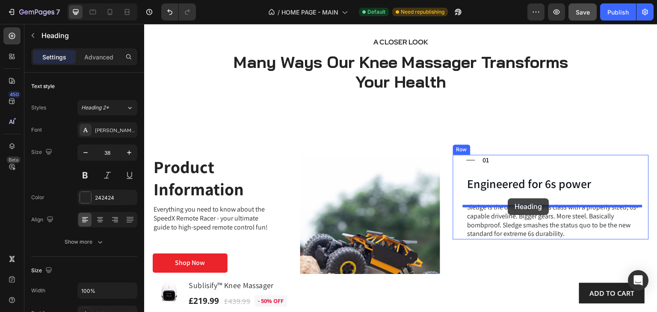
drag, startPoint x: 426, startPoint y: 175, endPoint x: 508, endPoint y: 198, distance: 84.9
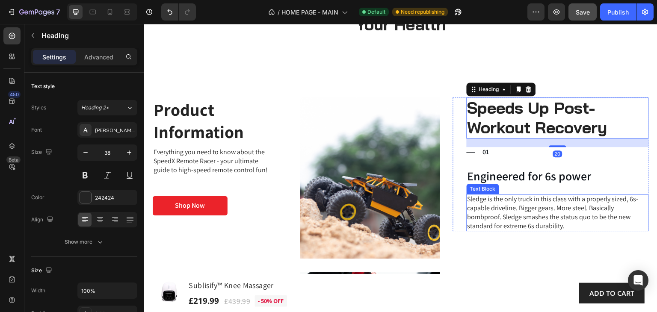
scroll to position [2367, 0]
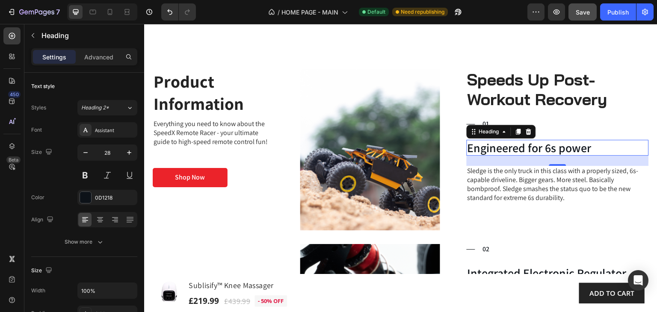
click at [600, 149] on h3 "Engineered for 6s power" at bounding box center [558, 148] width 182 height 16
click at [526, 129] on icon at bounding box center [529, 132] width 6 height 6
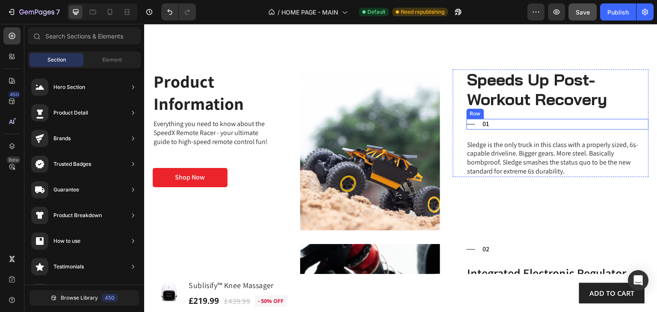
click at [491, 124] on div "Title Line 01 Text Block Row" at bounding box center [558, 124] width 182 height 11
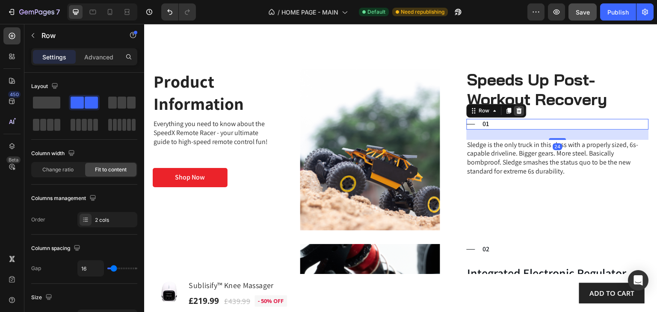
click at [516, 110] on icon at bounding box center [519, 111] width 6 height 6
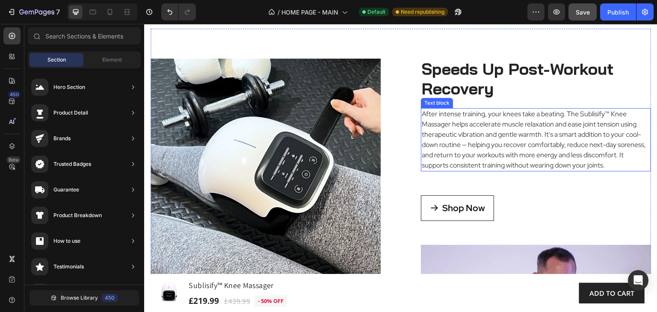
scroll to position [3137, 0]
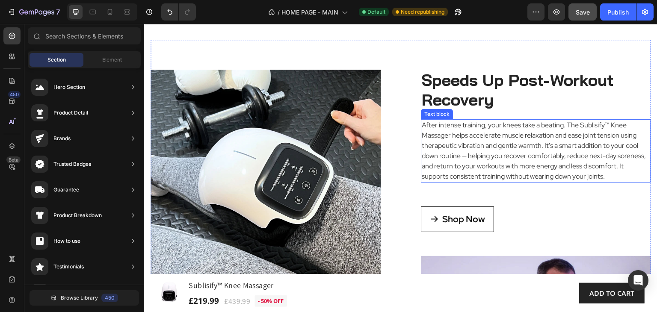
click at [480, 167] on p "After intense training, your knees take a beating. The Sublisify™ Knee Massager…" at bounding box center [536, 151] width 228 height 62
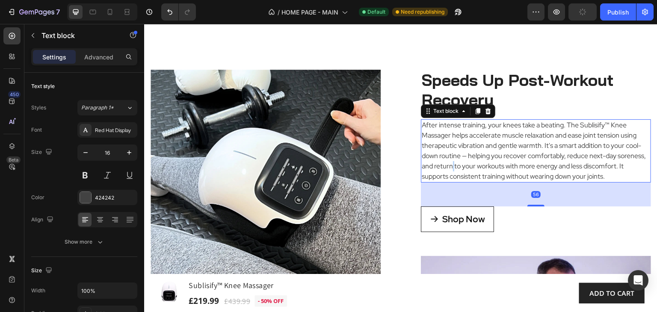
click at [480, 167] on p "After intense training, your knees take a beating. The Sublisify™ Knee Massager…" at bounding box center [536, 151] width 228 height 62
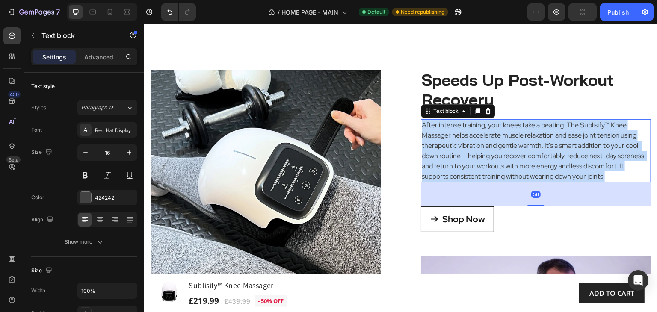
click at [480, 167] on p "After intense training, your knees take a beating. The Sublisify™ Knee Massager…" at bounding box center [536, 151] width 228 height 62
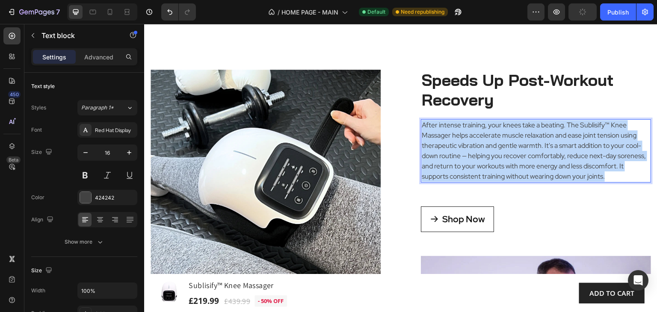
click at [480, 167] on p "After intense training, your knees take a beating. The Sublisify™ Knee Massager…" at bounding box center [536, 151] width 228 height 62
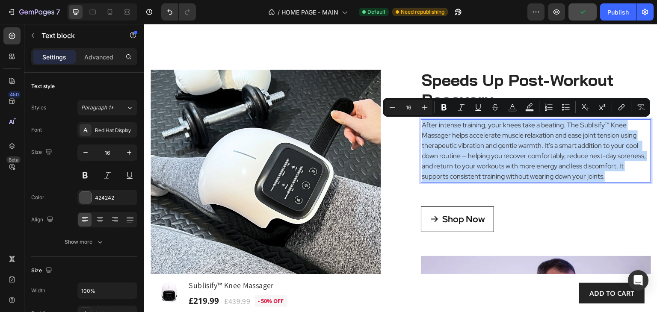
copy p "After intense training, your knees take a beating. The Sublisify™ Knee Massager…"
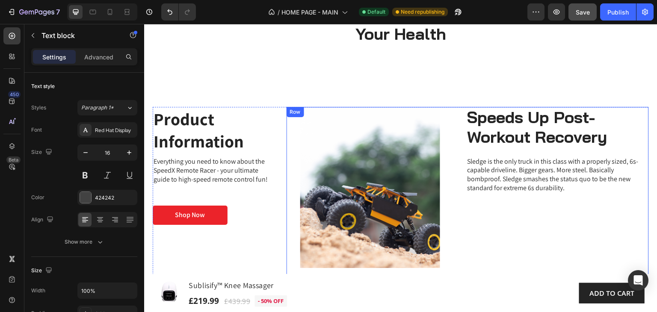
scroll to position [2324, 0]
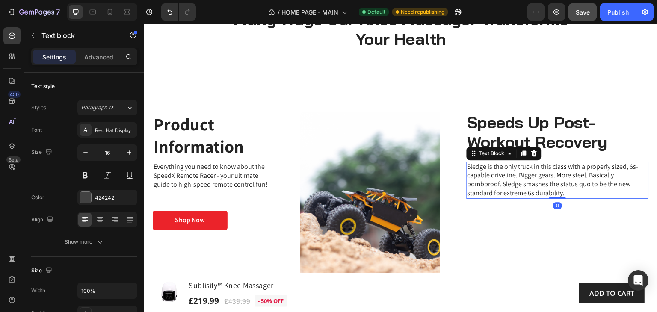
click at [532, 181] on p "Sledge is the only truck in this class with a properly sized, 6s-capable drivel…" at bounding box center [557, 180] width 180 height 35
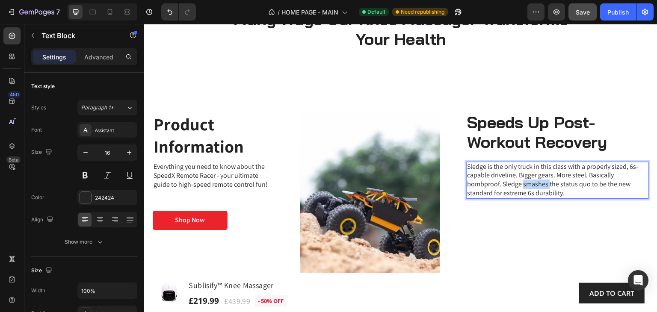
click at [532, 181] on p "Sledge is the only truck in this class with a properly sized, 6s-capable drivel…" at bounding box center [557, 180] width 180 height 35
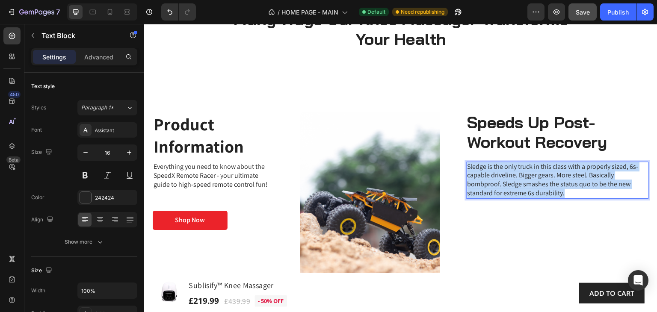
click at [532, 181] on p "Sledge is the only truck in this class with a properly sized, 6s-capable drivel…" at bounding box center [557, 180] width 180 height 35
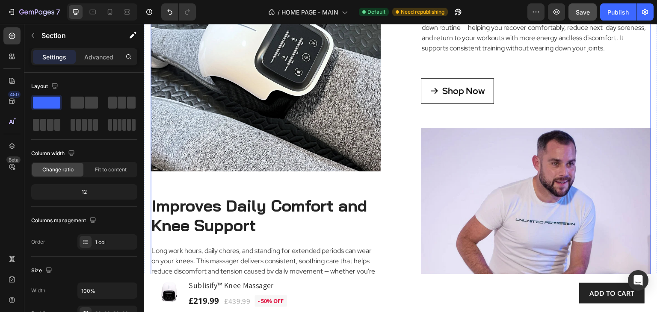
scroll to position [3393, 0]
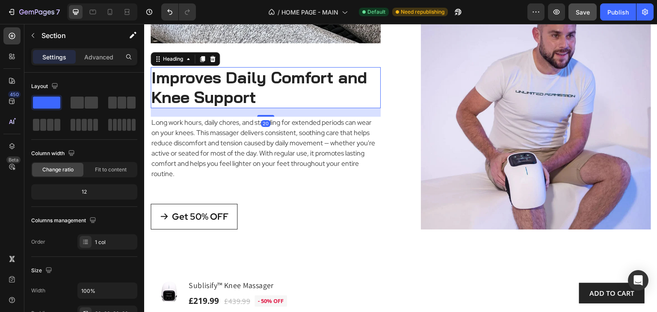
click at [260, 91] on h2 "Improves Daily Comfort and Knee Support" at bounding box center [266, 87] width 230 height 41
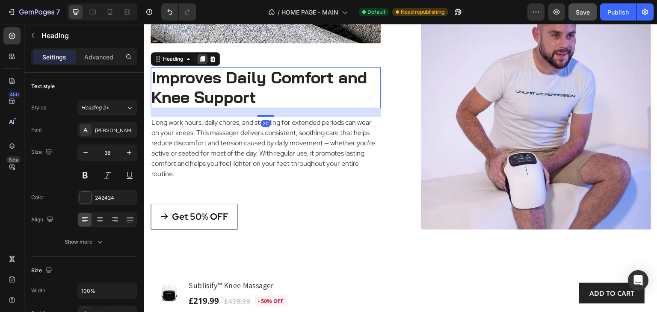
click at [203, 56] on icon at bounding box center [202, 59] width 5 height 6
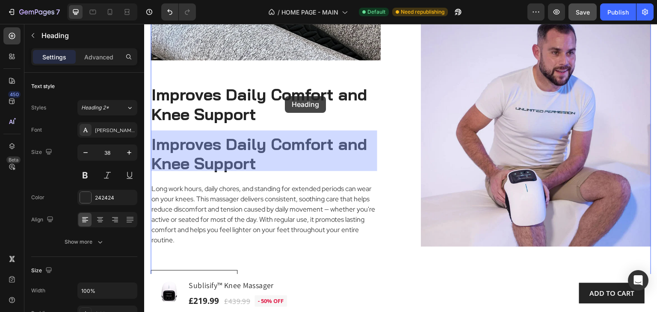
scroll to position [3409, 0]
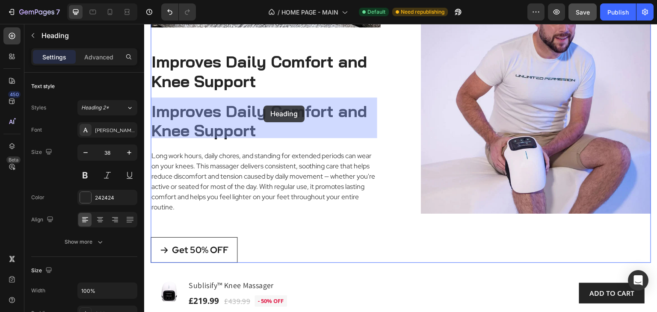
drag, startPoint x: 160, startPoint y: 108, endPoint x: 263, endPoint y: 106, distance: 103.5
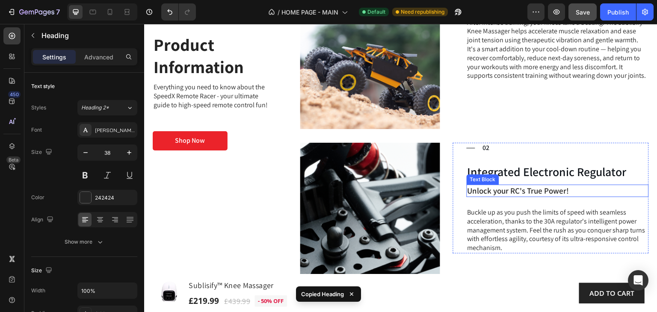
scroll to position [2554, 0]
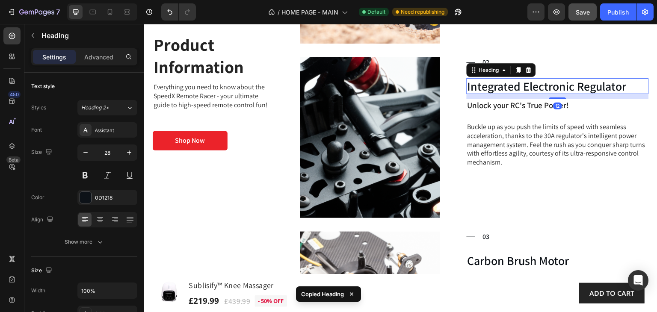
click at [596, 78] on h3 "Integrated Electronic Regulator" at bounding box center [558, 86] width 182 height 16
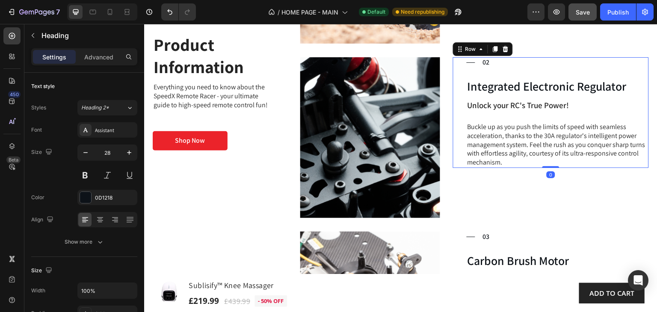
click at [592, 68] on div "Title Line 02 Text Block Row Integrated Electronic Regulator Heading Unlock you…" at bounding box center [558, 112] width 182 height 111
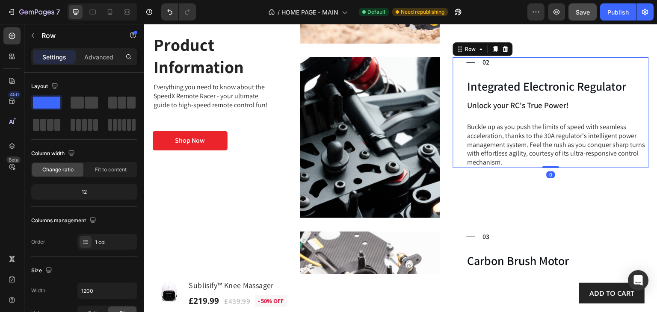
click at [592, 68] on div "Title Line 02 Text Block Row Integrated Electronic Regulator Heading Unlock you…" at bounding box center [558, 112] width 182 height 111
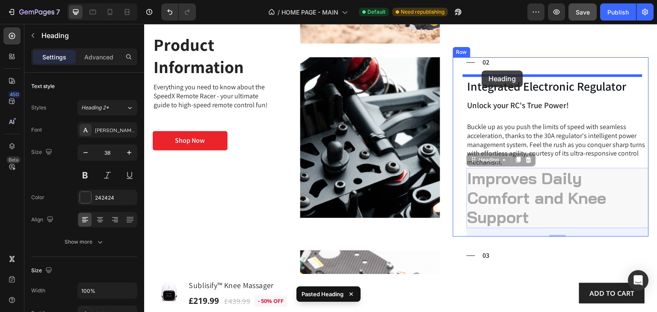
drag, startPoint x: 472, startPoint y: 162, endPoint x: 482, endPoint y: 71, distance: 91.7
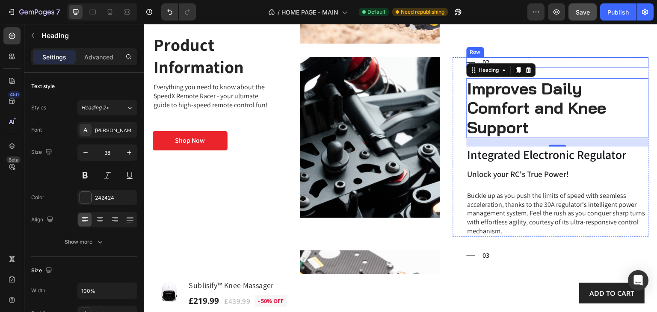
click at [546, 60] on div "Title Line 02 Text Block Row" at bounding box center [558, 62] width 182 height 11
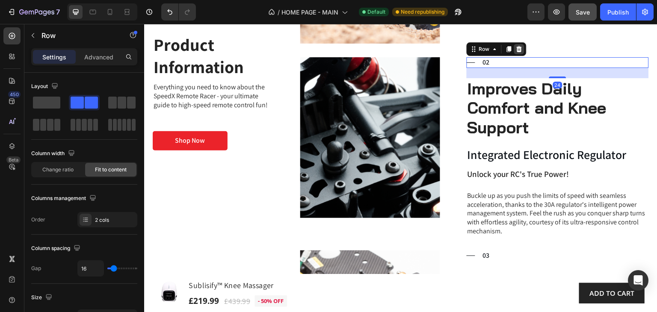
click at [516, 46] on icon at bounding box center [519, 49] width 6 height 6
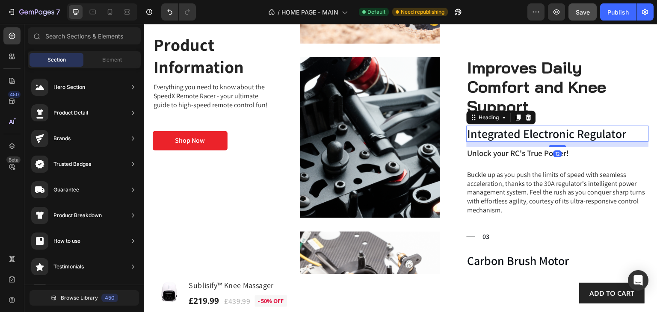
click at [574, 132] on h3 "Integrated Electronic Regulator" at bounding box center [558, 134] width 182 height 16
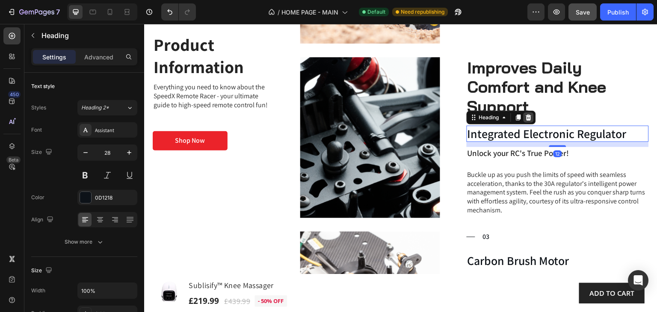
click at [525, 115] on icon at bounding box center [528, 117] width 7 height 7
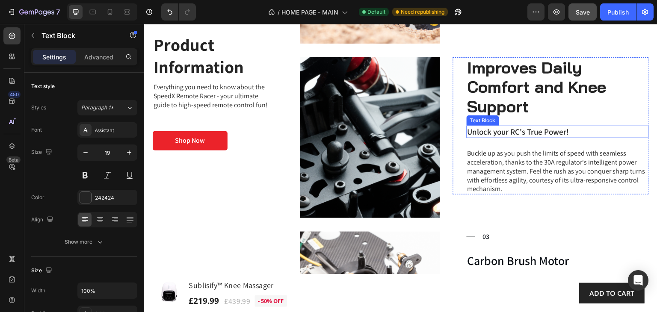
click at [568, 129] on p "Unlock your RC's True Power!" at bounding box center [557, 132] width 180 height 11
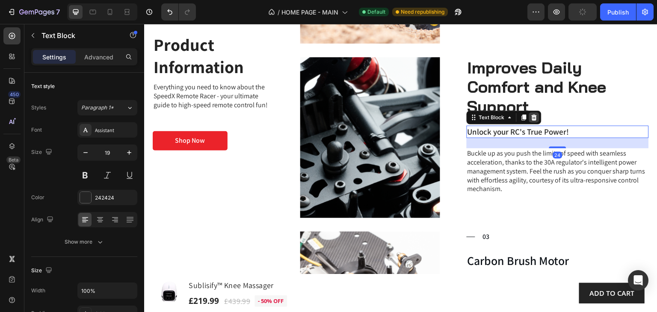
click at [531, 115] on icon at bounding box center [534, 118] width 6 height 6
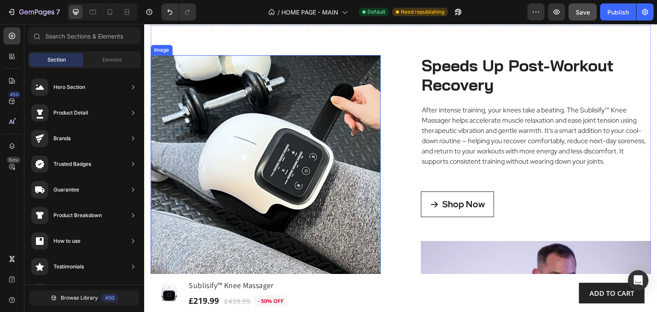
scroll to position [3238, 0]
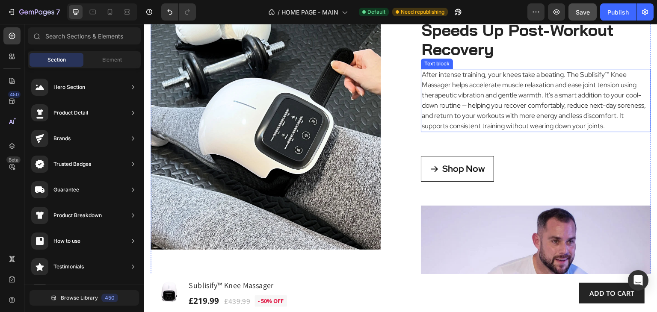
click at [482, 113] on p "After intense training, your knees take a beating. The Sublisify™ Knee Massager…" at bounding box center [536, 101] width 228 height 62
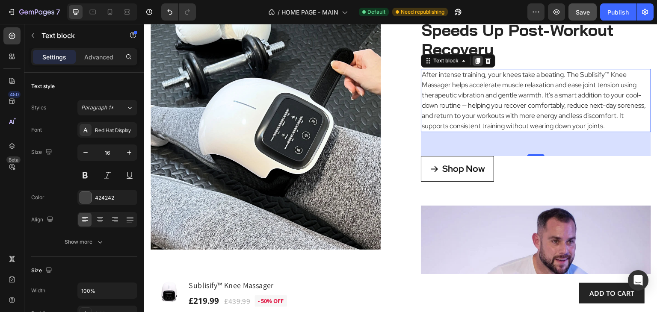
click at [476, 59] on icon at bounding box center [478, 61] width 5 height 6
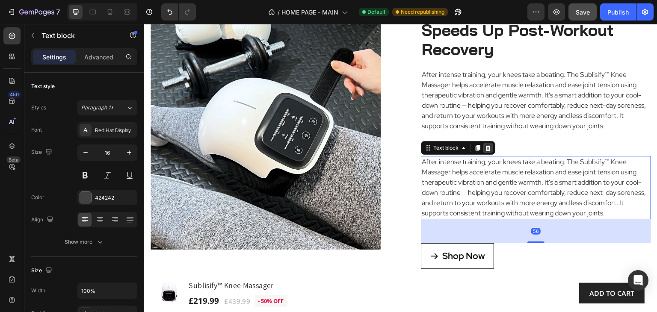
click at [487, 151] on icon at bounding box center [488, 148] width 7 height 7
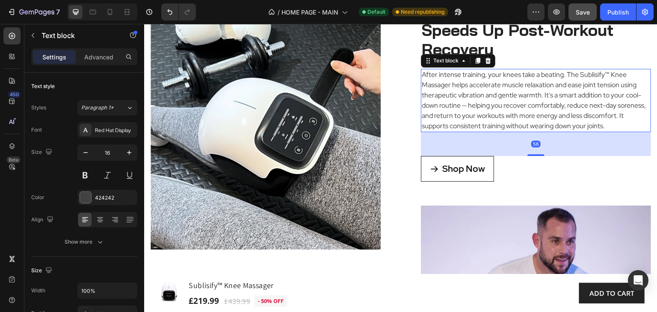
click at [598, 131] on p "After intense training, your knees take a beating. The Sublisify™ Knee Massager…" at bounding box center [536, 101] width 228 height 62
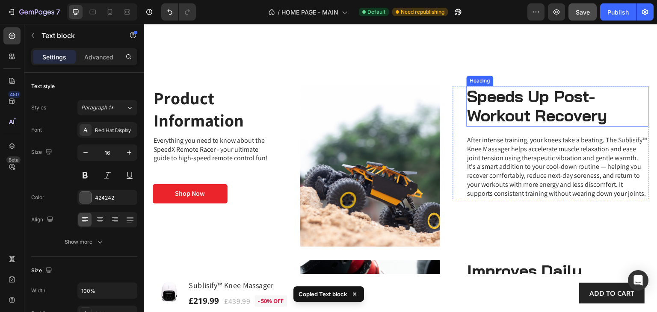
scroll to position [2468, 0]
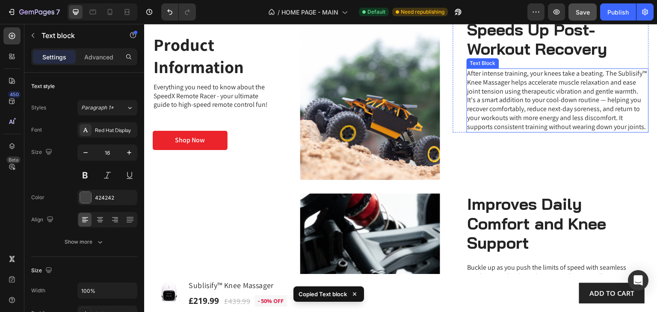
click at [557, 115] on p "After intense training, your knees take a beating. The Sublisify™ Knee Massager…" at bounding box center [557, 100] width 180 height 62
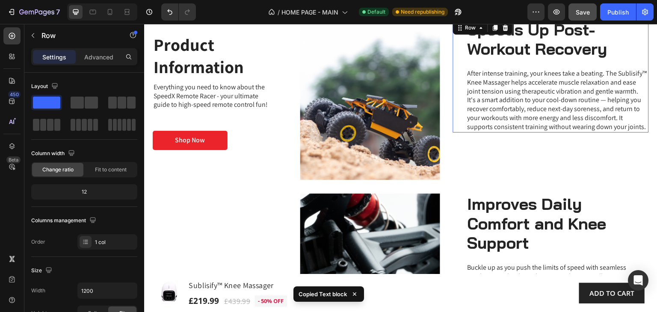
click at [563, 65] on div "Speeds Up Post-Workout Recovery Heading After intense training, your knees take…" at bounding box center [558, 75] width 182 height 113
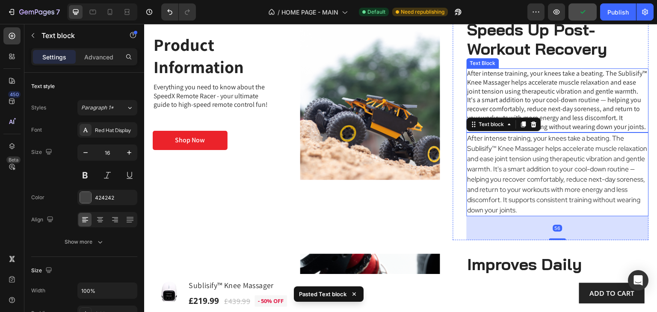
click at [566, 95] on p "After intense training, your knees take a beating. The Sublisify™ Knee Massager…" at bounding box center [557, 100] width 180 height 62
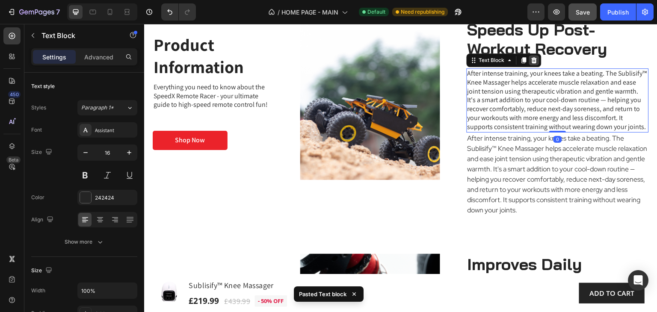
click at [531, 59] on icon at bounding box center [534, 60] width 6 height 6
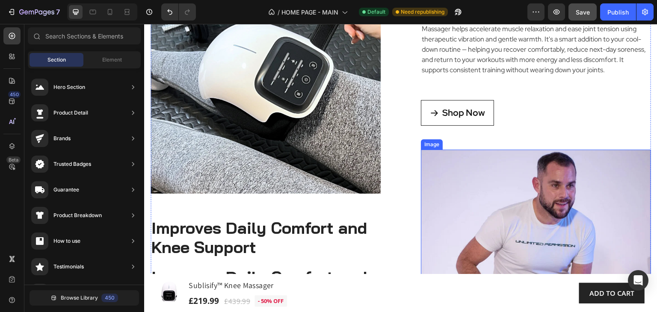
scroll to position [3366, 0]
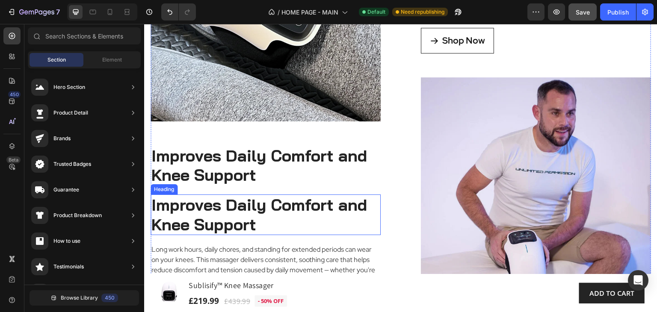
click at [313, 221] on h2 "Improves Daily Comfort and Knee Support" at bounding box center [266, 215] width 230 height 41
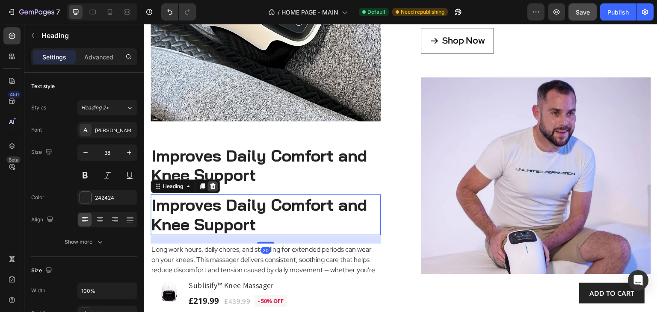
click at [211, 183] on icon at bounding box center [213, 186] width 6 height 6
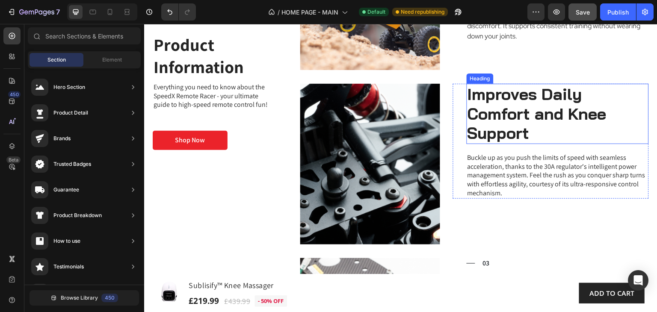
scroll to position [2508, 0]
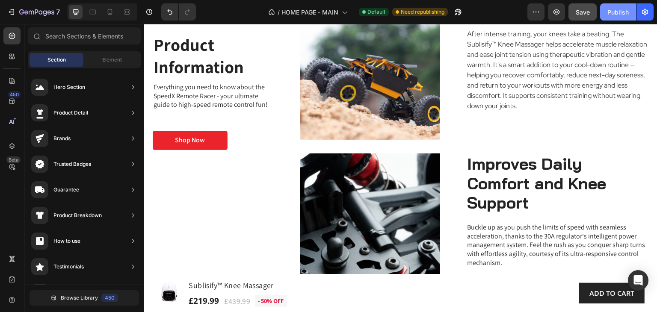
click at [617, 9] on div "Publish" at bounding box center [617, 12] width 21 height 9
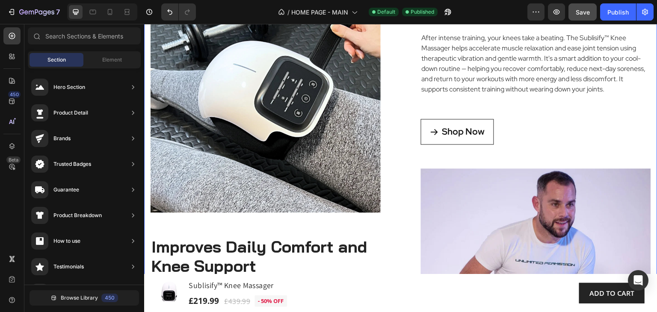
scroll to position [3235, 0]
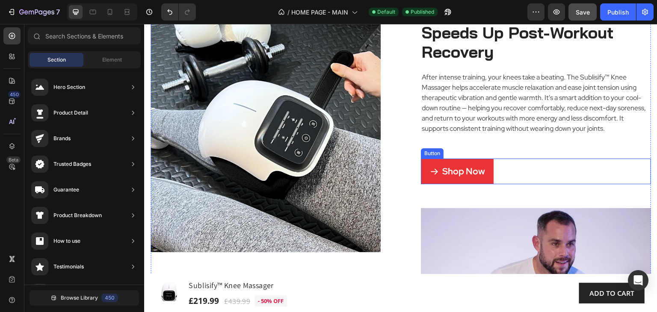
click at [482, 185] on link "Shop Now" at bounding box center [457, 172] width 73 height 26
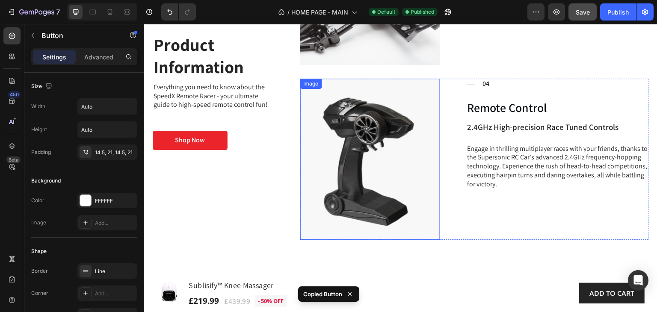
scroll to position [2893, 0]
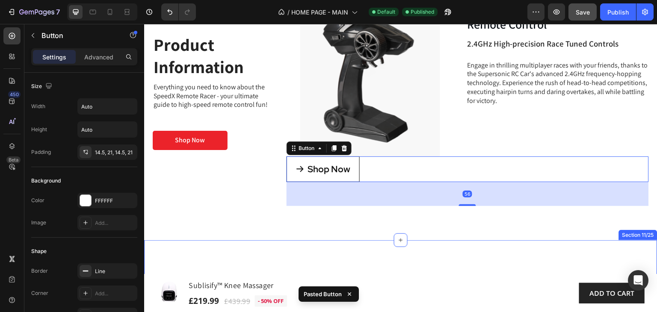
scroll to position [2979, 0]
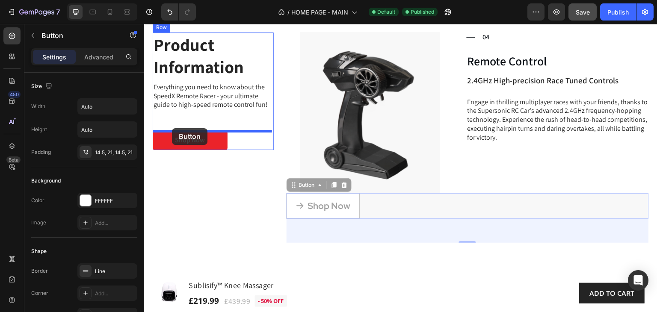
drag, startPoint x: 293, startPoint y: 176, endPoint x: 172, endPoint y: 128, distance: 130.6
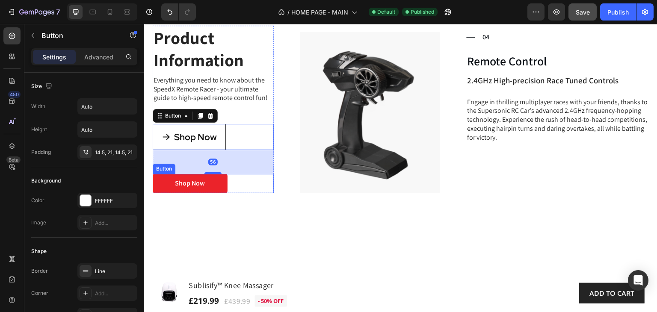
click at [242, 177] on div "Shop Now Button" at bounding box center [213, 183] width 121 height 19
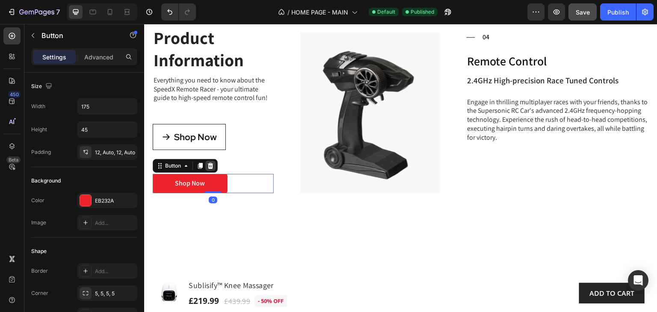
click at [211, 163] on icon at bounding box center [210, 166] width 7 height 7
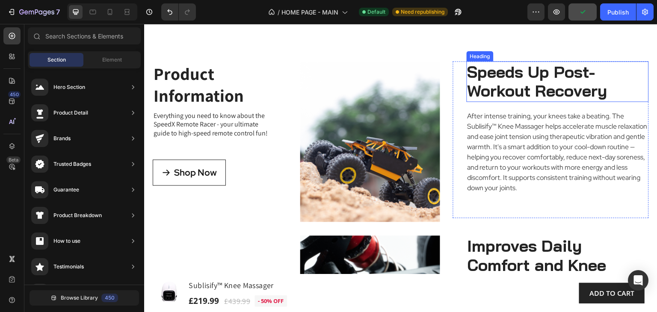
scroll to position [2250, 0]
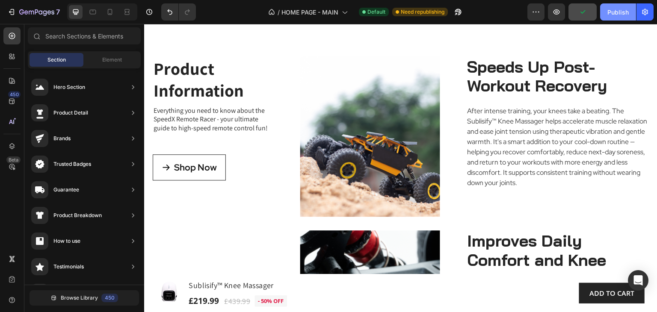
click at [619, 12] on div "Publish" at bounding box center [617, 12] width 21 height 9
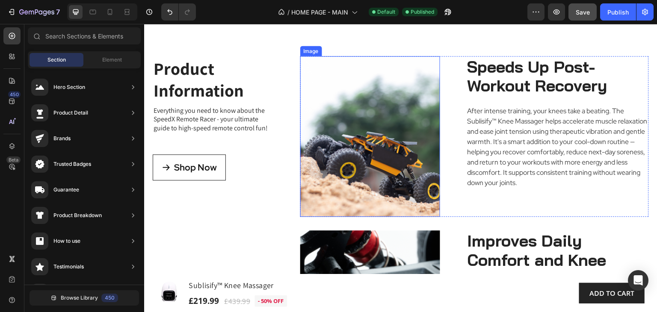
scroll to position [2164, 0]
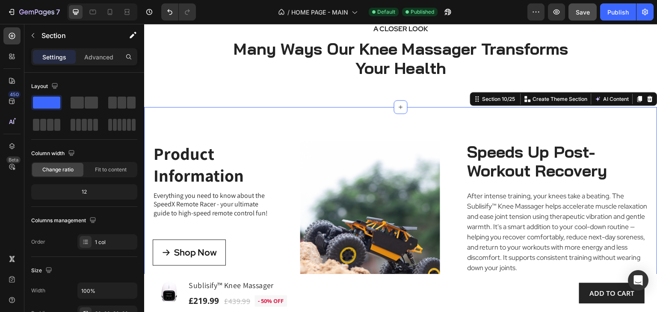
click at [647, 98] on icon at bounding box center [650, 99] width 7 height 7
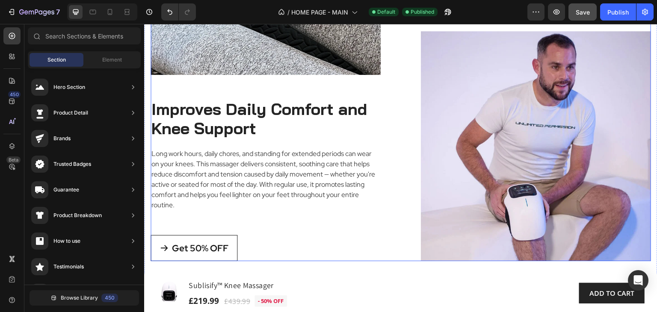
scroll to position [2560, 0]
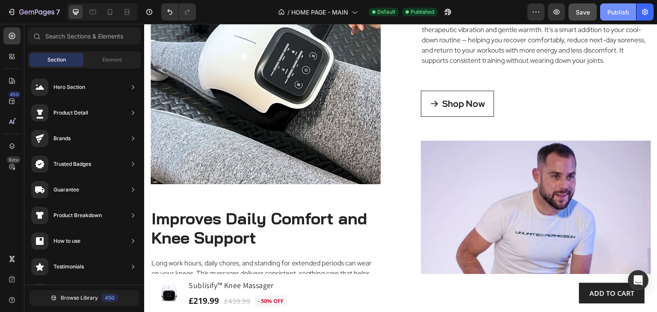
click at [618, 10] on div "Publish" at bounding box center [617, 12] width 21 height 9
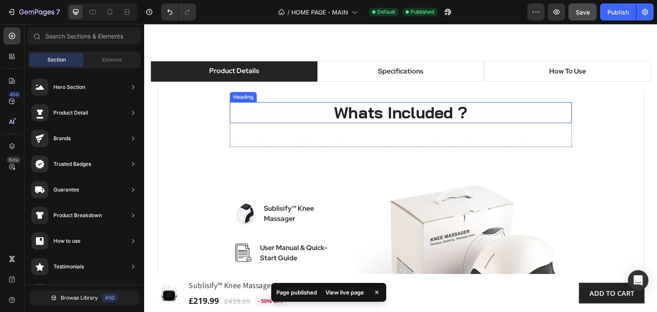
scroll to position [986, 0]
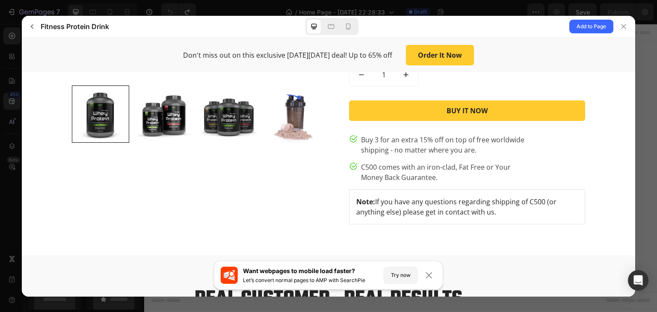
scroll to position [855, 0]
click at [503, 149] on p "Buy 3 for an extra 15% off on top of free worldwide shipping - no matter where …" at bounding box center [442, 144] width 163 height 21
drag, startPoint x: 529, startPoint y: 151, endPoint x: 555, endPoint y: 149, distance: 25.7
click at [529, 151] on gp-row "Buy 3 for an extra 15% off on top of free worldwide shipping - no matter where …" at bounding box center [467, 144] width 236 height 21
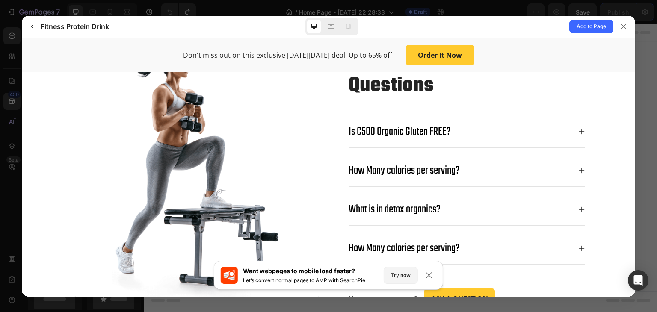
scroll to position [2010, 0]
click at [579, 128] on icon at bounding box center [581, 131] width 7 height 7
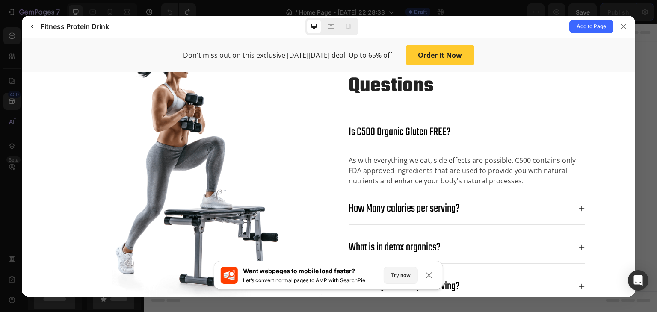
click at [578, 128] on icon at bounding box center [581, 131] width 7 height 7
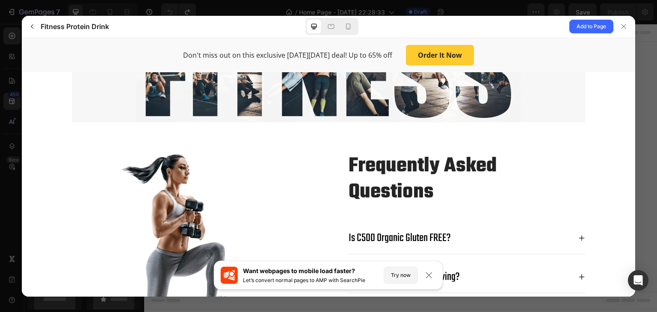
scroll to position [1769, 0]
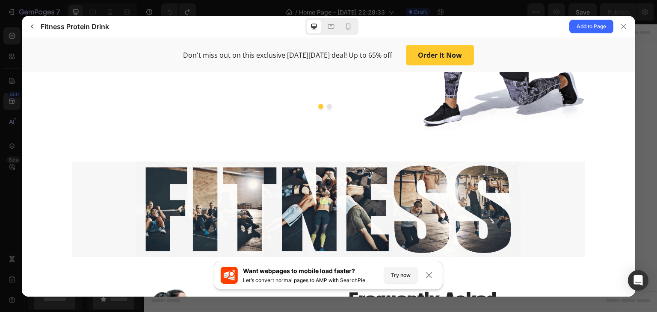
click at [335, 56] on p "Don't miss out on this exclusive [DATE][DATE] deal! Up to 65% off" at bounding box center [287, 55] width 209 height 10
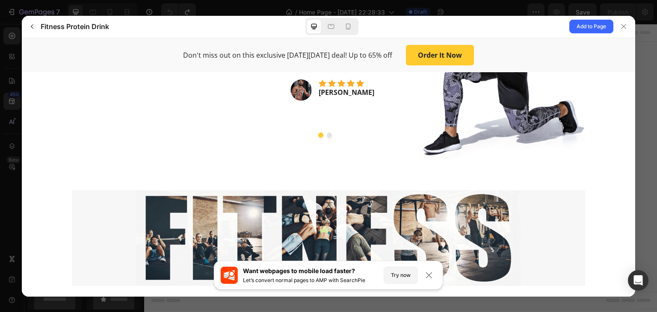
scroll to position [1641, 0]
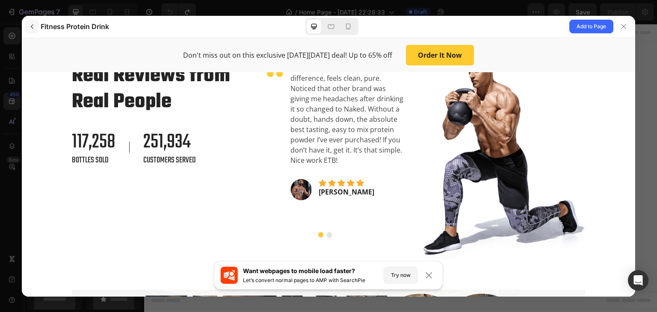
click at [33, 27] on icon "button" at bounding box center [32, 26] width 7 height 7
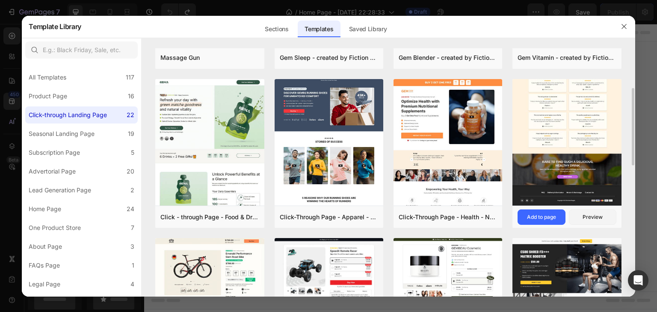
scroll to position [257, 0]
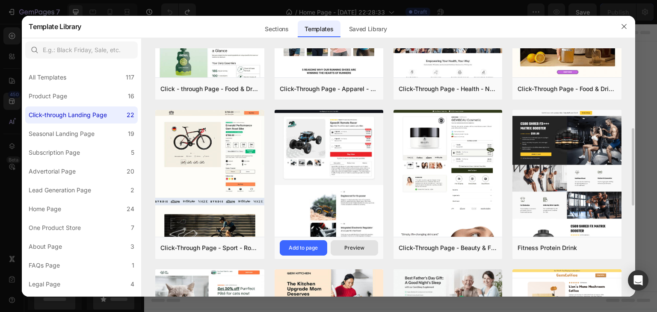
click at [360, 248] on div "Preview" at bounding box center [354, 248] width 20 height 8
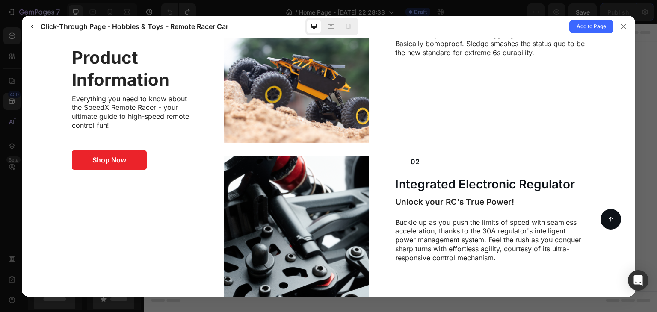
scroll to position [536, 0]
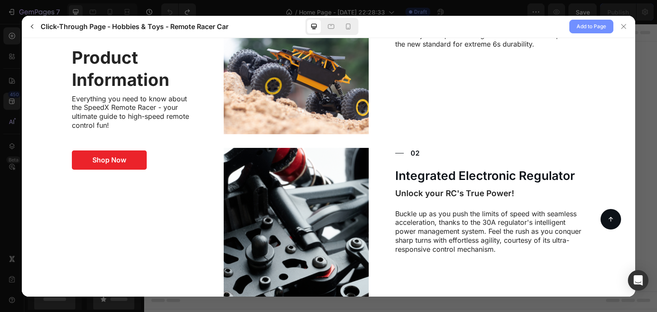
click at [585, 24] on span "Add to Page" at bounding box center [592, 26] width 30 height 10
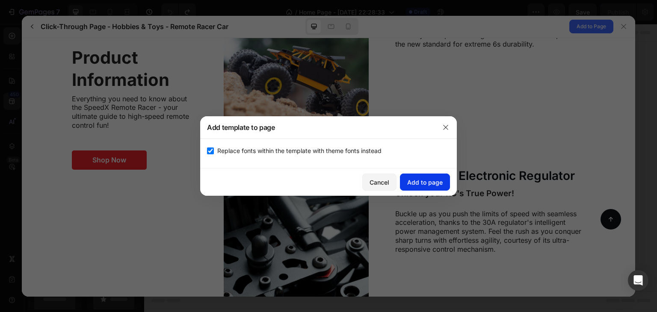
click at [426, 183] on div "Add to page" at bounding box center [424, 182] width 35 height 9
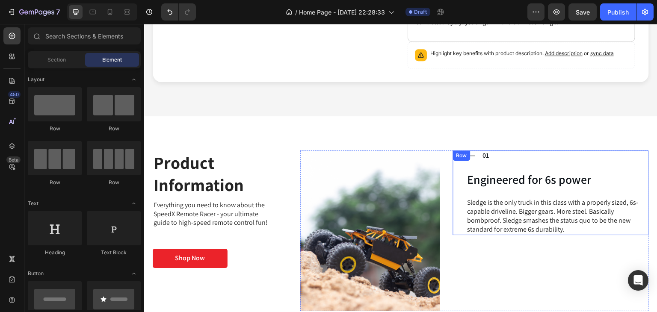
scroll to position [274, 0]
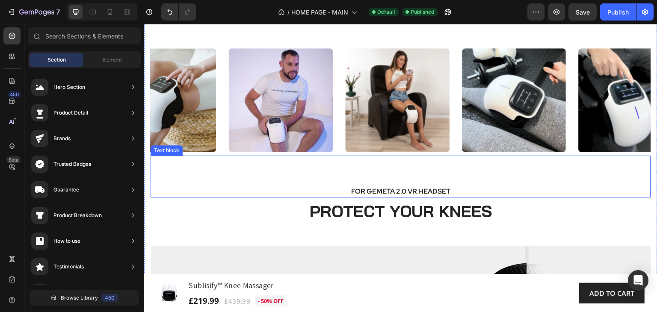
scroll to position [1796, 0]
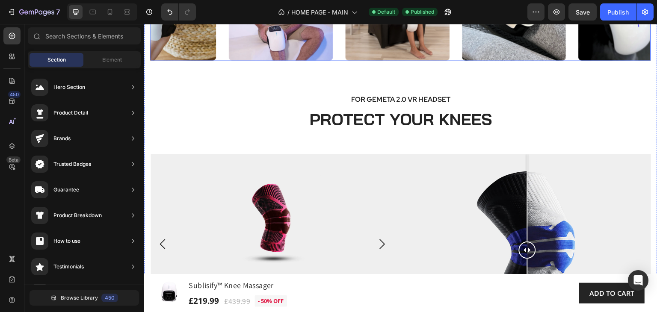
click at [339, 61] on div "Image Image Image Image Image Image Image Image Image Image Image" at bounding box center [401, 8] width 500 height 104
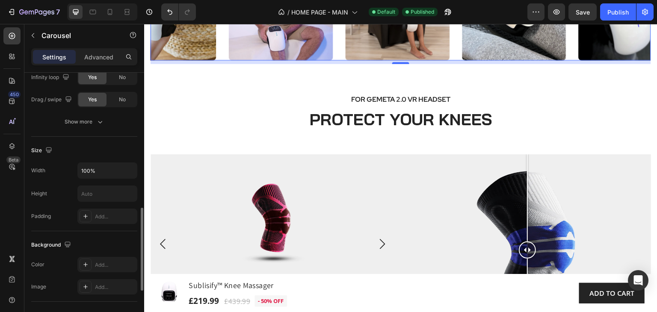
scroll to position [513, 0]
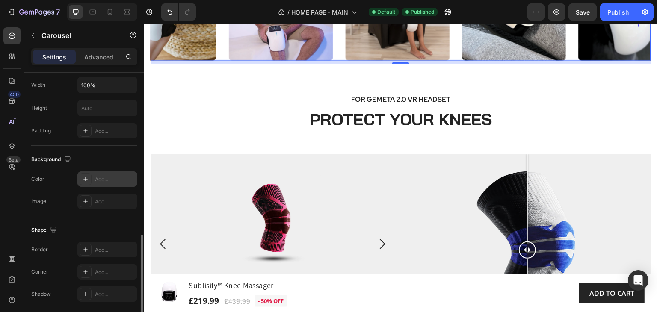
click at [106, 179] on div "Add..." at bounding box center [115, 180] width 40 height 8
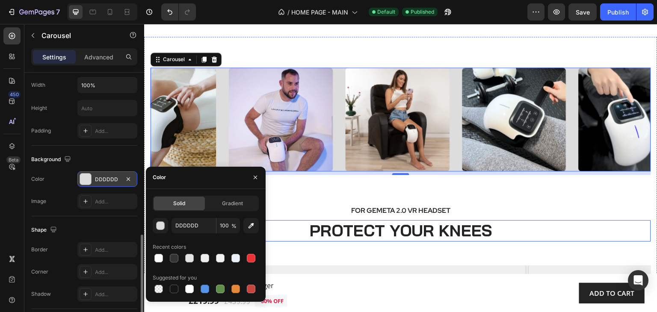
scroll to position [1882, 0]
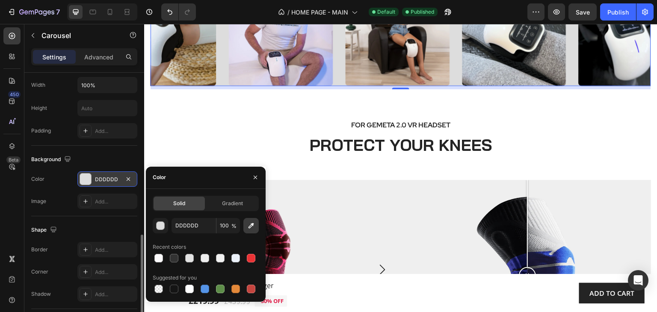
click at [251, 227] on icon "button" at bounding box center [251, 226] width 9 height 9
type input "EFEFEF"
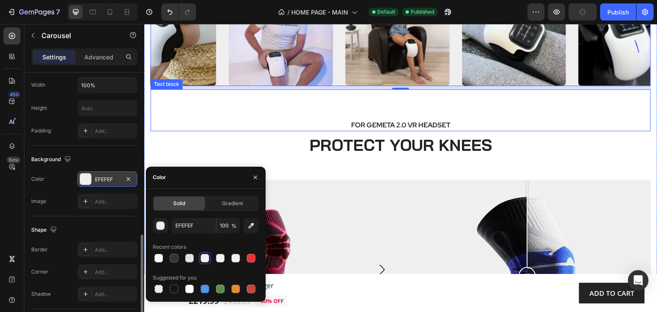
click at [512, 111] on div "FOR GEMETA 2.0 VR HEADSET Text block" at bounding box center [401, 110] width 500 height 42
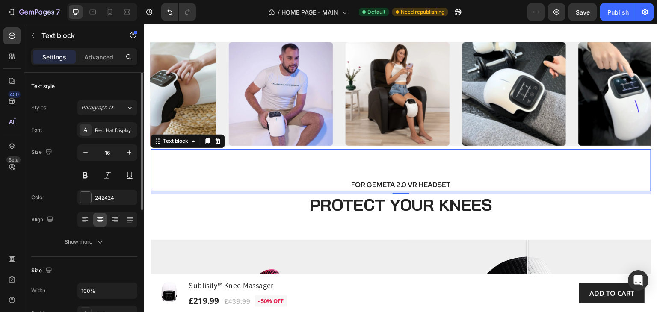
scroll to position [1796, 0]
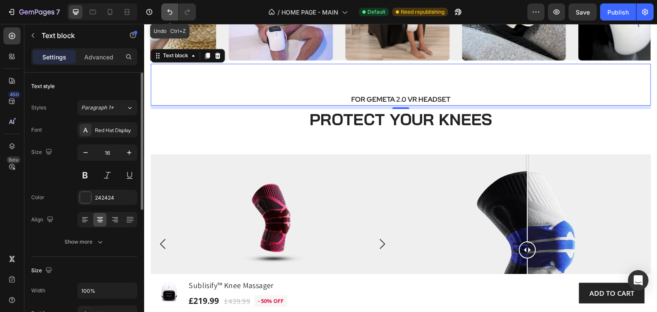
click at [169, 10] on icon "Undo/Redo" at bounding box center [169, 12] width 5 height 6
click at [169, 12] on icon "Undo/Redo" at bounding box center [170, 12] width 9 height 9
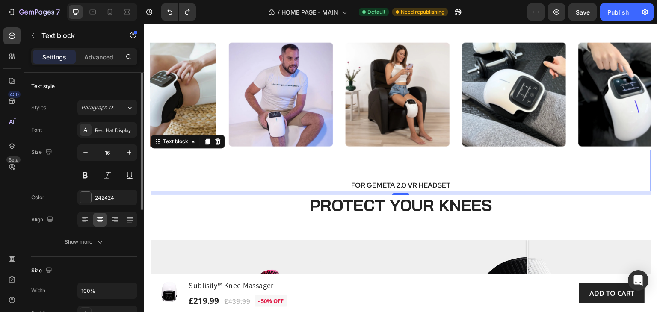
scroll to position [1668, 0]
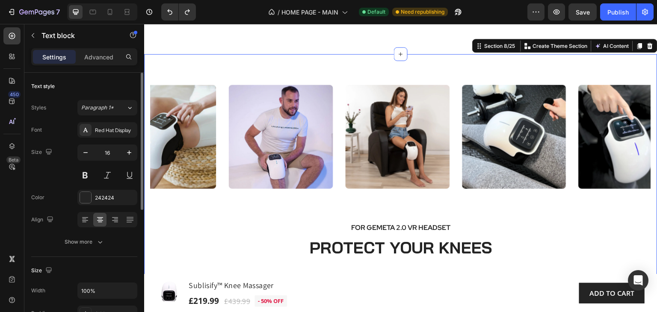
click at [415, 175] on div "Image Image Image Image Image Image Image Image Image Image Image Carousel FOR …" at bounding box center [400, 316] width 513 height 525
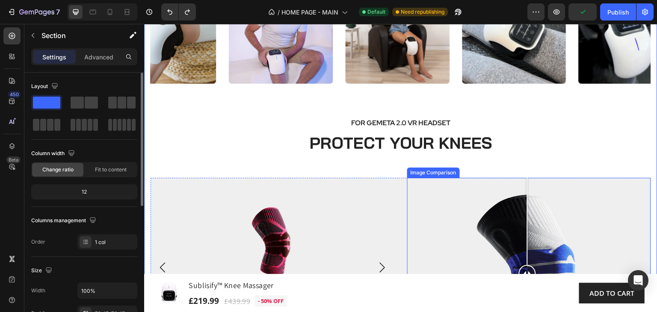
scroll to position [1882, 0]
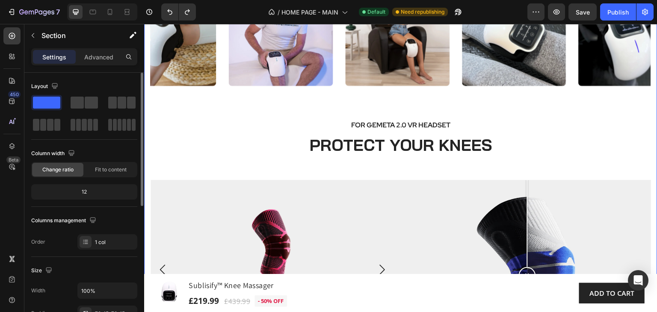
click at [149, 177] on div "Image Image Image Image Image Image Image Image Image Image Image Carousel FOR …" at bounding box center [400, 213] width 513 height 525
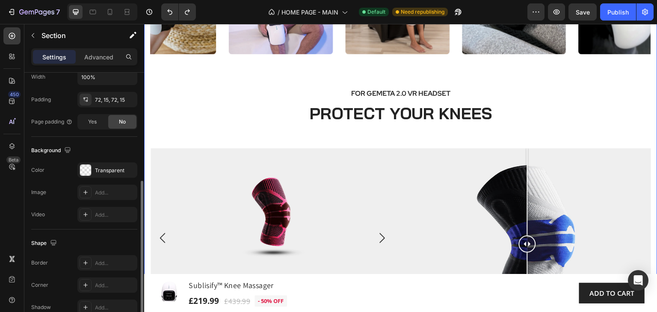
scroll to position [1925, 0]
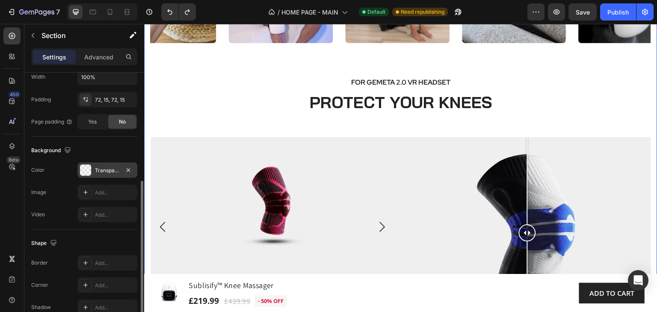
click at [108, 171] on div "Transparent" at bounding box center [107, 171] width 25 height 8
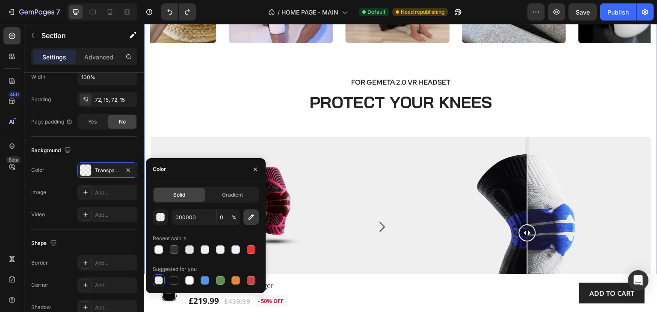
click at [253, 218] on icon "button" at bounding box center [251, 217] width 9 height 9
type input "EFEFEF"
type input "100"
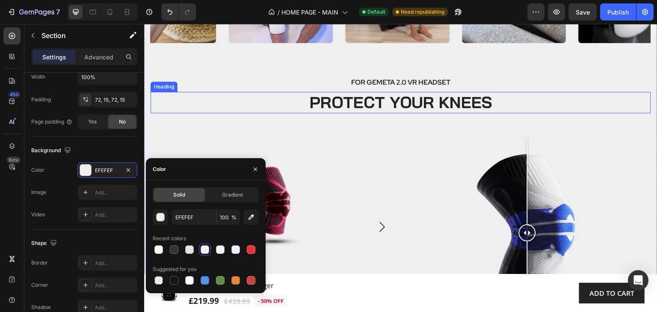
click at [544, 103] on h2 "PROTECT YOUR KNEES" at bounding box center [401, 102] width 500 height 21
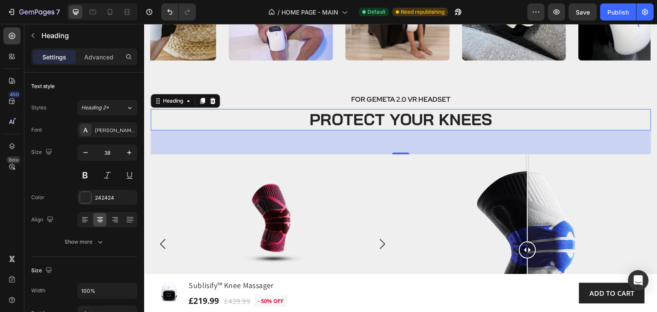
scroll to position [1668, 0]
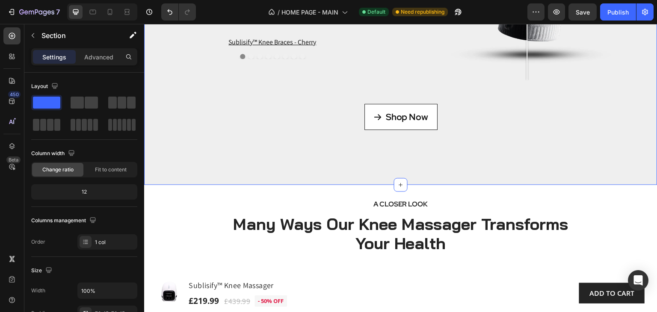
scroll to position [2181, 0]
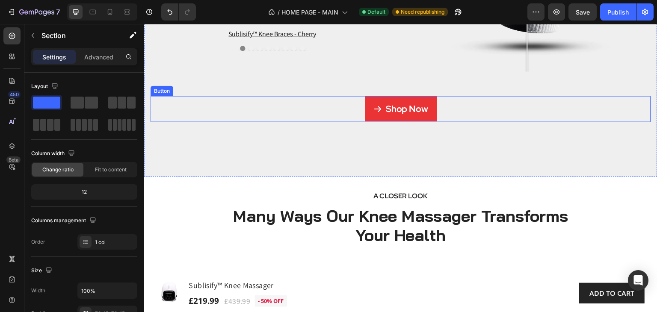
click at [426, 115] on link "Shop Now" at bounding box center [400, 109] width 73 height 26
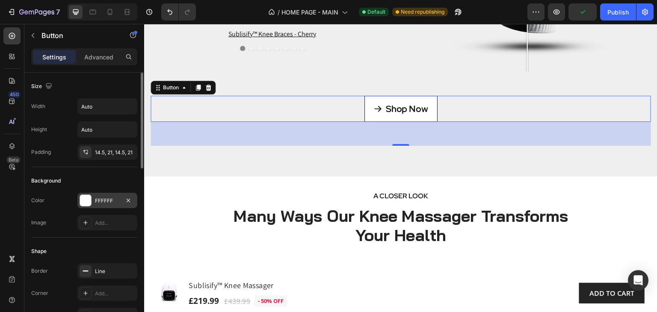
click at [115, 203] on div "FFFFFF" at bounding box center [107, 201] width 25 height 8
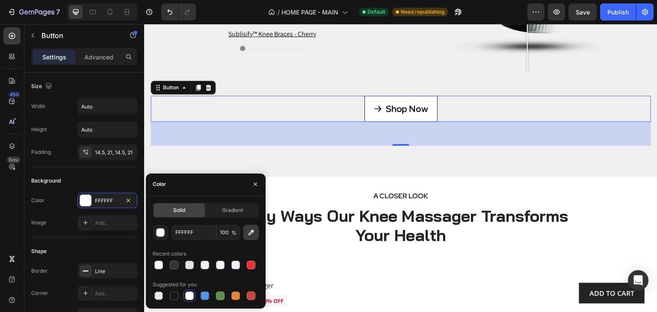
click at [250, 235] on icon "button" at bounding box center [251, 232] width 9 height 9
type input "EFEFEF"
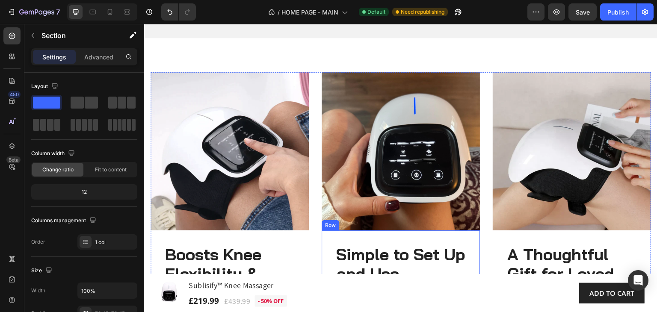
scroll to position [4020, 0]
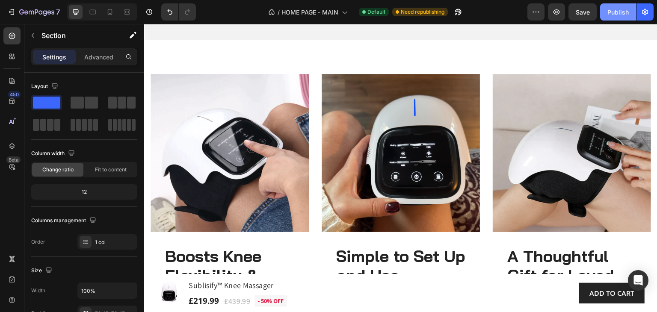
click at [618, 9] on div "Publish" at bounding box center [617, 12] width 21 height 9
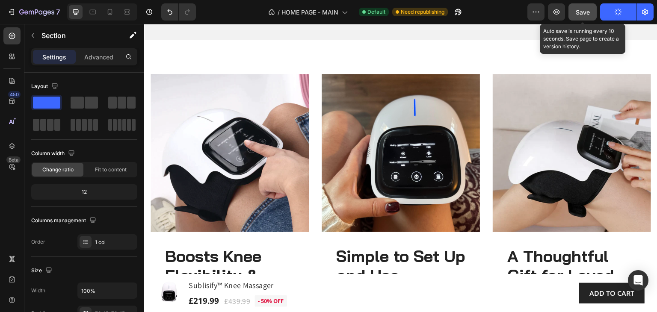
click at [582, 10] on span "Save" at bounding box center [583, 12] width 14 height 7
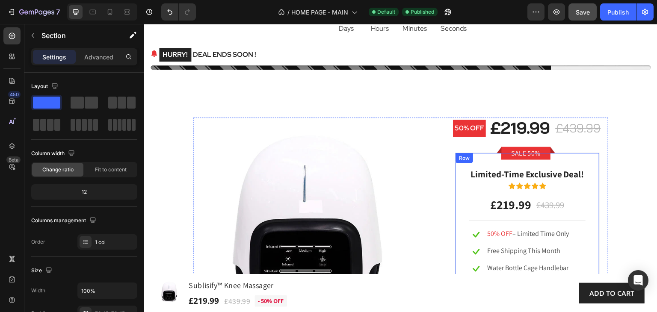
scroll to position [653, 0]
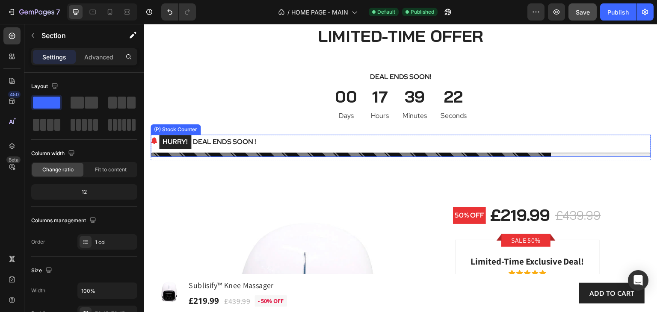
click at [316, 143] on div "HURRY! DEAL ENDS SOON !" at bounding box center [401, 142] width 500 height 15
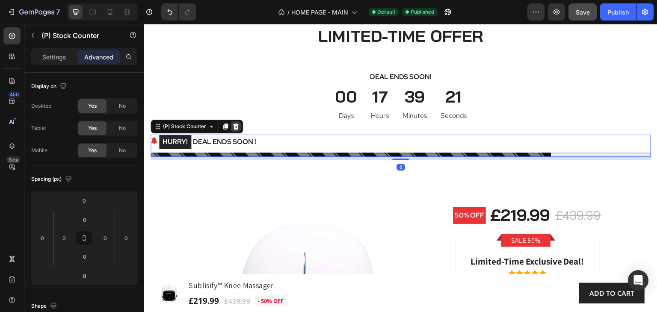
click at [239, 127] on icon at bounding box center [235, 126] width 7 height 7
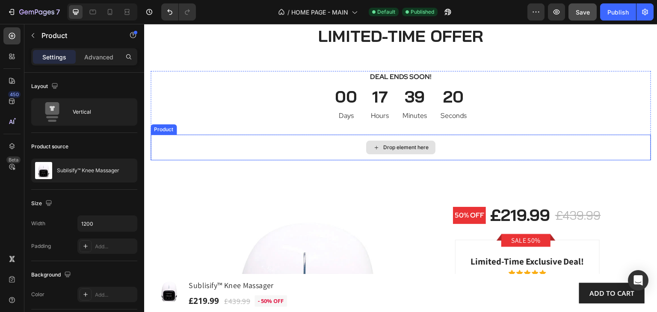
click at [471, 150] on div "Drop element here" at bounding box center [401, 148] width 500 height 26
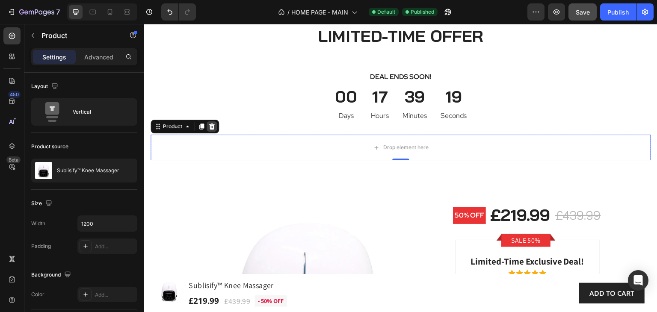
click at [213, 127] on icon at bounding box center [212, 127] width 6 height 6
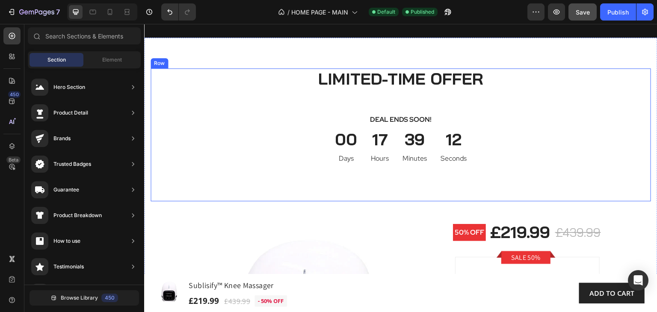
scroll to position [568, 0]
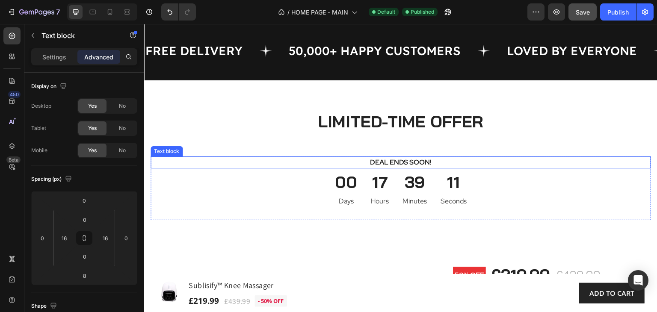
click at [432, 163] on p "Deal Ends Soon!" at bounding box center [400, 162] width 485 height 10
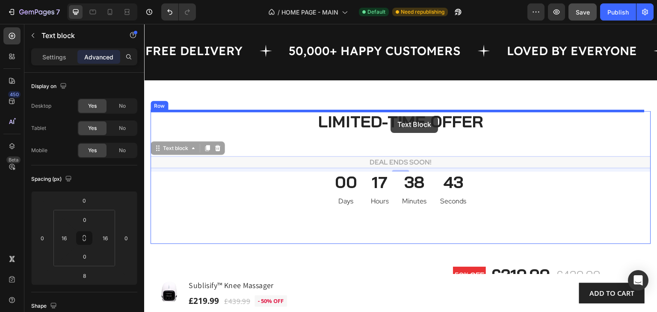
drag, startPoint x: 158, startPoint y: 151, endPoint x: 390, endPoint y: 116, distance: 235.3
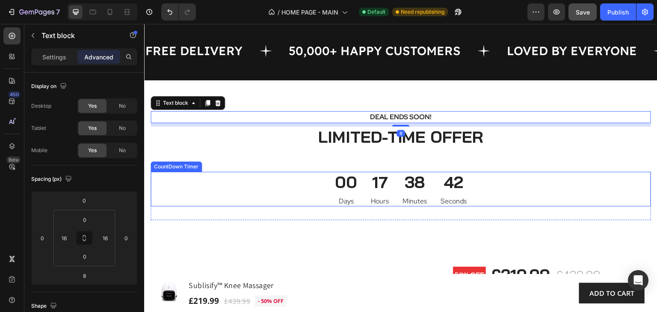
click at [541, 171] on div "Deal Ends Soon! Text block 8 LIMITED-TIME OFFER Heading 00 Days 17 Hours 38 Min…" at bounding box center [401, 177] width 500 height 133
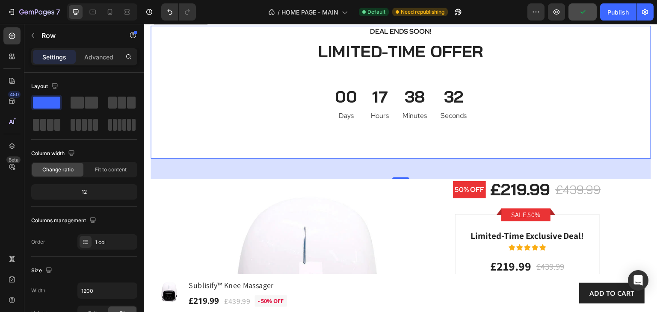
scroll to position [525, 0]
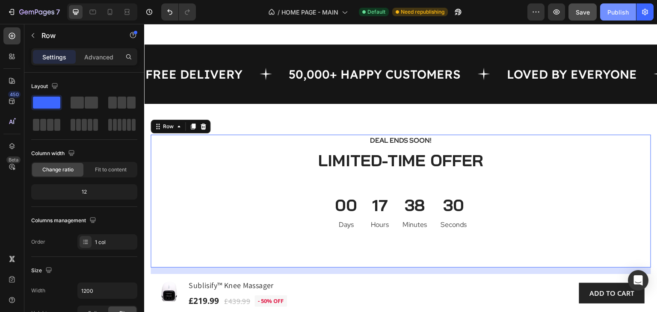
click at [615, 11] on div "Publish" at bounding box center [617, 12] width 21 height 9
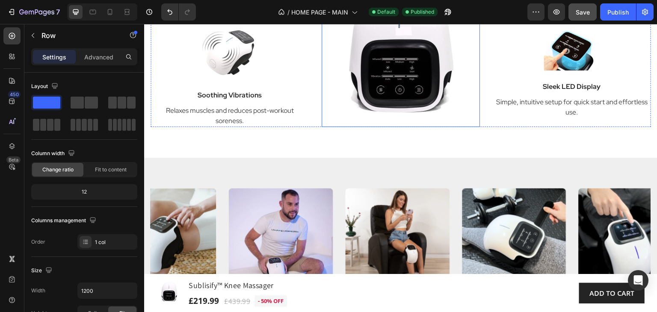
scroll to position [1679, 0]
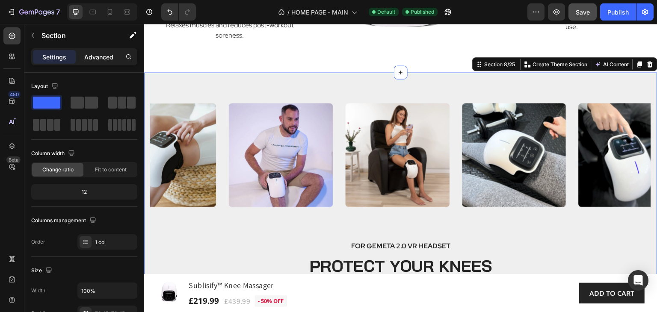
click at [99, 56] on p "Advanced" at bounding box center [98, 57] width 29 height 9
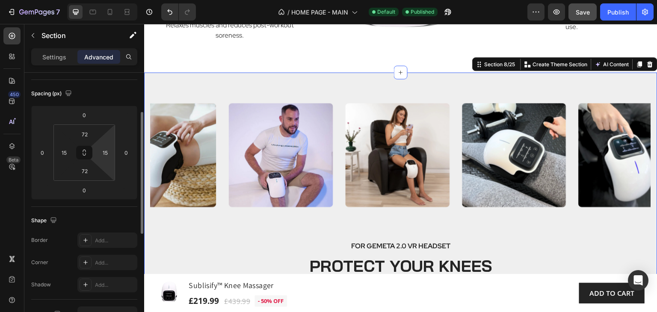
scroll to position [0, 0]
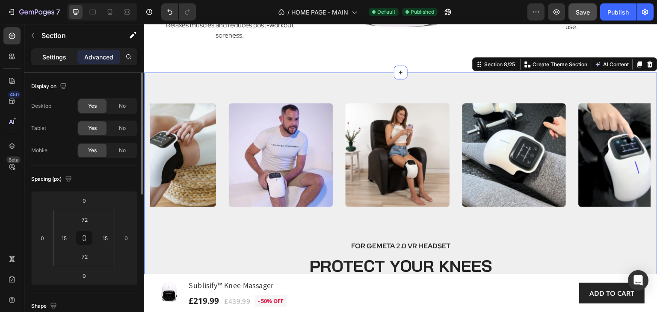
click at [63, 63] on div "Settings" at bounding box center [54, 57] width 43 height 14
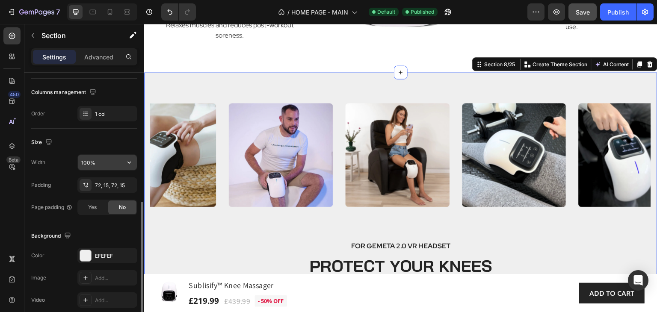
scroll to position [214, 0]
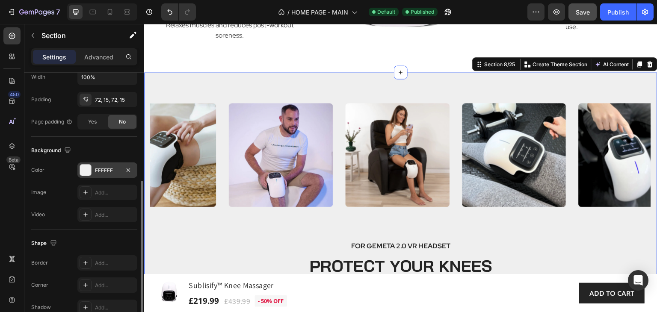
click at [109, 171] on div "EFEFEF" at bounding box center [107, 171] width 25 height 8
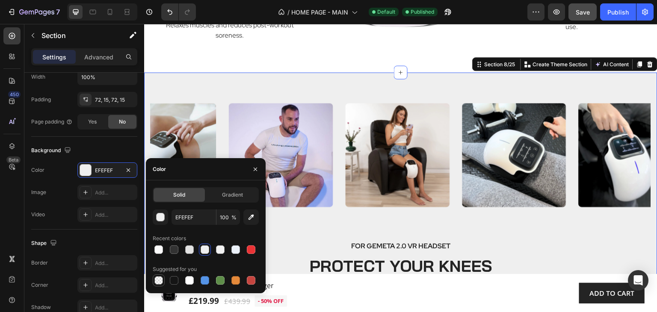
click at [161, 281] on div at bounding box center [158, 280] width 9 height 9
type input "000000"
type input "0"
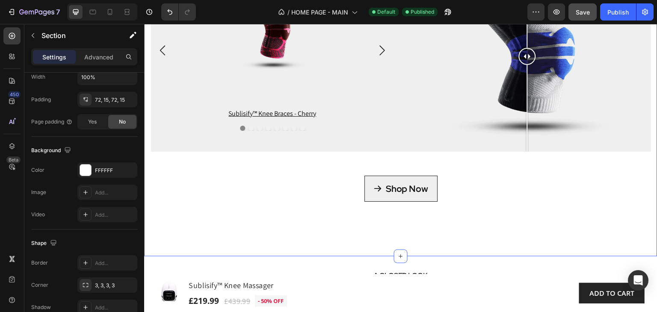
scroll to position [2064, 0]
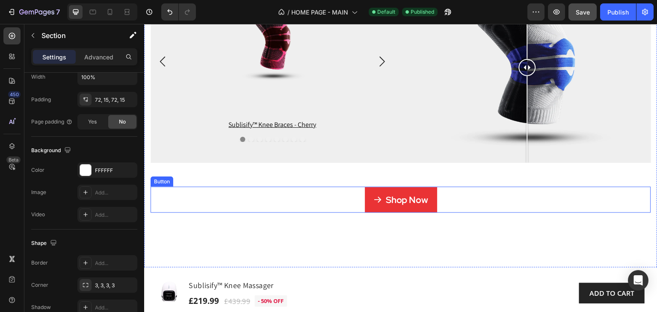
click at [428, 206] on link "Shop Now" at bounding box center [400, 200] width 73 height 26
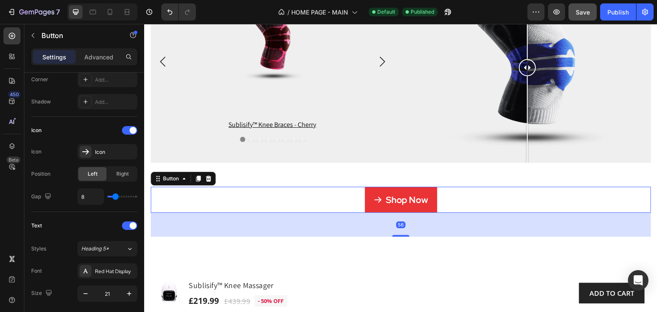
scroll to position [0, 0]
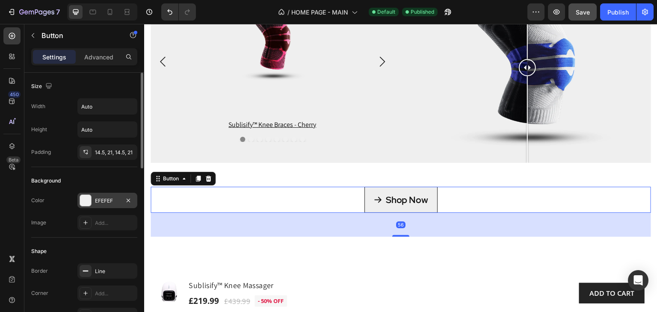
click at [115, 202] on div "EFEFEF" at bounding box center [107, 201] width 25 height 8
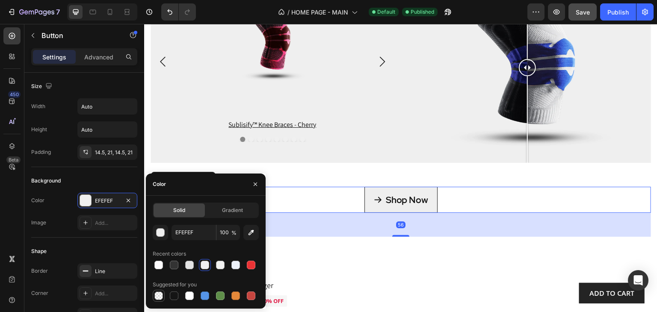
click at [161, 298] on div at bounding box center [158, 296] width 9 height 9
type input "000000"
type input "0"
click at [480, 194] on div "Shop Now Button 56" at bounding box center [401, 200] width 500 height 26
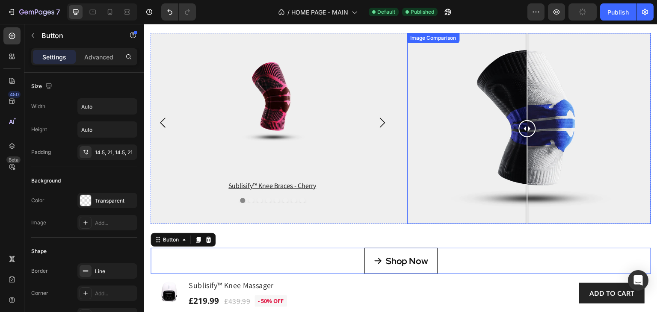
scroll to position [1979, 0]
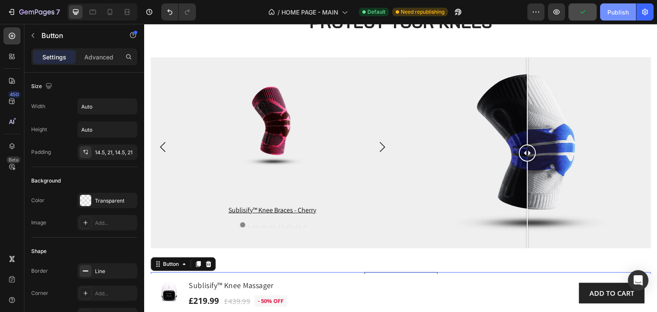
click at [613, 12] on div "Publish" at bounding box center [617, 12] width 21 height 9
click at [612, 12] on div "Publish" at bounding box center [617, 12] width 21 height 9
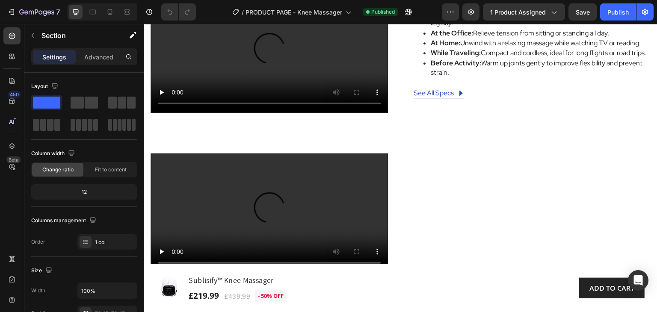
scroll to position [428, 0]
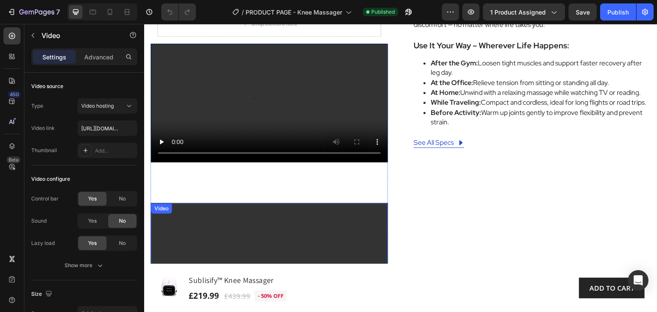
click at [375, 204] on video at bounding box center [269, 263] width 237 height 118
click at [101, 57] on p "Advanced" at bounding box center [98, 57] width 29 height 9
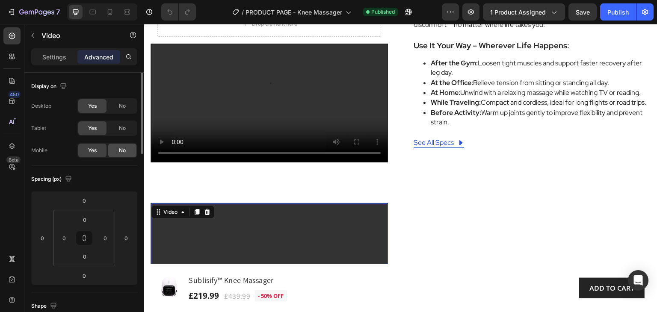
click at [119, 151] on span "No" at bounding box center [122, 151] width 7 height 8
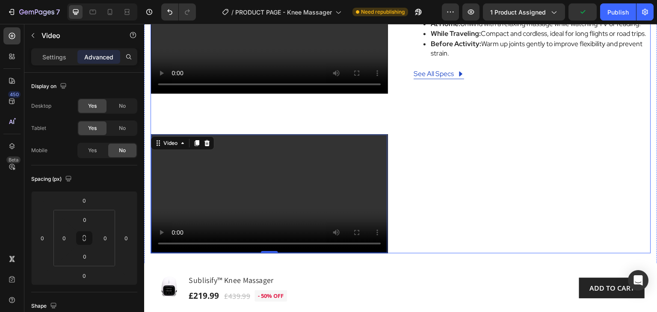
scroll to position [385, 0]
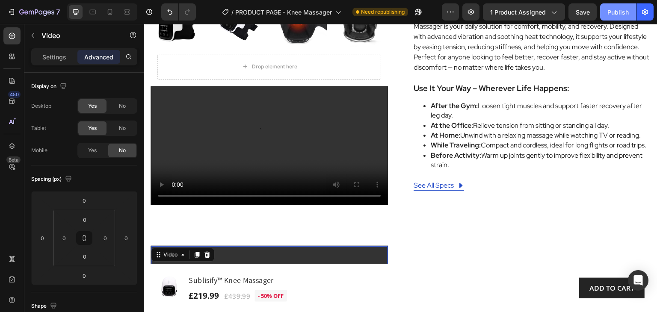
click at [620, 12] on div "Publish" at bounding box center [617, 12] width 21 height 9
